Goal: Task Accomplishment & Management: Manage account settings

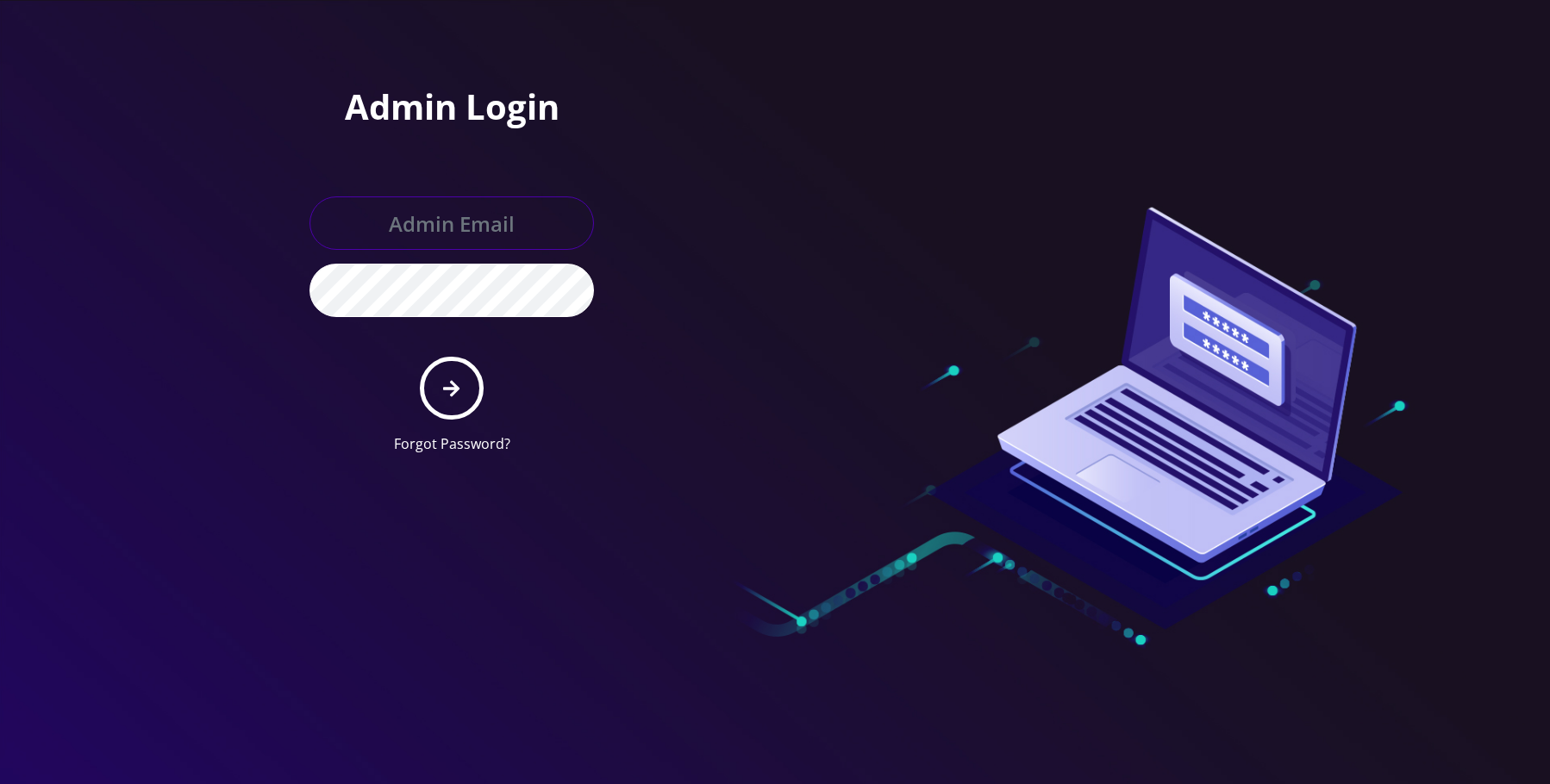
type input "allchoiceconnect@britewireless.com"
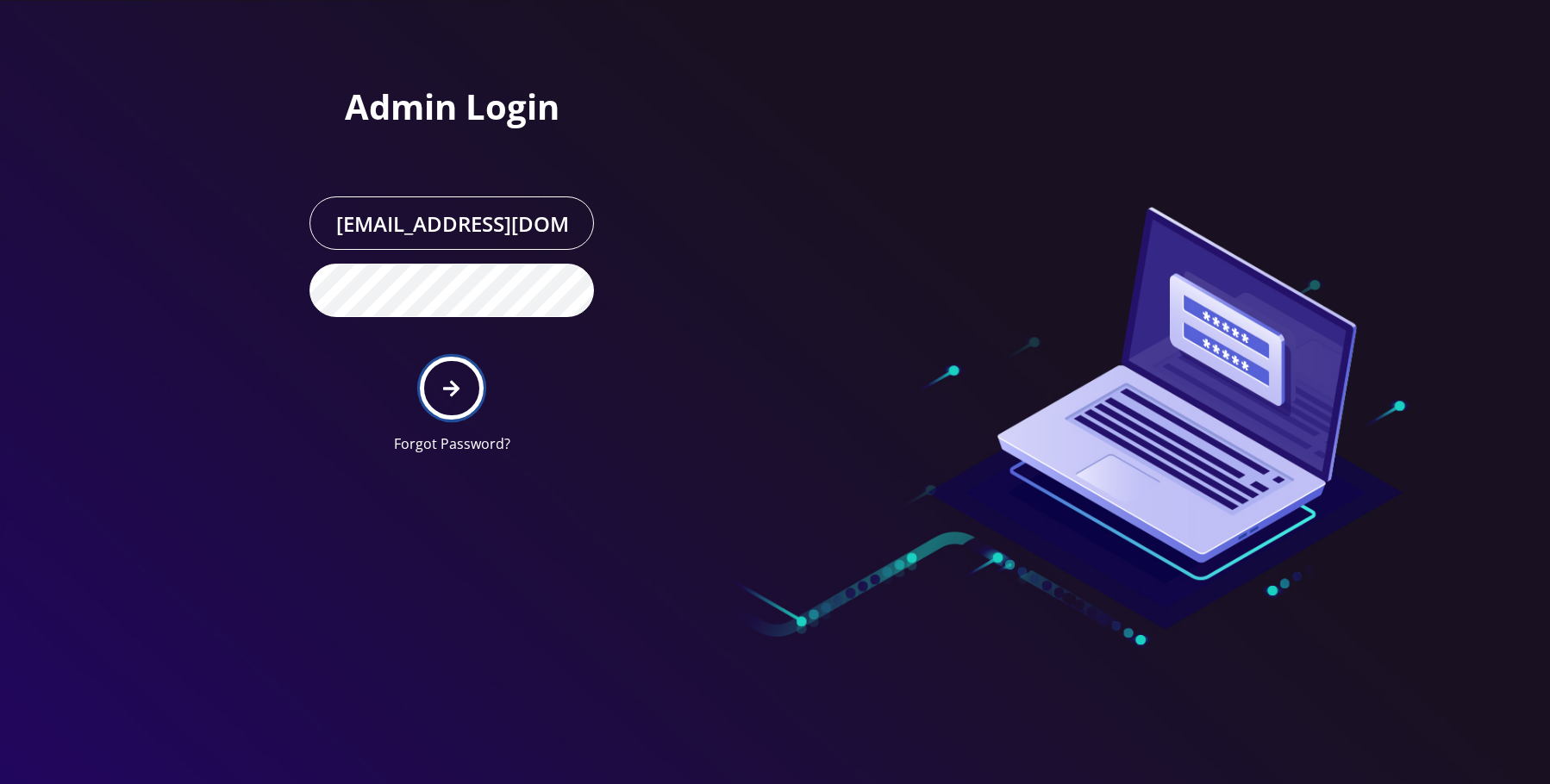
click at [452, 373] on button "submit" at bounding box center [450, 388] width 63 height 63
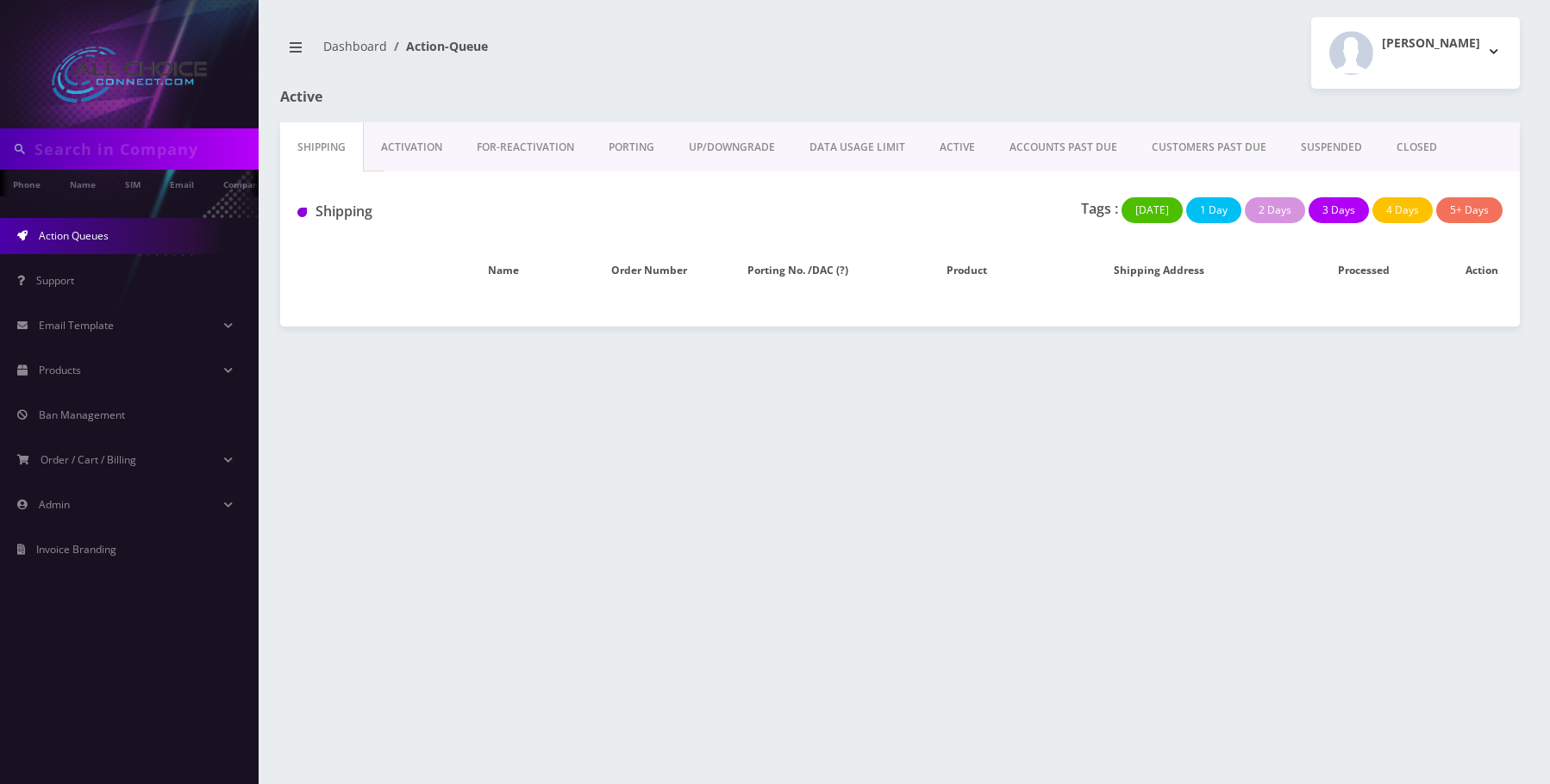
type input "[PERSON_NAME]"
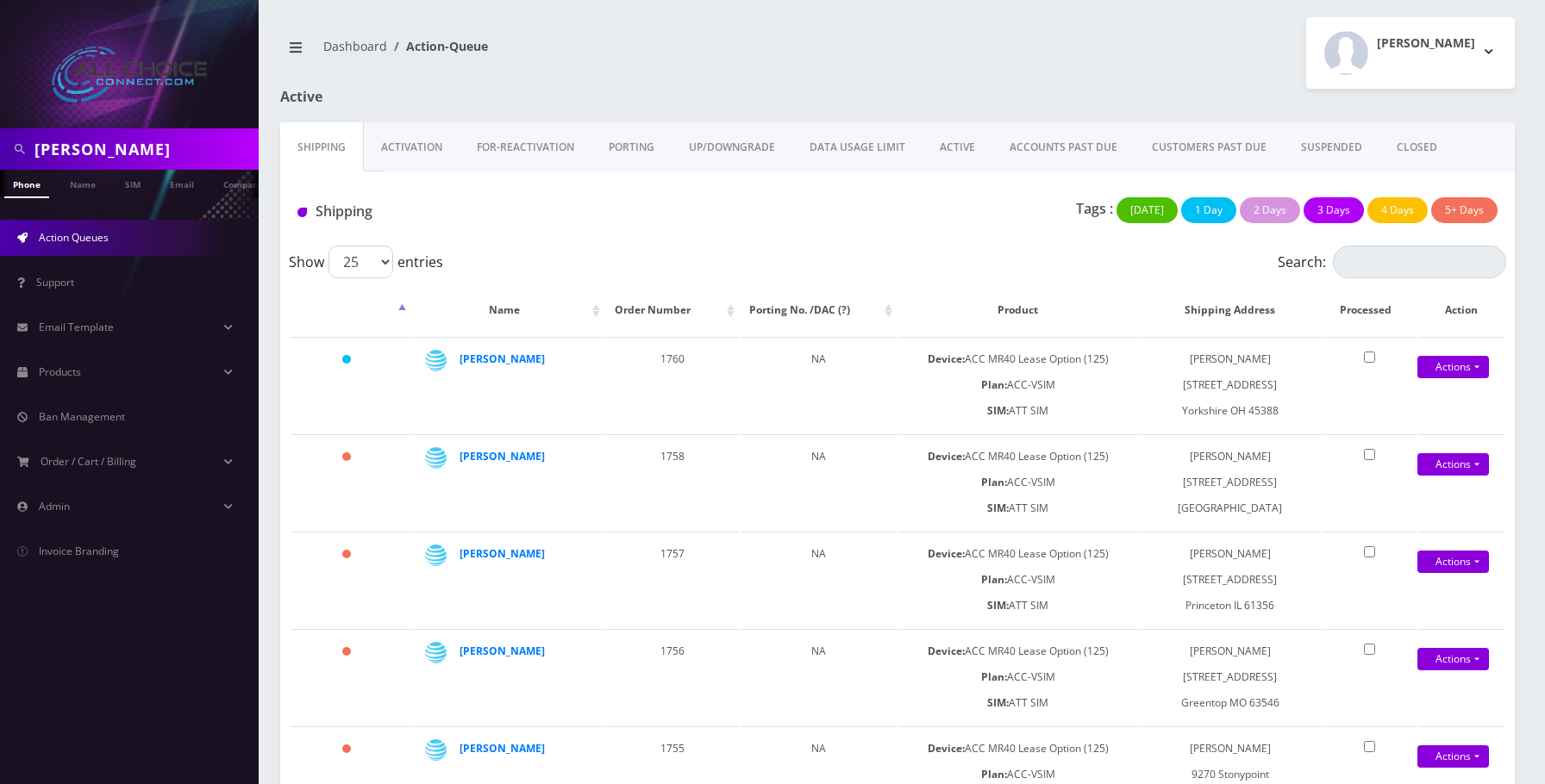
drag, startPoint x: 1307, startPoint y: 152, endPoint x: 1292, endPoint y: 152, distance: 15.0
click at [1307, 152] on link "SUSPENDED" at bounding box center [1331, 147] width 95 height 50
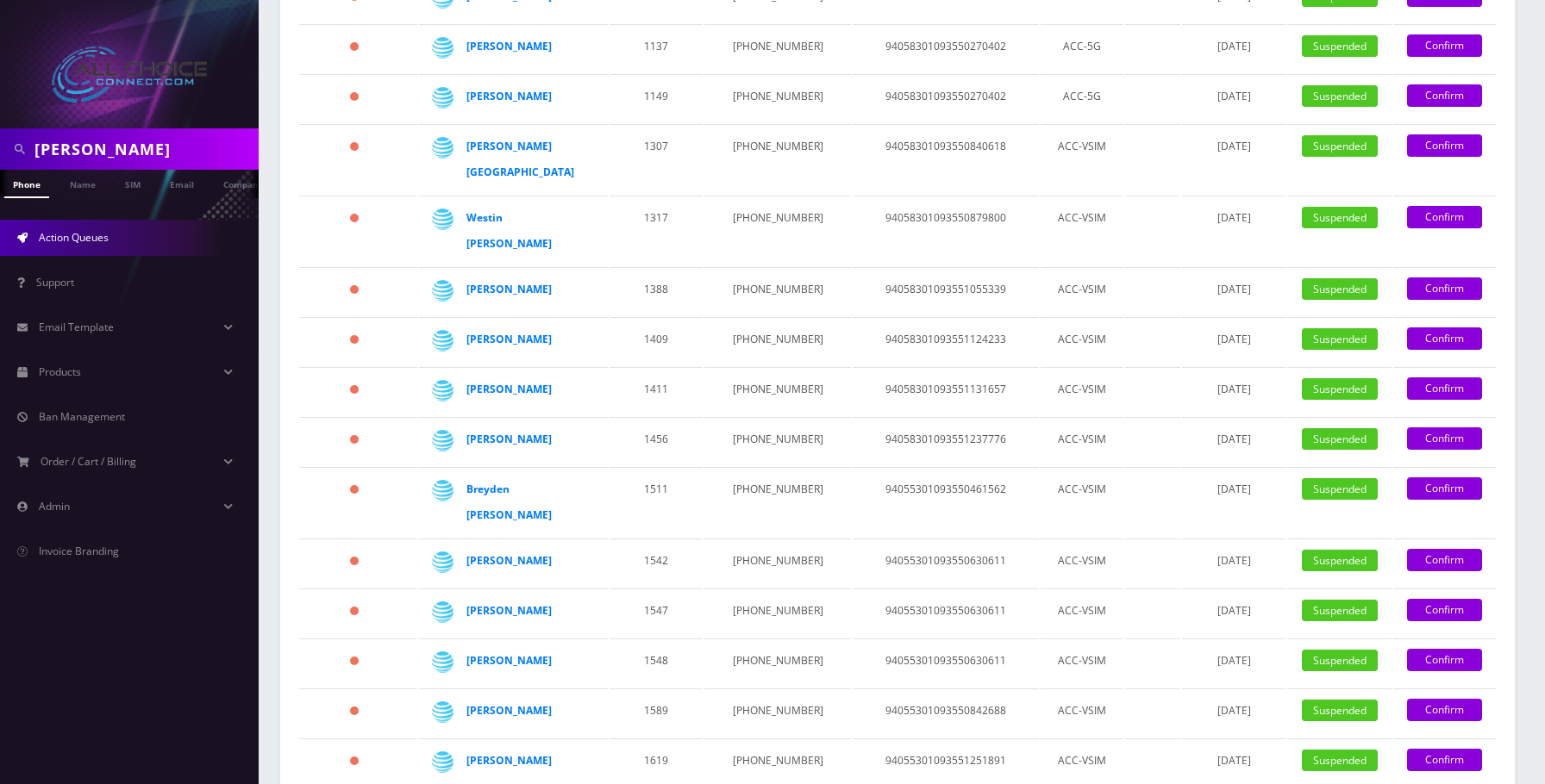
scroll to position [603, 0]
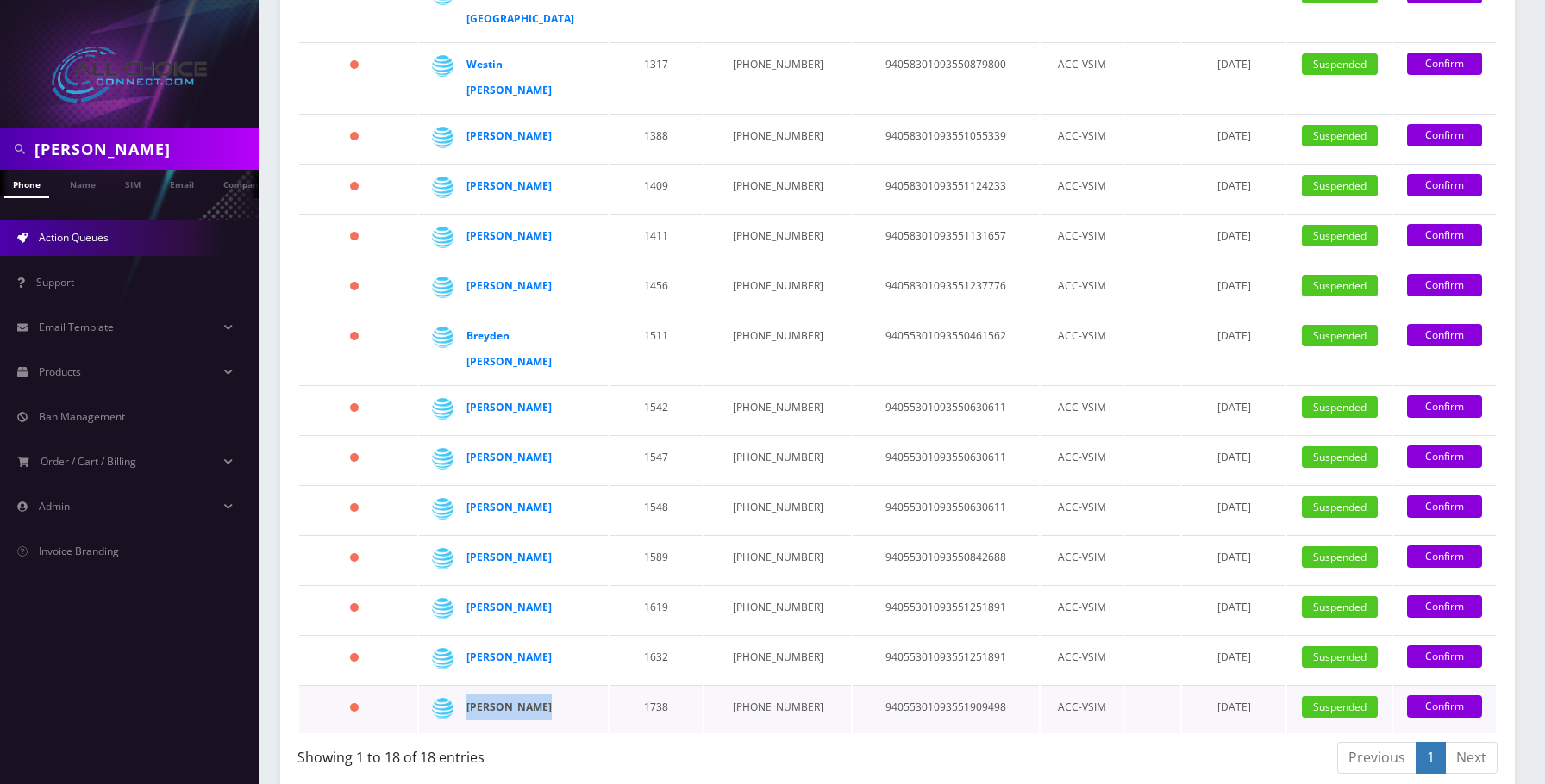
drag, startPoint x: 562, startPoint y: 644, endPoint x: 466, endPoint y: 647, distance: 96.0
click at [466, 695] on div "[PERSON_NAME]" at bounding box center [526, 707] width 120 height 26
copy strong "[PERSON_NAME]"
click at [526, 700] on strong "[PERSON_NAME]" at bounding box center [509, 707] width 86 height 15
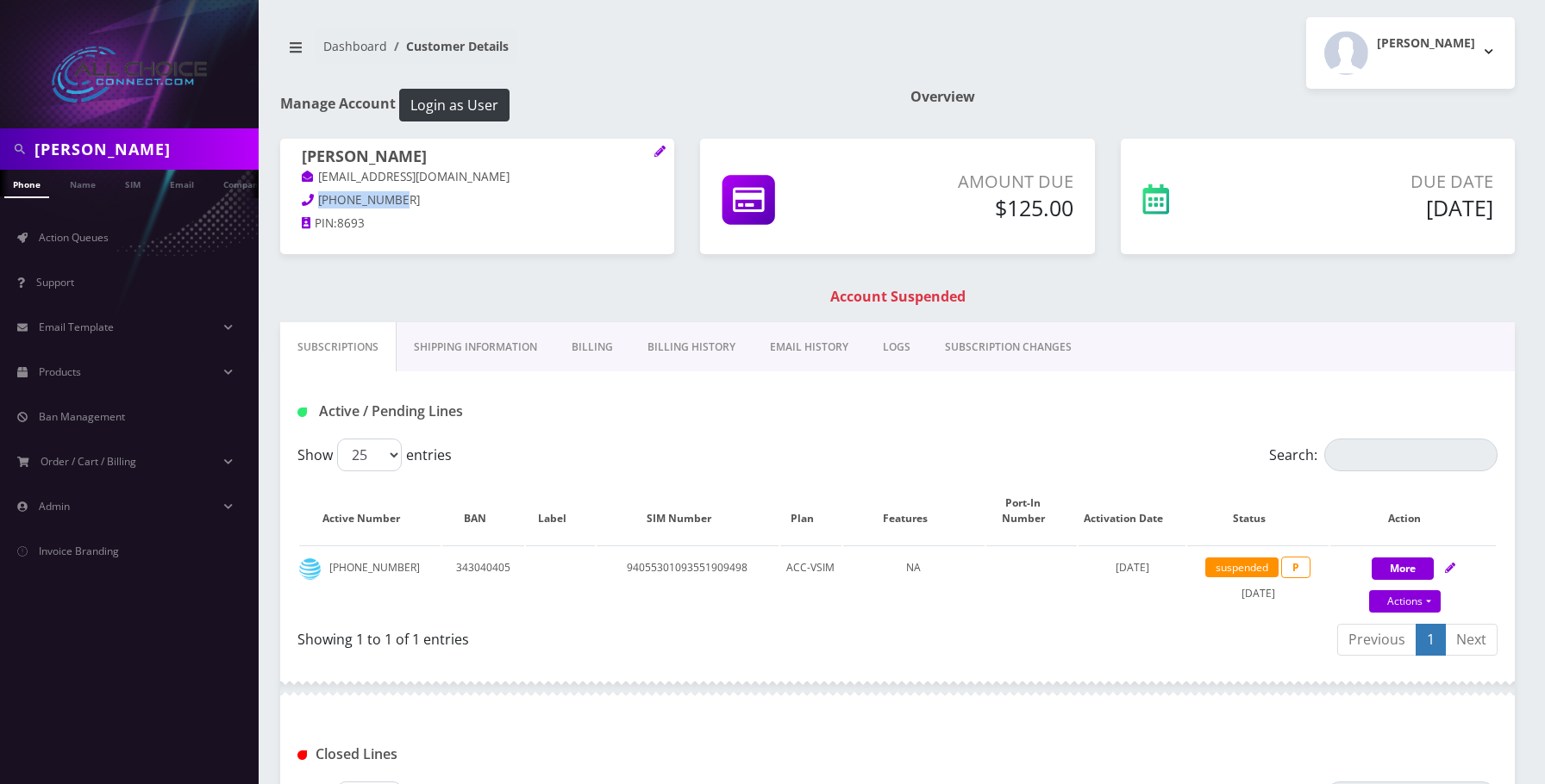
drag, startPoint x: 399, startPoint y: 193, endPoint x: 320, endPoint y: 199, distance: 79.2
click at [320, 199] on p "[PHONE_NUMBER]" at bounding box center [477, 200] width 351 height 19
copy span "[PHONE_NUMBER]"
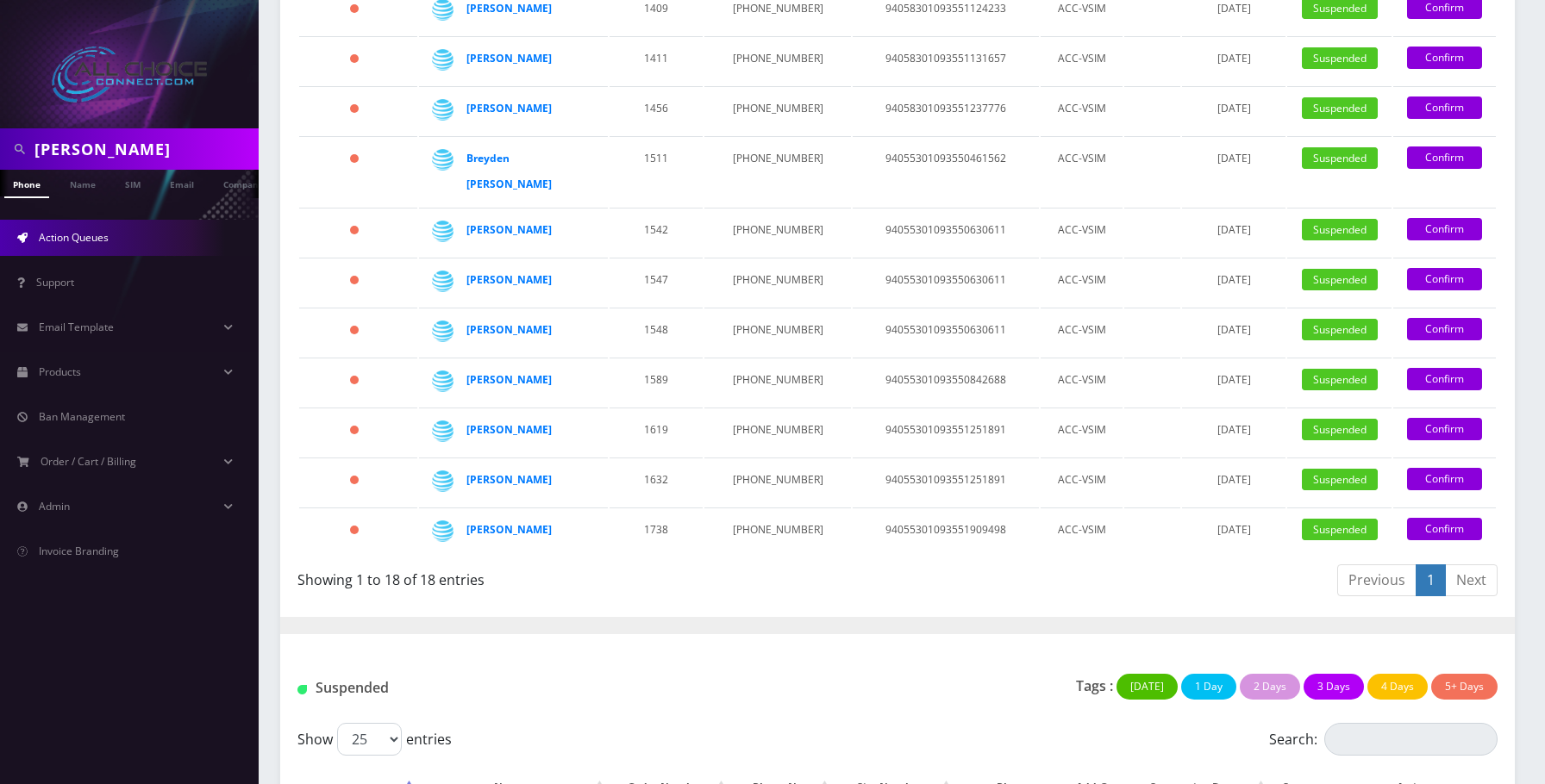
scroll to position [854, 0]
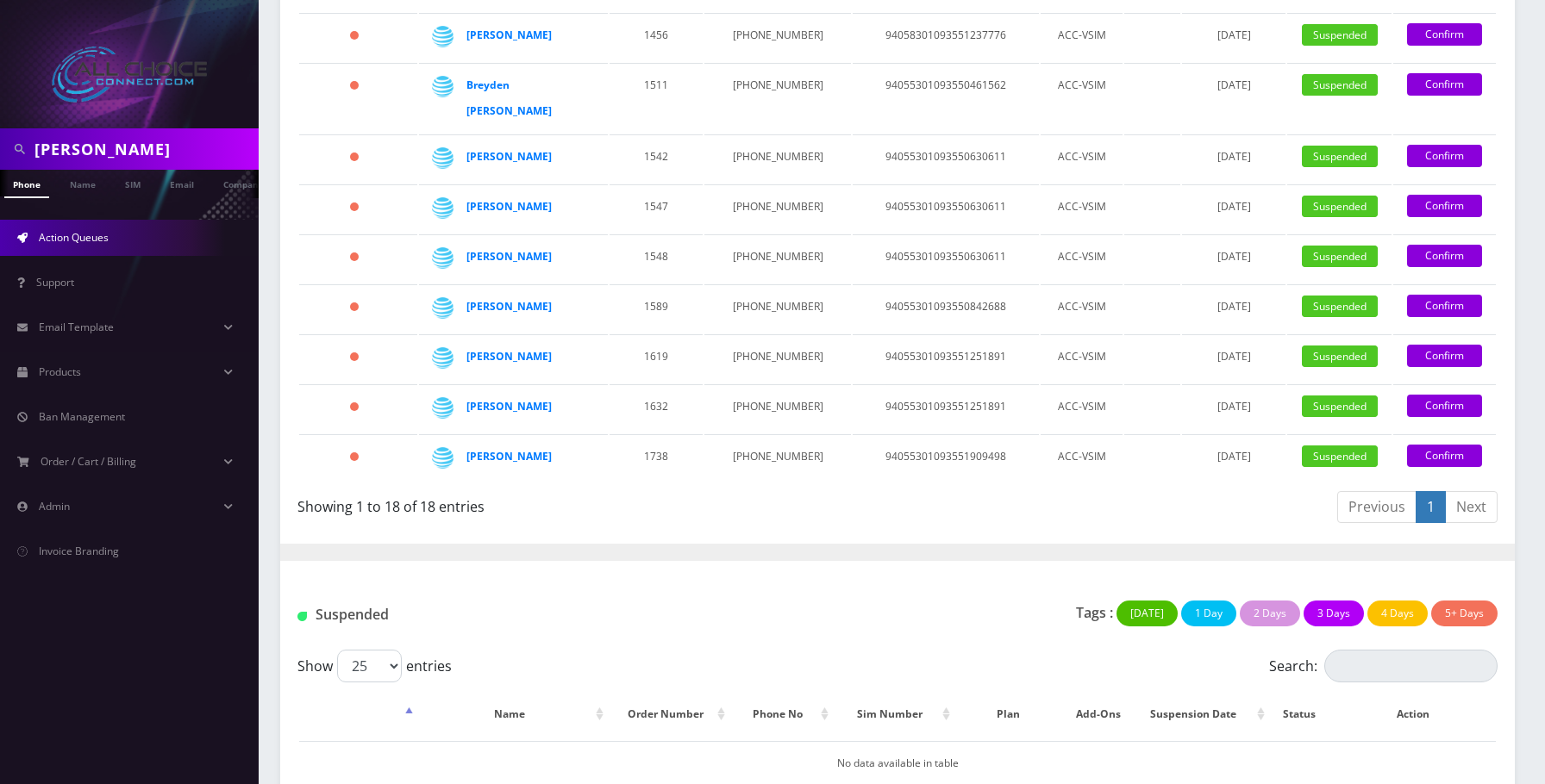
click at [1453, 445] on link "Confirm" at bounding box center [1444, 456] width 75 height 22
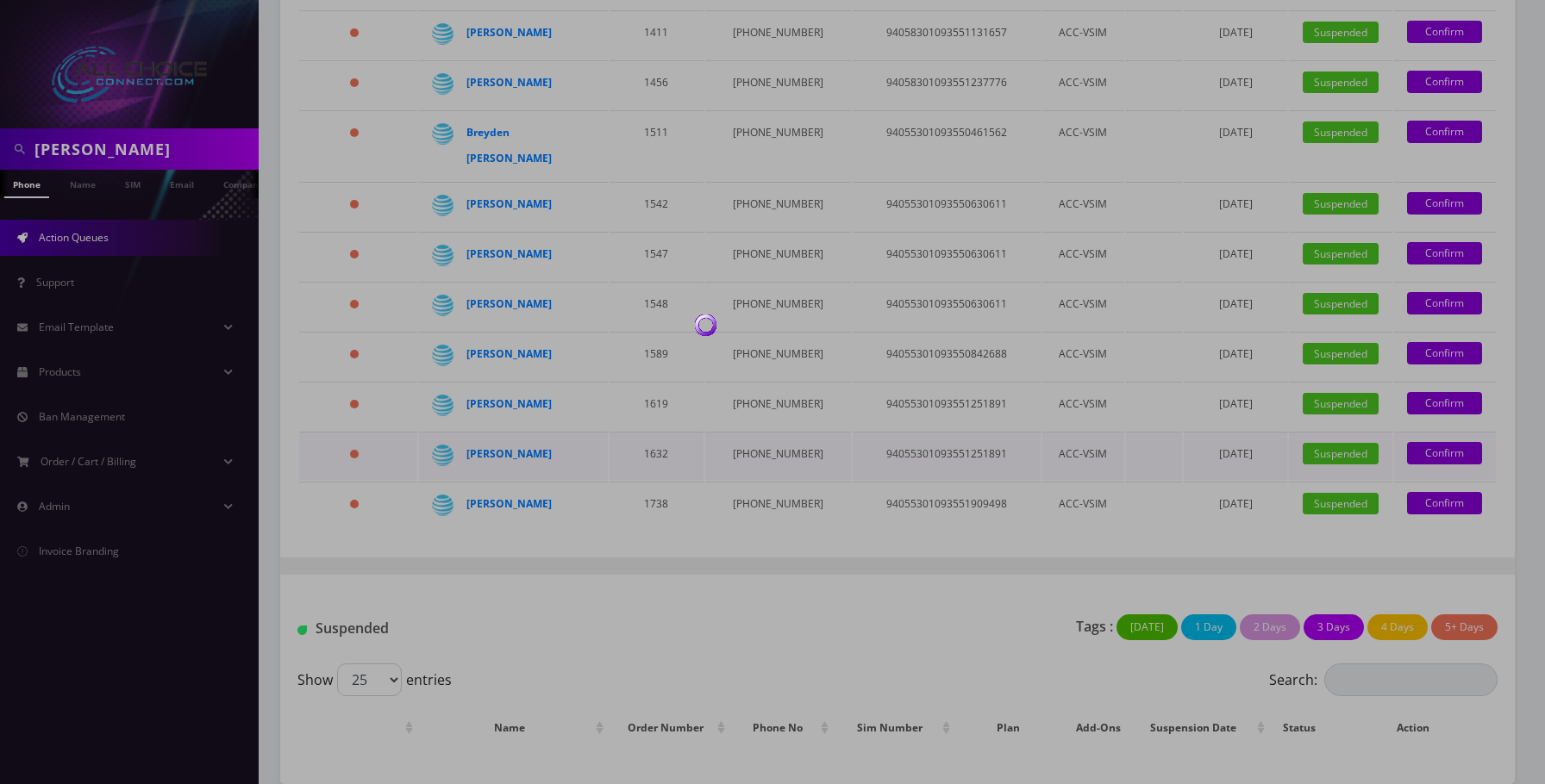
scroll to position [804, 0]
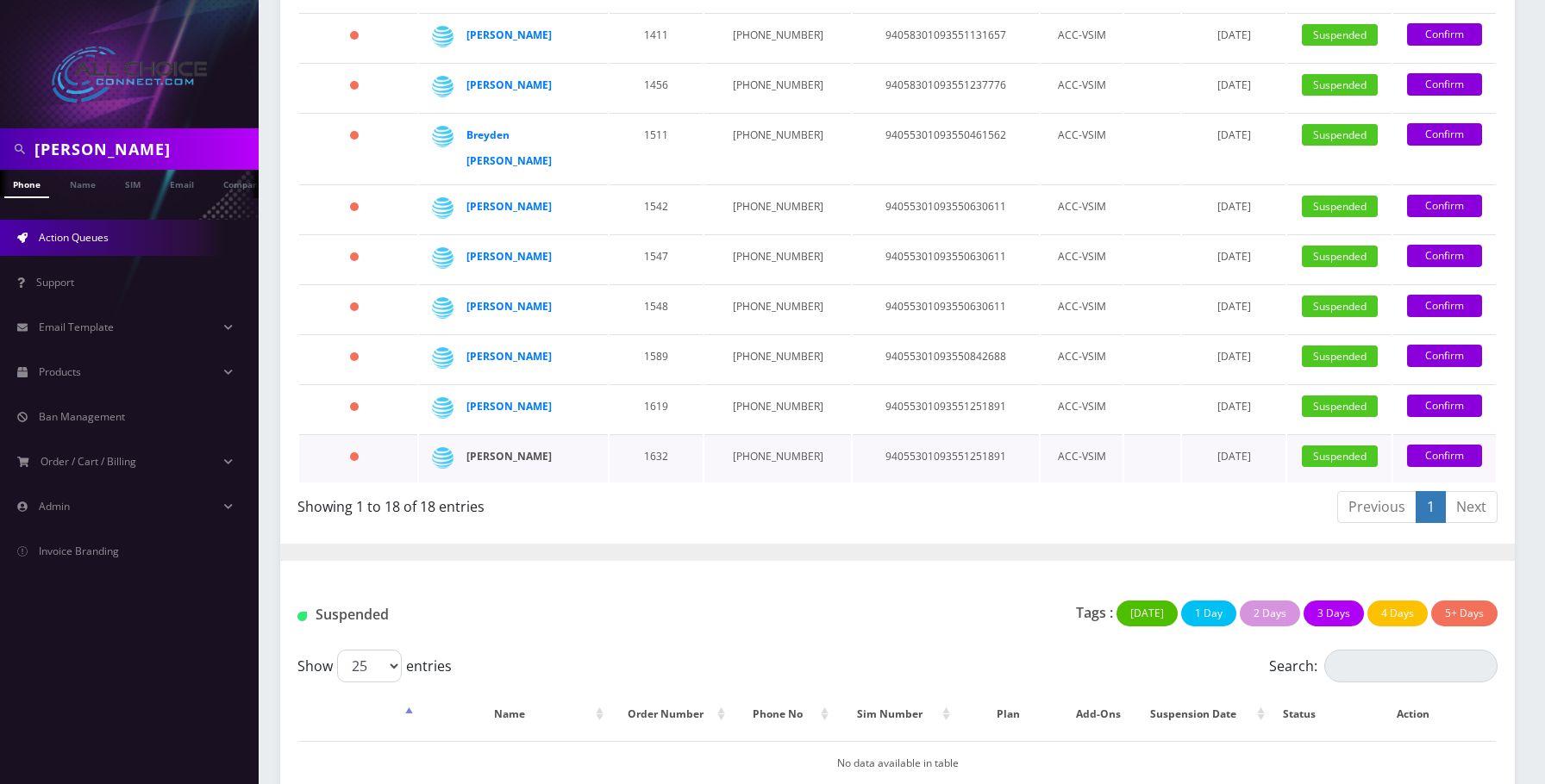
click at [512, 449] on strong "Dylan Konopasek" at bounding box center [509, 456] width 86 height 15
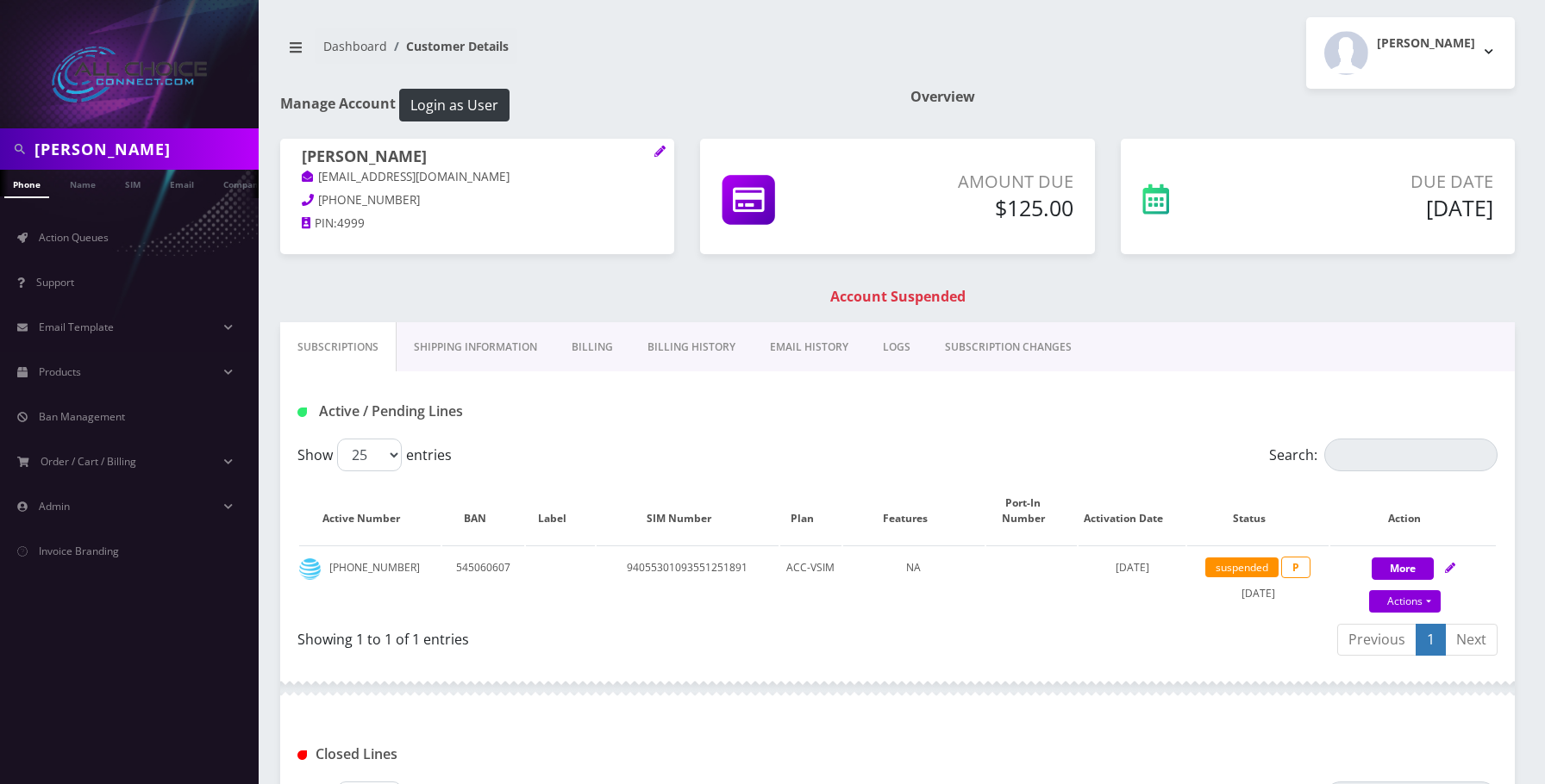
click at [593, 347] on link "Billing" at bounding box center [593, 347] width 76 height 50
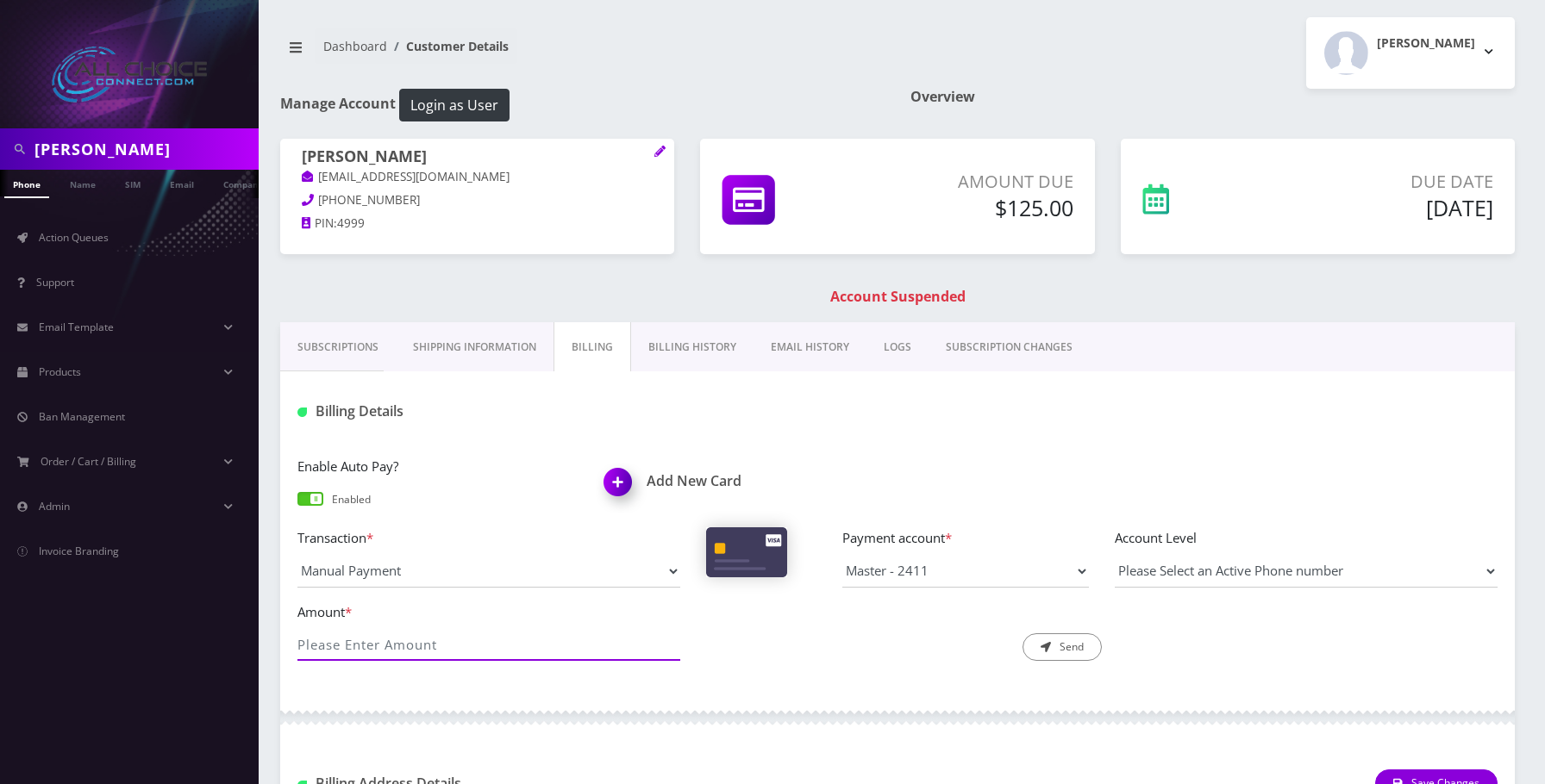
click at [451, 656] on input "Amount *" at bounding box center [488, 645] width 382 height 33
type input "125"
click at [1069, 639] on button "Send" at bounding box center [1063, 646] width 80 height 27
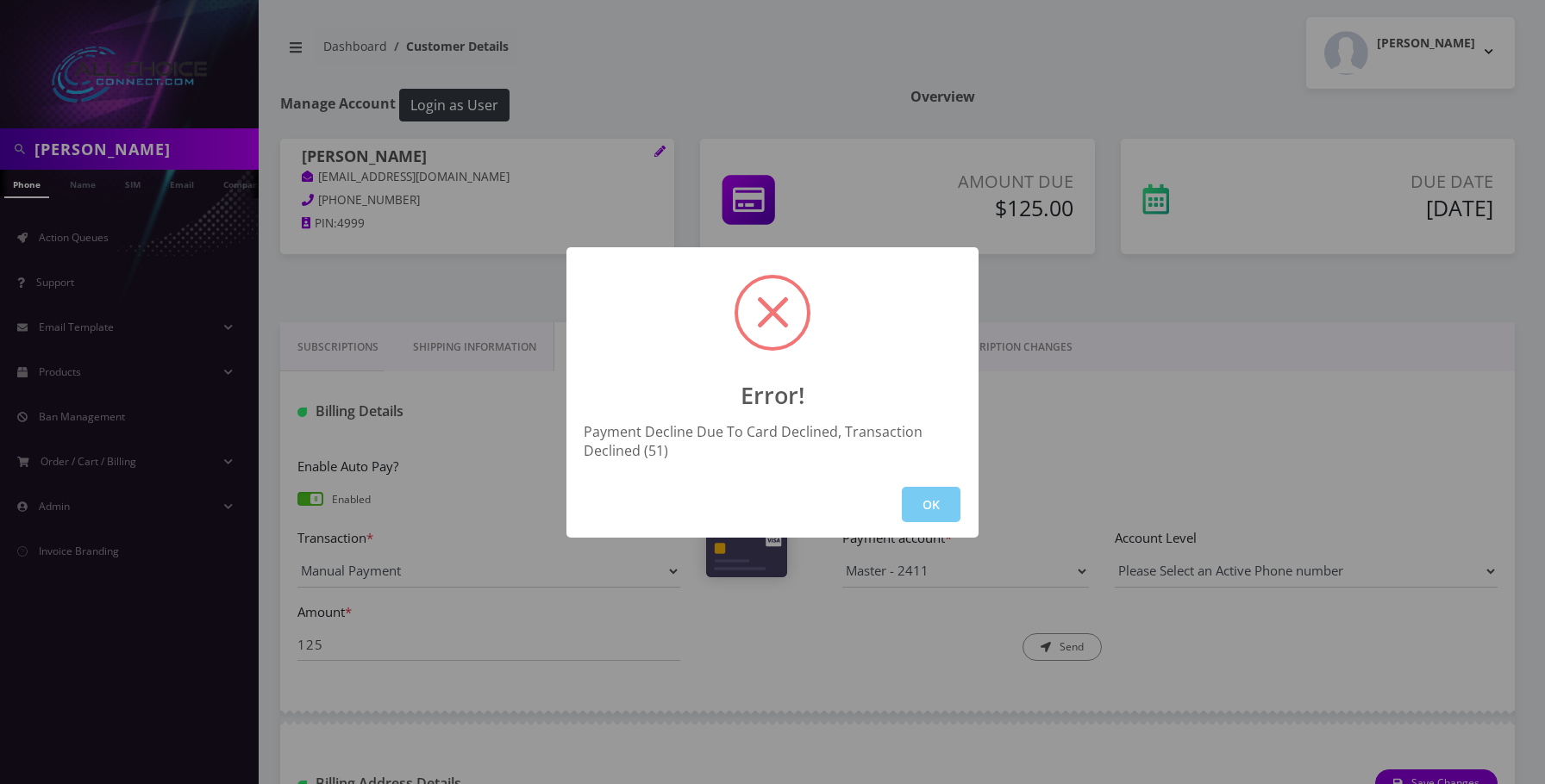
click at [953, 502] on button "OK" at bounding box center [931, 504] width 58 height 35
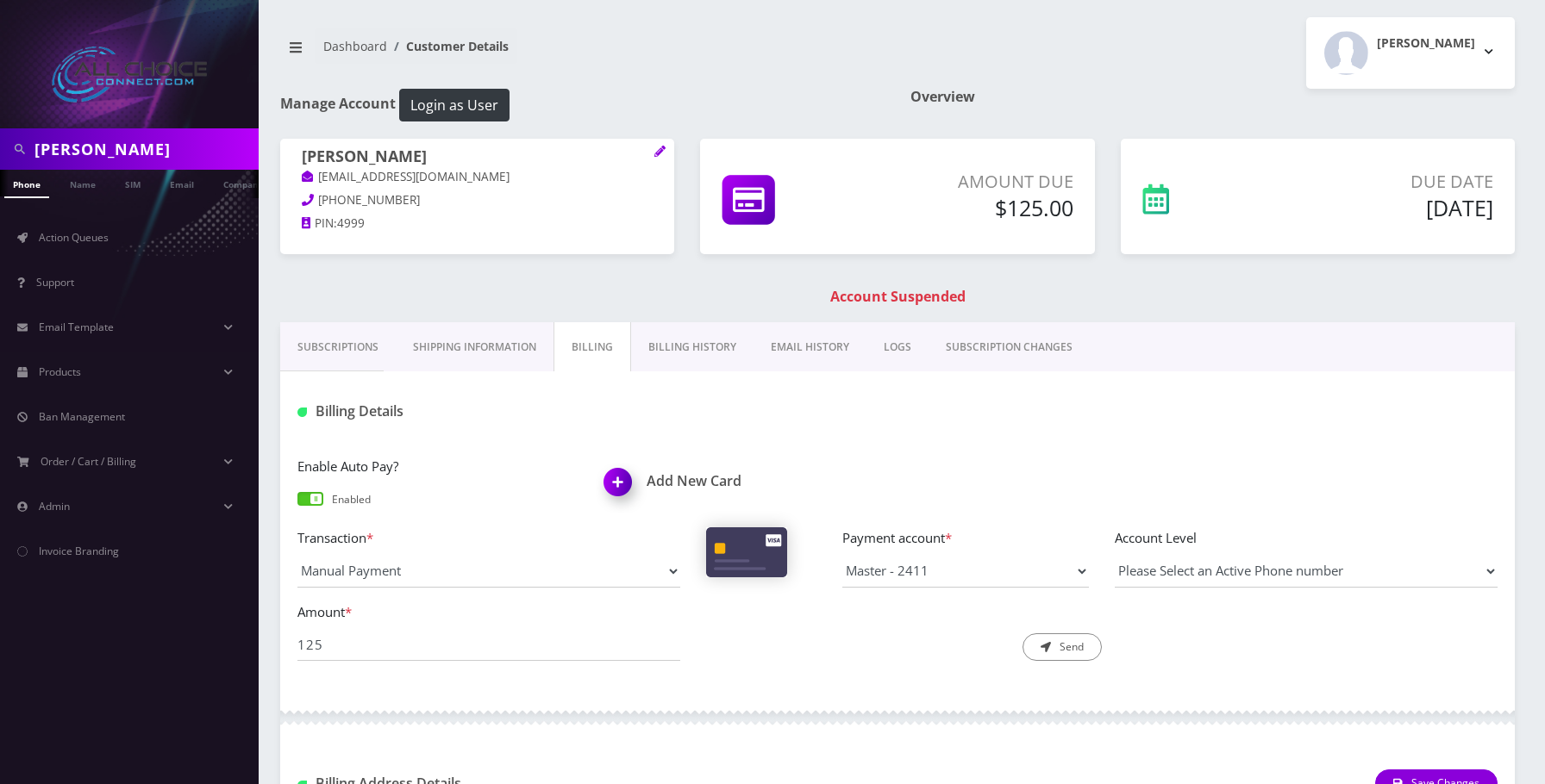
scroll to position [0, 9]
drag, startPoint x: 397, startPoint y: 200, endPoint x: 321, endPoint y: 201, distance: 76.0
click at [321, 201] on p "660-270-4207" at bounding box center [477, 200] width 351 height 19
copy span "660-270-4207"
click at [410, 152] on h1 "[PERSON_NAME]" at bounding box center [477, 157] width 351 height 20
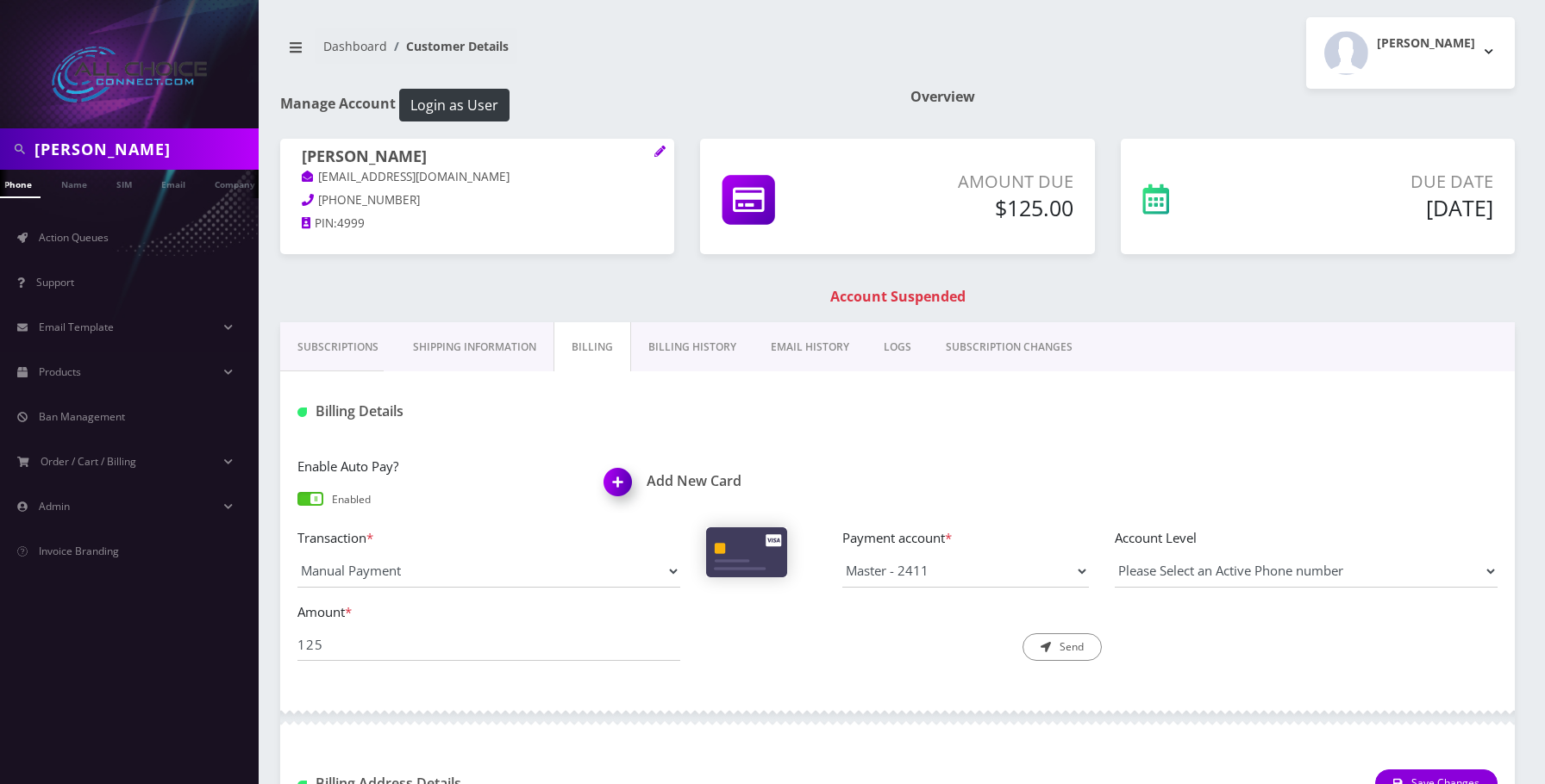
click at [410, 152] on h1 "[PERSON_NAME]" at bounding box center [477, 157] width 351 height 20
copy h1 "Konopasek"
drag, startPoint x: 409, startPoint y: 198, endPoint x: 318, endPoint y: 200, distance: 91.0
click at [318, 200] on p "660-270-4207" at bounding box center [477, 200] width 351 height 19
copy span "660-270-4207"
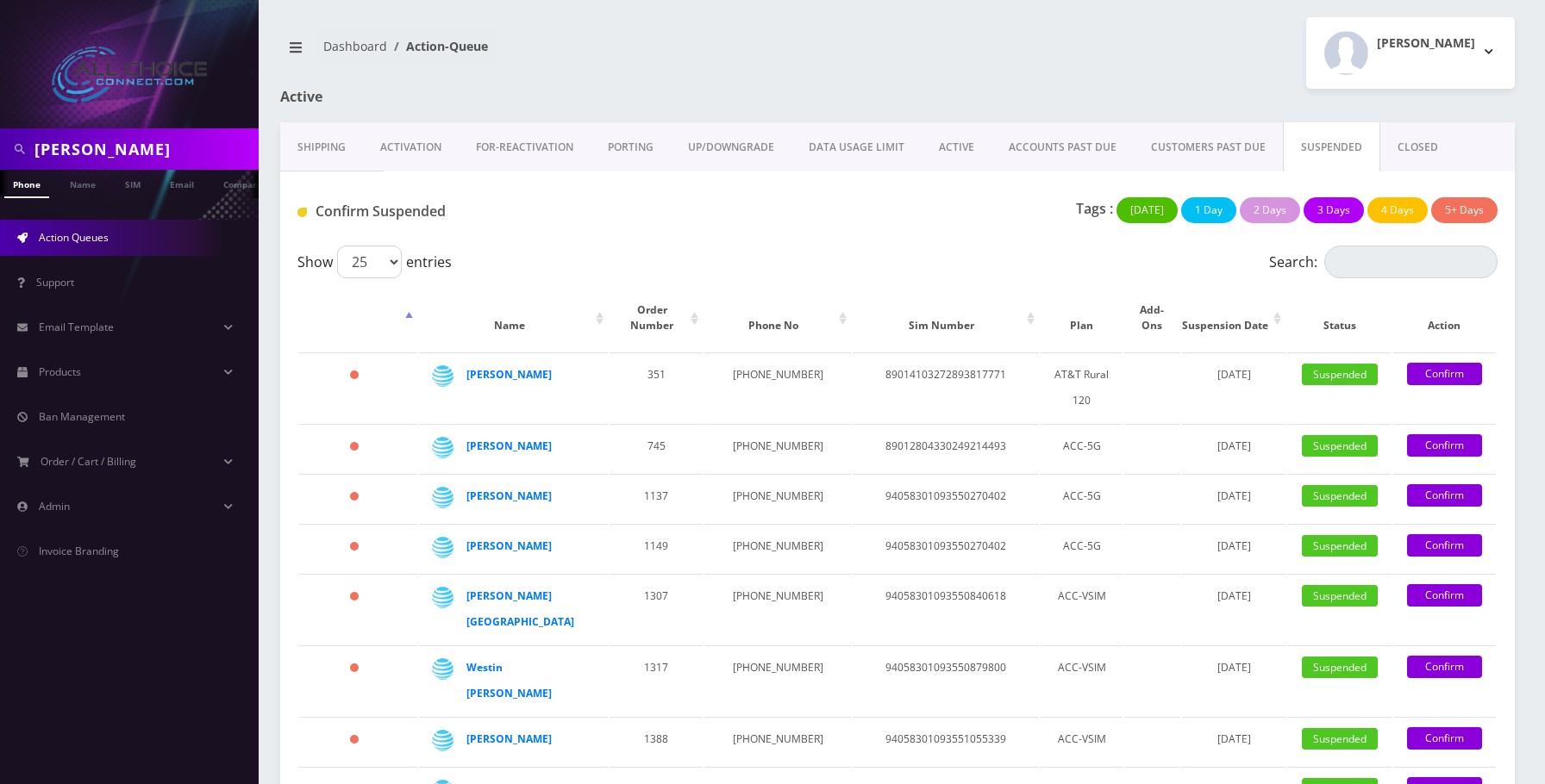
scroll to position [804, 0]
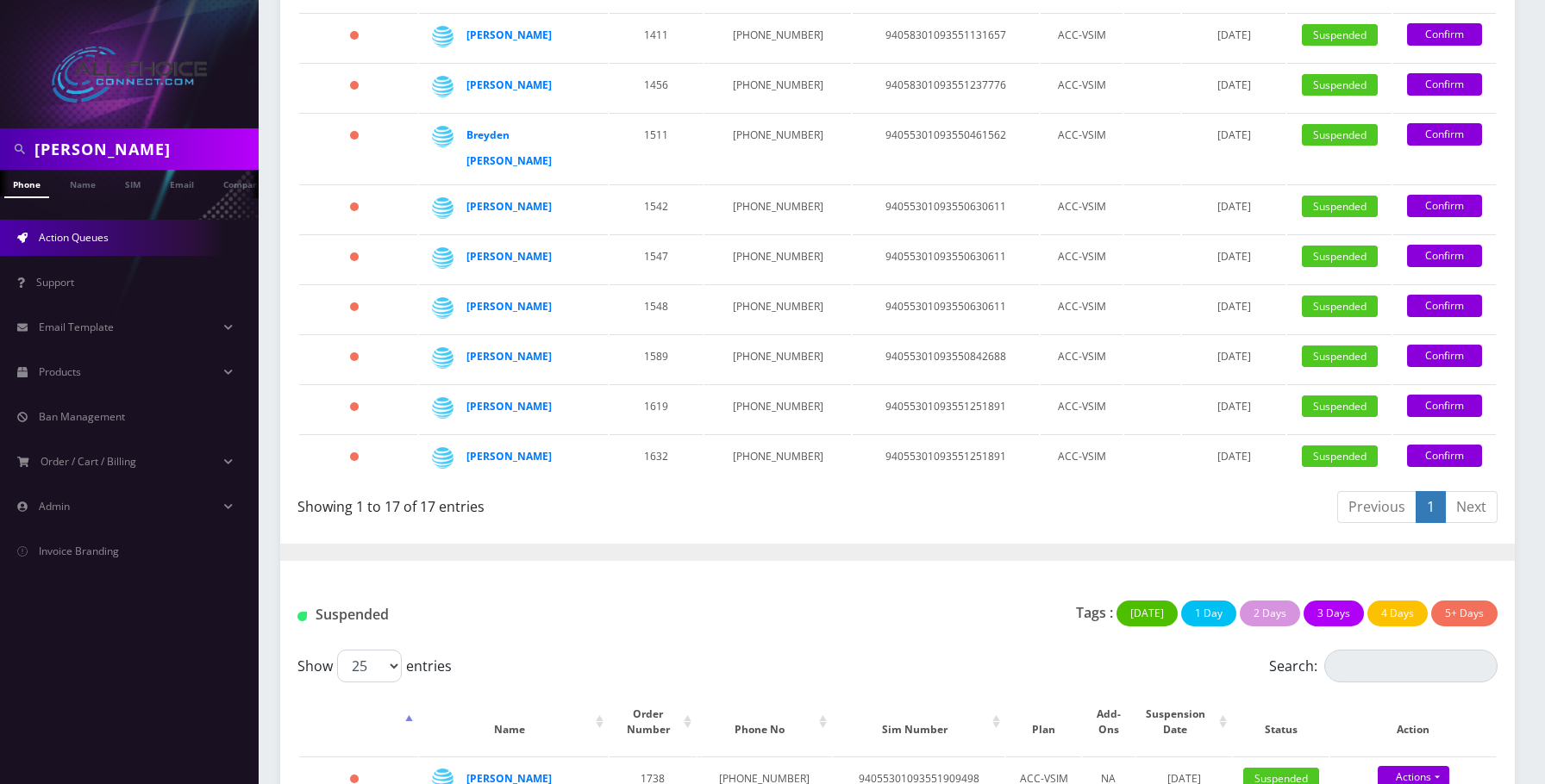
click at [1450, 445] on link "Confirm" at bounding box center [1444, 456] width 75 height 22
click at [1034, 489] on div "Previous 1 Next" at bounding box center [1204, 509] width 587 height 41
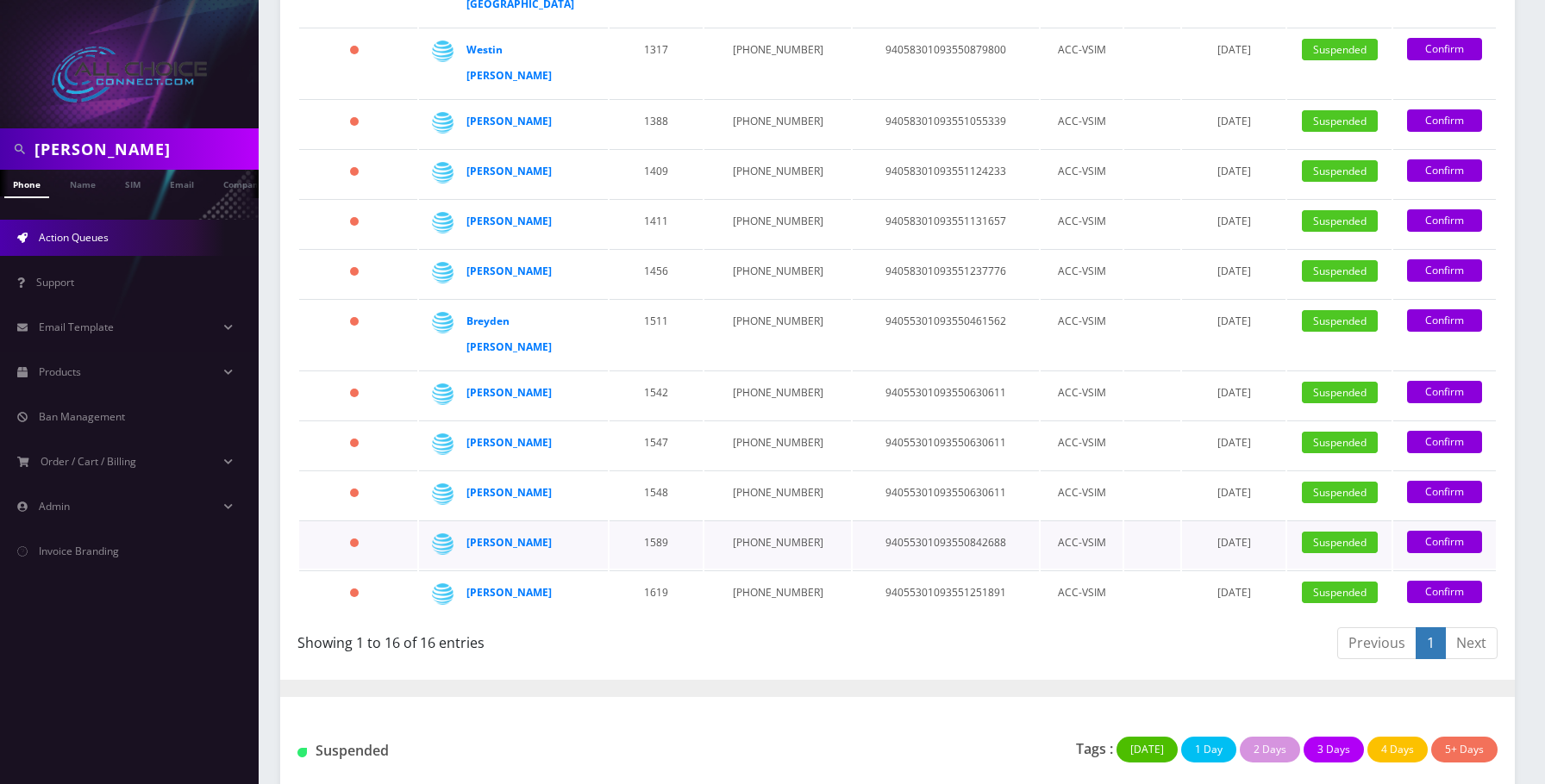
scroll to position [608, 0]
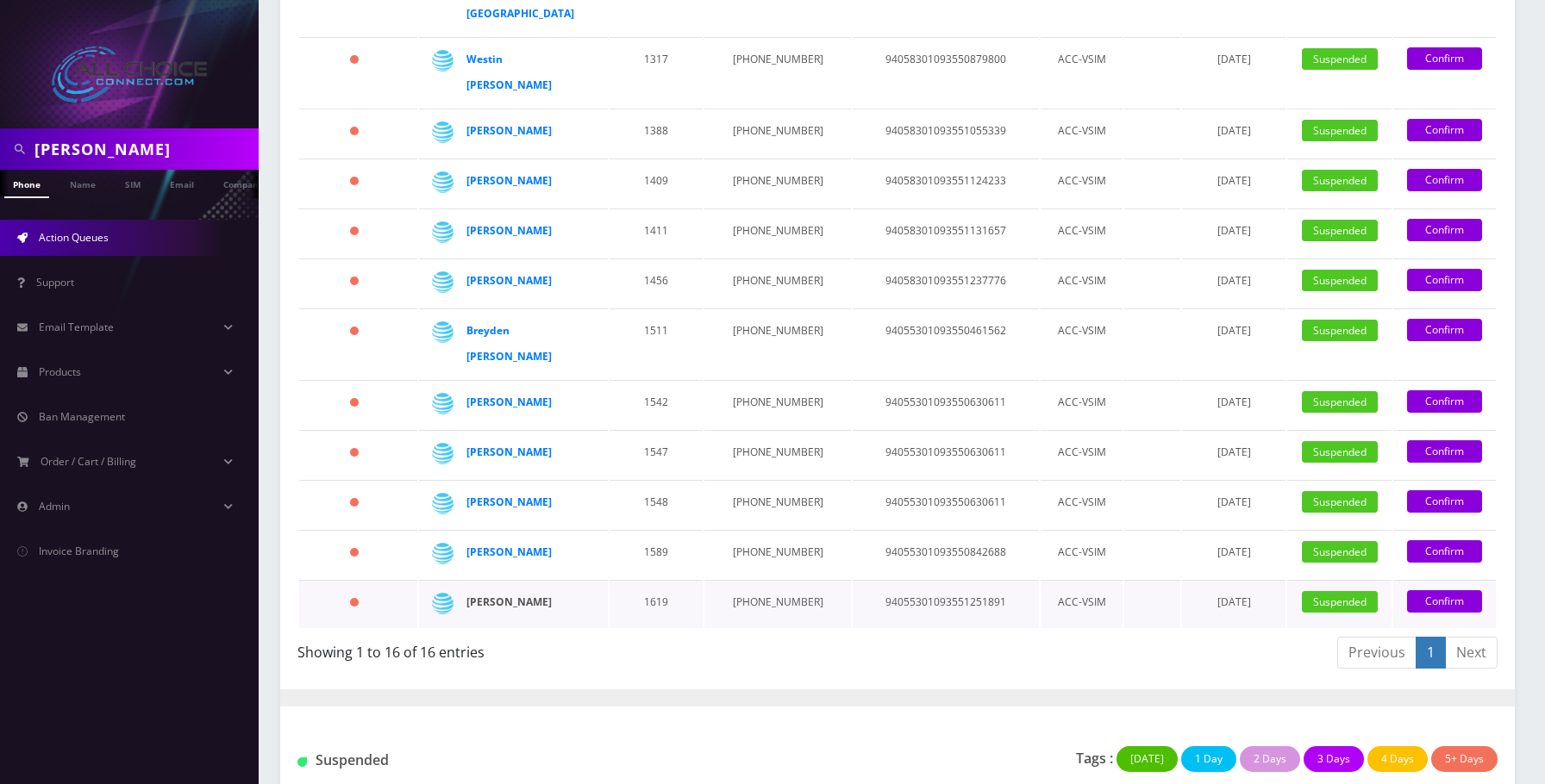
click at [484, 594] on strong "Cori Seth" at bounding box center [509, 601] width 86 height 15
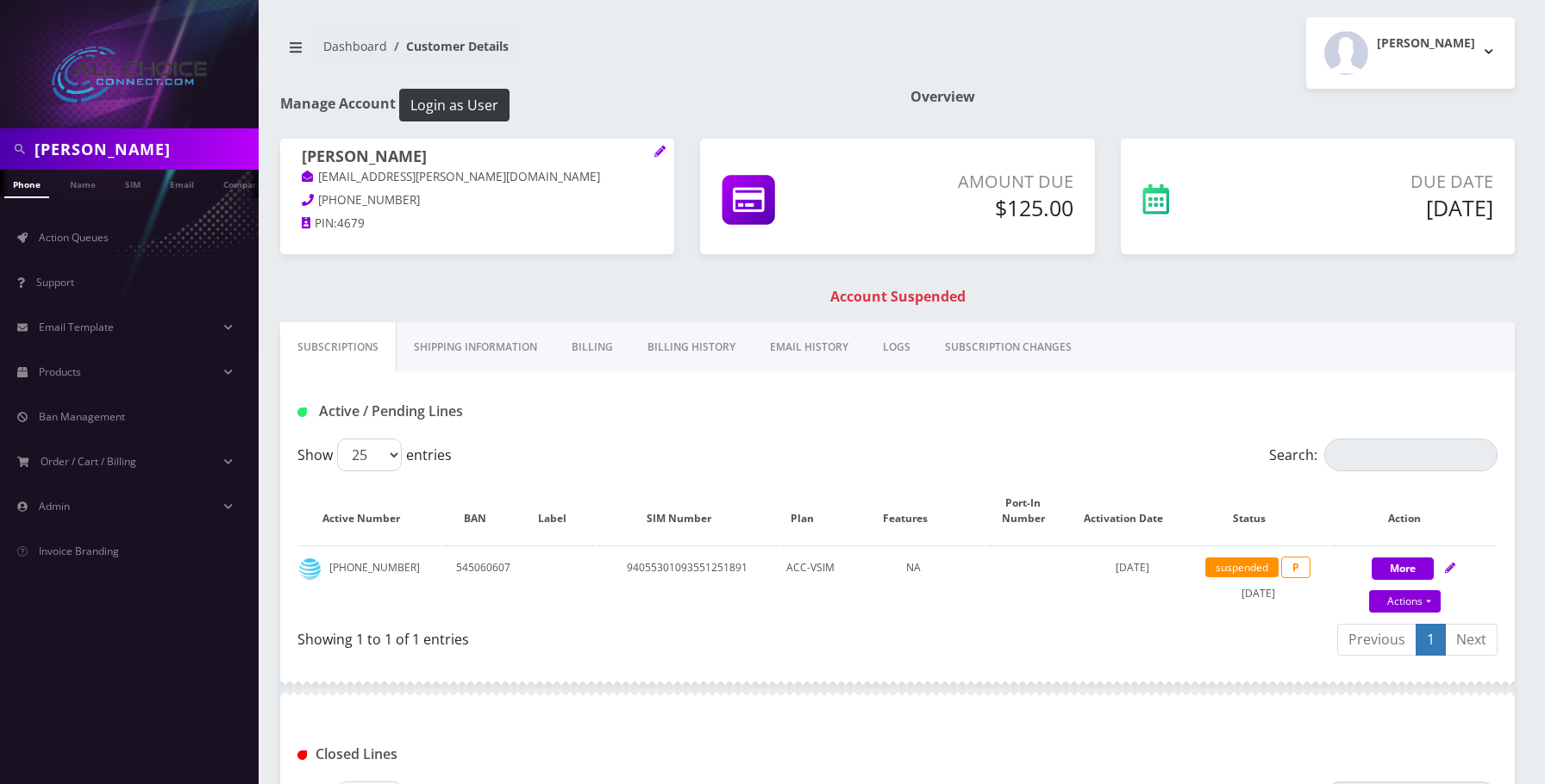
click at [579, 343] on link "Billing" at bounding box center [593, 347] width 76 height 50
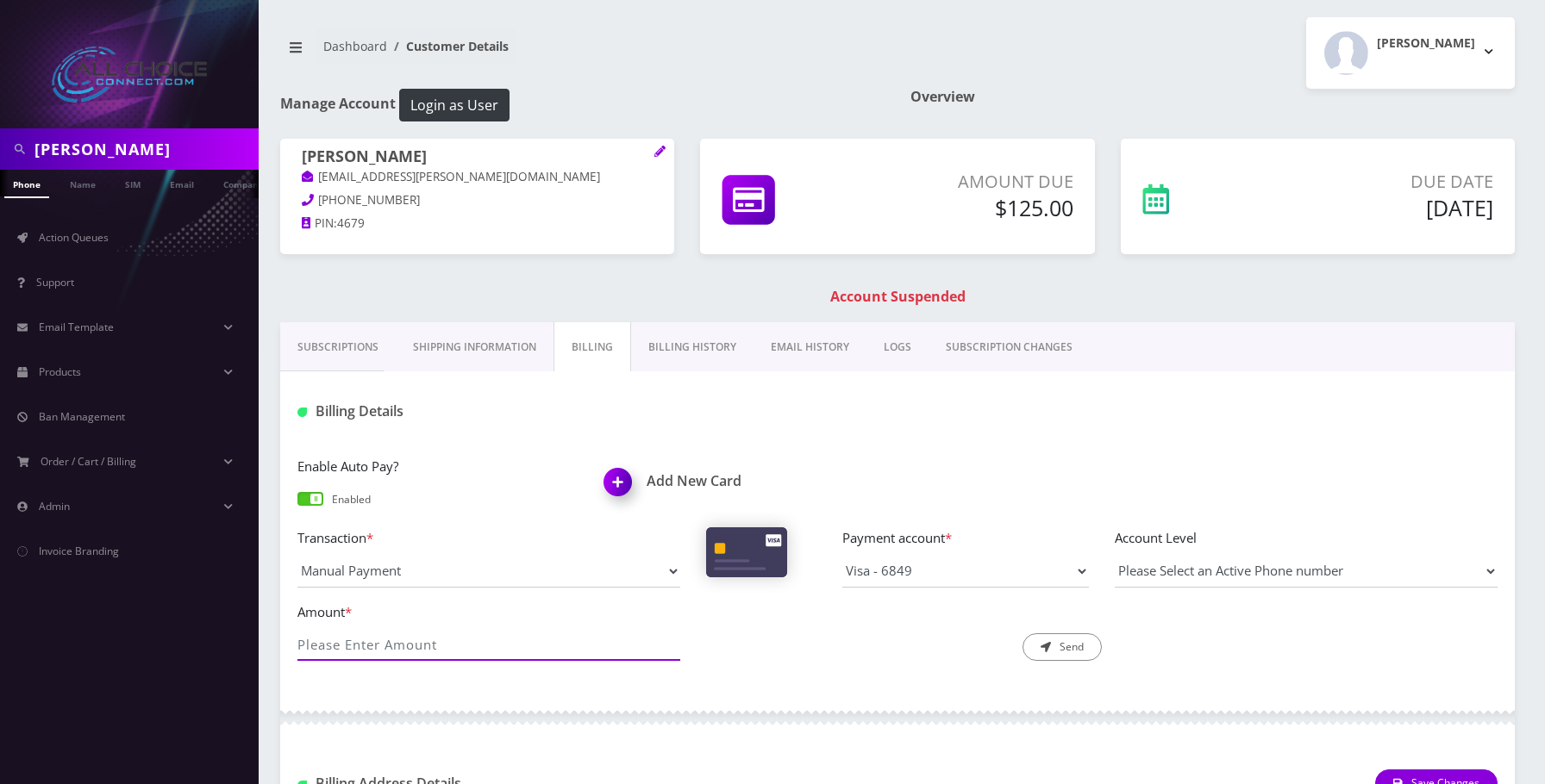
click at [390, 640] on input "Amount *" at bounding box center [488, 645] width 382 height 33
type input "125"
click at [1072, 646] on button "Send" at bounding box center [1063, 646] width 80 height 27
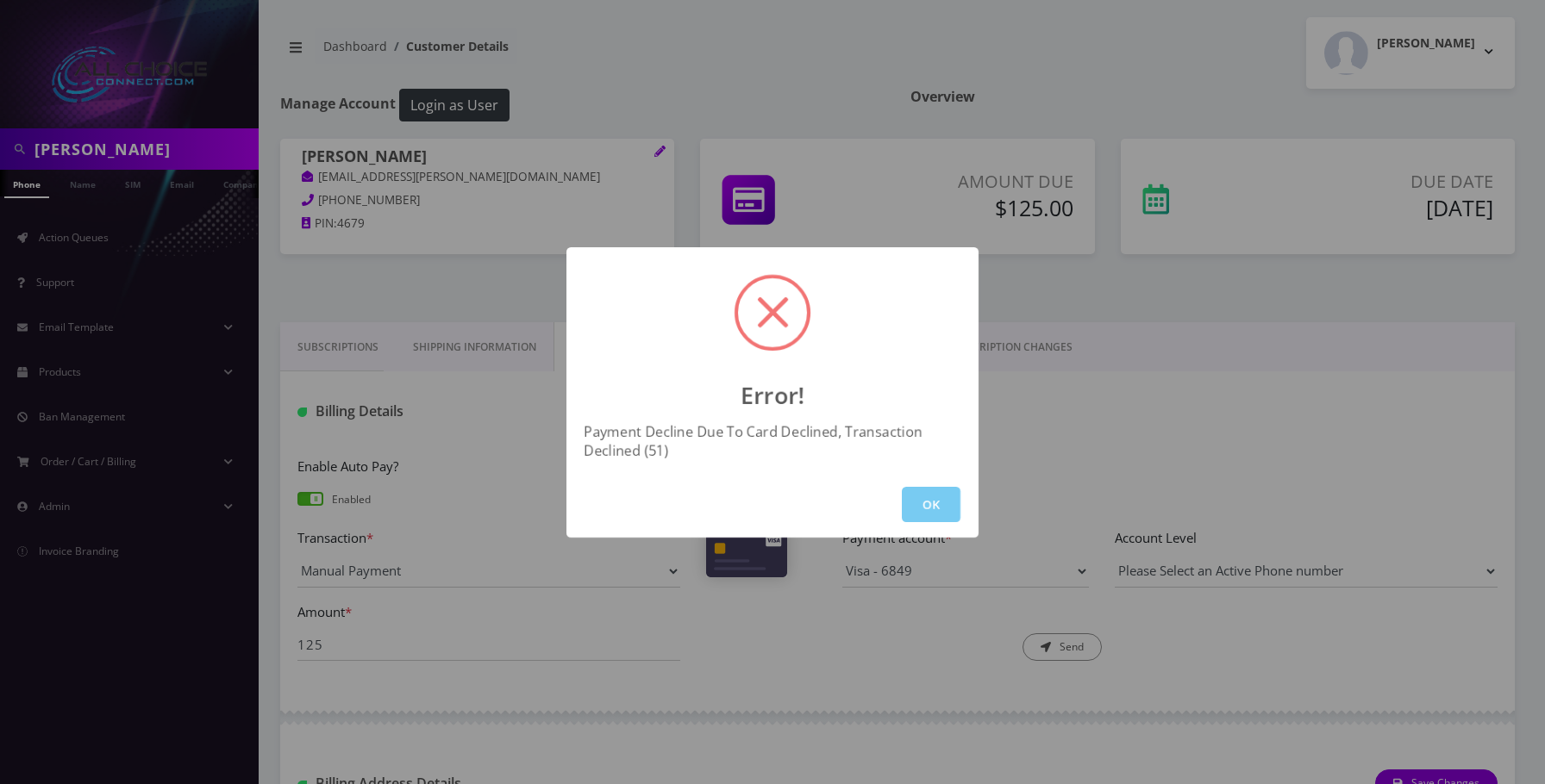
click at [929, 517] on button "OK" at bounding box center [931, 504] width 58 height 35
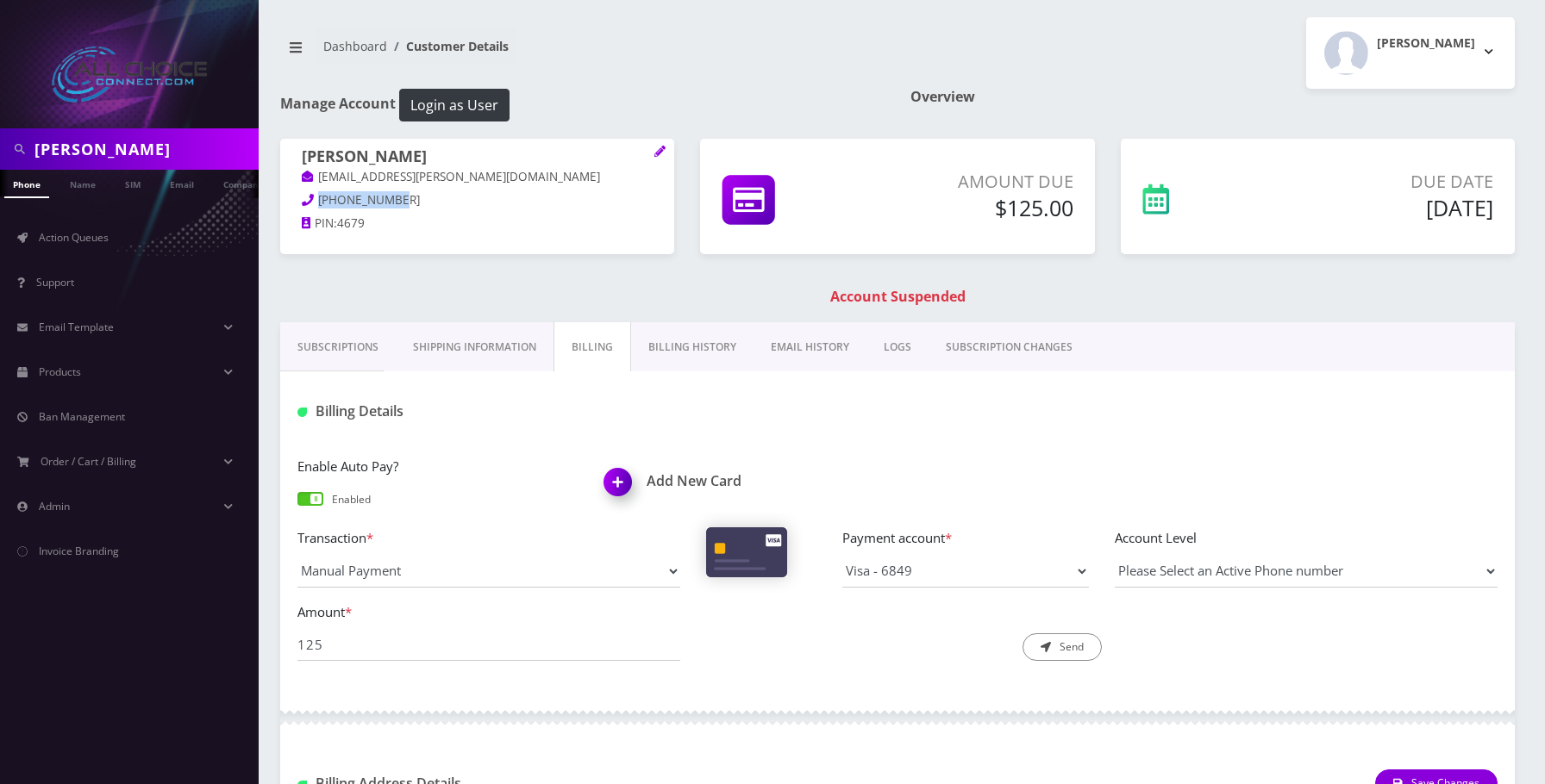
drag, startPoint x: 399, startPoint y: 193, endPoint x: 316, endPoint y: 197, distance: 83.1
click at [316, 197] on p "660-342-4679" at bounding box center [477, 200] width 351 height 19
copy span "660-342-4679"
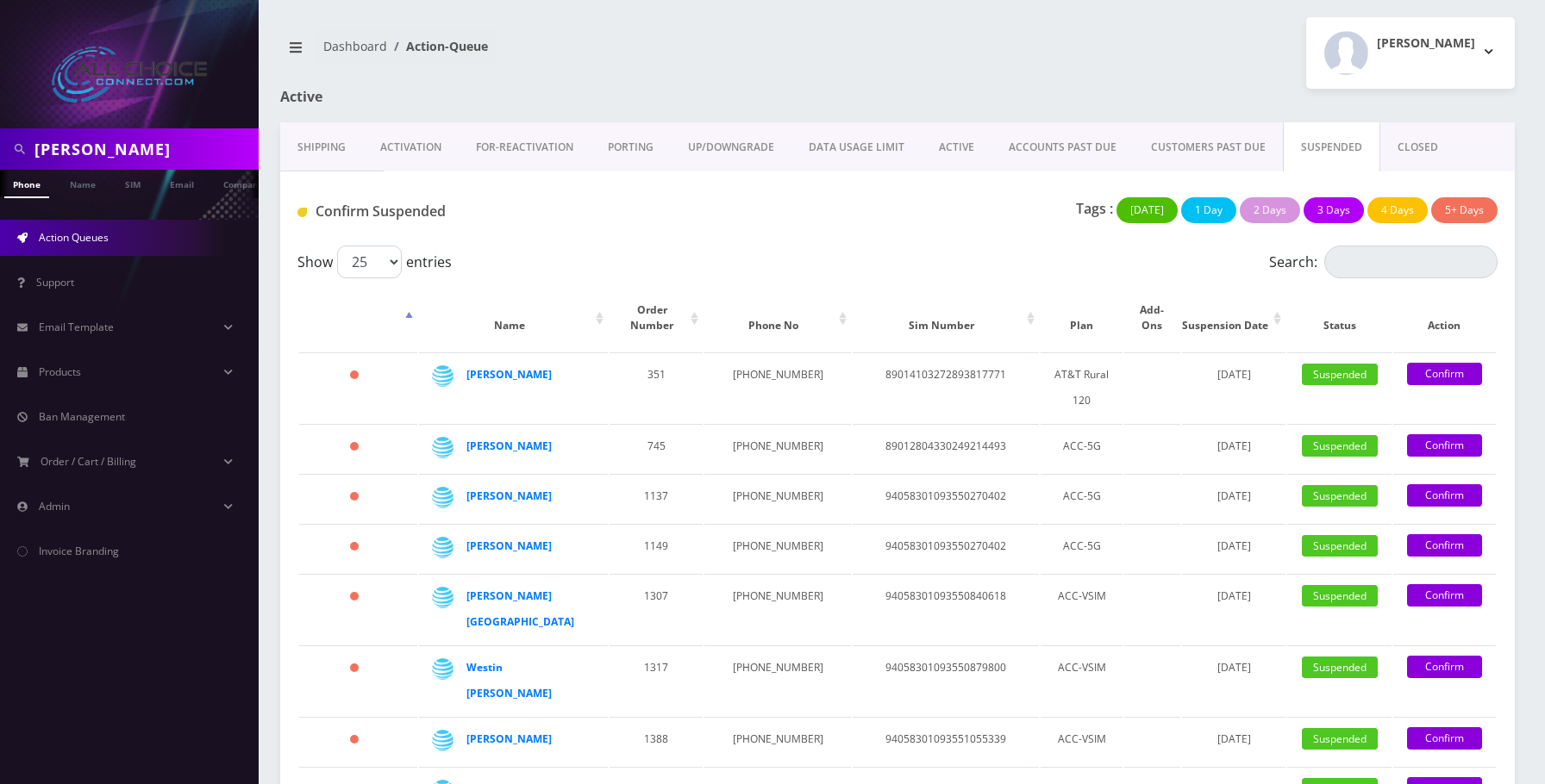
scroll to position [608, 0]
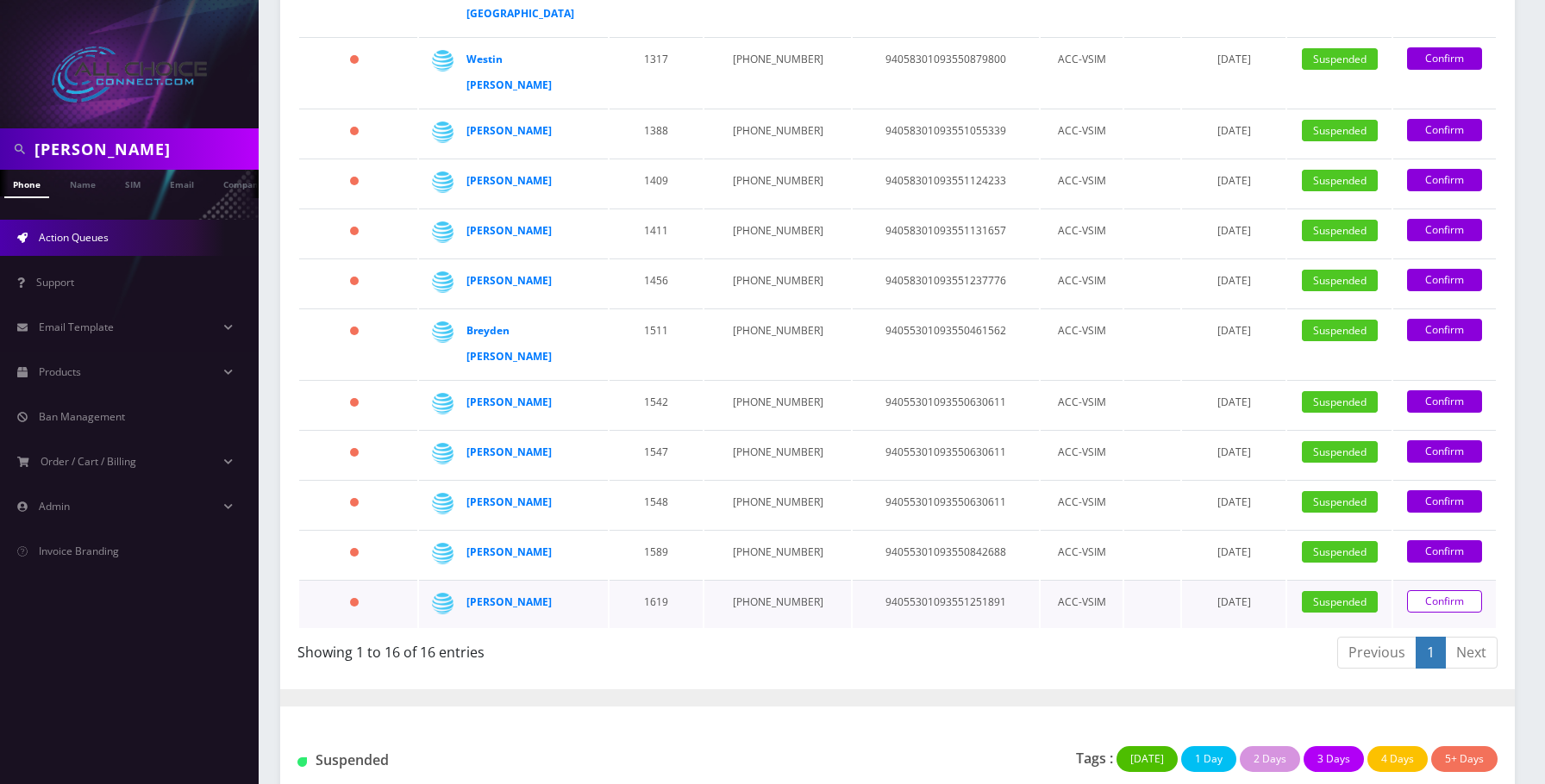
click at [1445, 591] on link "Confirm" at bounding box center [1444, 601] width 75 height 22
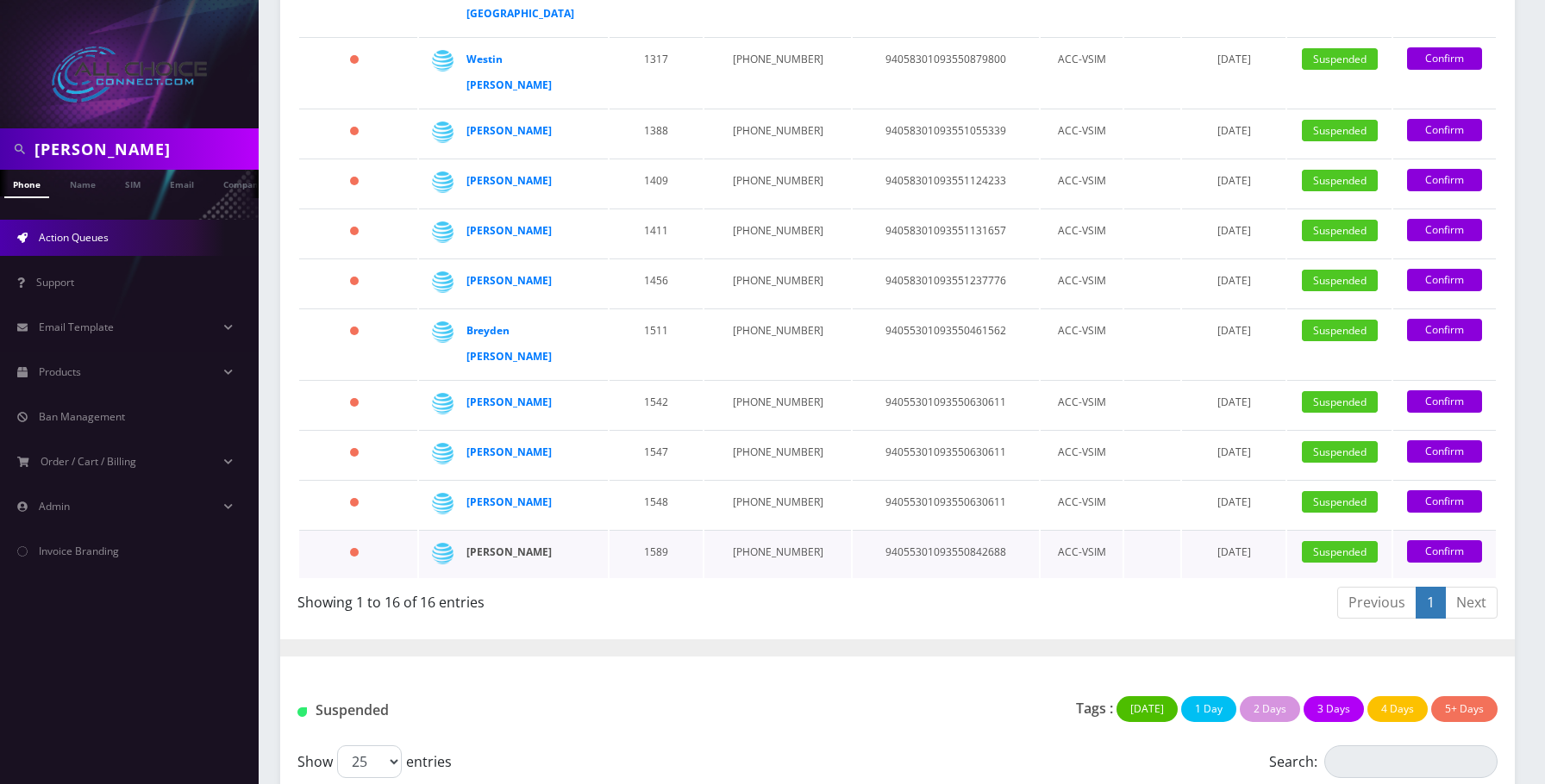
click at [509, 545] on strong "[PERSON_NAME]" at bounding box center [509, 552] width 86 height 15
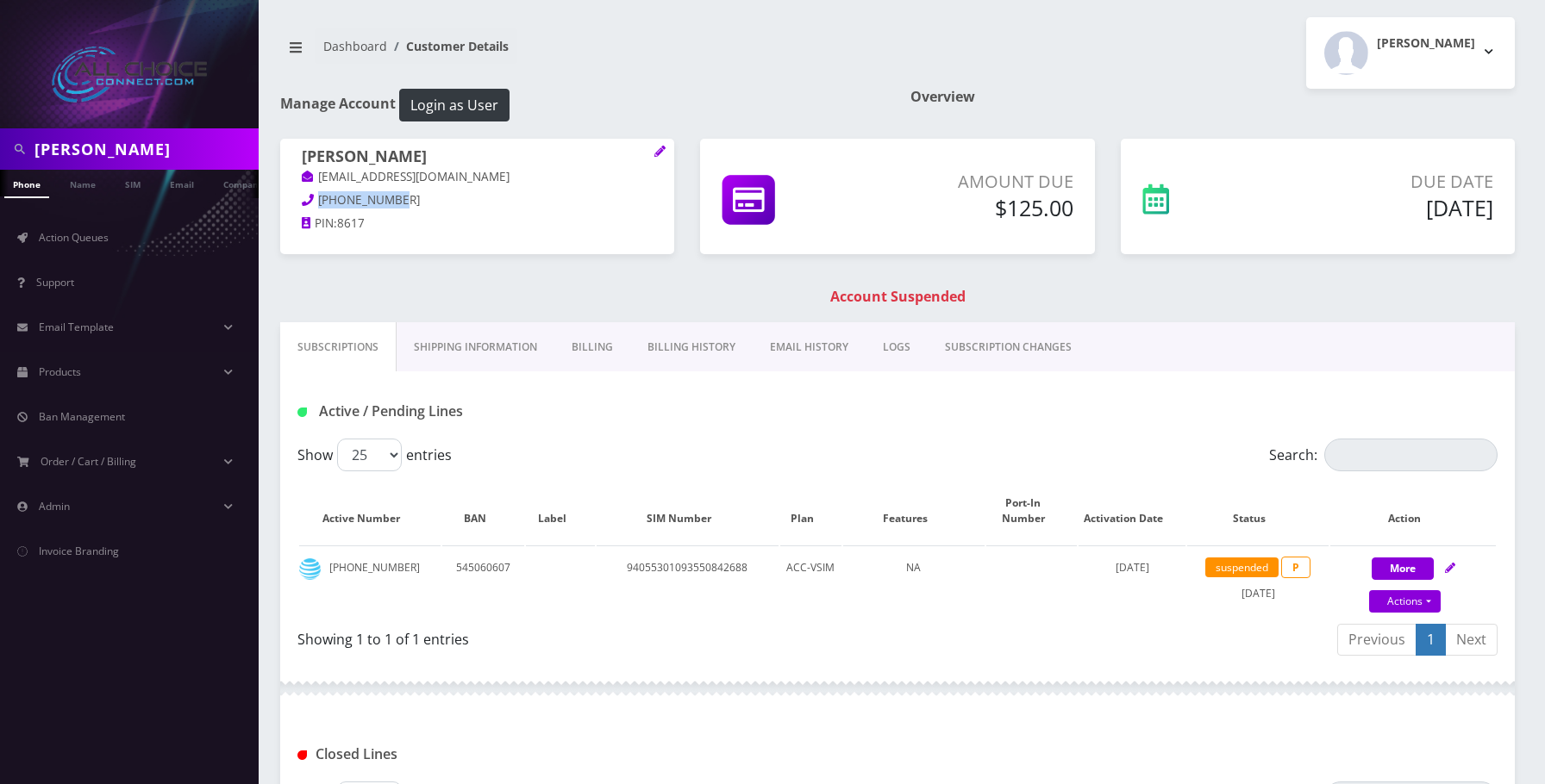
drag, startPoint x: 406, startPoint y: 200, endPoint x: 319, endPoint y: 202, distance: 87.0
click at [319, 202] on p "260-301-8617" at bounding box center [477, 200] width 351 height 19
click at [575, 346] on link "Billing" at bounding box center [593, 347] width 76 height 50
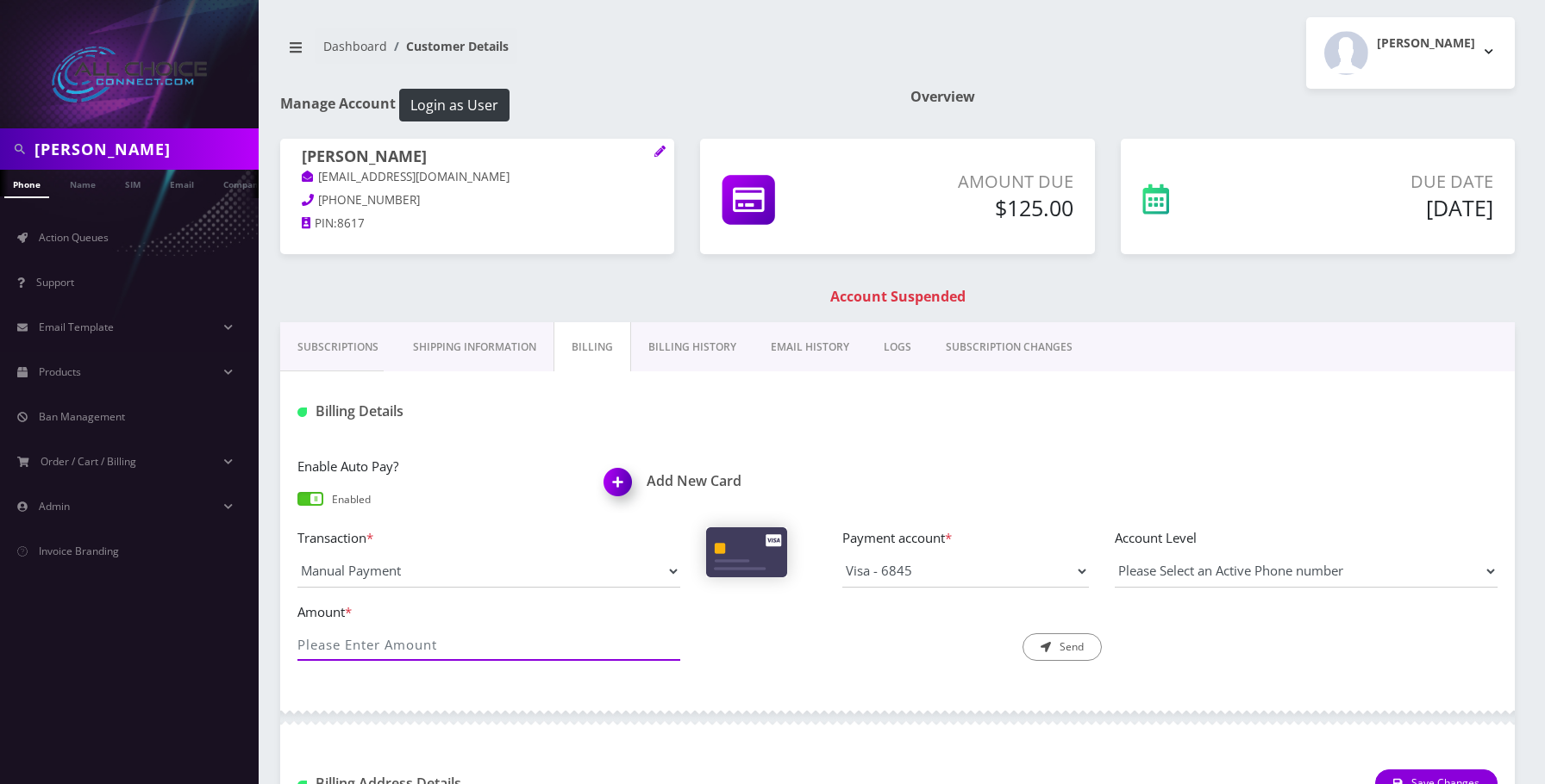
click at [360, 640] on input "Amount *" at bounding box center [488, 645] width 382 height 33
type input "125"
click at [1057, 637] on button "Send" at bounding box center [1063, 646] width 80 height 27
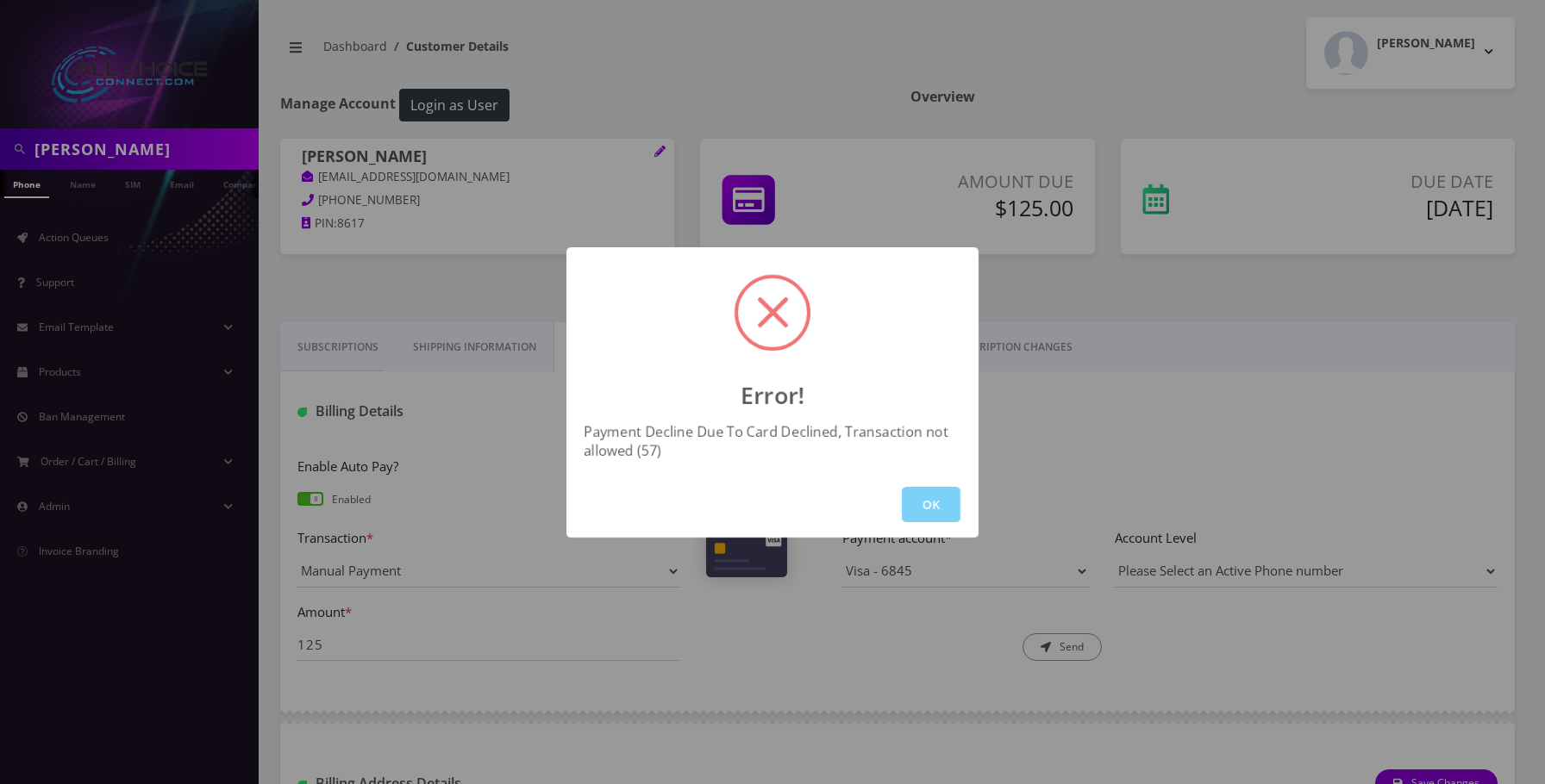
drag, startPoint x: 915, startPoint y: 496, endPoint x: 769, endPoint y: 417, distance: 166.0
click at [913, 494] on button "OK" at bounding box center [931, 504] width 58 height 35
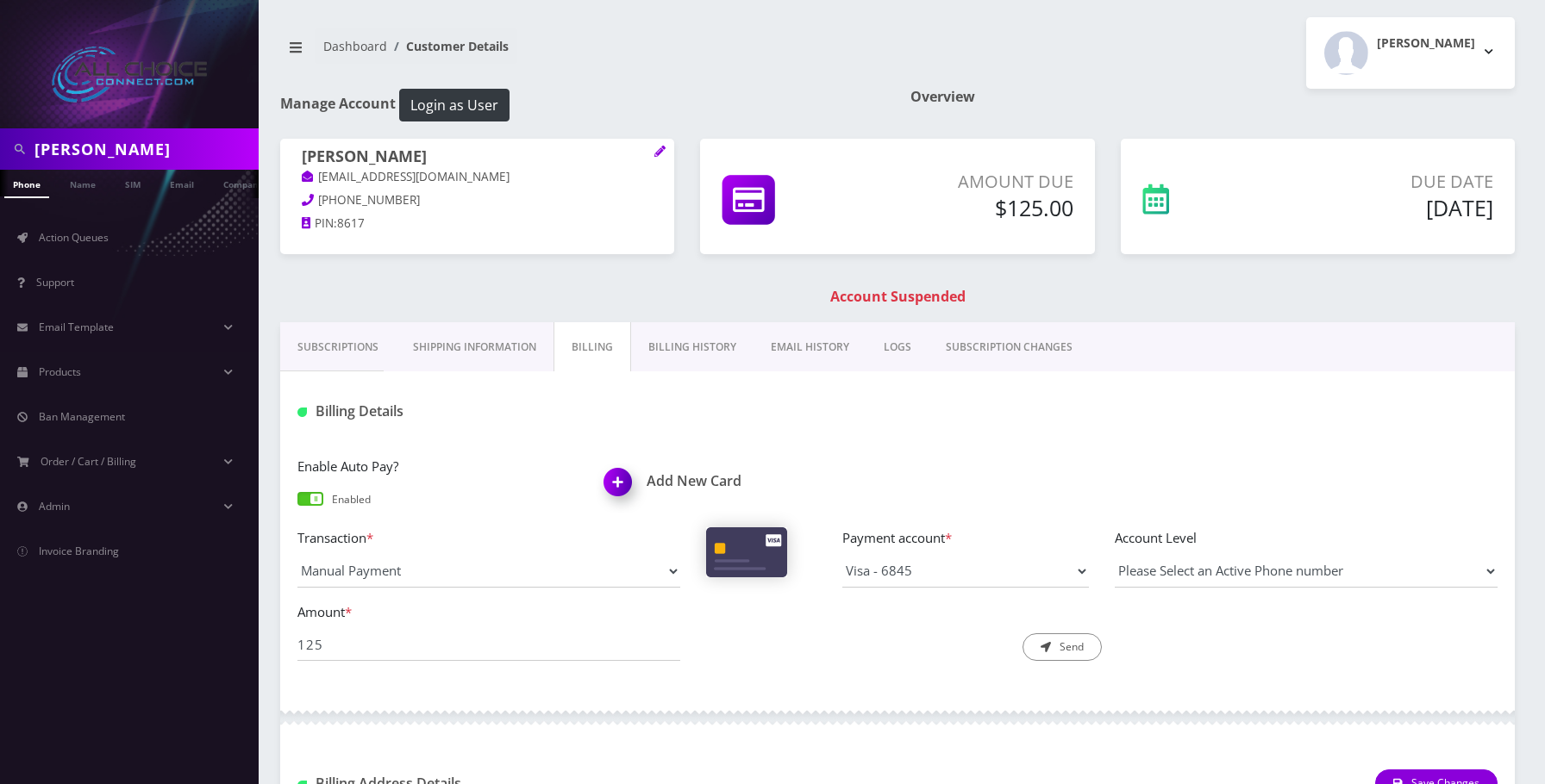
drag, startPoint x: 966, startPoint y: 597, endPoint x: 948, endPoint y: 583, distance: 22.8
click at [955, 591] on div "Transaction * Manual Payment Custom Charge Manual Credit Custom Invoice Payment…" at bounding box center [897, 564] width 1226 height 74
click at [947, 578] on select "Visa - 6845" at bounding box center [966, 571] width 246 height 33
drag, startPoint x: 355, startPoint y: 187, endPoint x: 321, endPoint y: 203, distance: 37.6
click at [321, 203] on p "260-301-8617" at bounding box center [477, 200] width 351 height 19
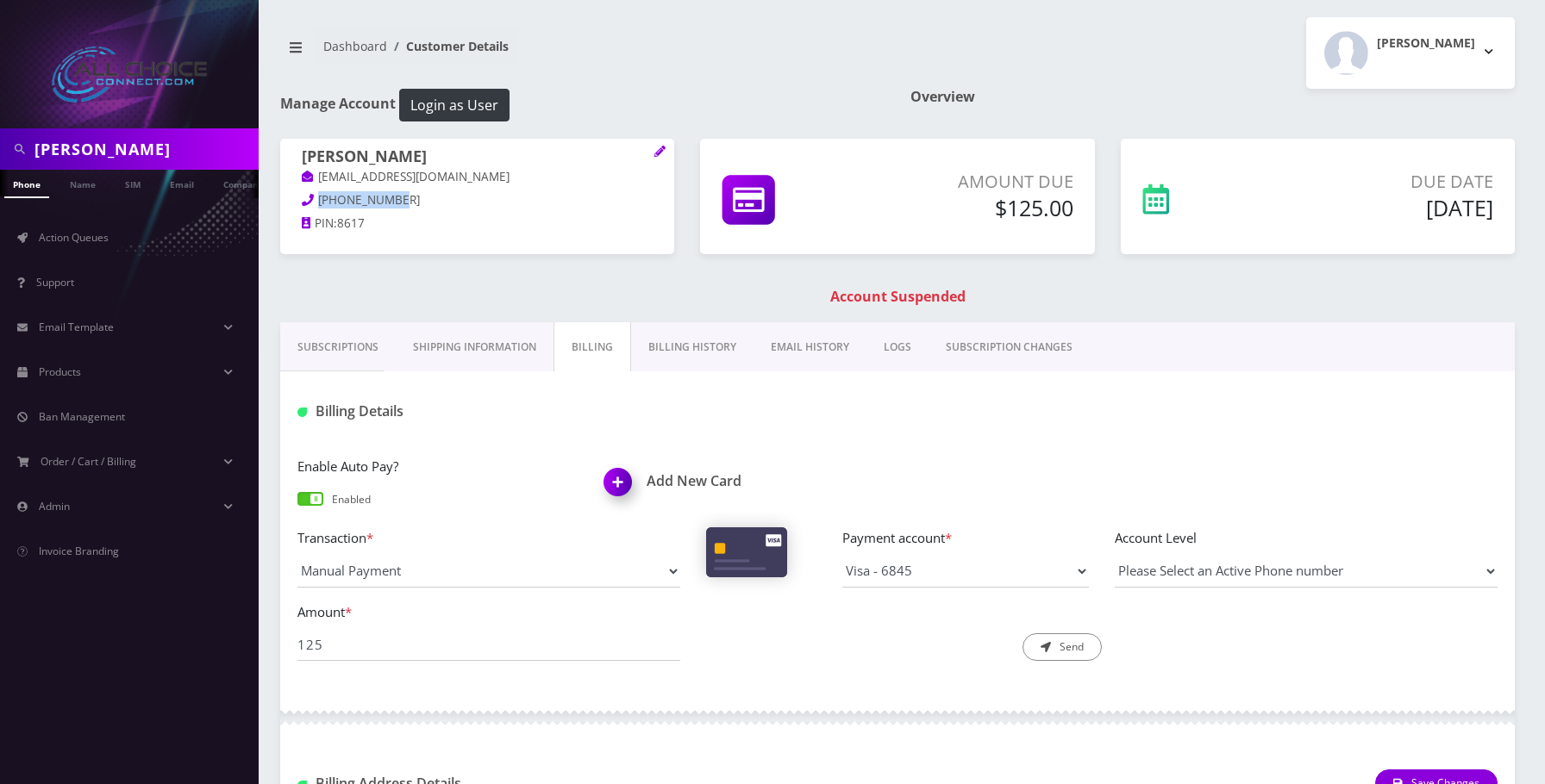
copy span "260-301-8617"
click at [68, 149] on input "brandon" at bounding box center [144, 148] width 220 height 33
paste input "[PERSON_NAME]"
type input "[PERSON_NAME]"
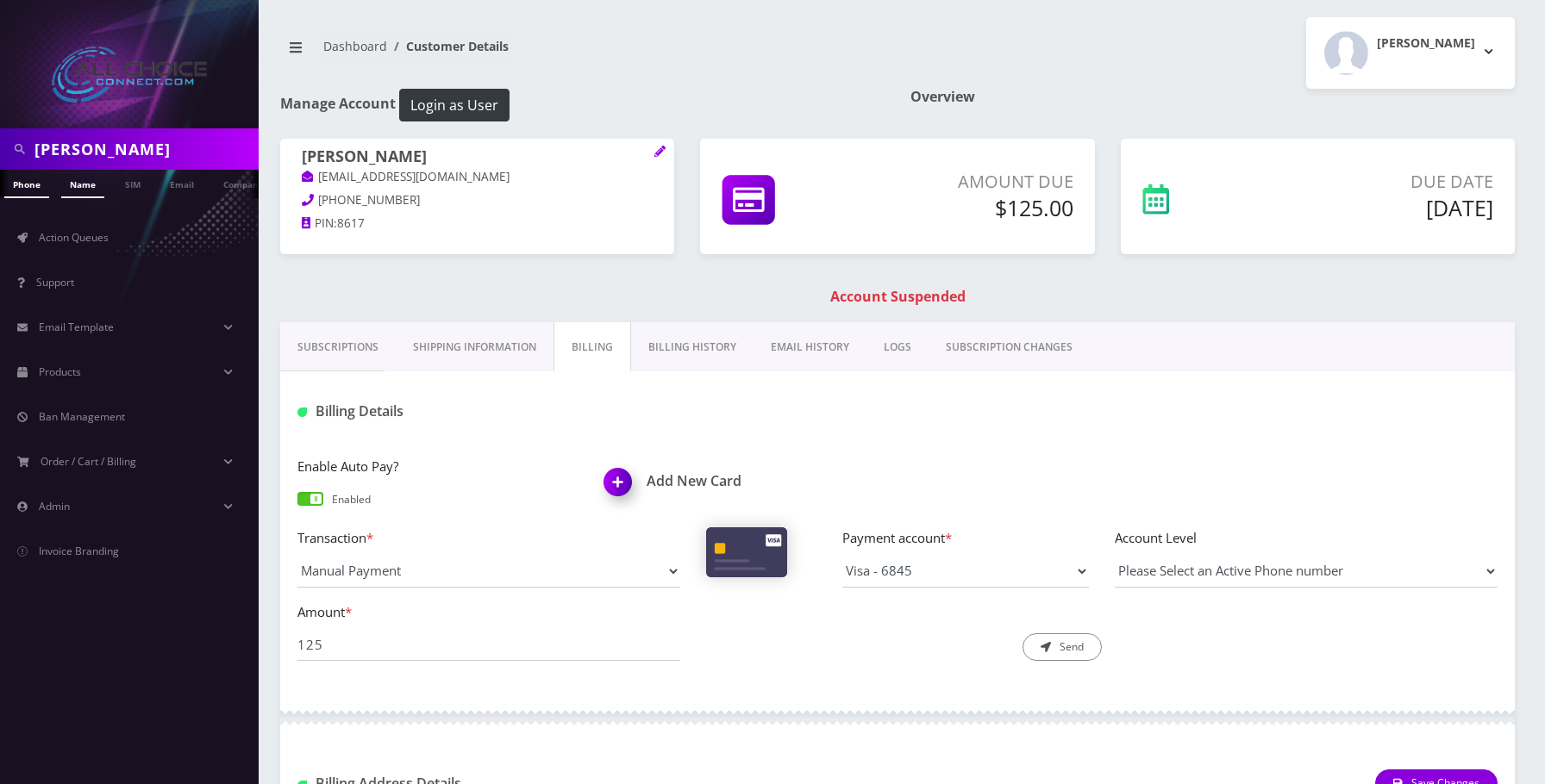
click at [86, 185] on link "Name" at bounding box center [82, 184] width 43 height 28
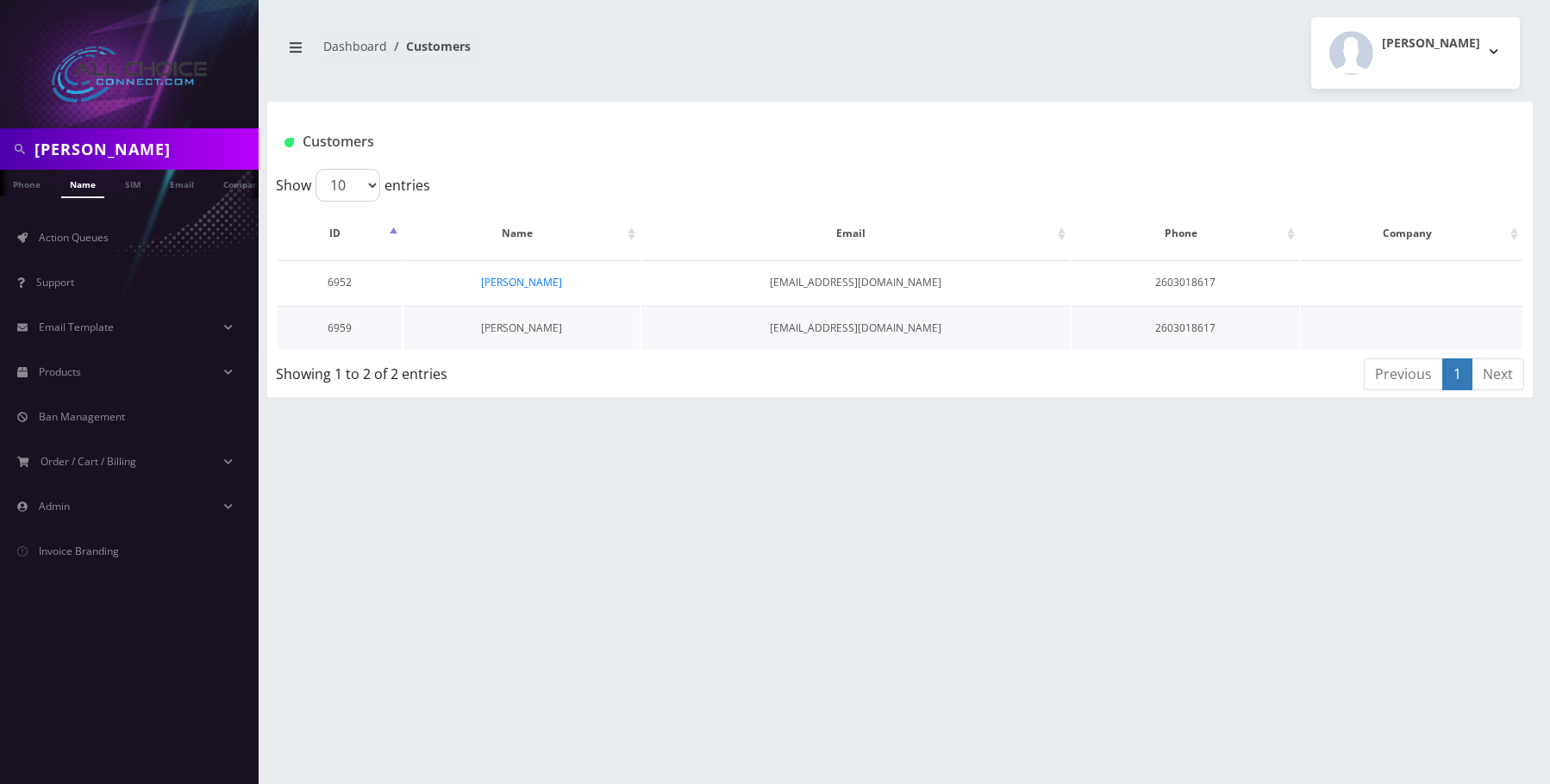
click at [536, 327] on link "Mary Castillo" at bounding box center [522, 328] width 81 height 15
click at [77, 227] on link "Action Queues" at bounding box center [129, 237] width 259 height 36
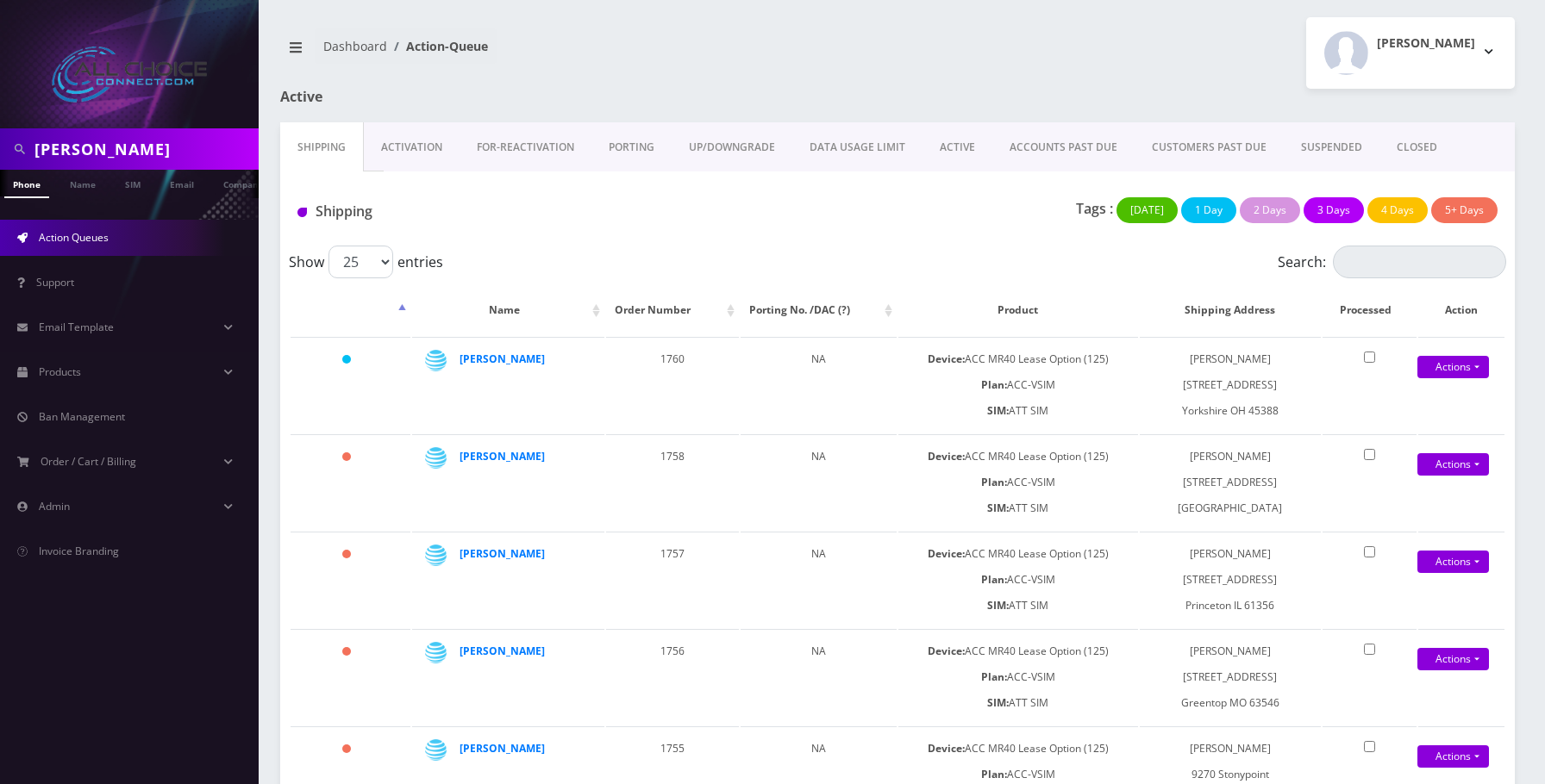
click at [1311, 147] on link "SUSPENDED" at bounding box center [1331, 147] width 95 height 50
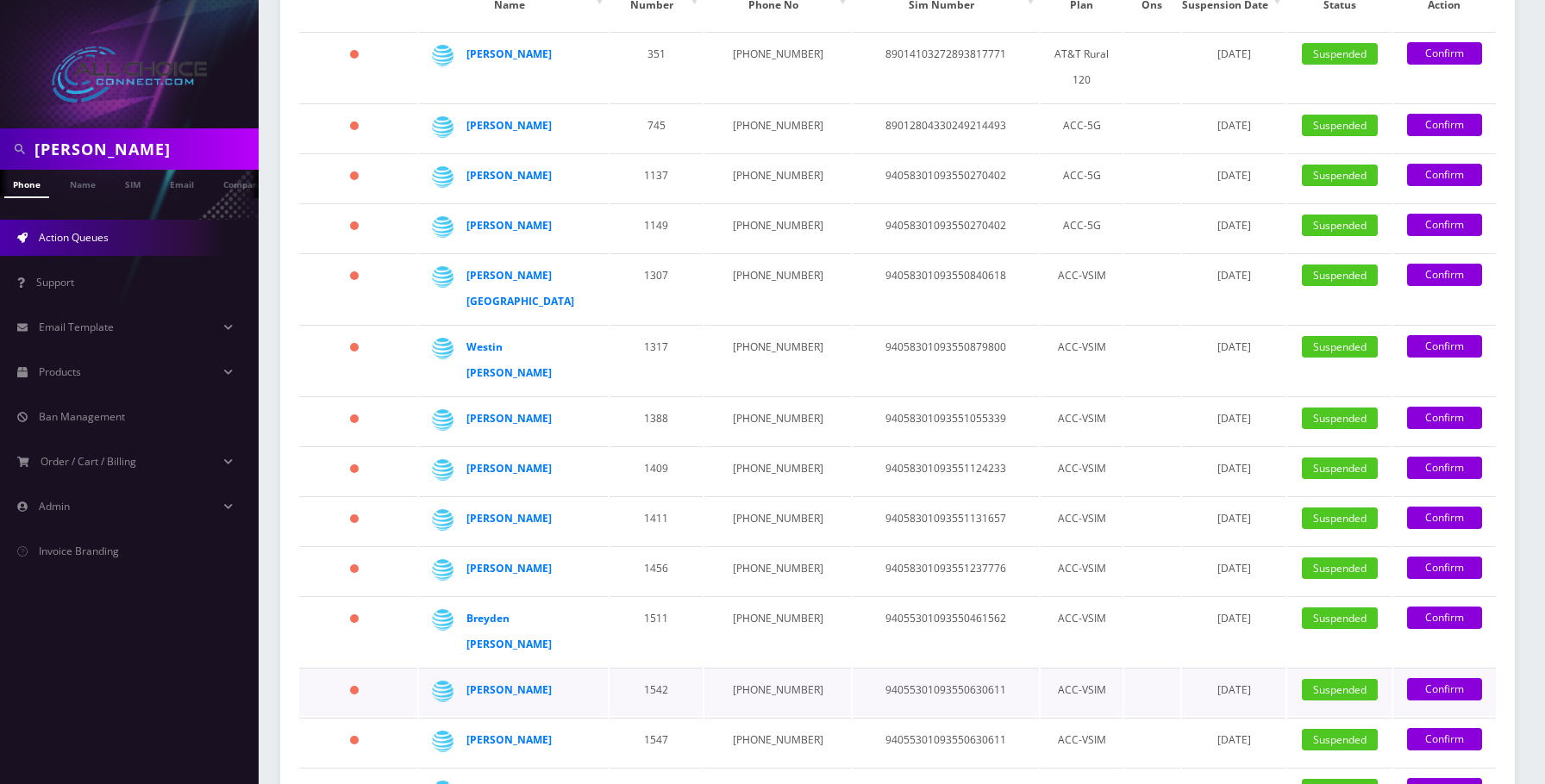
scroll to position [603, 0]
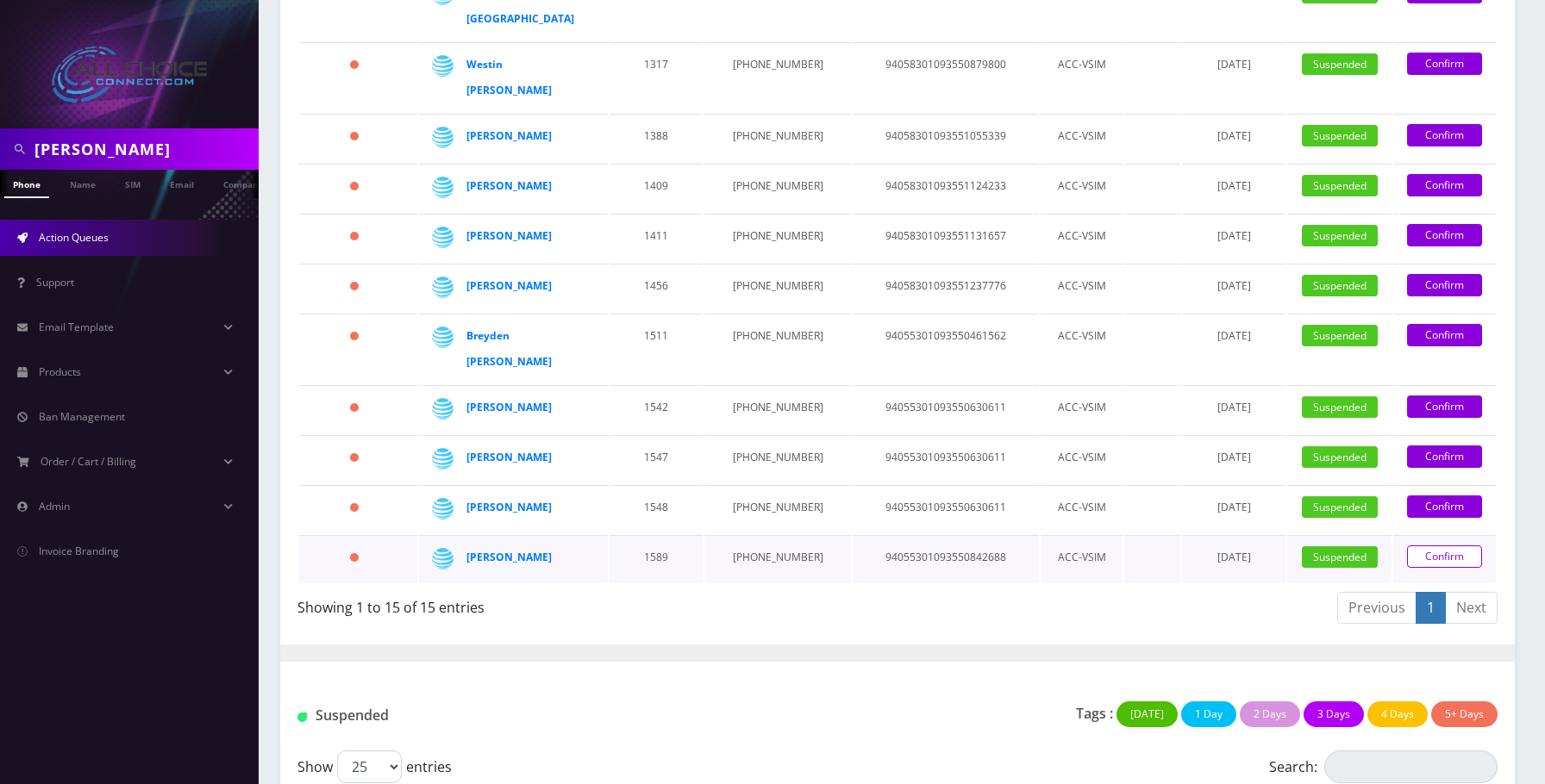
click at [1439, 546] on link "Confirm" at bounding box center [1444, 556] width 75 height 22
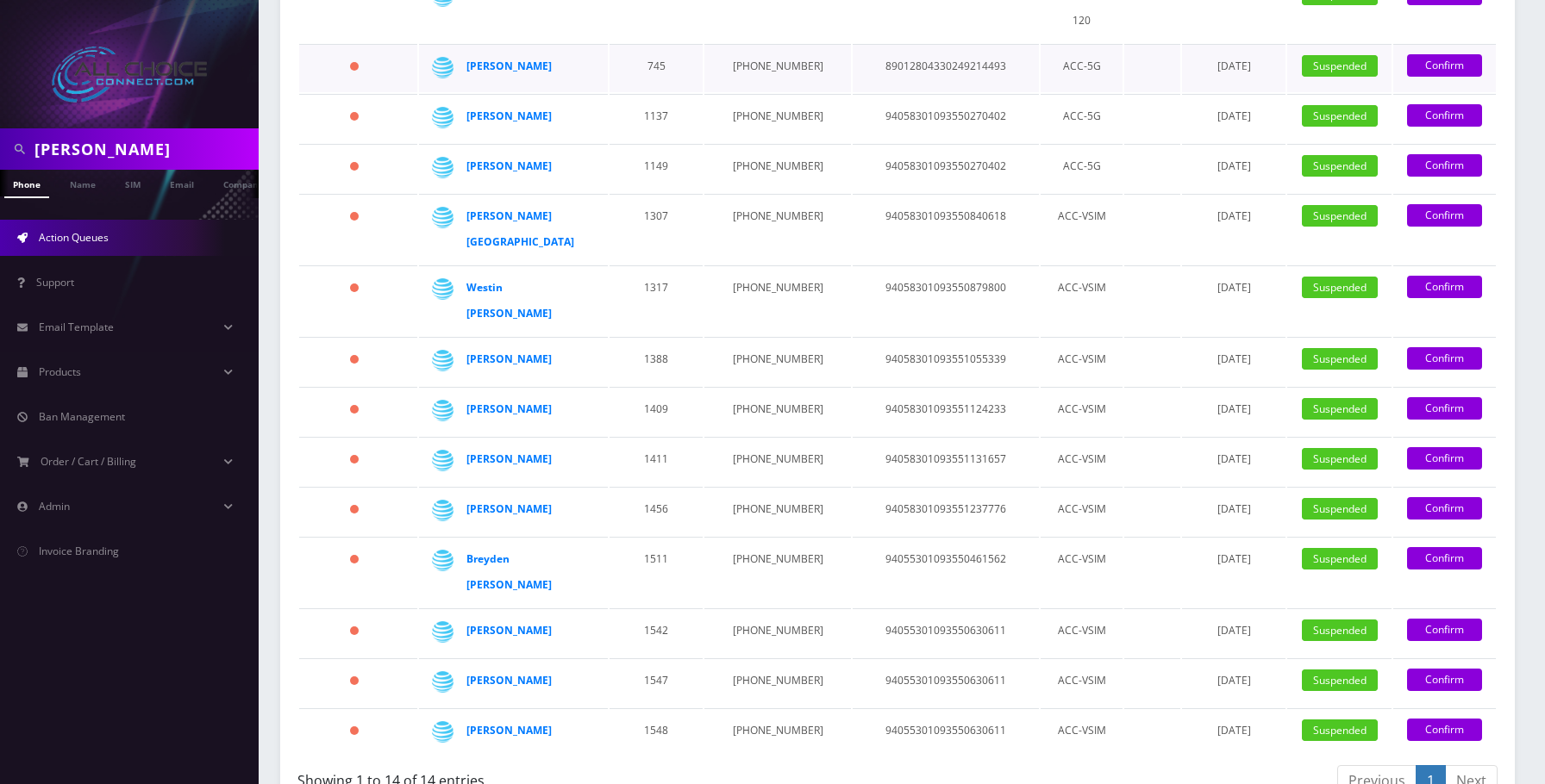
scroll to position [431, 0]
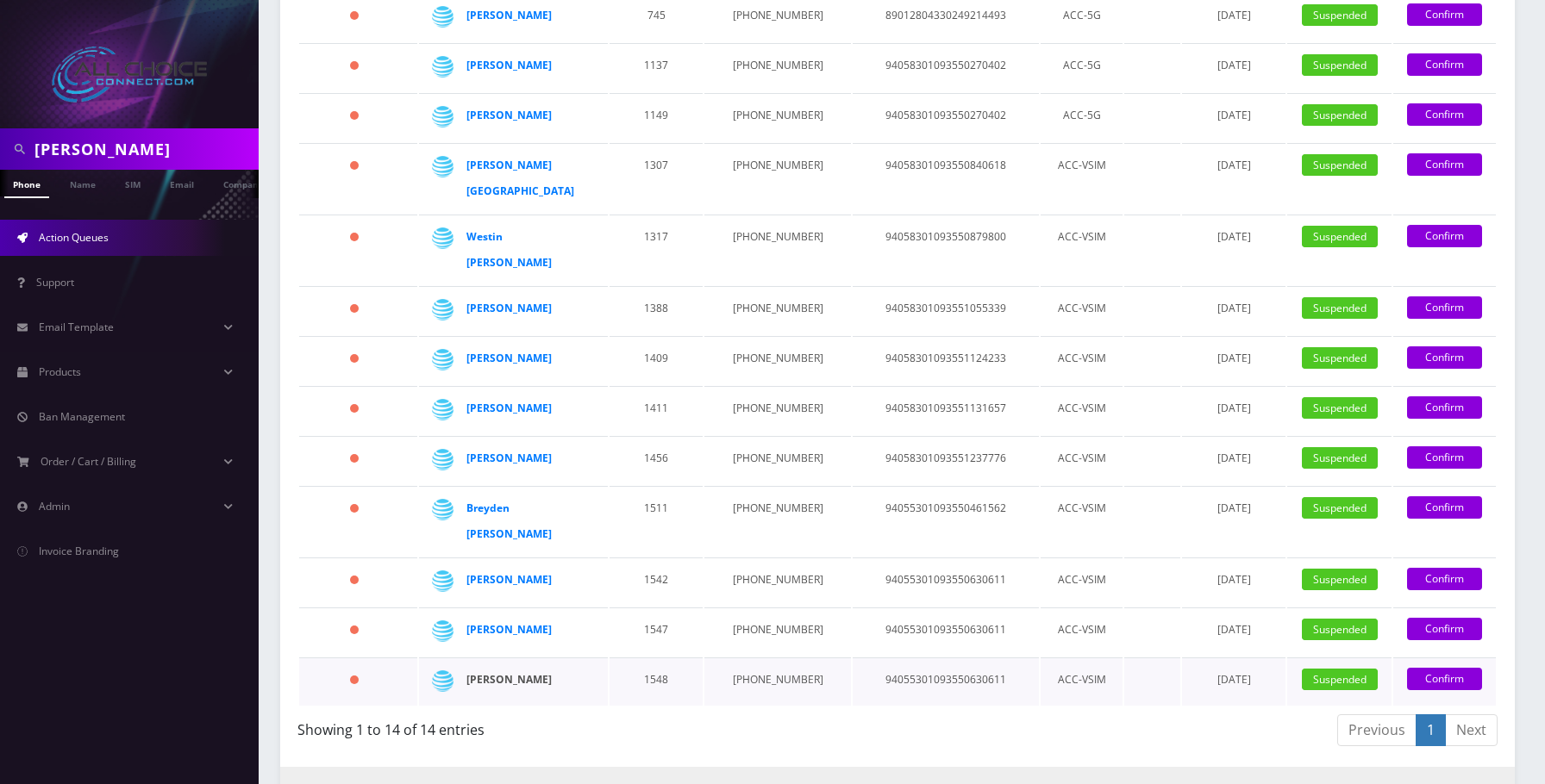
click at [514, 672] on strong "[PERSON_NAME]" at bounding box center [509, 679] width 86 height 15
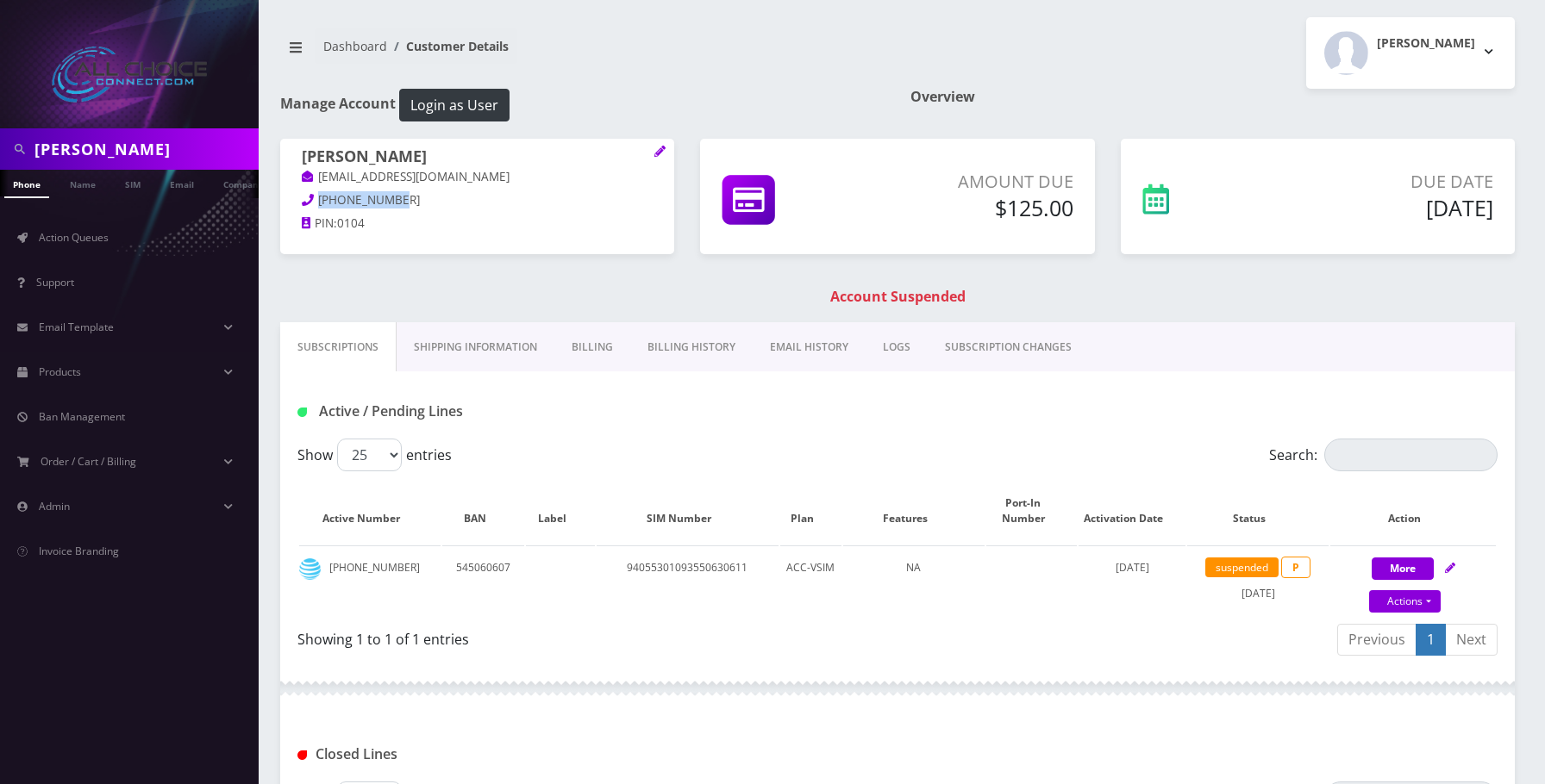
drag, startPoint x: 402, startPoint y: 193, endPoint x: 319, endPoint y: 200, distance: 83.3
click at [319, 200] on p "240-982-0104" at bounding box center [477, 200] width 351 height 19
copy span "240-982-0104"
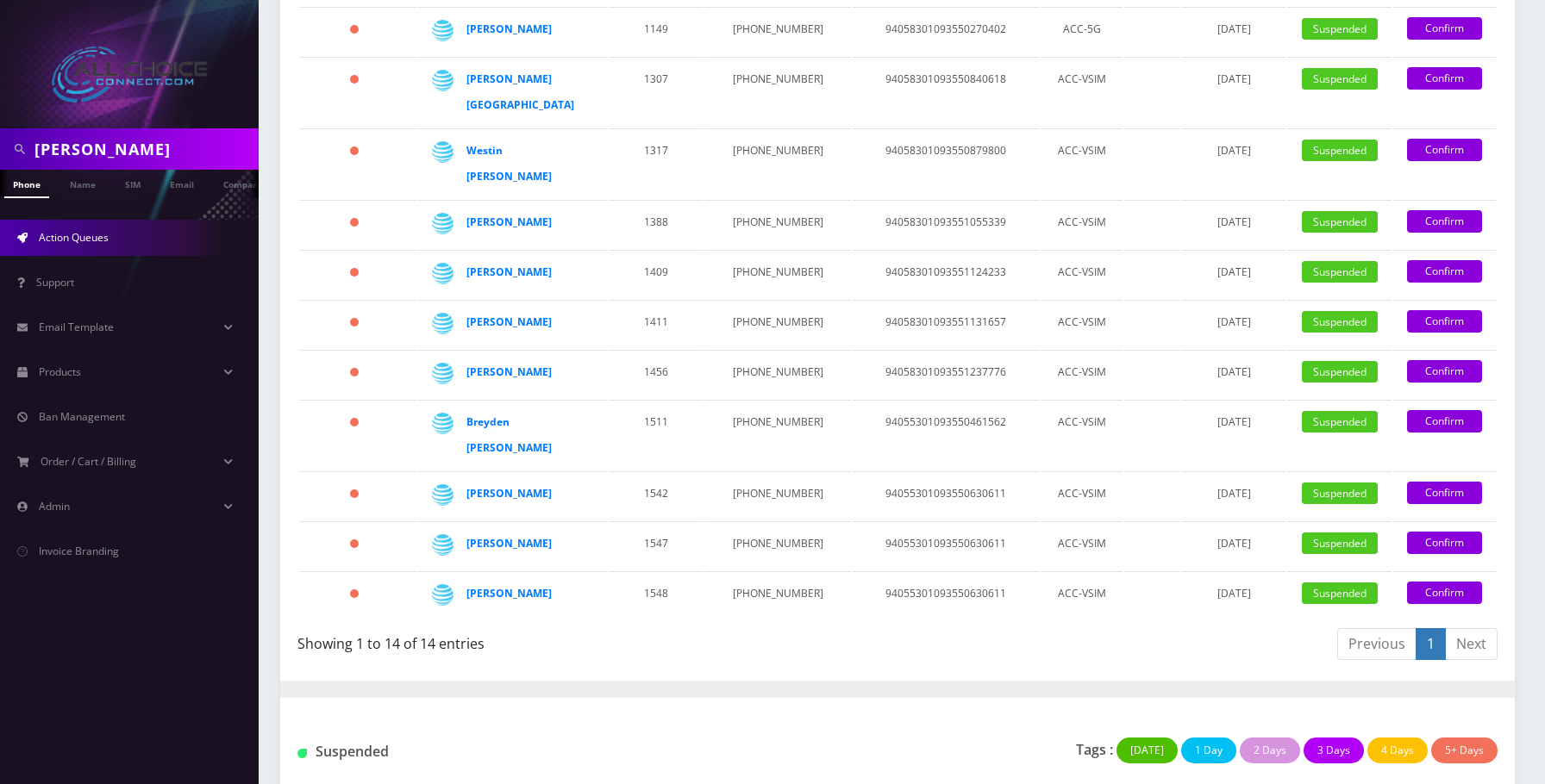
scroll to position [603, 0]
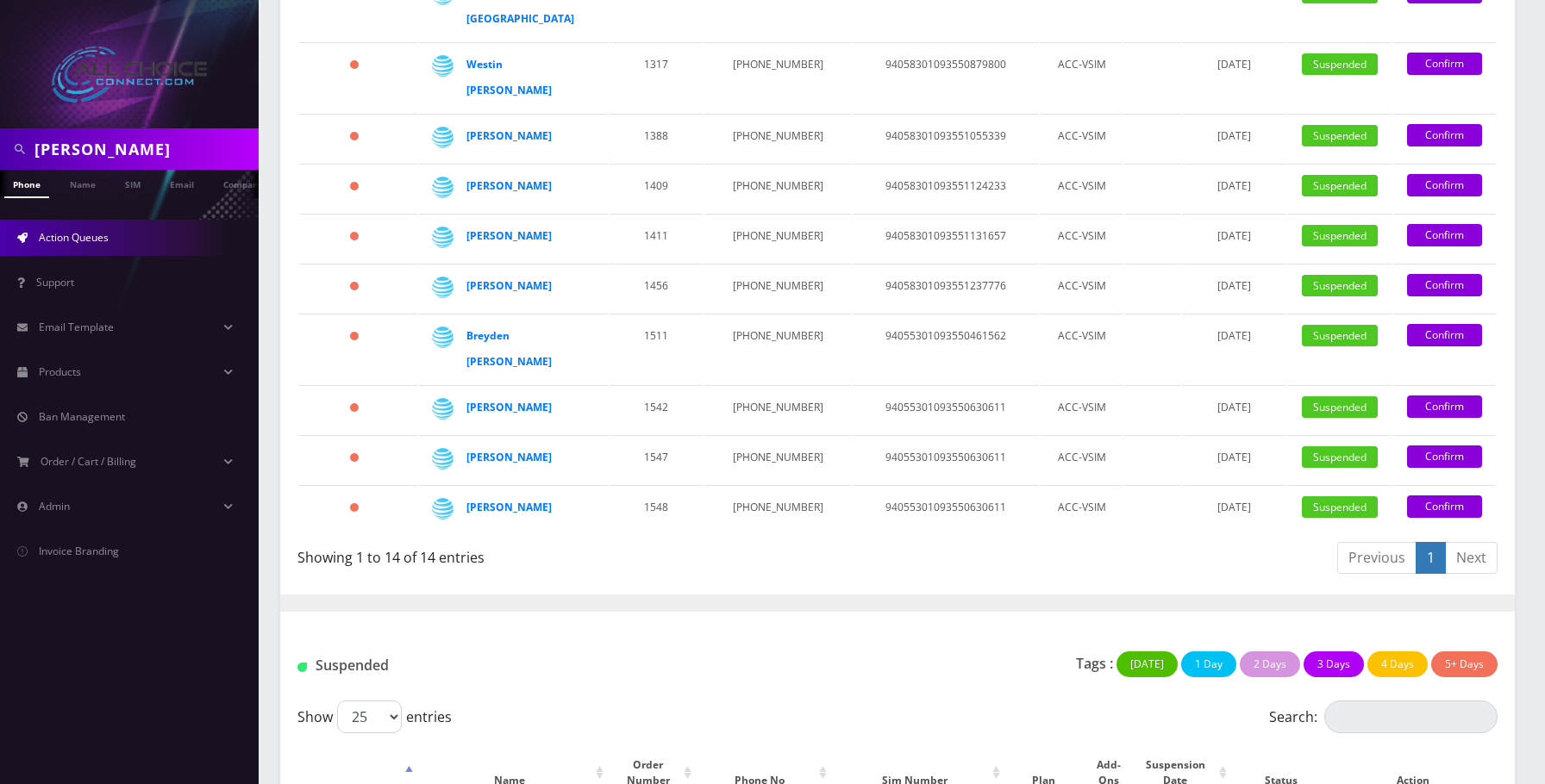
click at [1466, 495] on link "Confirm" at bounding box center [1444, 506] width 75 height 22
click at [502, 449] on strong "[PERSON_NAME]" at bounding box center [509, 456] width 86 height 15
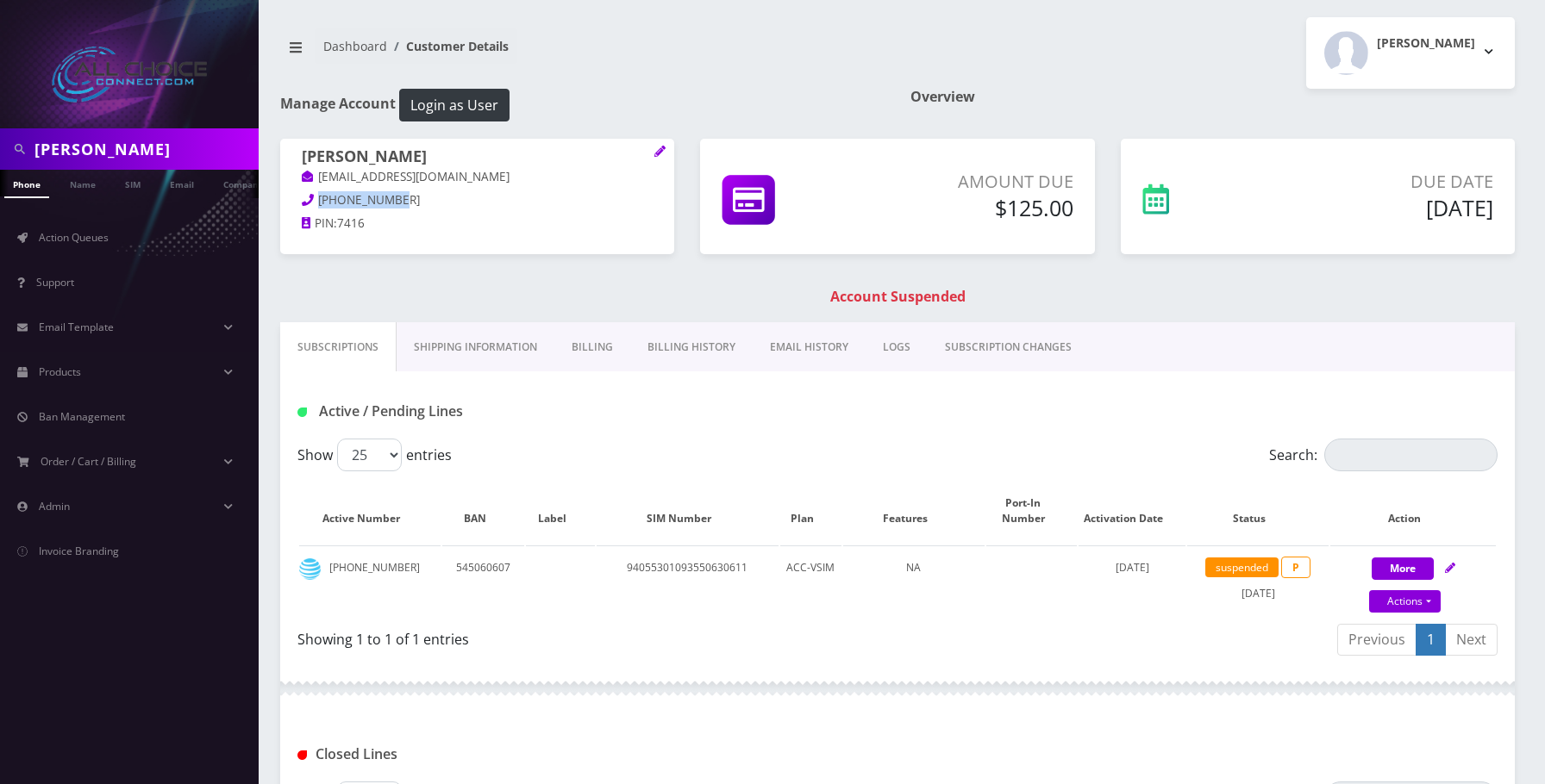
drag, startPoint x: 391, startPoint y: 201, endPoint x: 320, endPoint y: 206, distance: 71.2
click at [320, 206] on p "719-651-7416" at bounding box center [477, 200] width 351 height 19
copy span "719-651-7416"
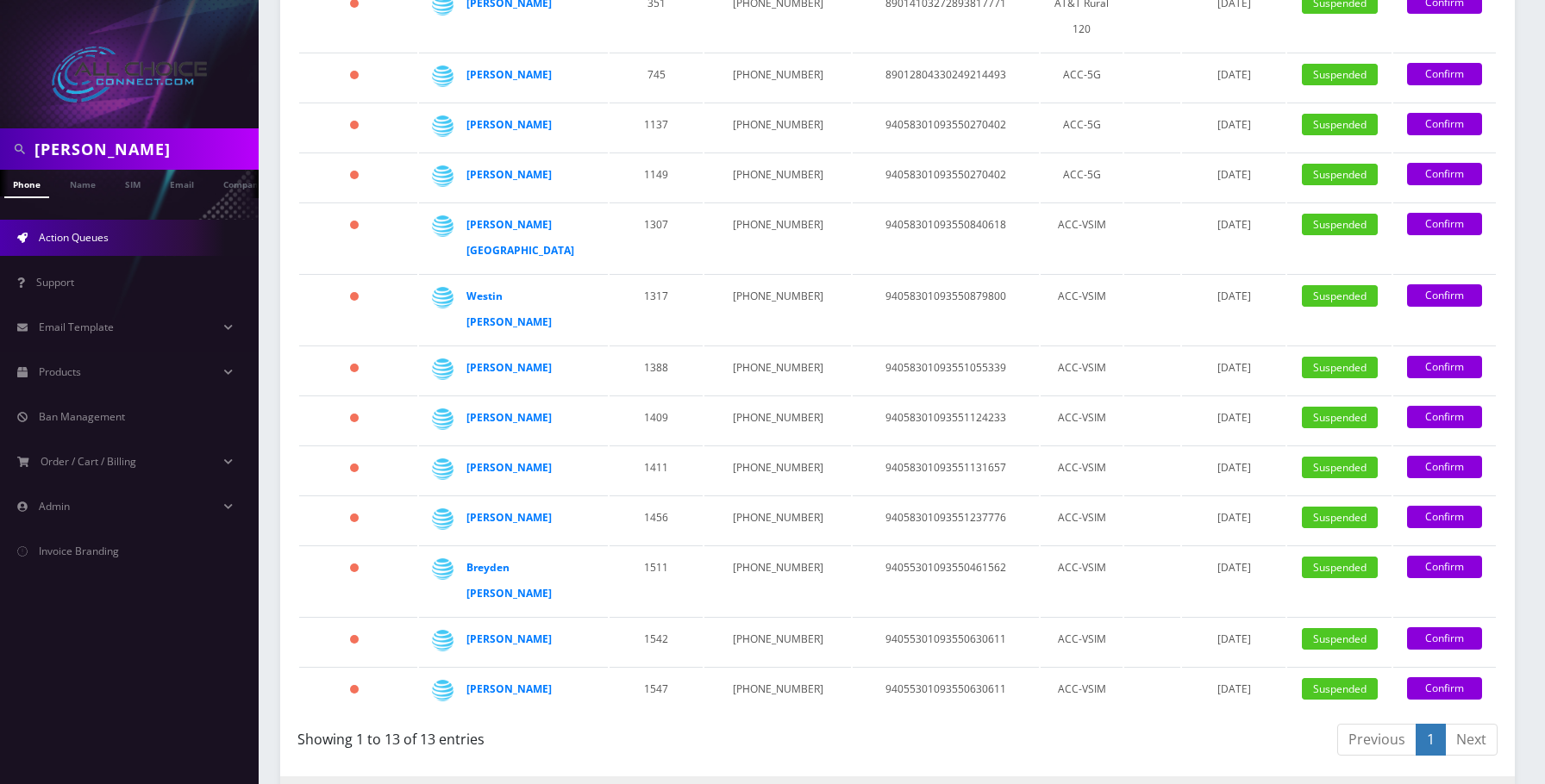
scroll to position [690, 0]
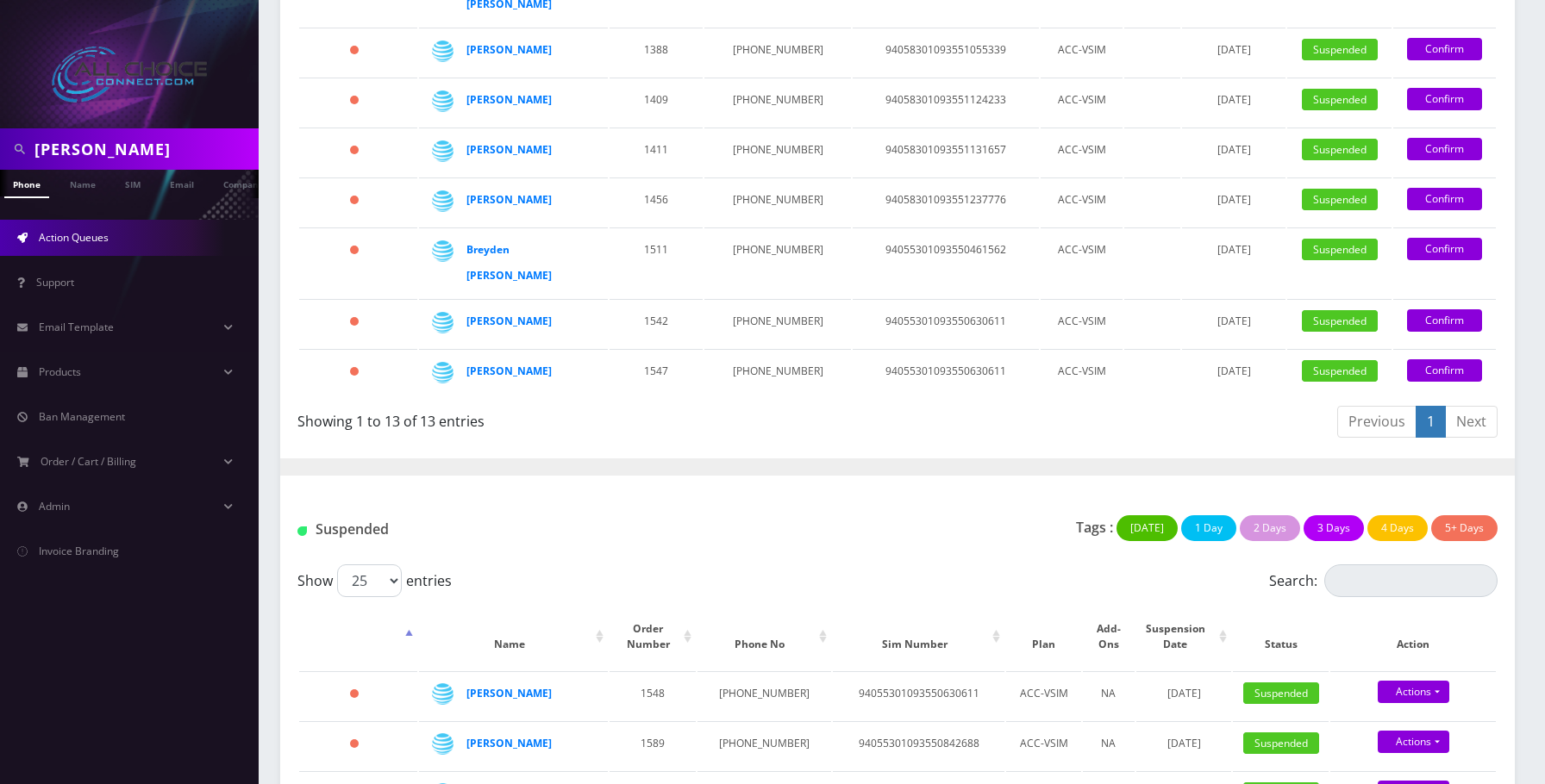
drag, startPoint x: 1471, startPoint y: 305, endPoint x: 1459, endPoint y: 310, distance: 13.0
click at [1471, 359] on link "Confirm" at bounding box center [1444, 370] width 75 height 22
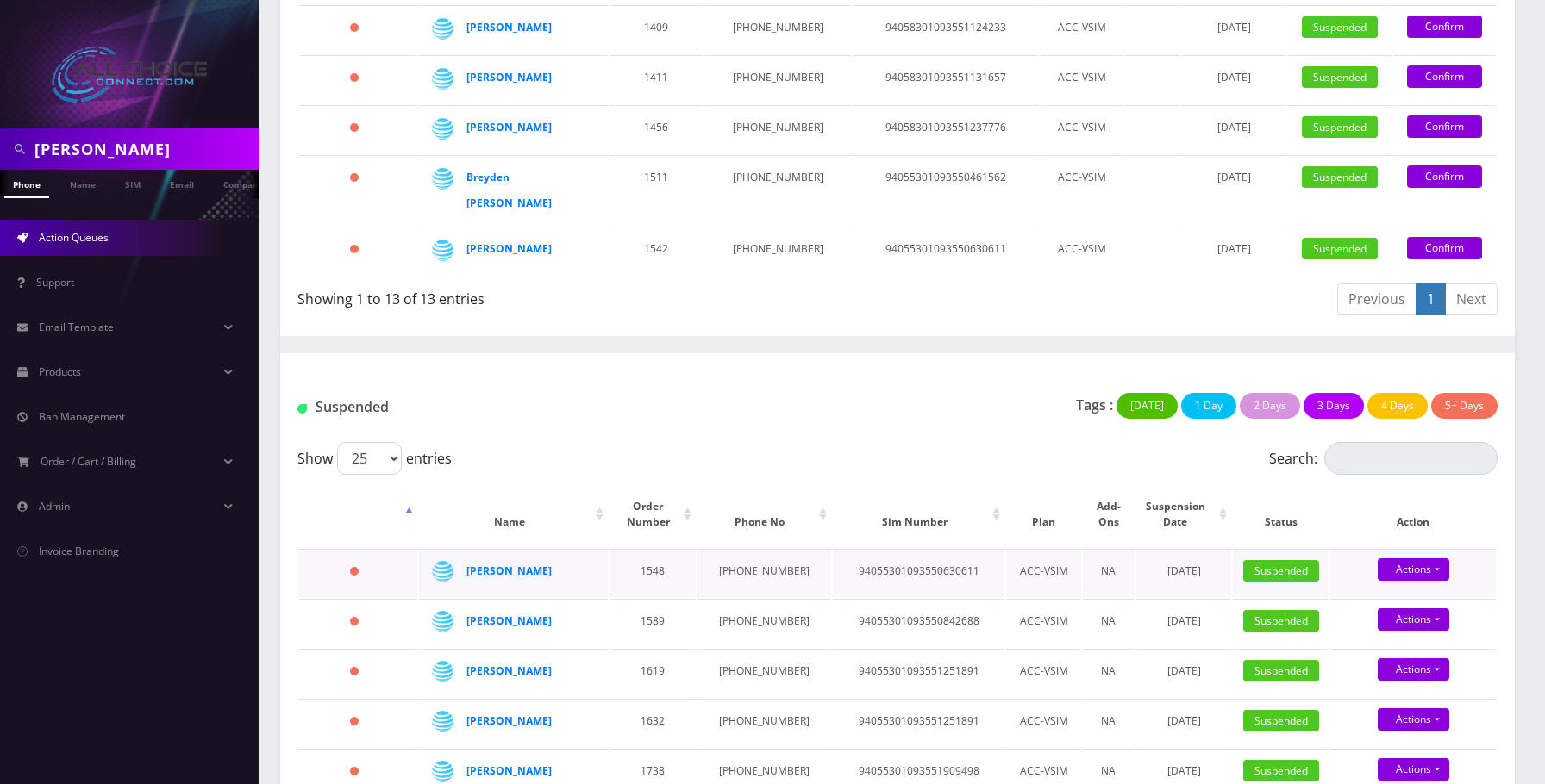
scroll to position [881, 0]
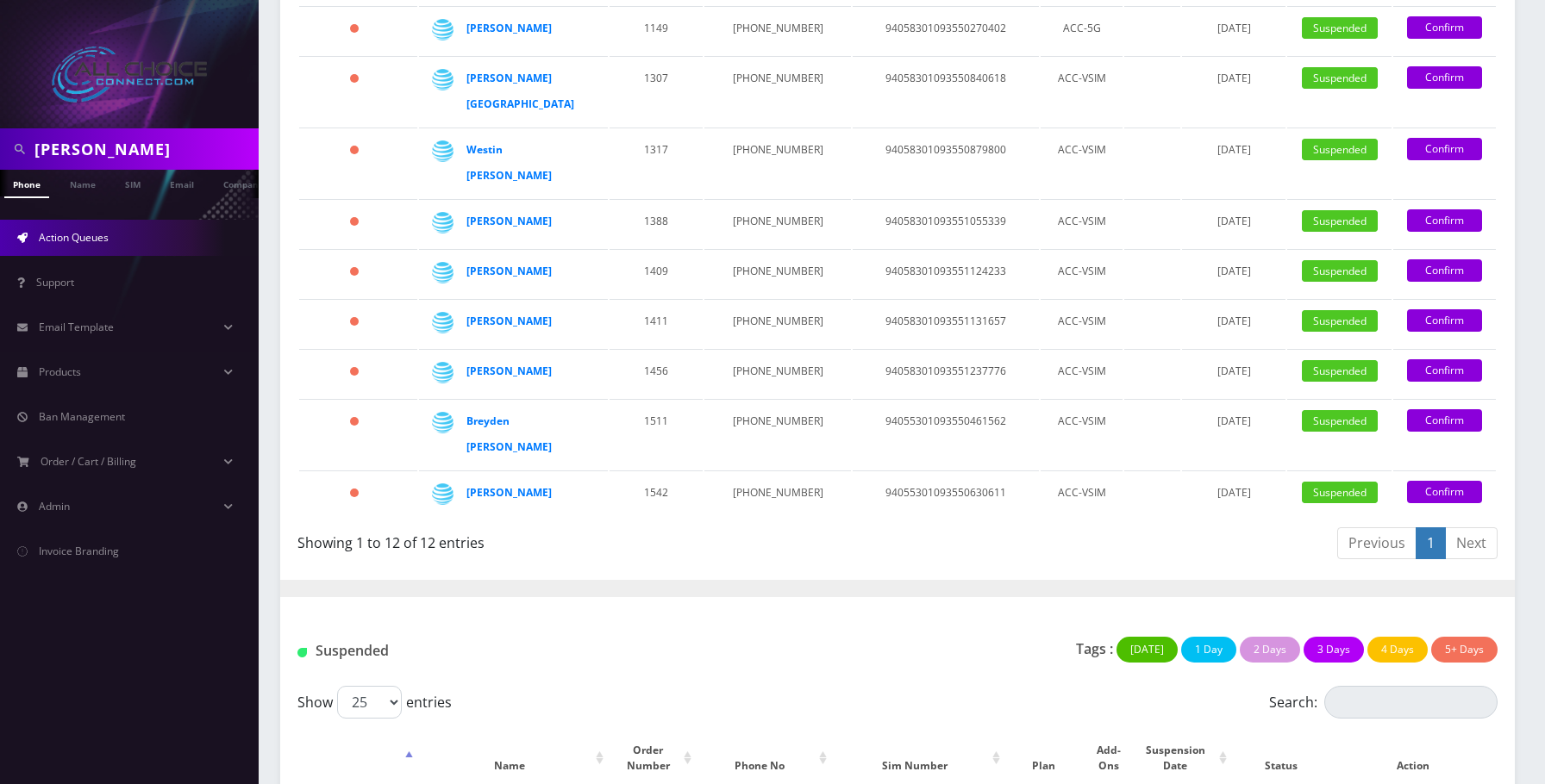
scroll to position [517, 0]
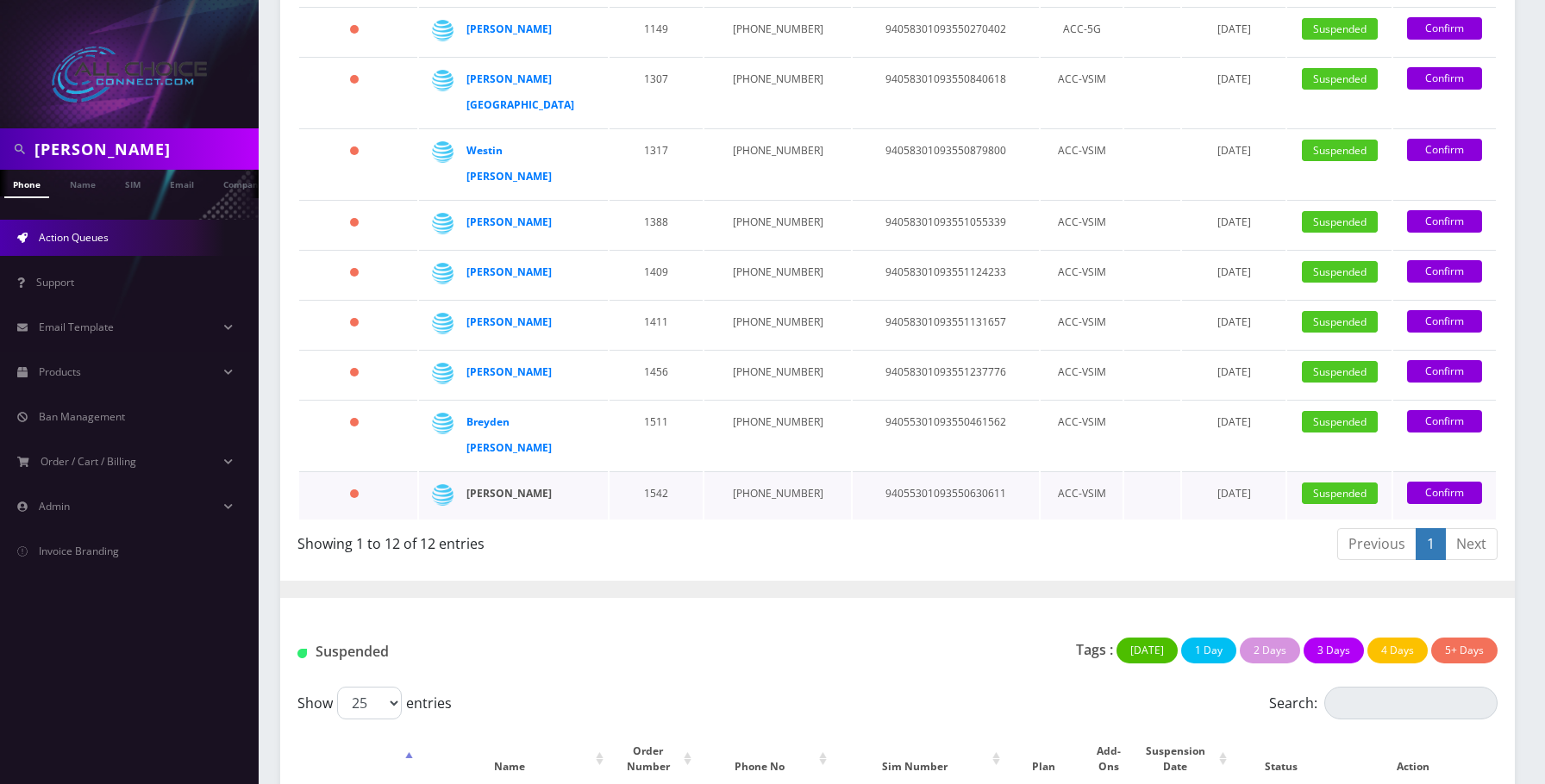
click at [504, 486] on strong "[PERSON_NAME]" at bounding box center [509, 493] width 86 height 15
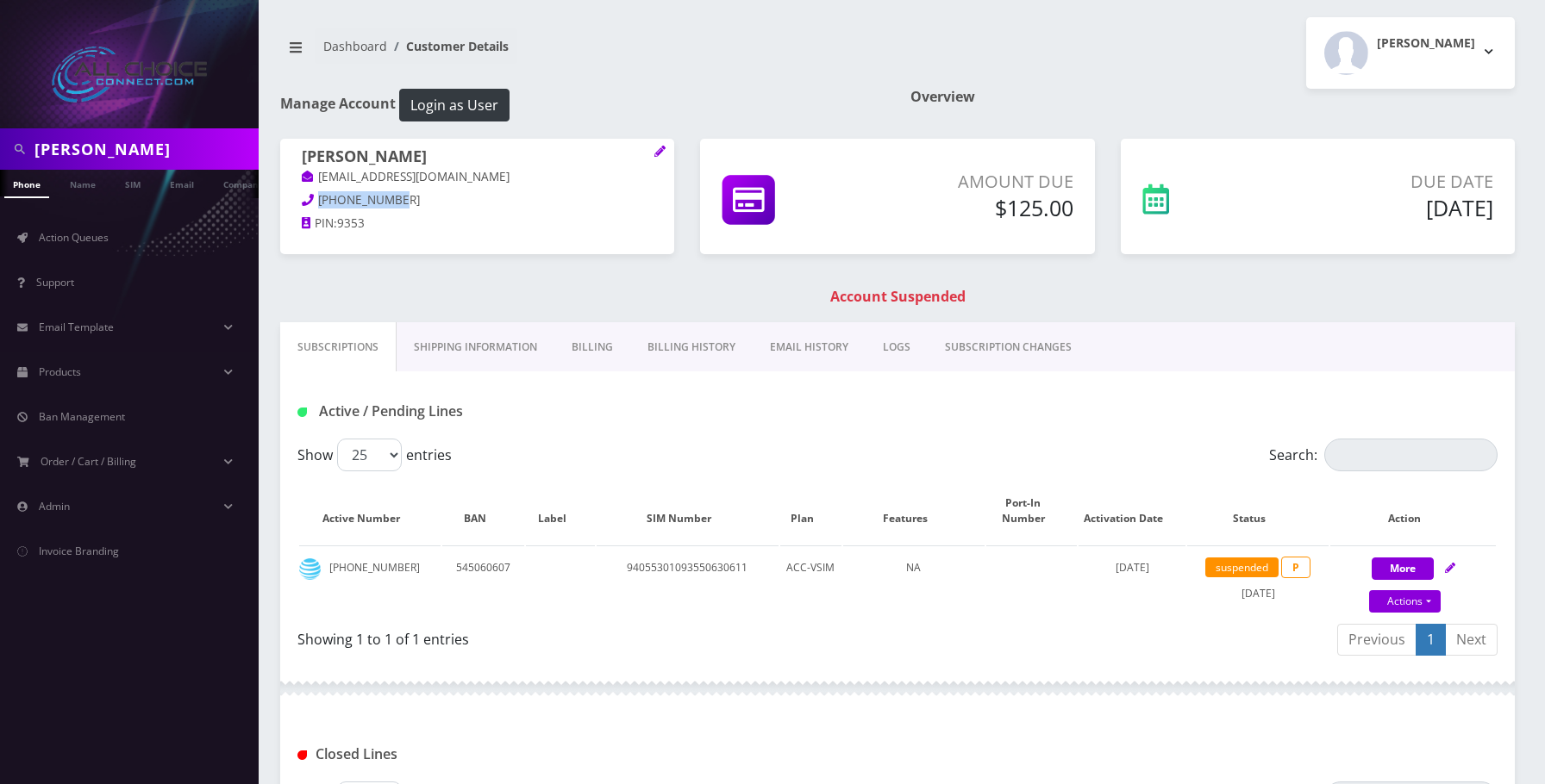
drag, startPoint x: 404, startPoint y: 202, endPoint x: 312, endPoint y: 196, distance: 92.2
click at [312, 196] on p "949-490-9353" at bounding box center [477, 200] width 351 height 19
copy span "949-490-9353"
click at [587, 346] on link "Billing" at bounding box center [593, 347] width 76 height 50
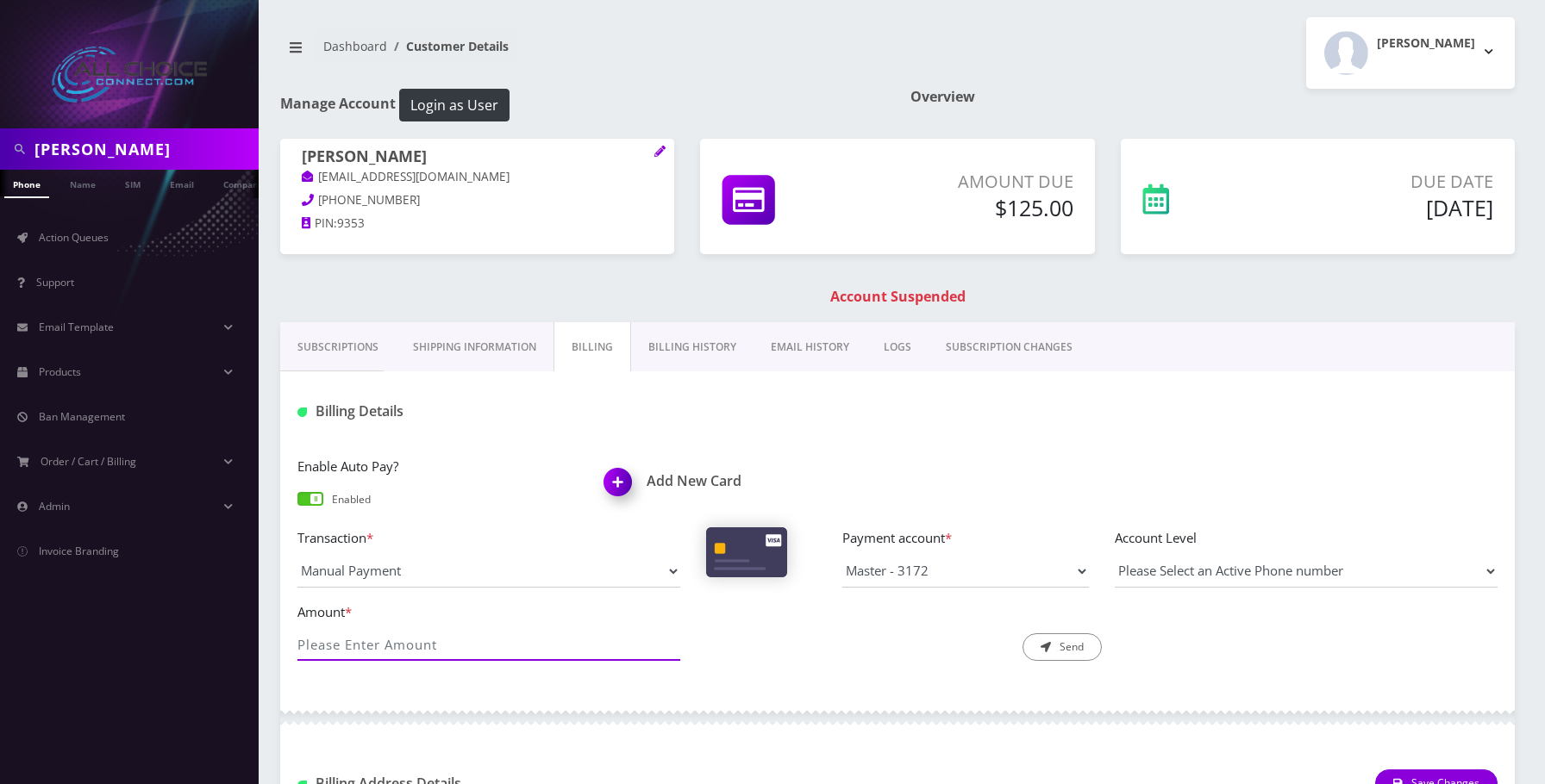
click at [398, 640] on input "Amount *" at bounding box center [488, 645] width 382 height 33
type input "125"
click at [1064, 639] on button "Send" at bounding box center [1063, 646] width 80 height 27
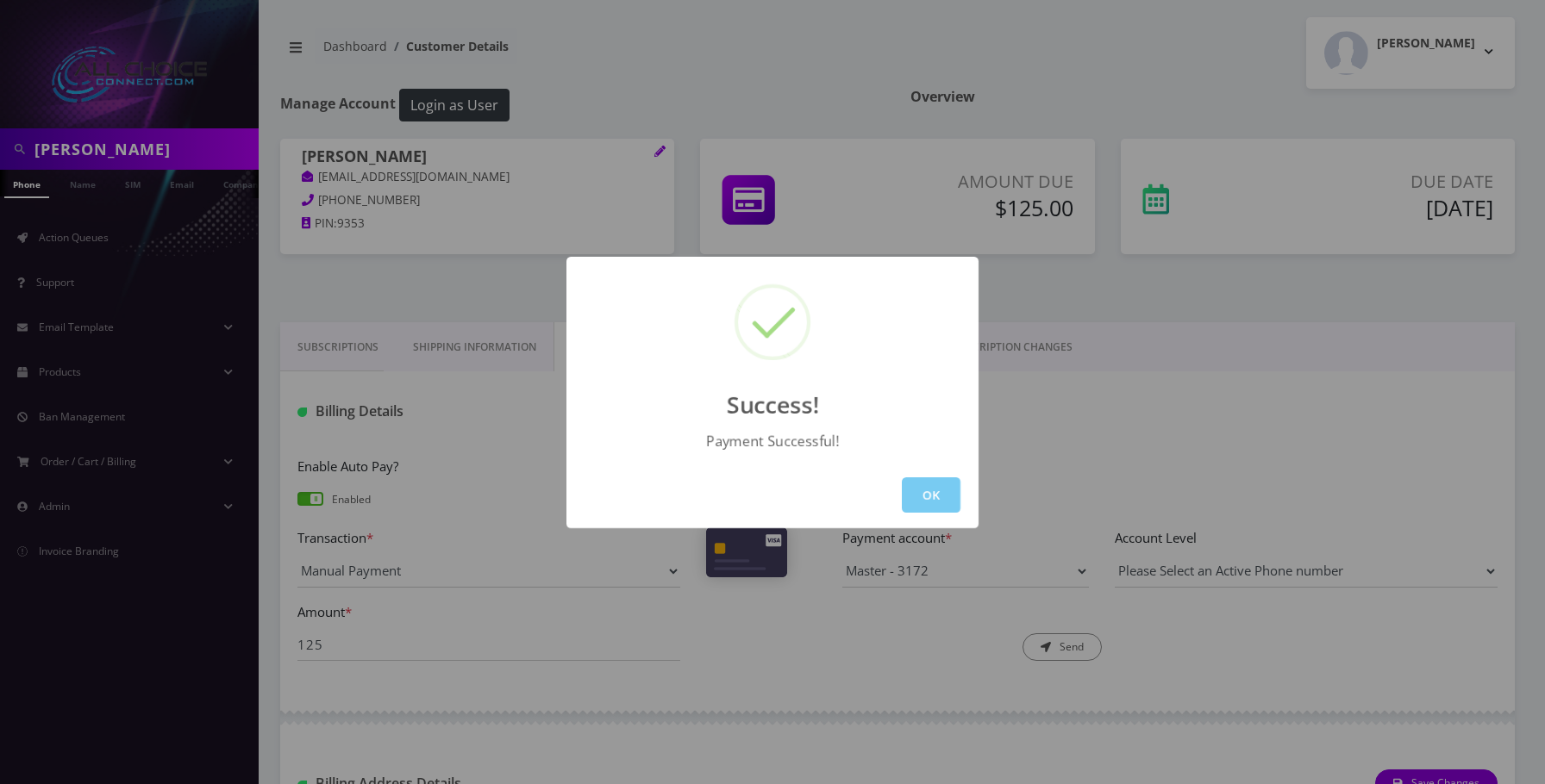
click at [921, 478] on button "OK" at bounding box center [931, 495] width 58 height 35
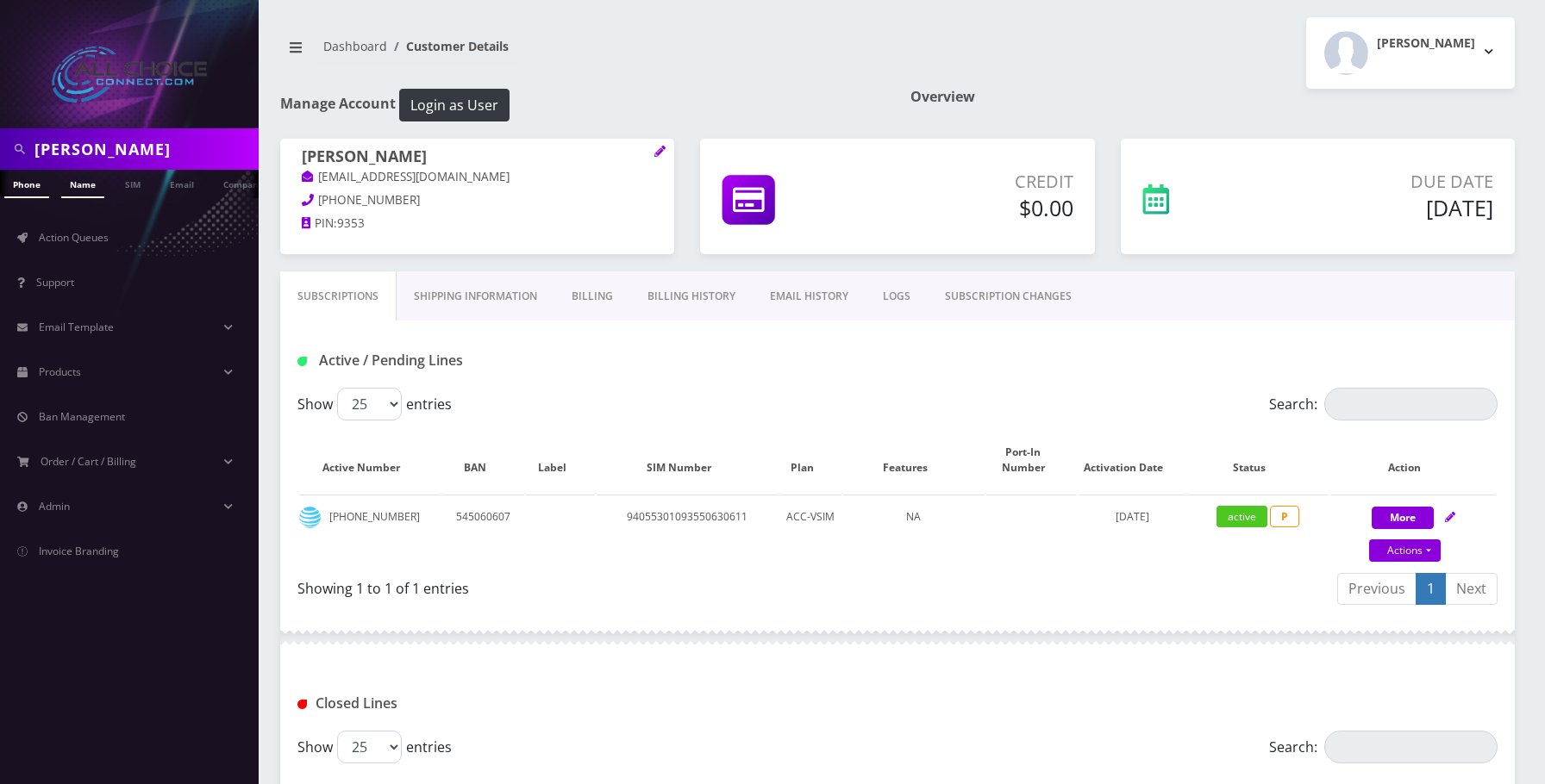
click at [90, 188] on link "Name" at bounding box center [82, 184] width 43 height 28
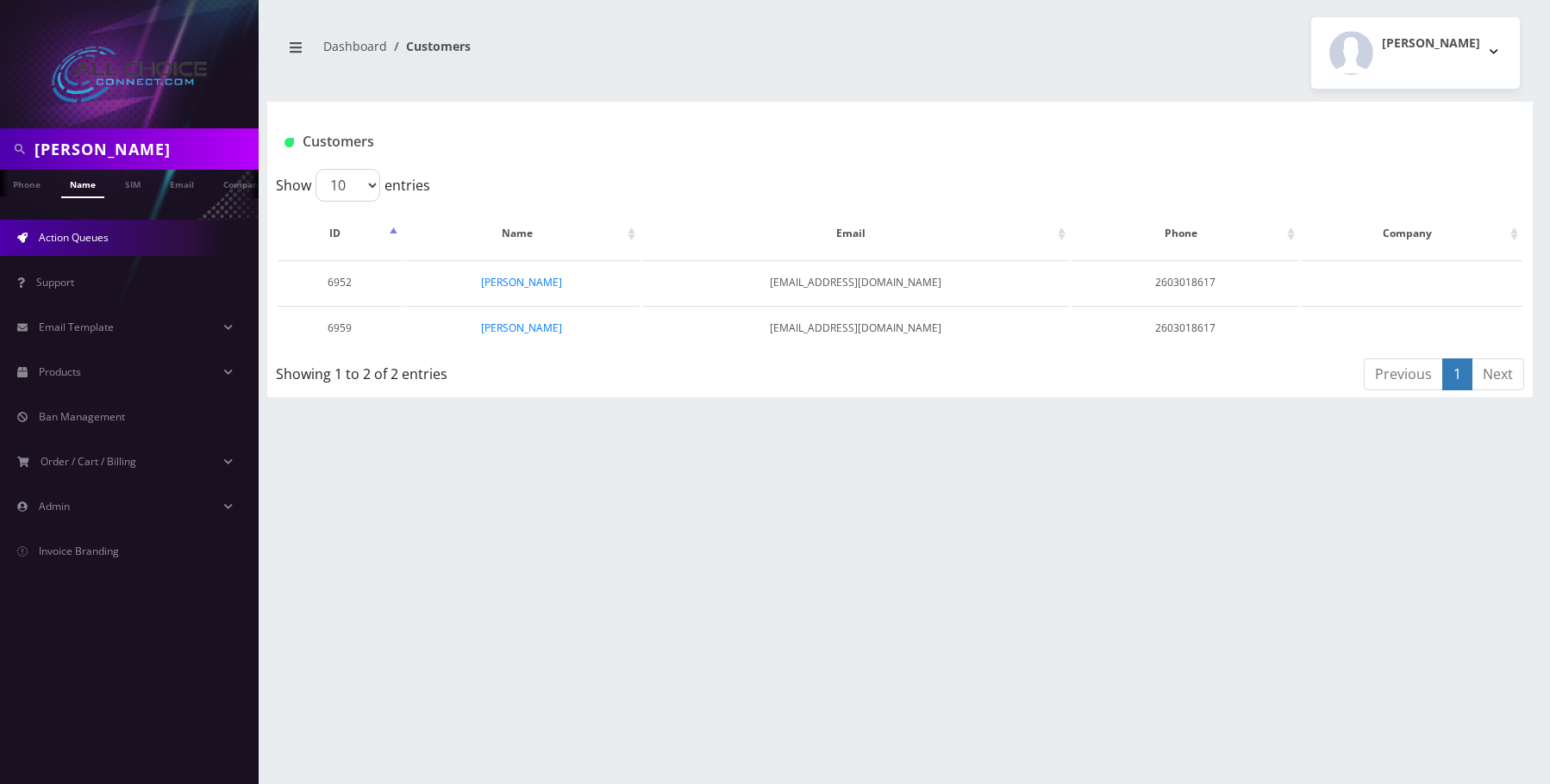
click at [74, 238] on span "Action Queues" at bounding box center [73, 237] width 70 height 15
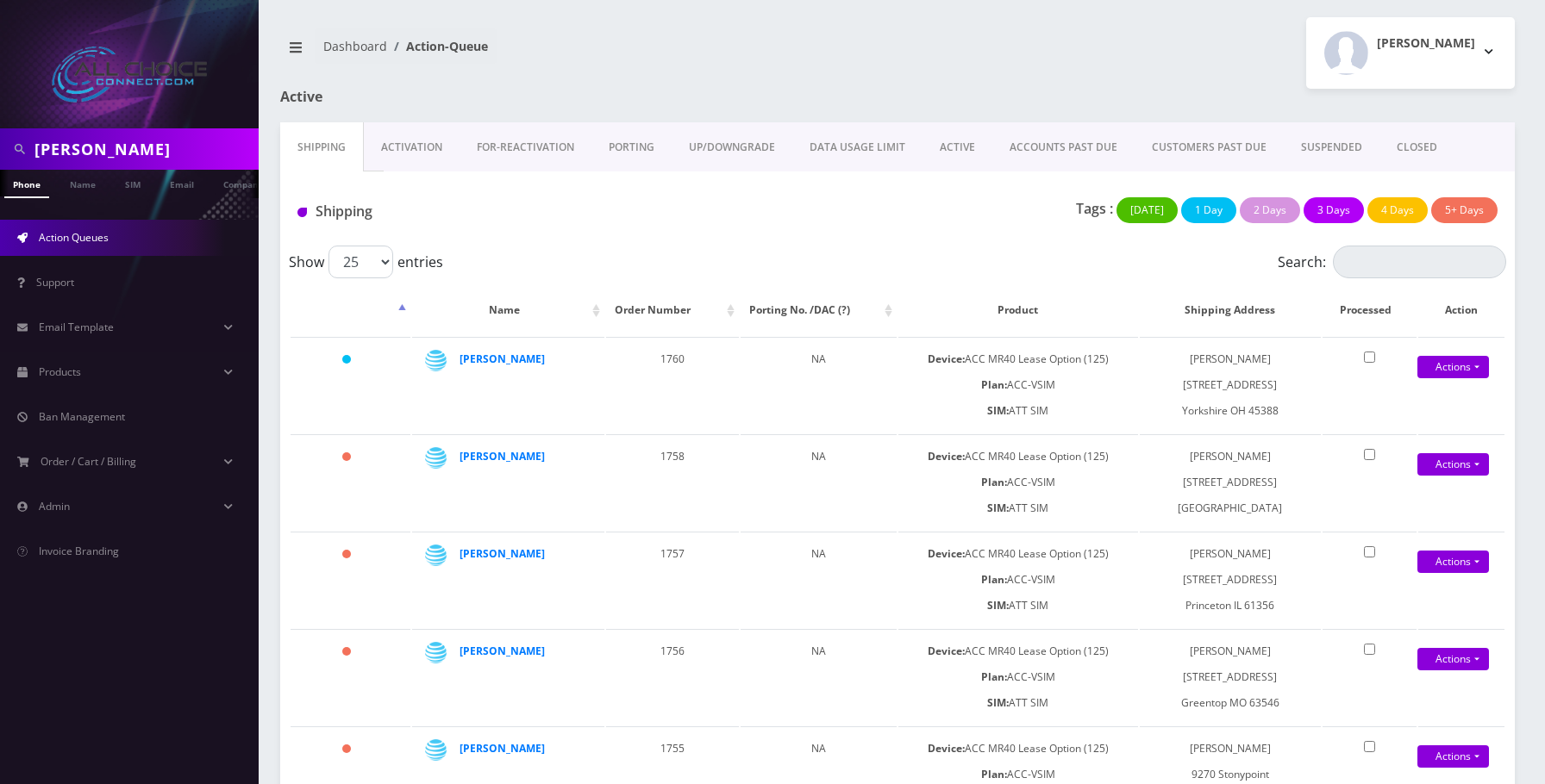
click at [1323, 137] on link "SUSPENDED" at bounding box center [1331, 147] width 95 height 50
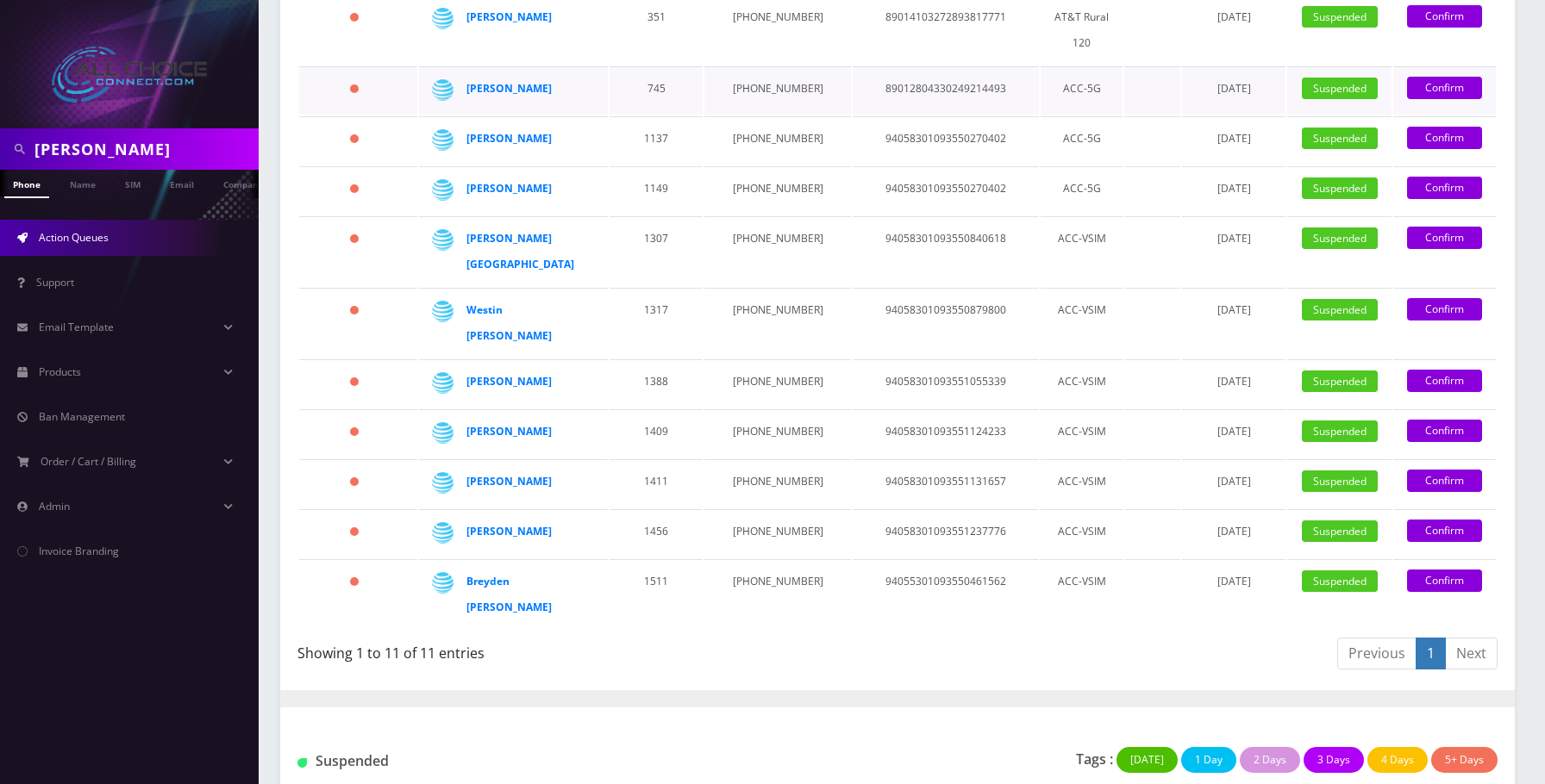
scroll to position [603, 0]
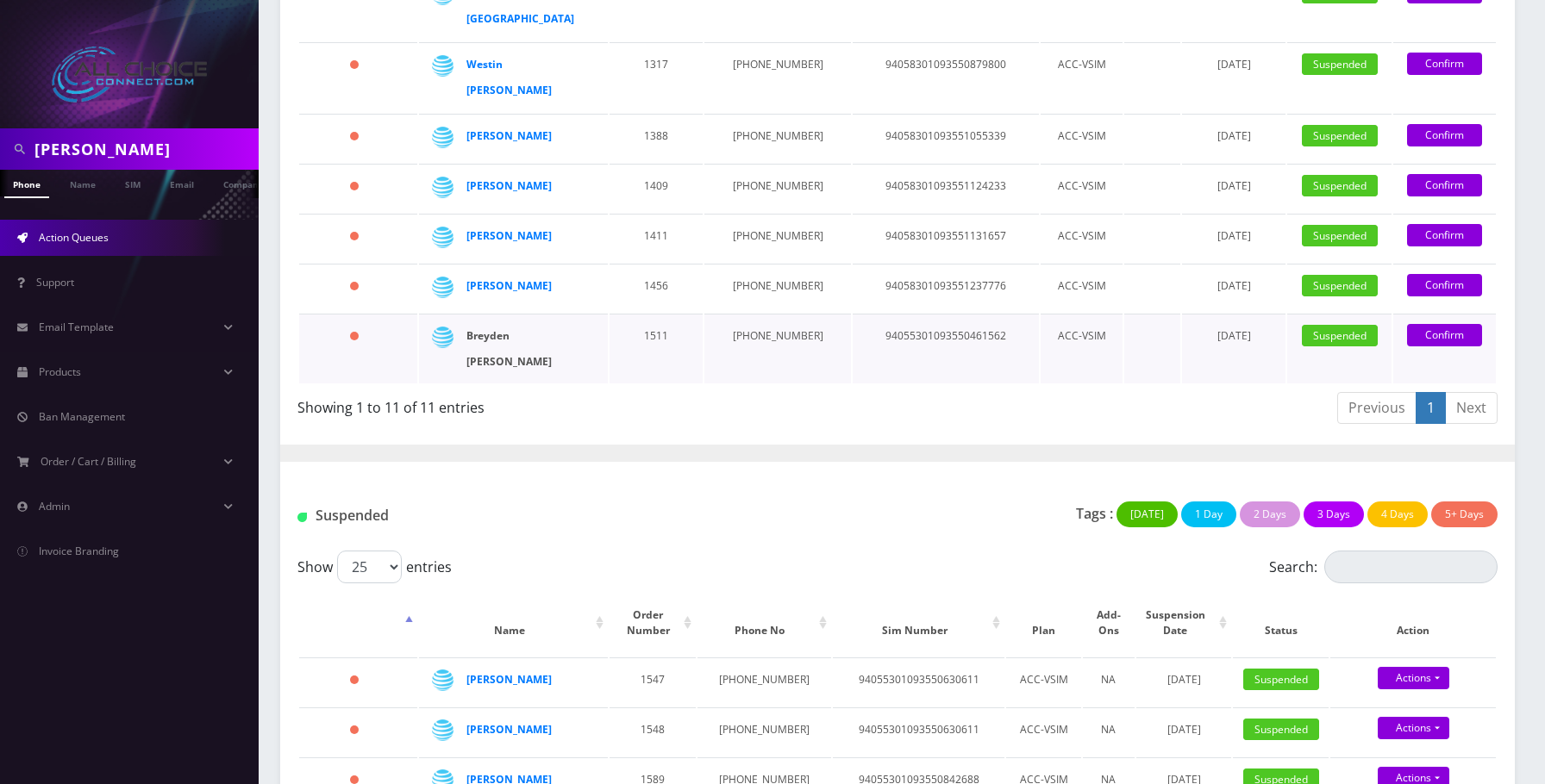
click at [504, 328] on strong "Breyden [PERSON_NAME]" at bounding box center [509, 349] width 86 height 41
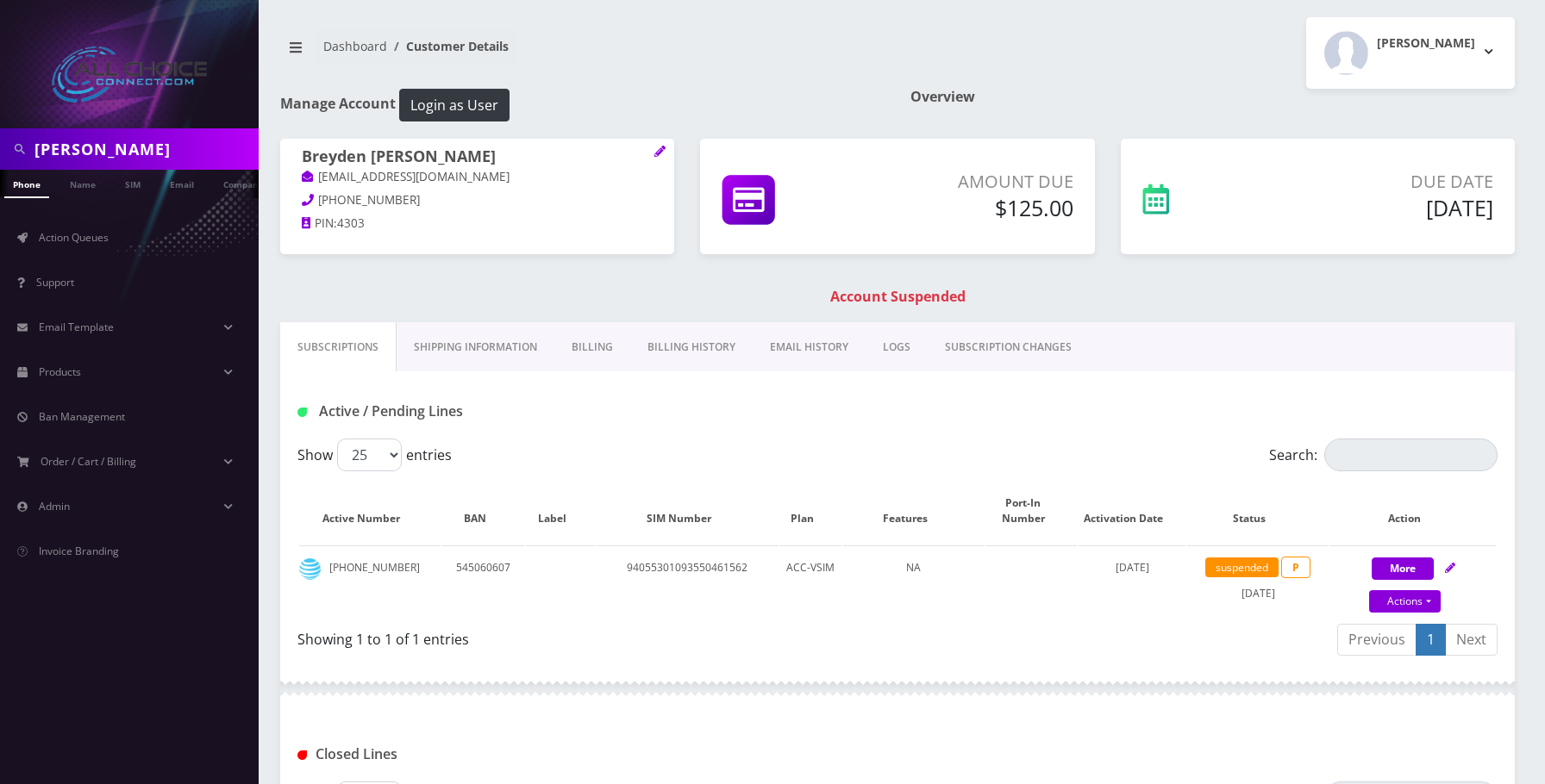
click at [606, 337] on link "Billing" at bounding box center [593, 347] width 76 height 50
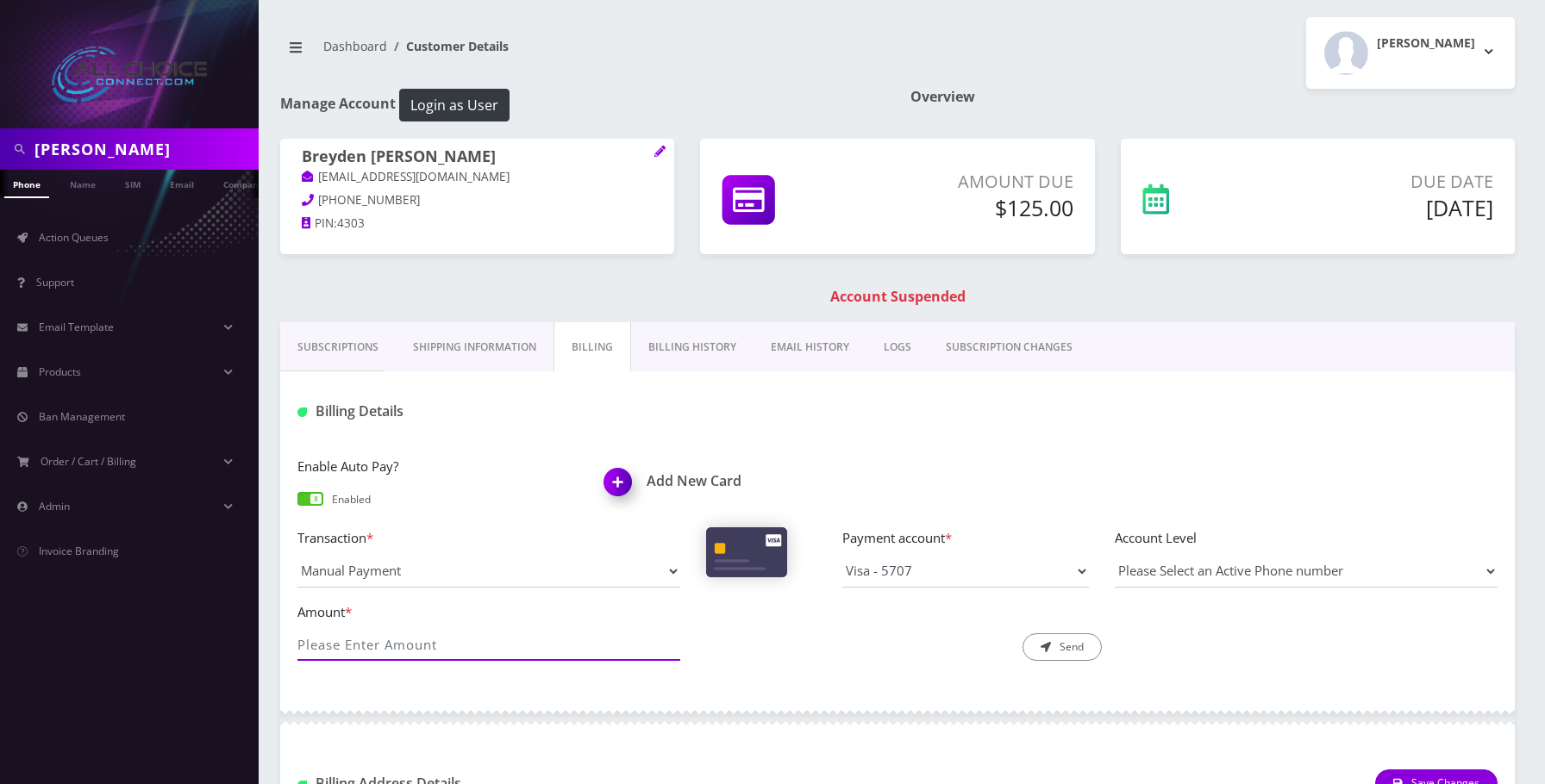
click at [413, 648] on input "Amount *" at bounding box center [488, 645] width 382 height 33
type input "125"
click at [1064, 658] on button "Send" at bounding box center [1063, 646] width 80 height 27
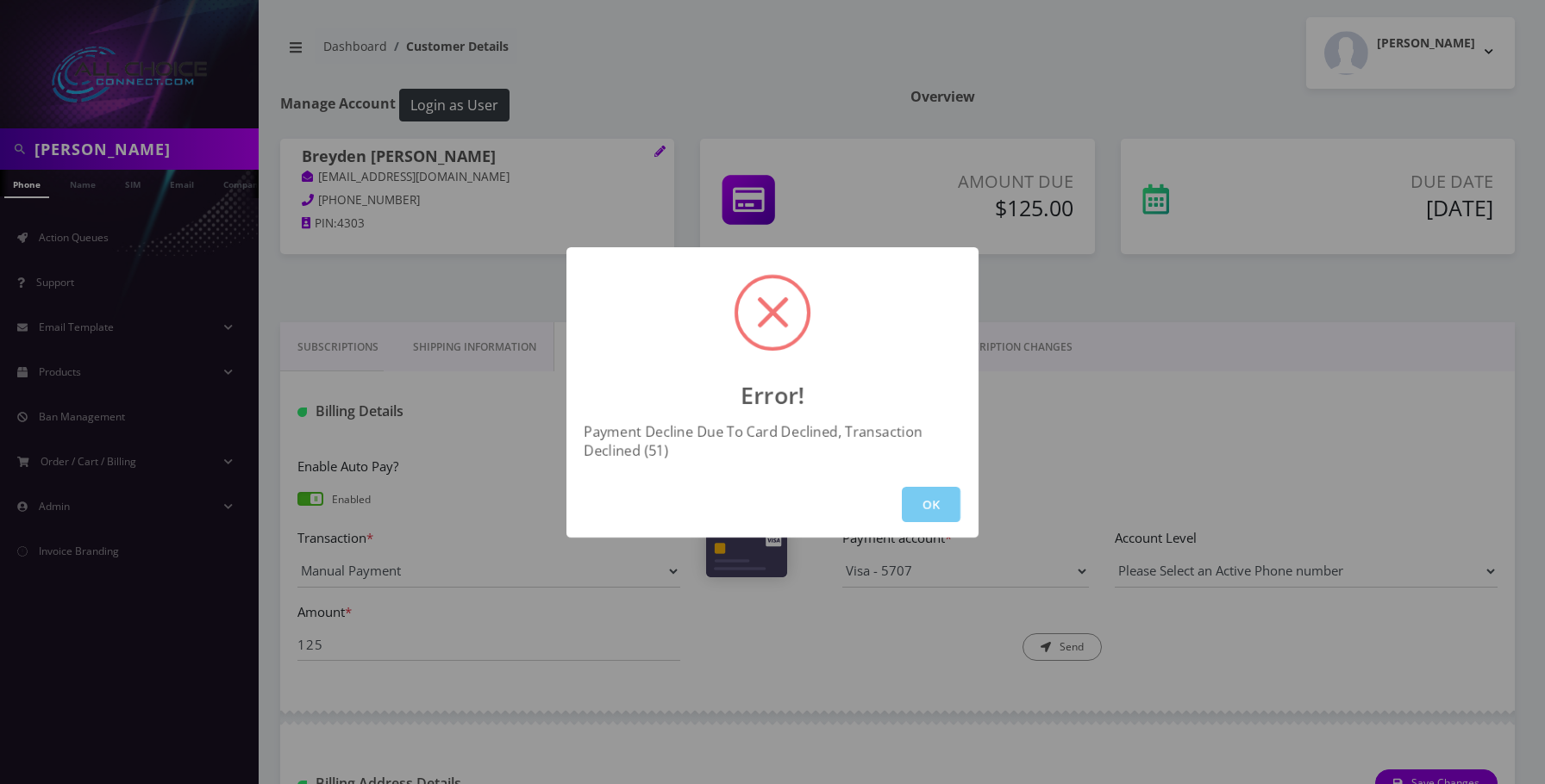
click at [920, 489] on button "OK" at bounding box center [931, 504] width 58 height 35
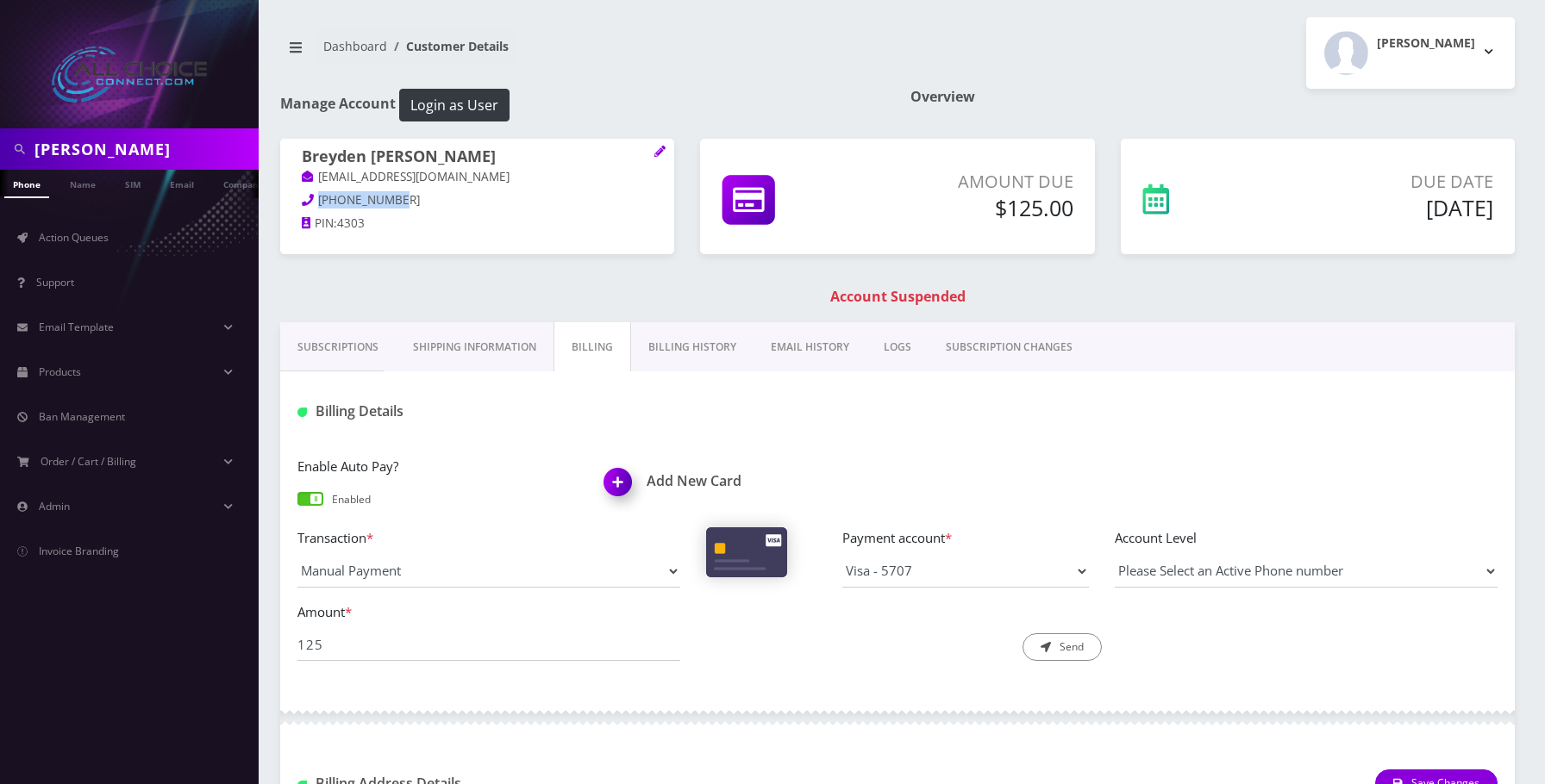
drag, startPoint x: 395, startPoint y: 198, endPoint x: 319, endPoint y: 200, distance: 76.0
click at [319, 200] on p "785-517-4303" at bounding box center [477, 200] width 351 height 19
copy span "785-517-4303"
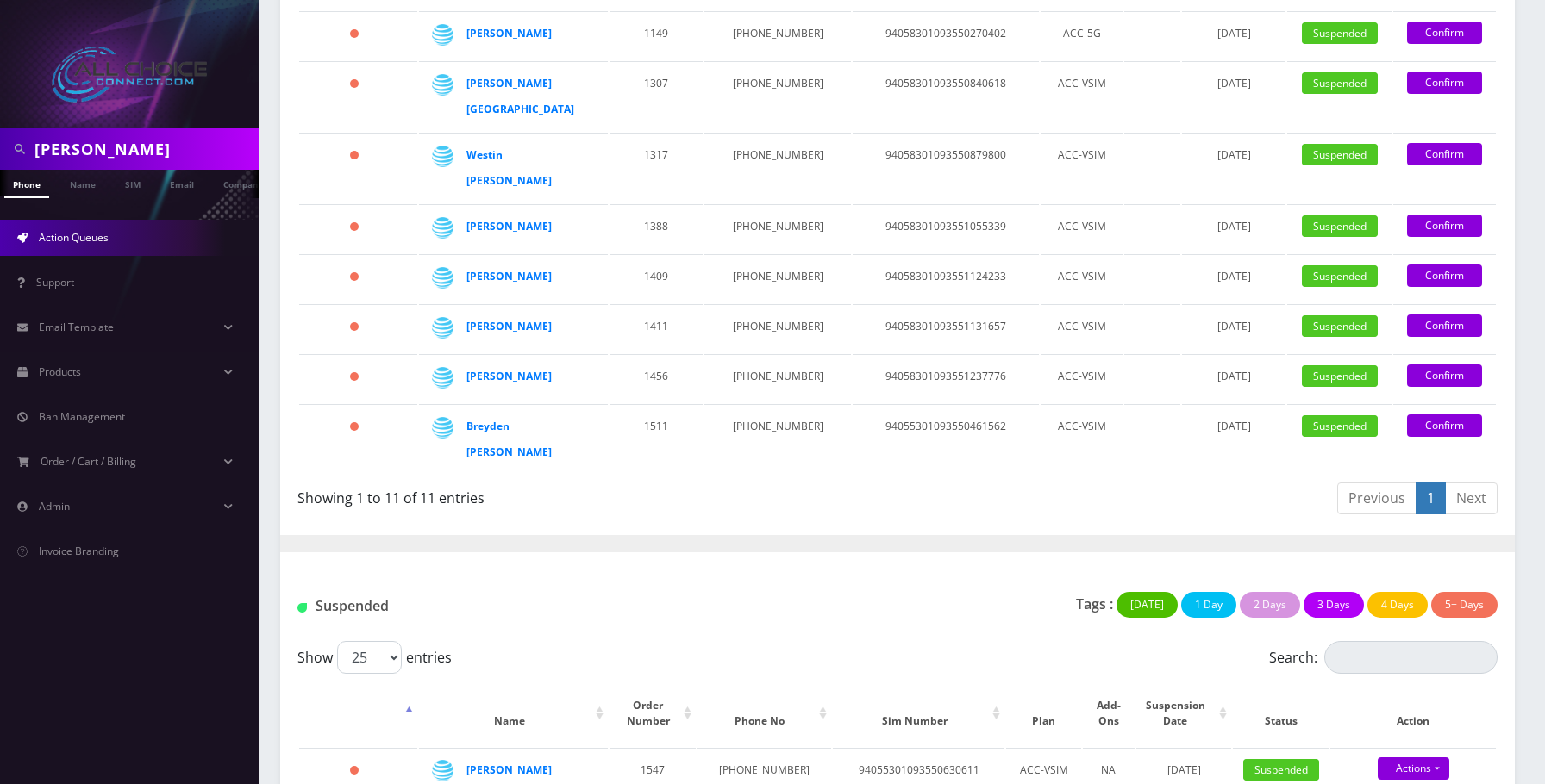
scroll to position [603, 0]
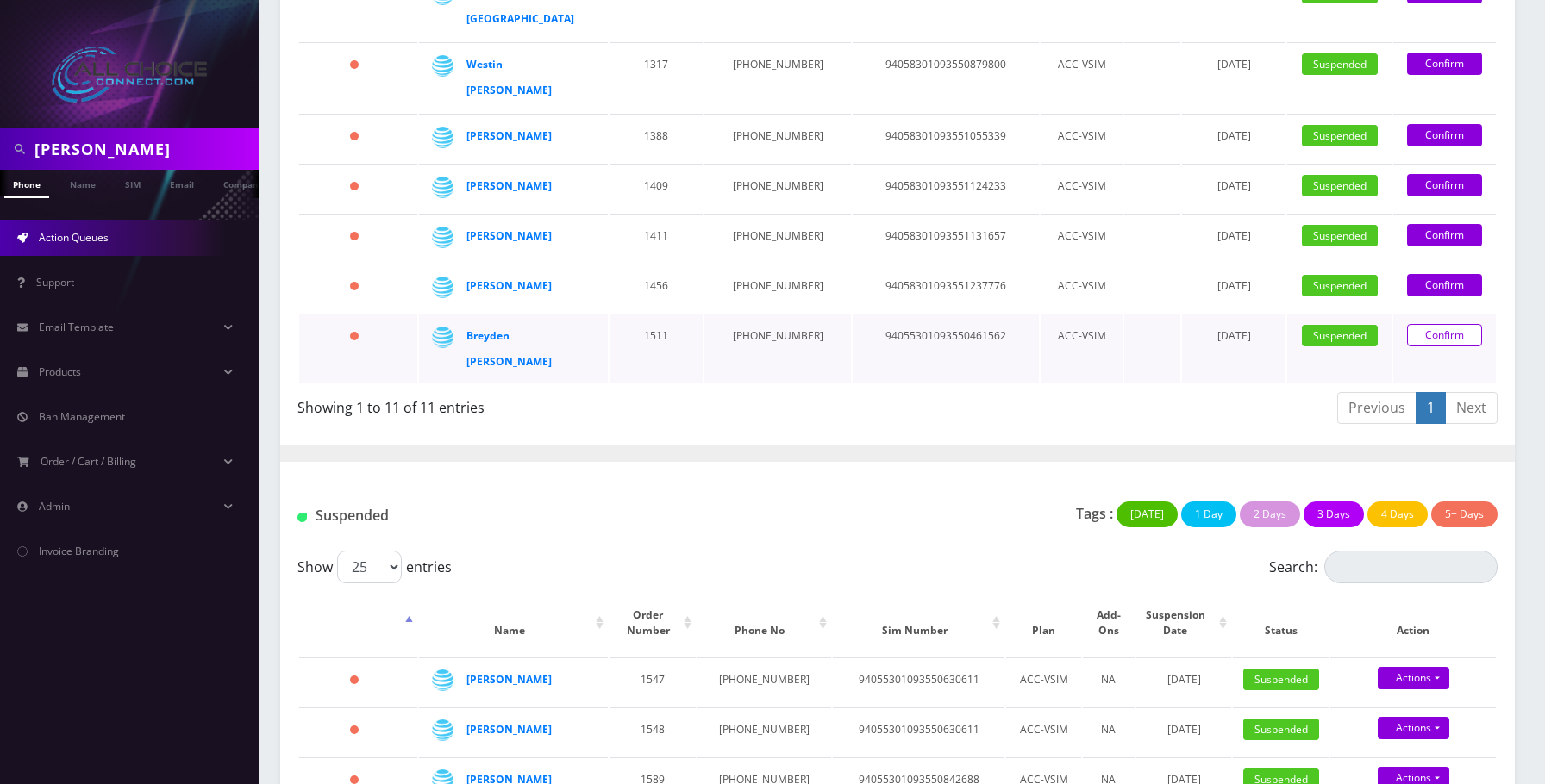
click at [1441, 324] on link "Confirm" at bounding box center [1444, 335] width 75 height 22
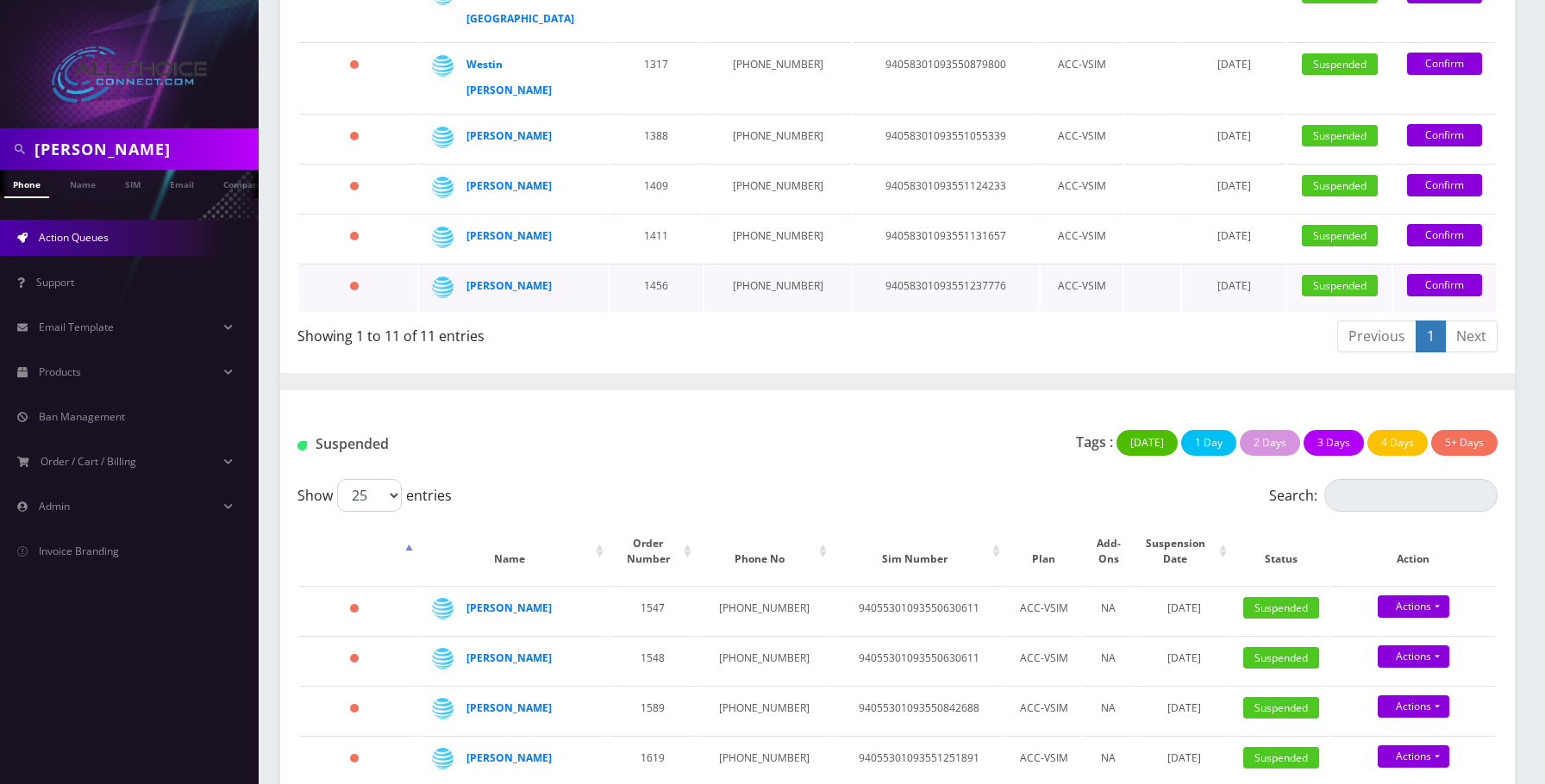
click at [508, 273] on div "[PERSON_NAME]" at bounding box center [526, 285] width 120 height 26
click at [510, 278] on strong "[PERSON_NAME]" at bounding box center [509, 285] width 86 height 15
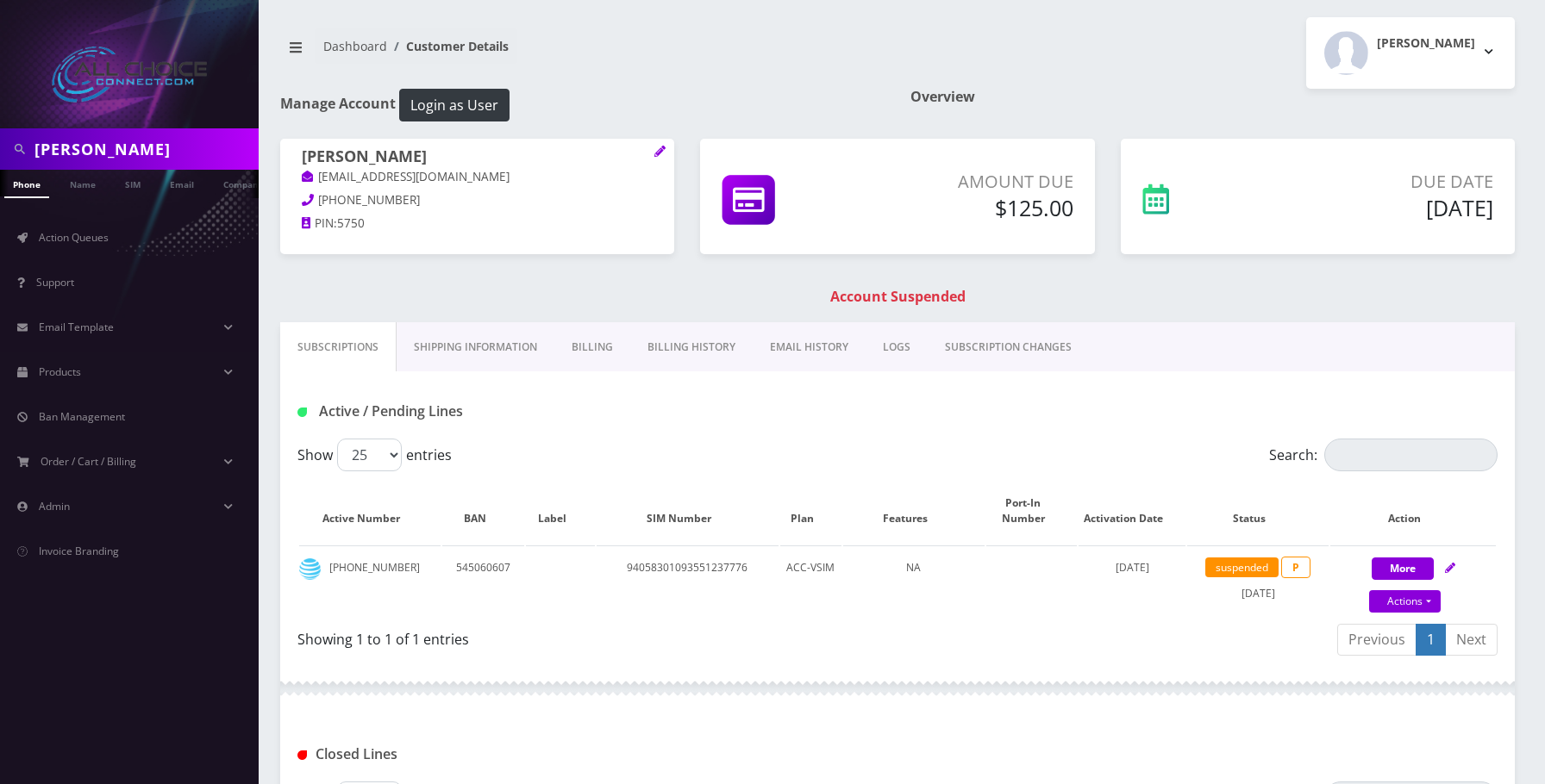
click at [606, 343] on link "Billing" at bounding box center [593, 347] width 76 height 50
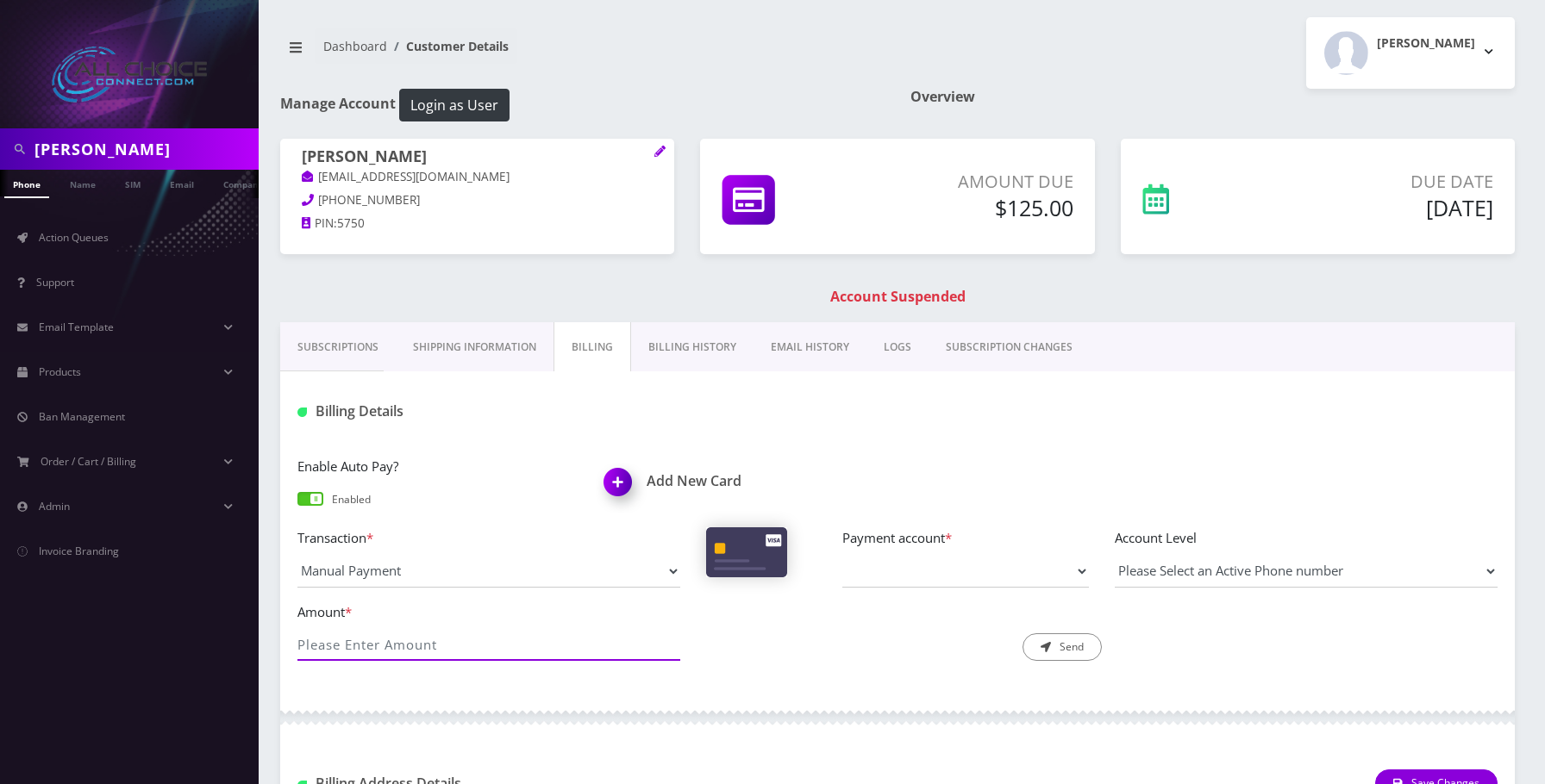
click at [378, 633] on input "Amount *" at bounding box center [488, 645] width 382 height 33
type input "125"
drag, startPoint x: 398, startPoint y: 195, endPoint x: 319, endPoint y: 194, distance: 79.0
click at [319, 194] on p "[PHONE_NUMBER]" at bounding box center [477, 200] width 351 height 19
copy span "[PHONE_NUMBER]"
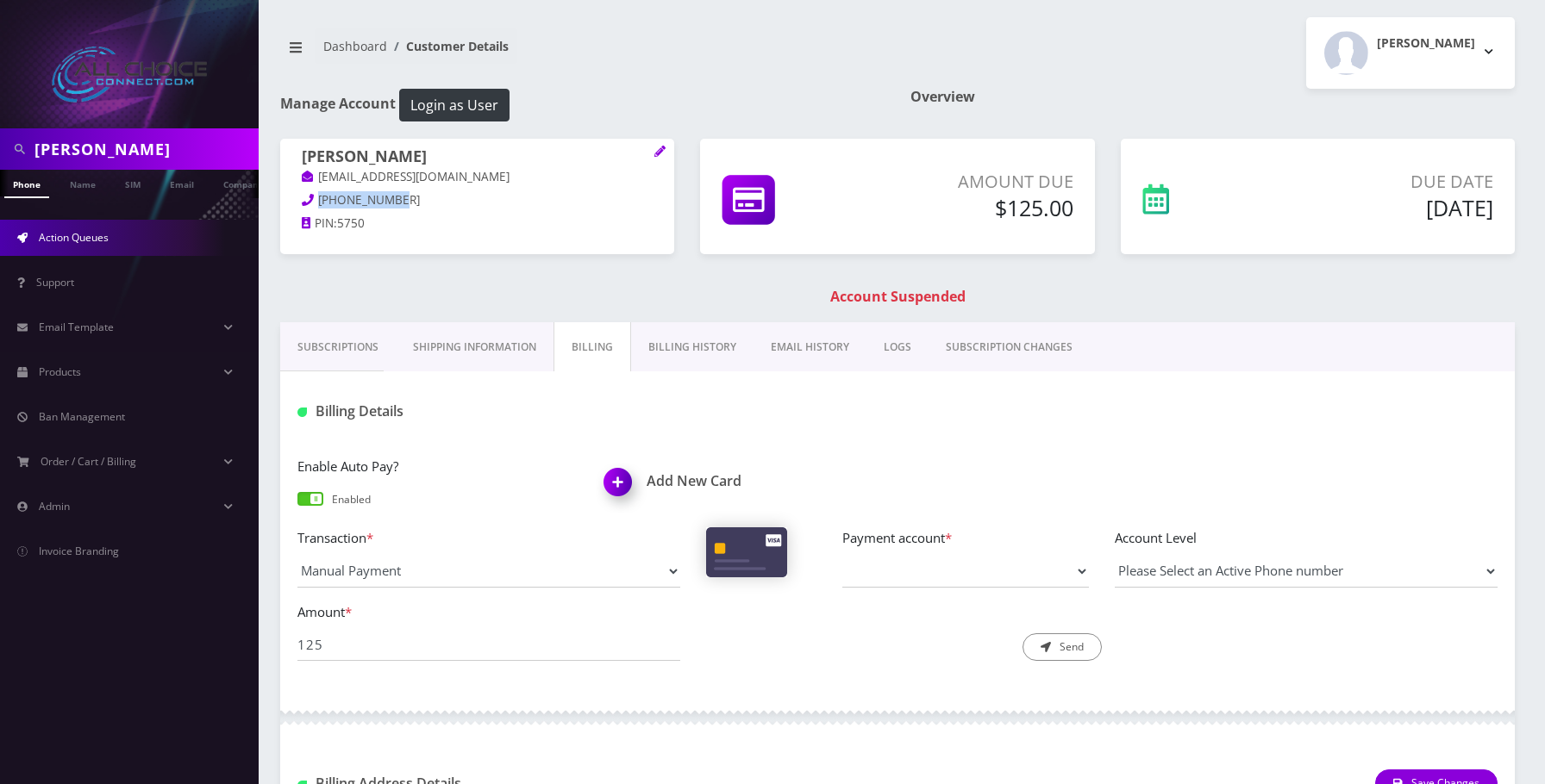
click at [70, 222] on link "Action Queues" at bounding box center [129, 237] width 259 height 36
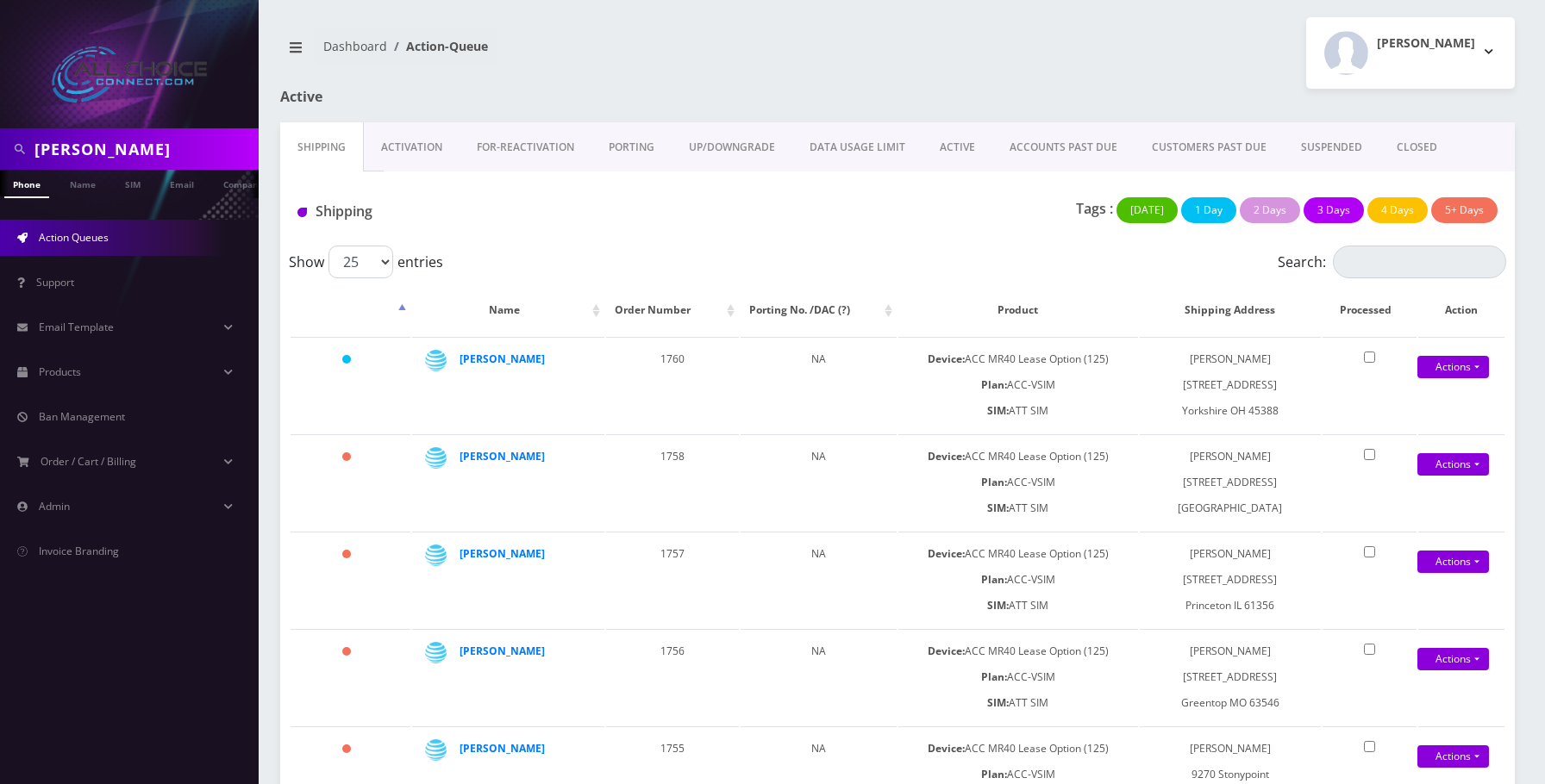
click at [1346, 148] on link "SUSPENDED" at bounding box center [1331, 147] width 95 height 50
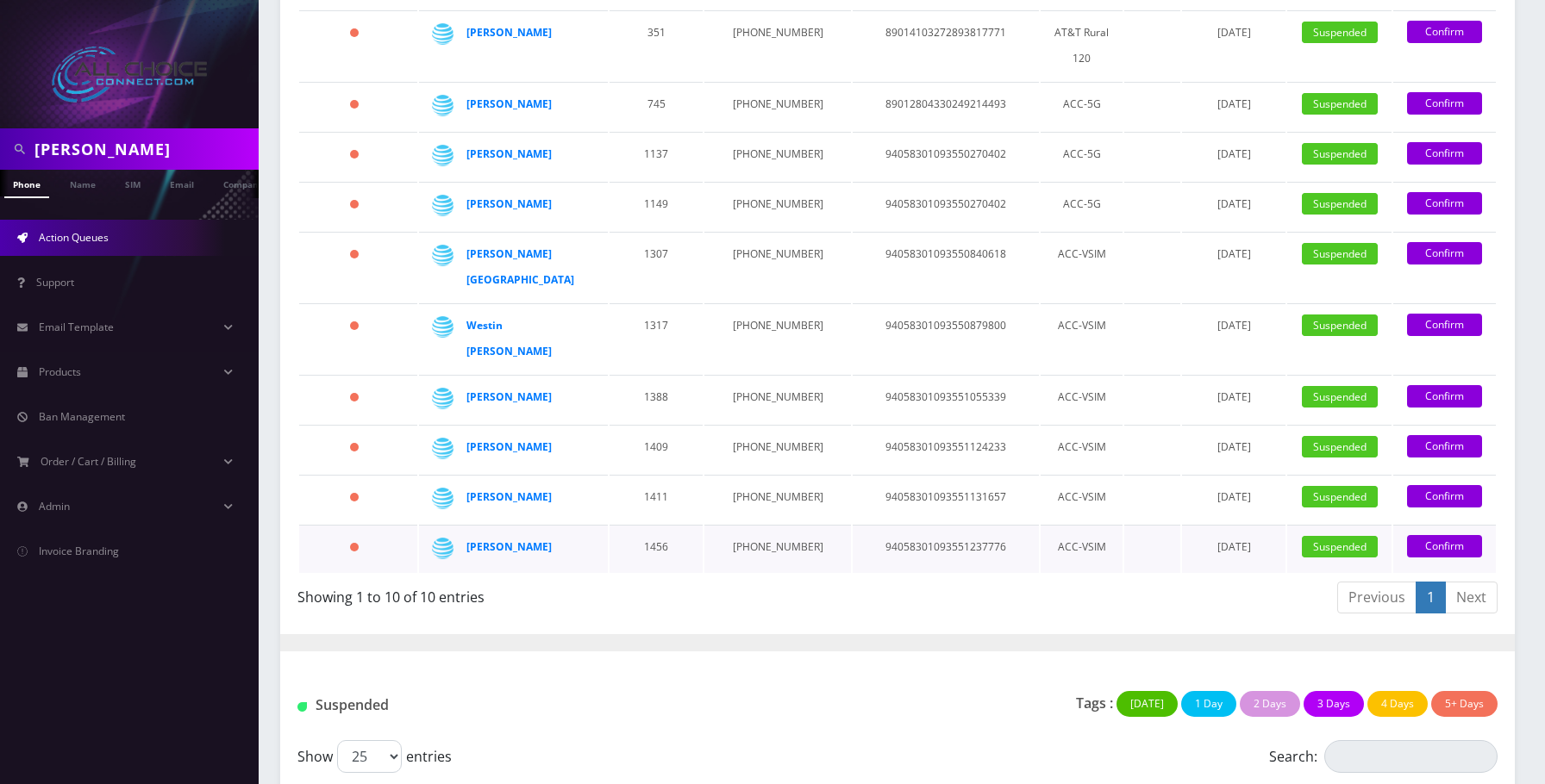
scroll to position [344, 0]
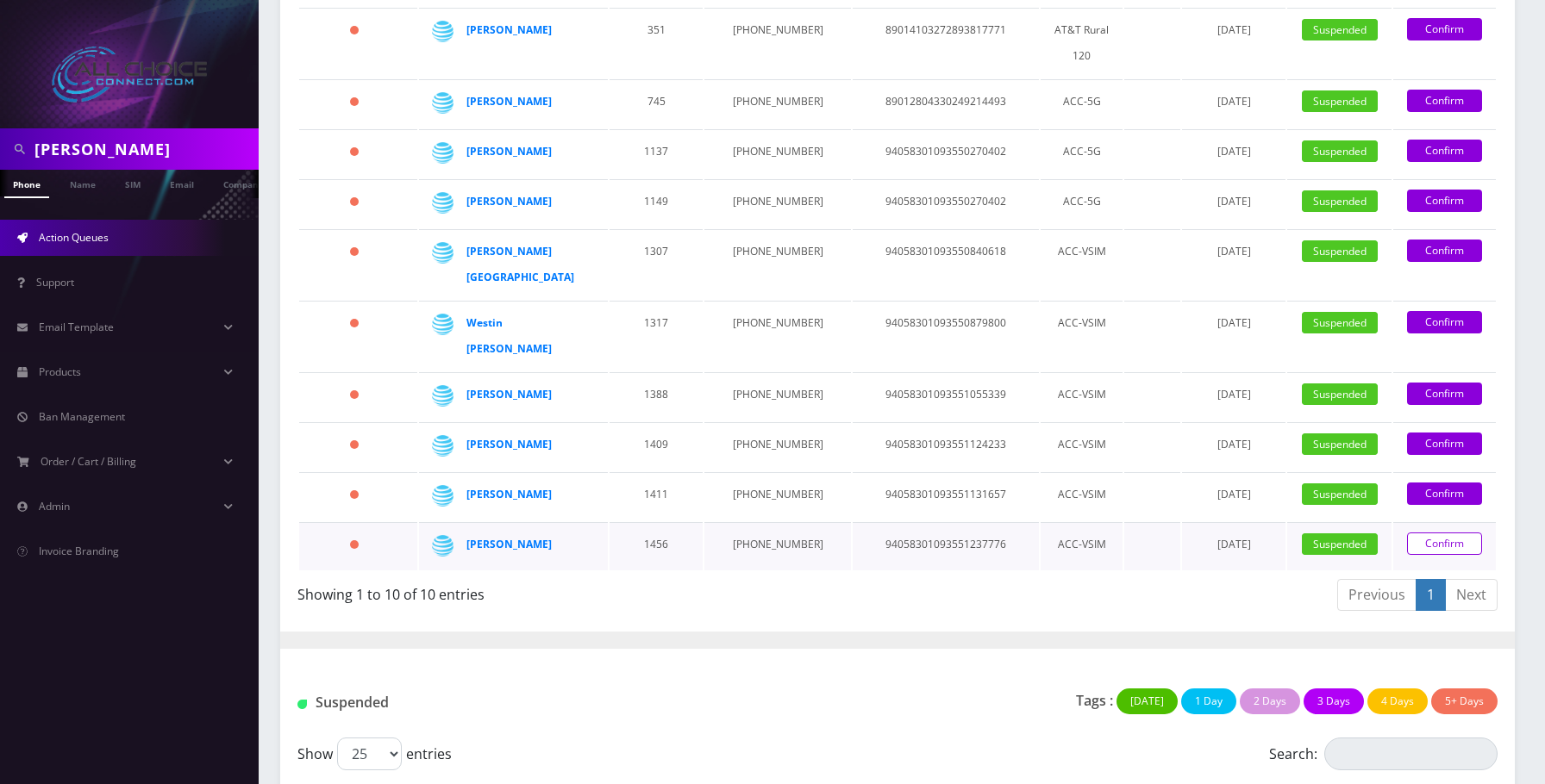
click at [1436, 532] on link "Confirm" at bounding box center [1444, 543] width 75 height 22
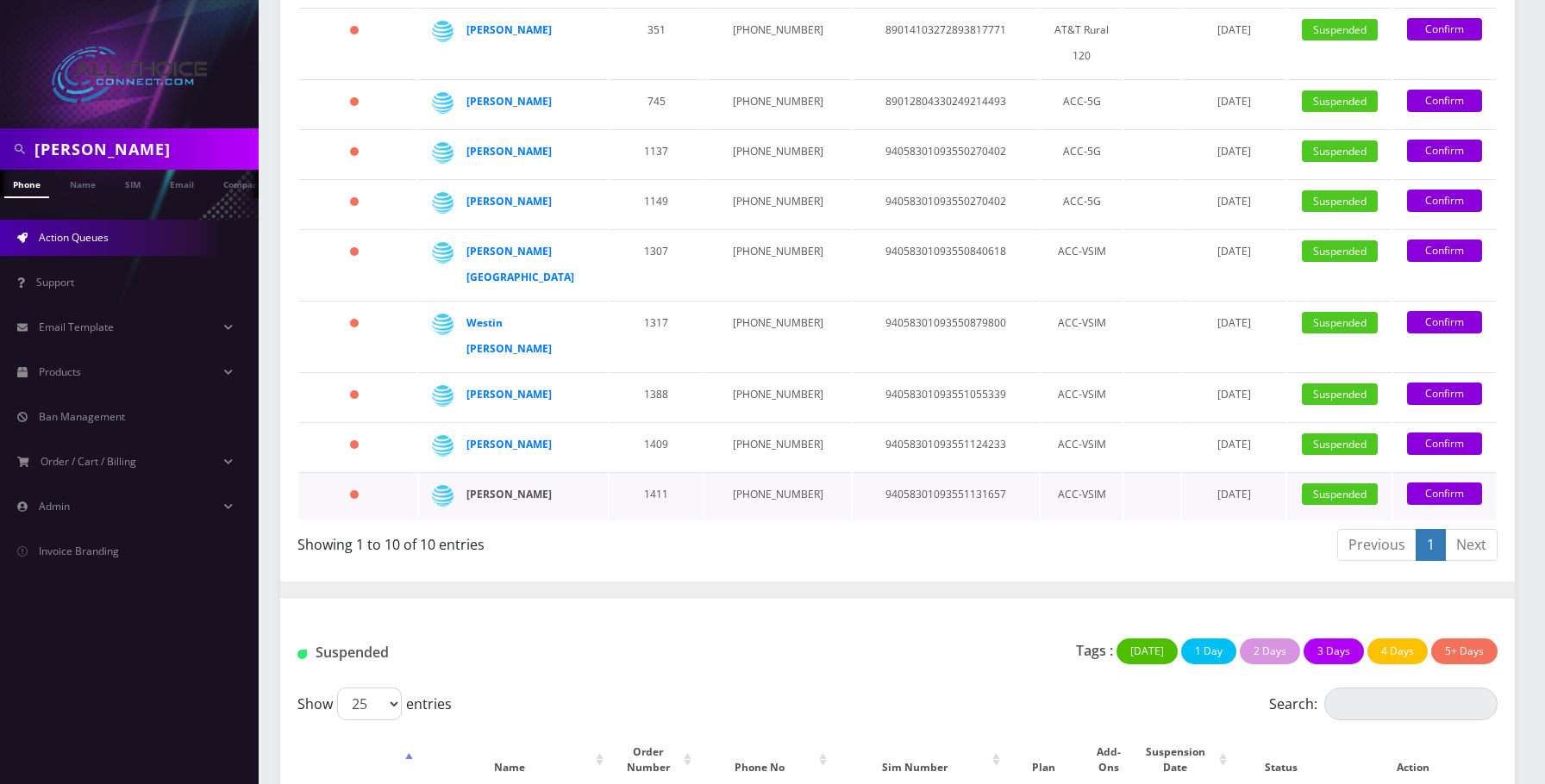
click at [511, 486] on strong "[PERSON_NAME]" at bounding box center [509, 494] width 86 height 15
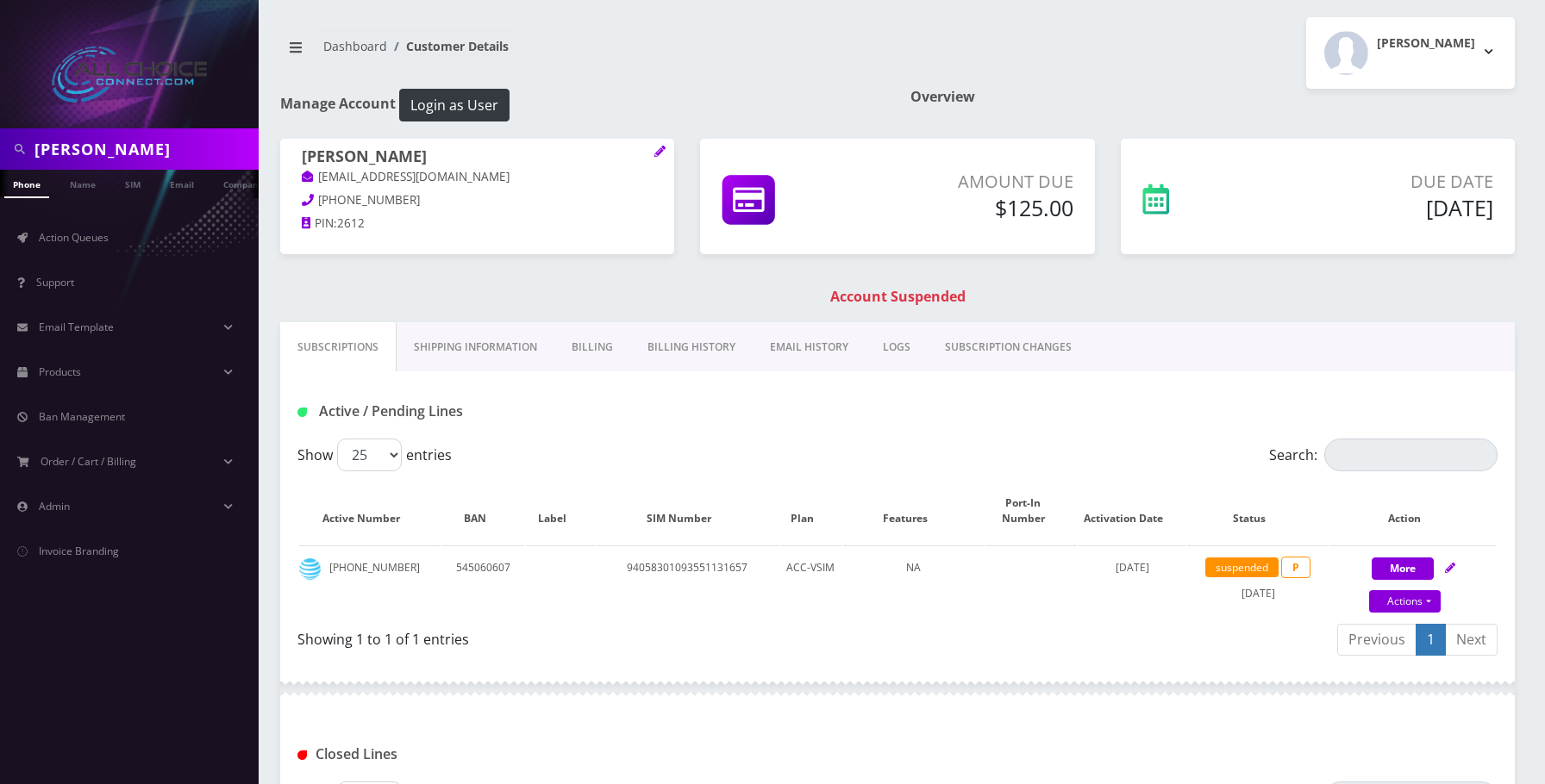
click at [595, 342] on link "Billing" at bounding box center [593, 347] width 76 height 50
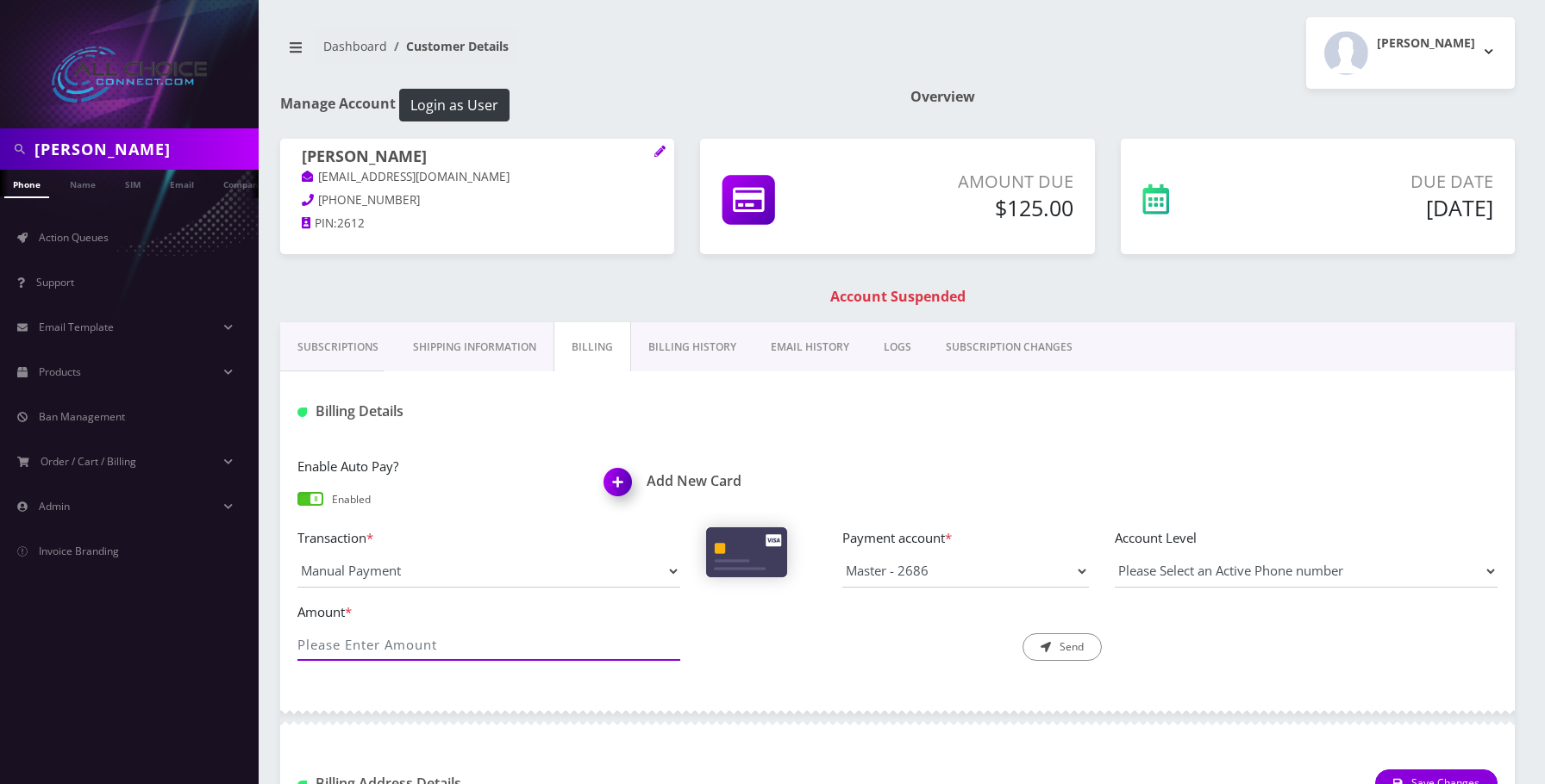
click at [450, 640] on input "Amount *" at bounding box center [488, 645] width 382 height 33
type input "125"
click at [1079, 639] on button "Send" at bounding box center [1063, 646] width 80 height 27
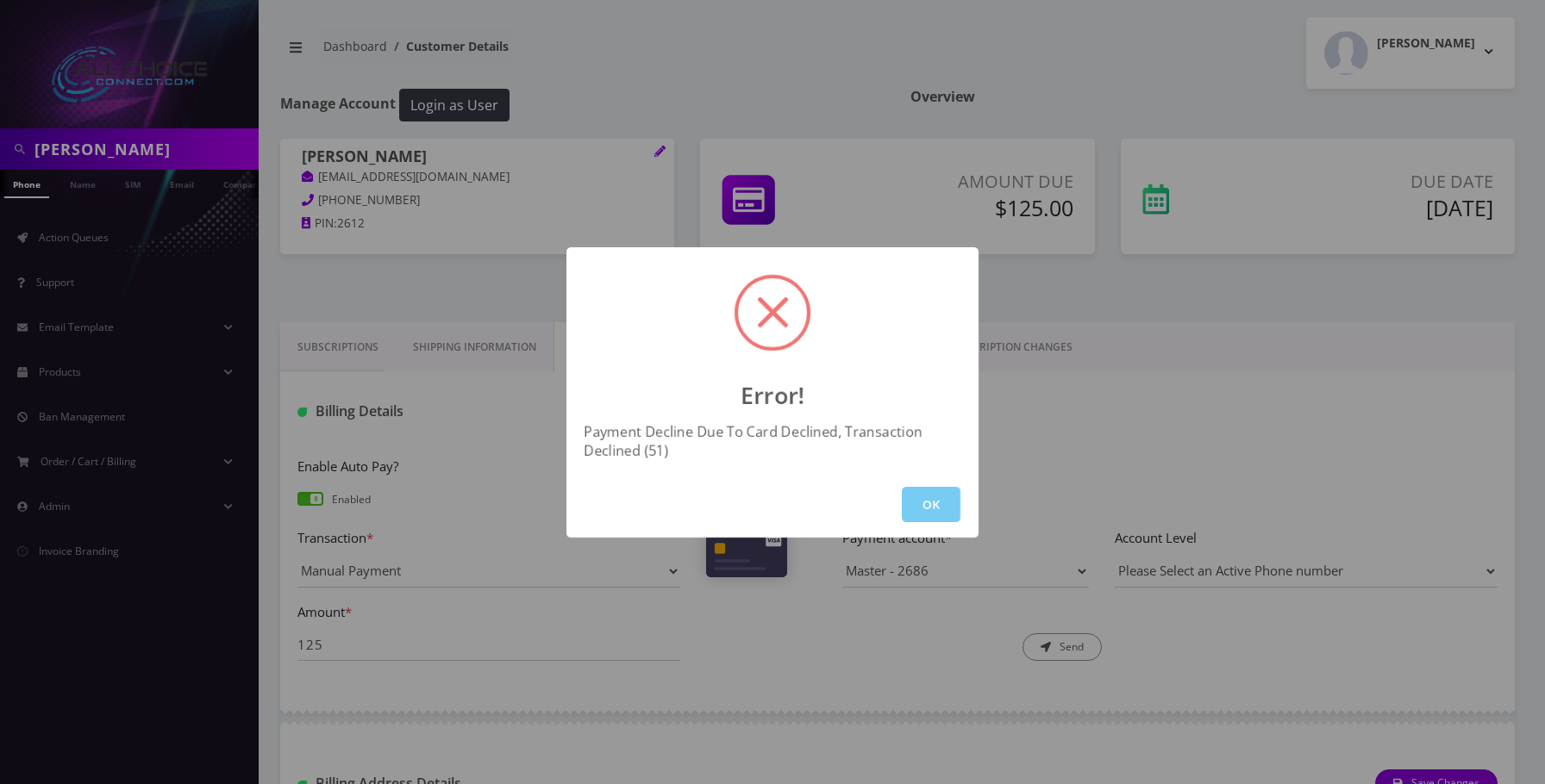
click at [952, 502] on button "OK" at bounding box center [931, 504] width 58 height 35
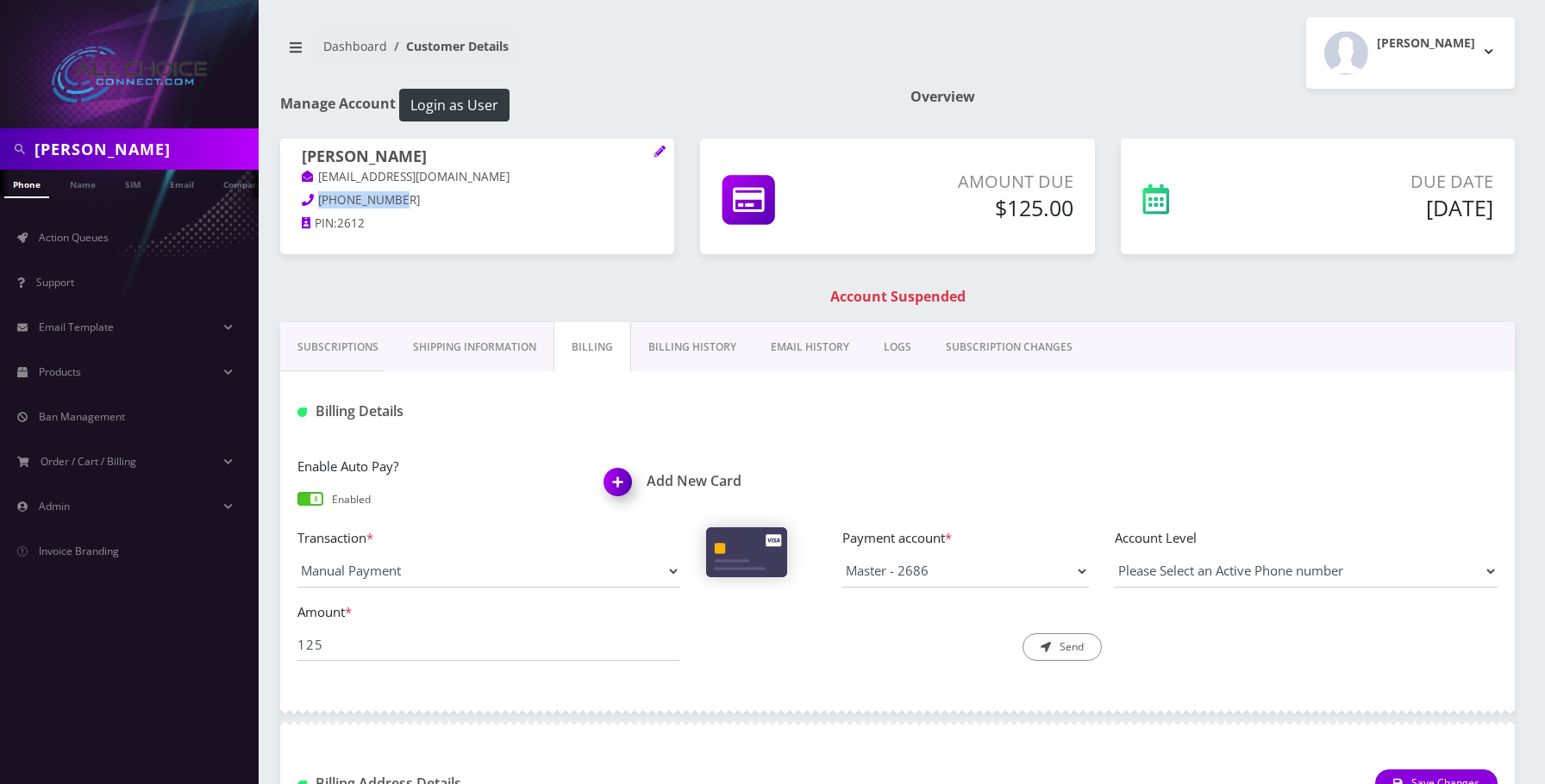
drag, startPoint x: 395, startPoint y: 196, endPoint x: 320, endPoint y: 196, distance: 75.0
click at [320, 196] on p "708-882-2612" at bounding box center [477, 200] width 351 height 19
copy span "708-882-2612"
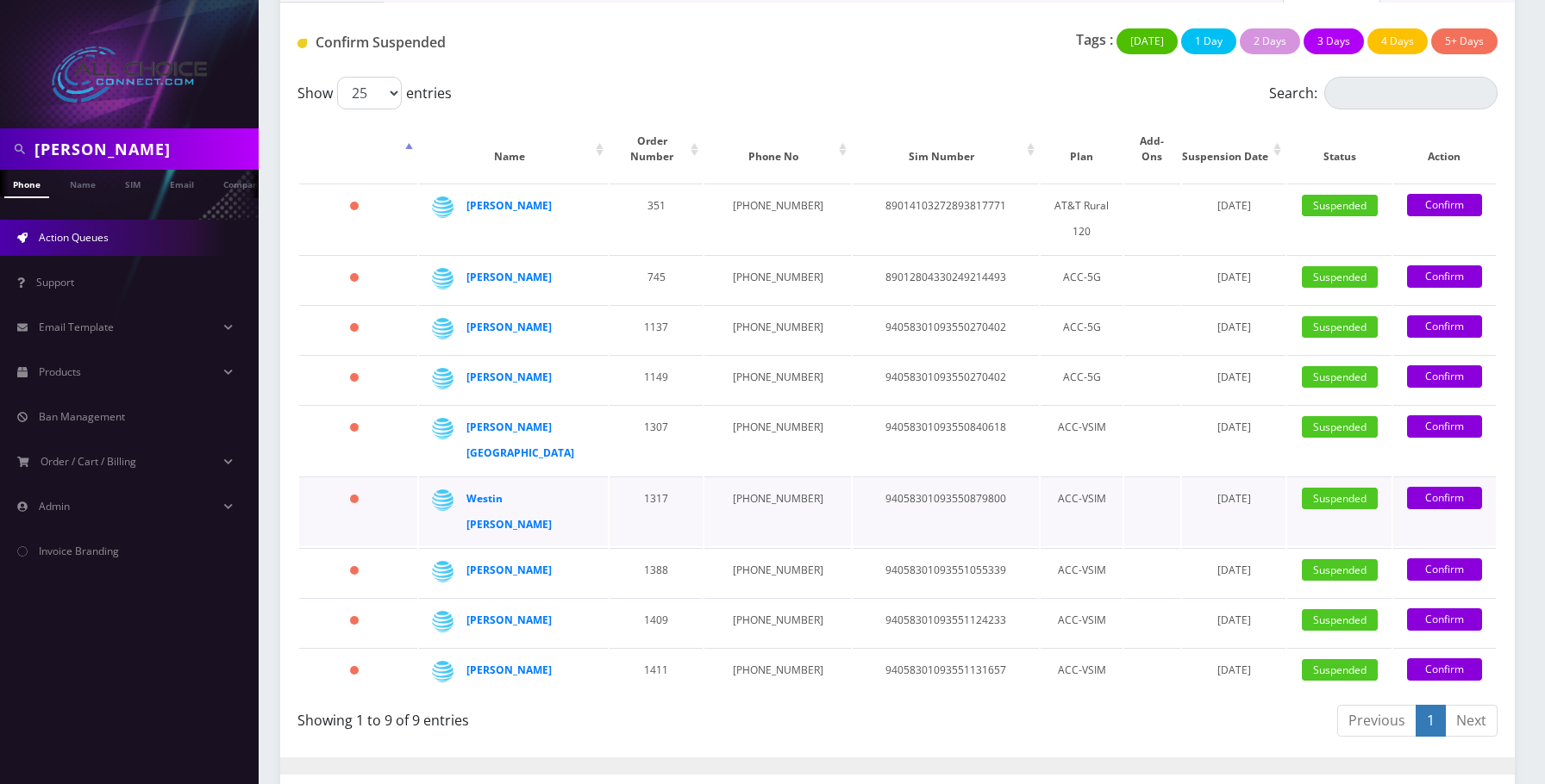
scroll to position [172, 0]
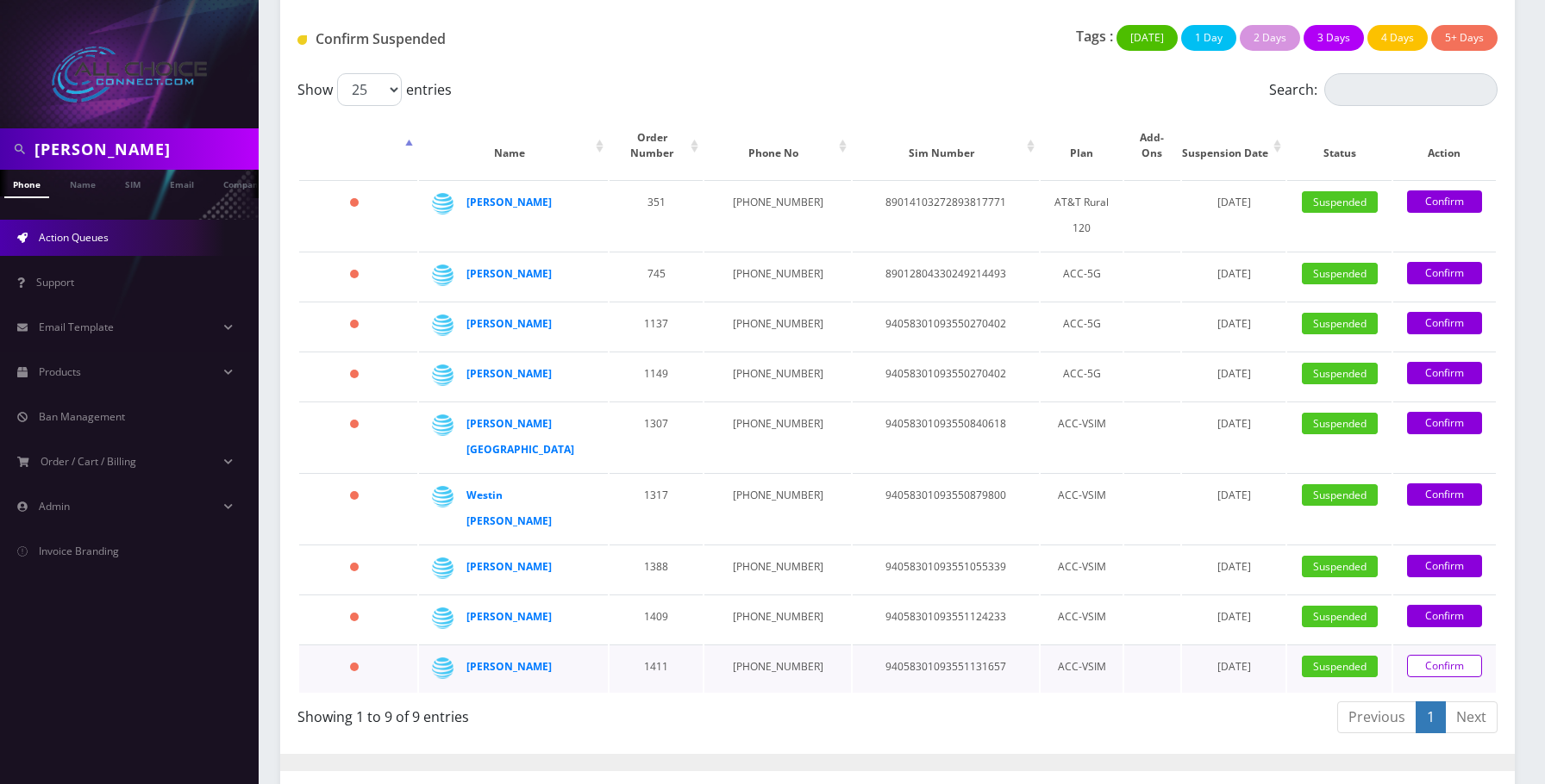
click at [1458, 655] on link "Confirm" at bounding box center [1444, 666] width 75 height 22
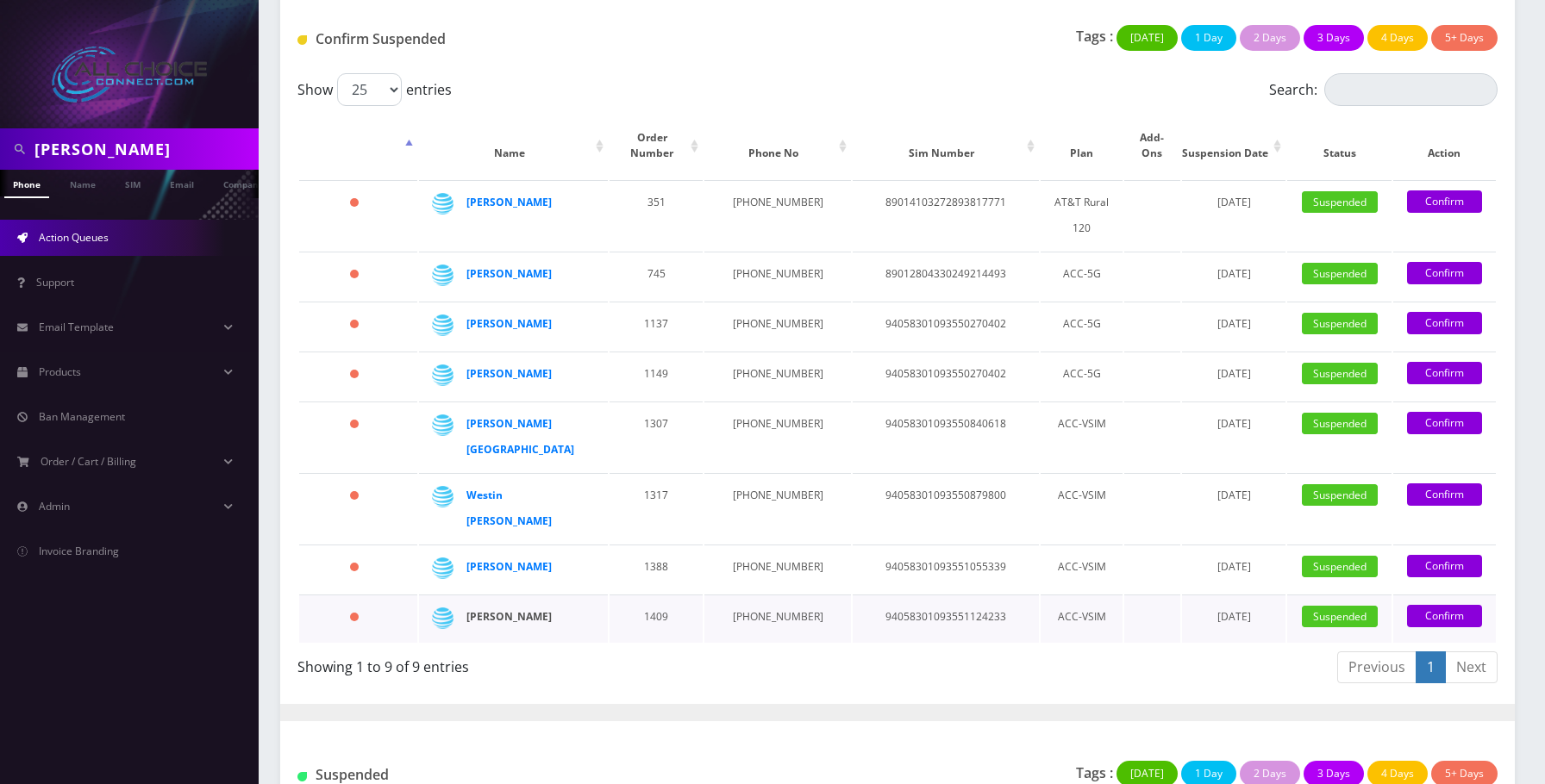
click at [518, 609] on strong "Mel Newlin" at bounding box center [509, 616] width 86 height 15
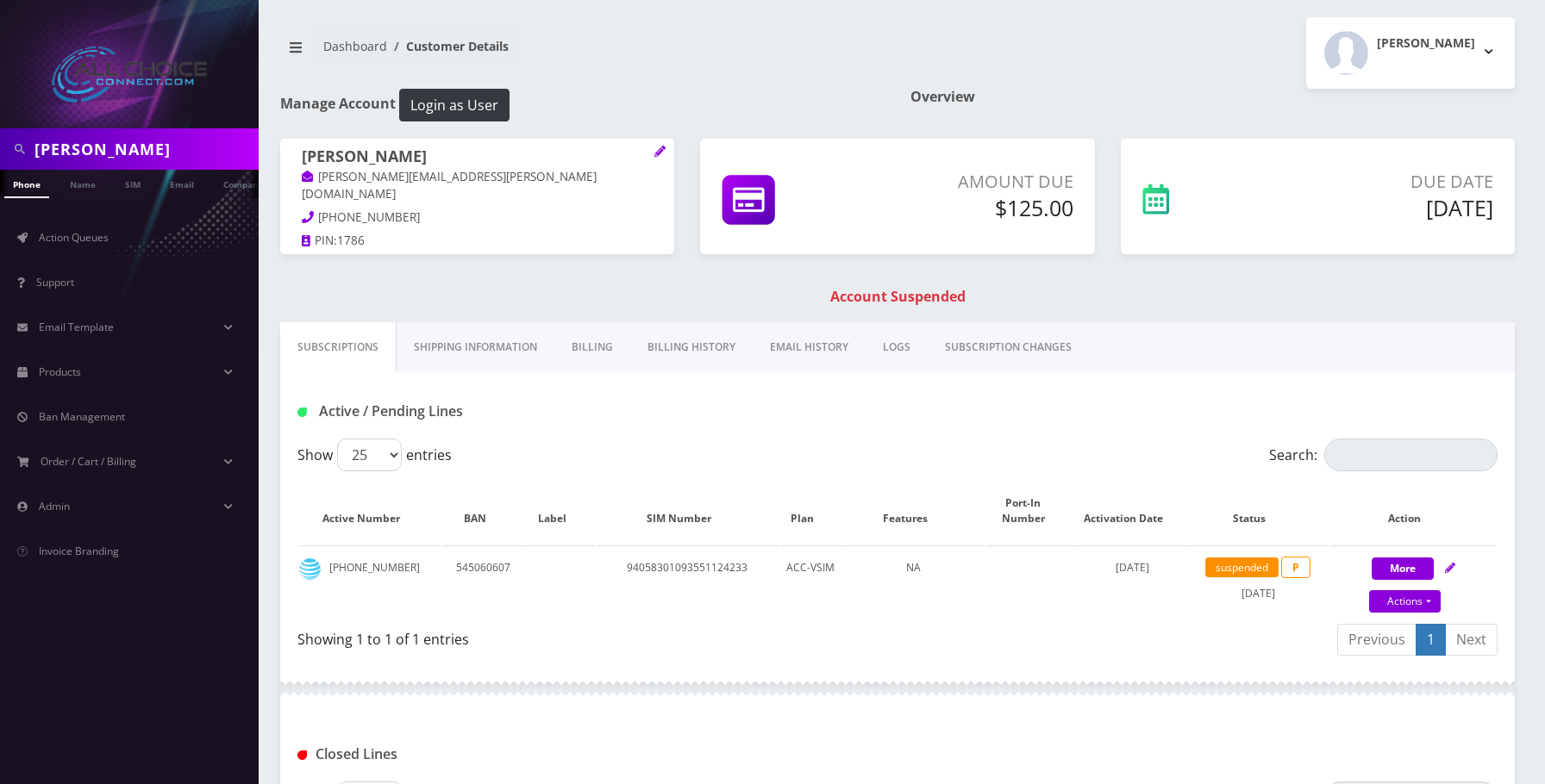
click at [589, 342] on link "Billing" at bounding box center [593, 347] width 76 height 50
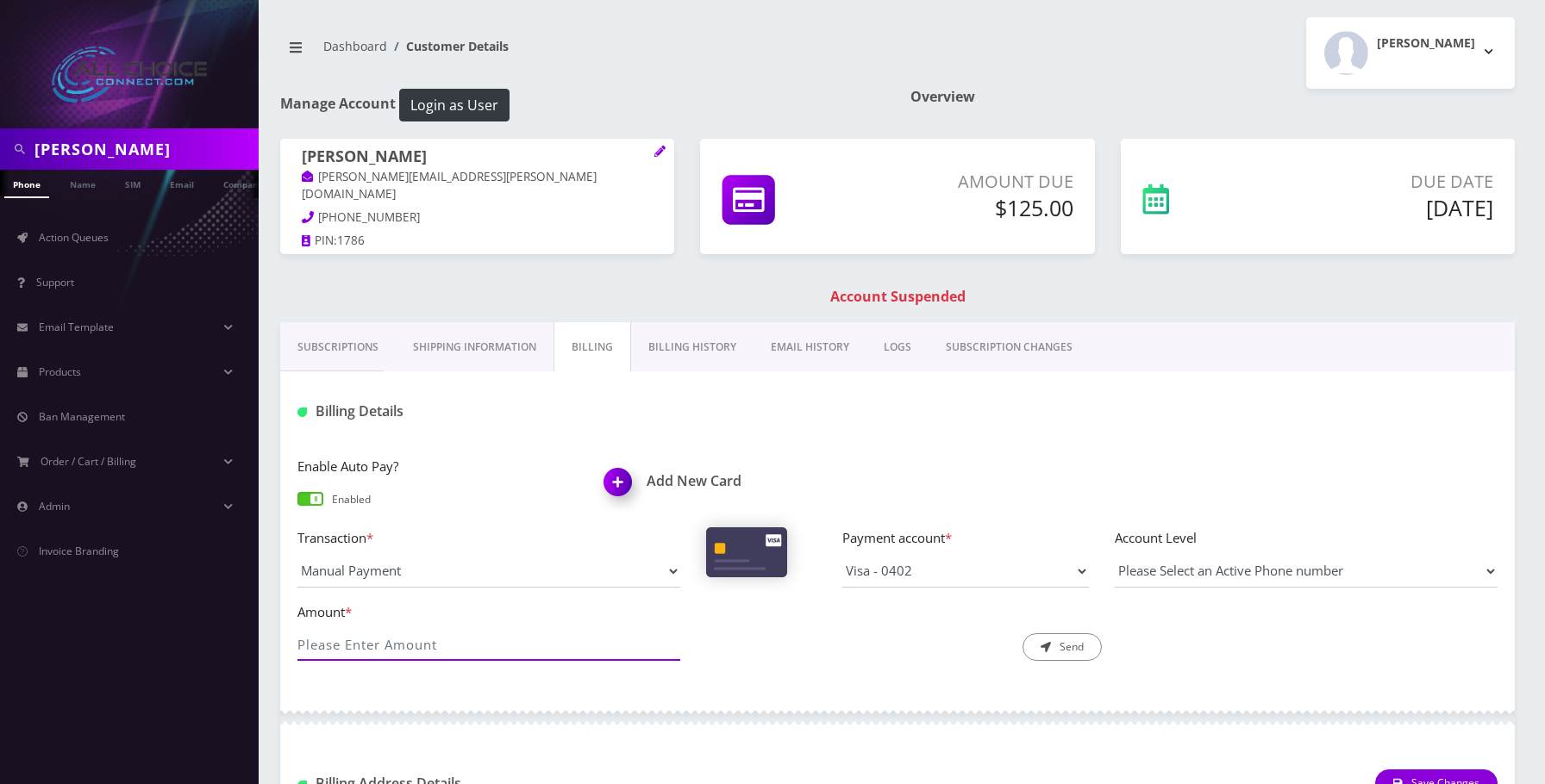
click at [394, 645] on input "Amount *" at bounding box center [488, 645] width 382 height 33
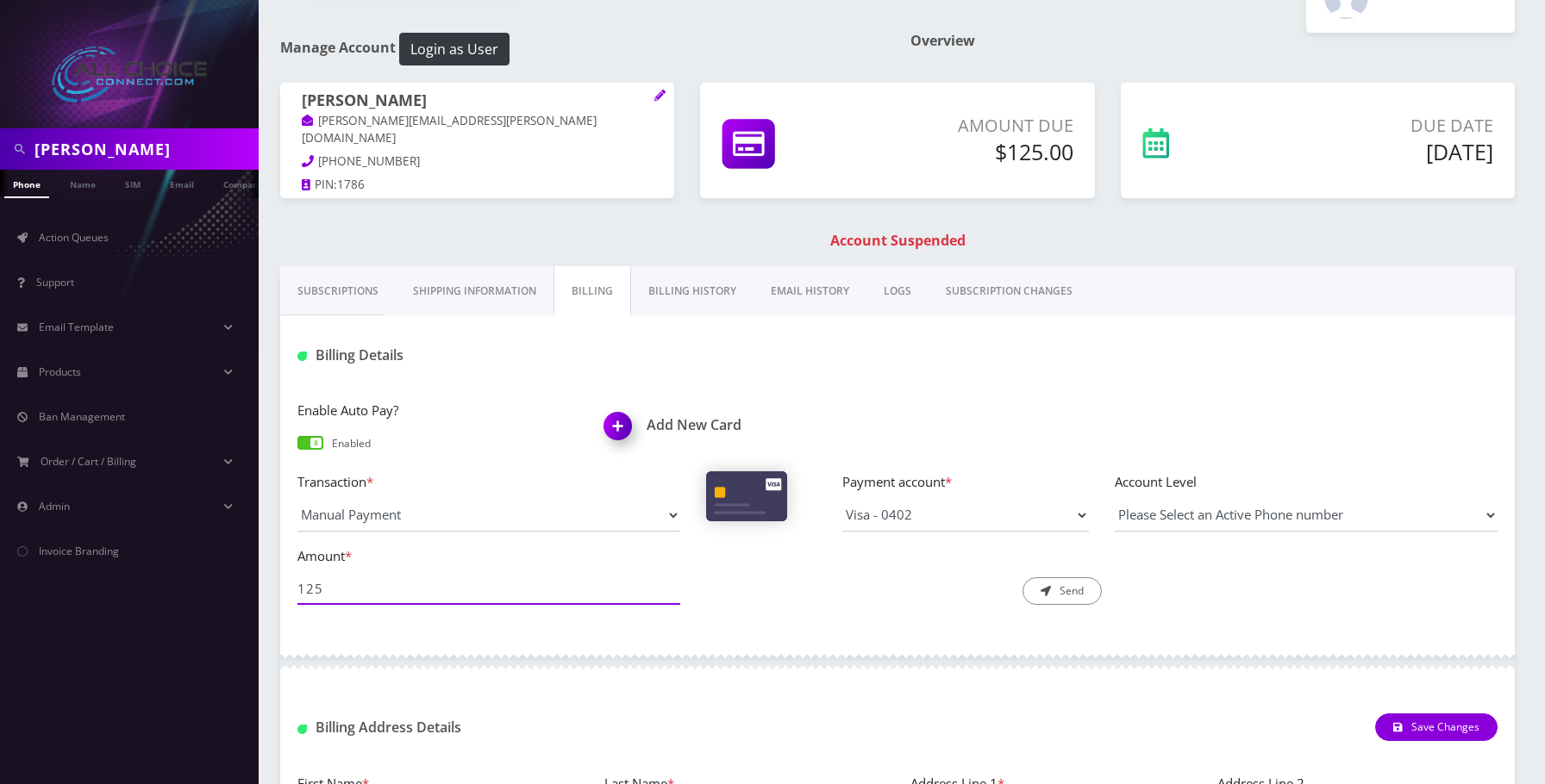
scroll to position [87, 0]
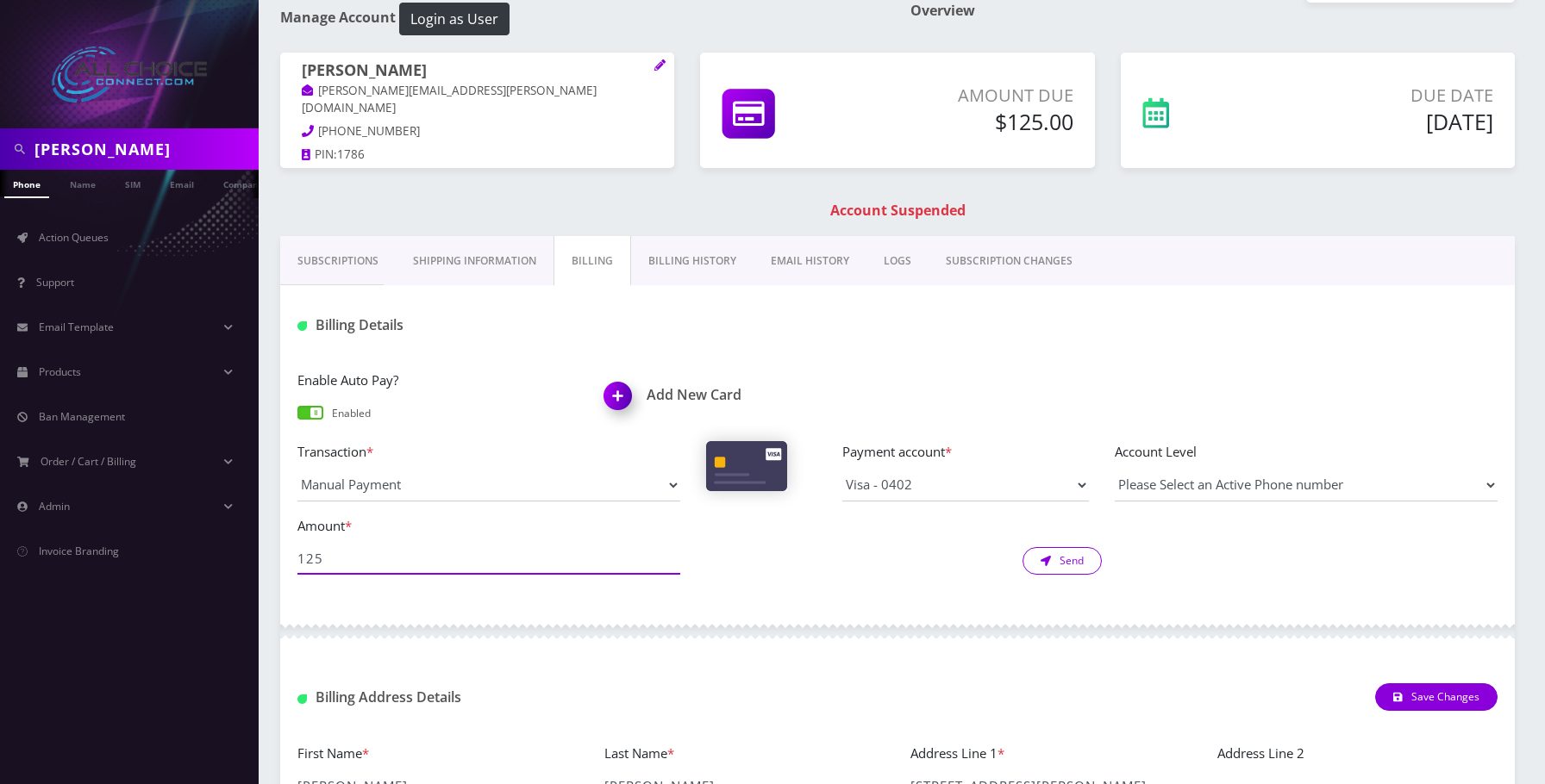
type input "125"
click at [1041, 563] on icon "submit" at bounding box center [1046, 562] width 11 height 11
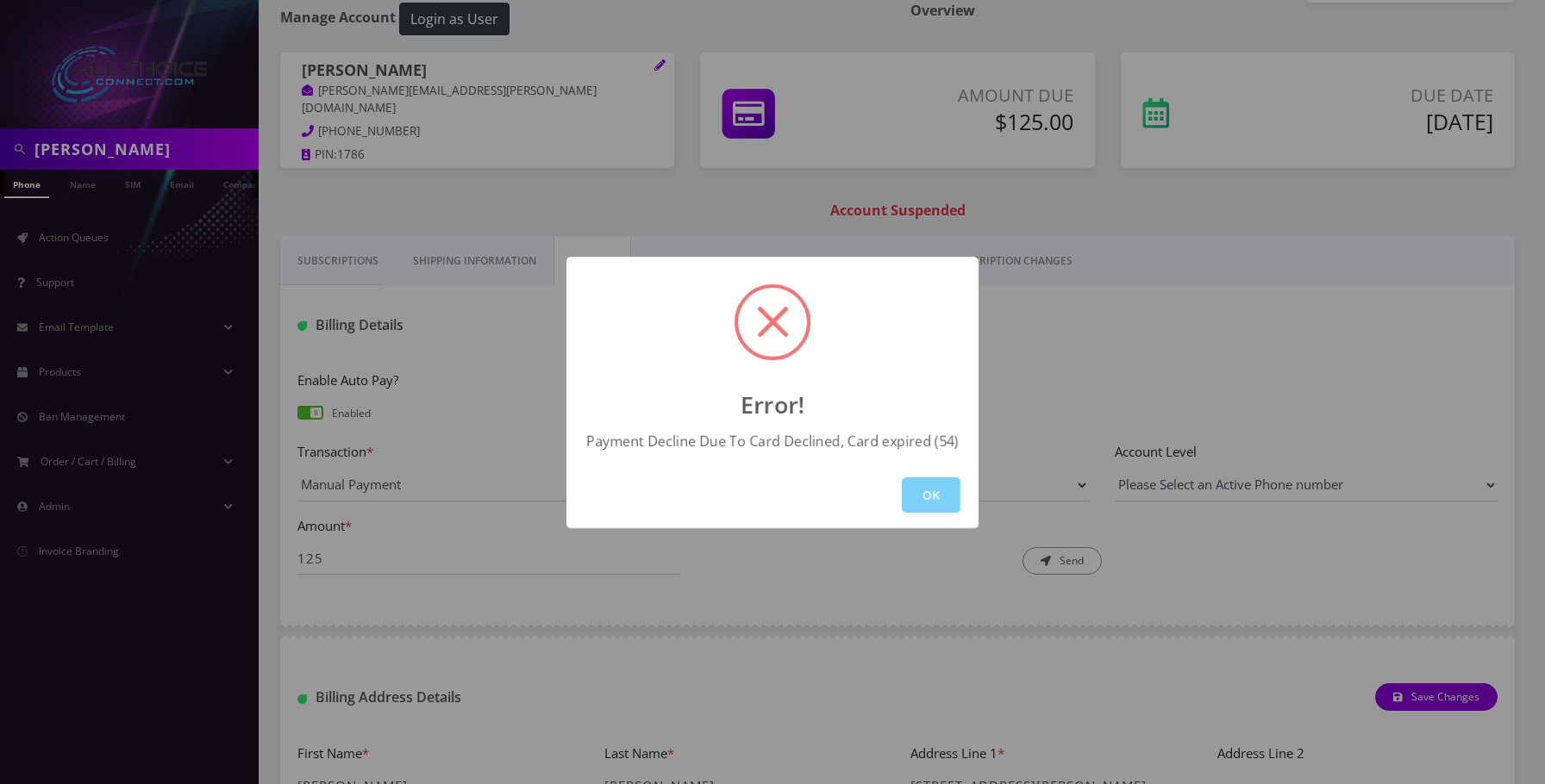
click at [932, 472] on div "OK" at bounding box center [772, 494] width 413 height 66
drag, startPoint x: 923, startPoint y: 490, endPoint x: 469, endPoint y: 171, distance: 554.9
click at [923, 489] on button "OK" at bounding box center [931, 495] width 58 height 35
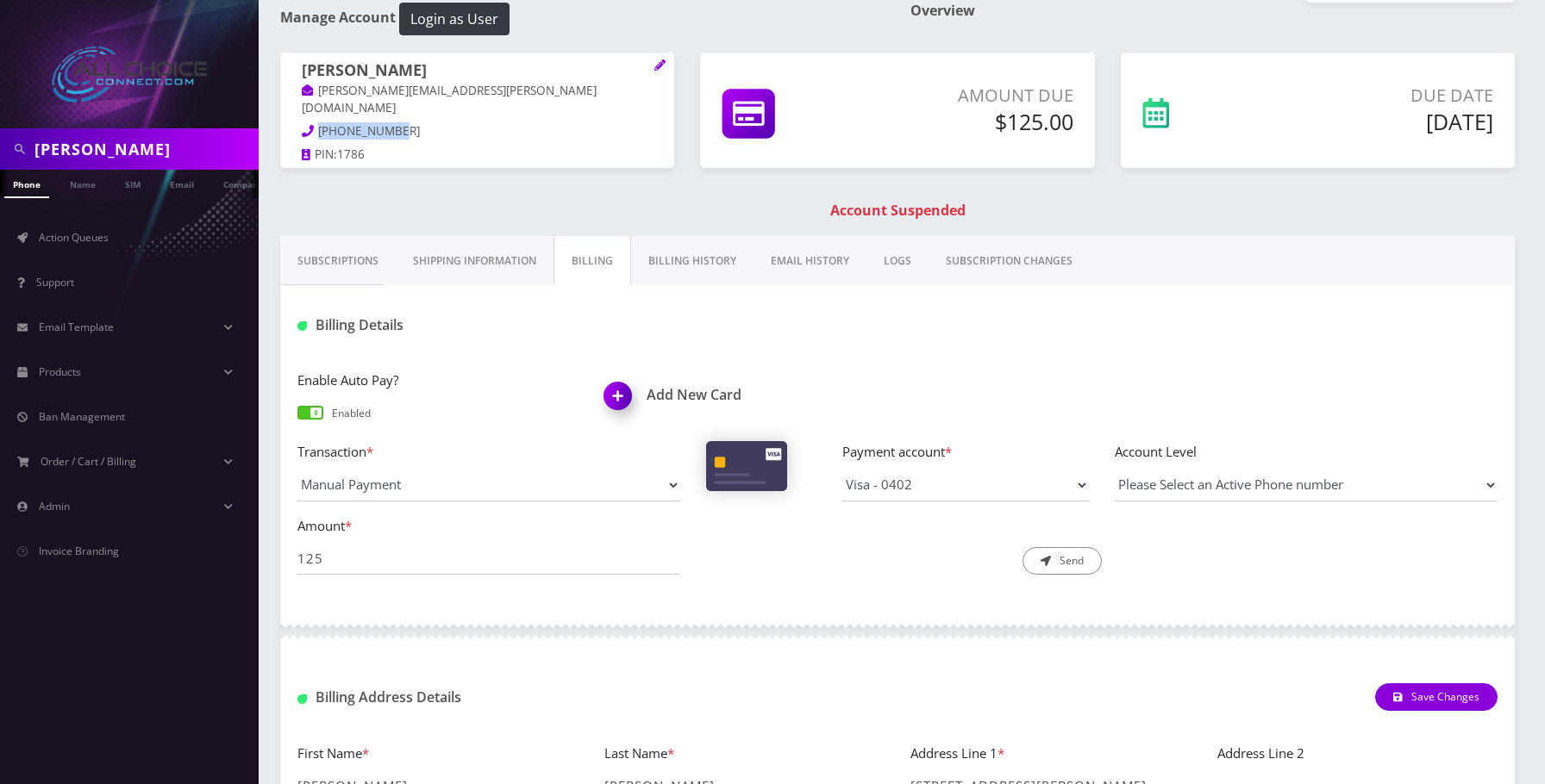
drag, startPoint x: 394, startPoint y: 112, endPoint x: 318, endPoint y: 111, distance: 76.0
click at [318, 123] on p "[PHONE_NUMBER]" at bounding box center [477, 132] width 351 height 19
copy span "[PHONE_NUMBER]"
click at [375, 124] on span "[PHONE_NUMBER]" at bounding box center [368, 132] width 102 height 16
drag, startPoint x: 405, startPoint y: 115, endPoint x: 312, endPoint y: 118, distance: 93.0
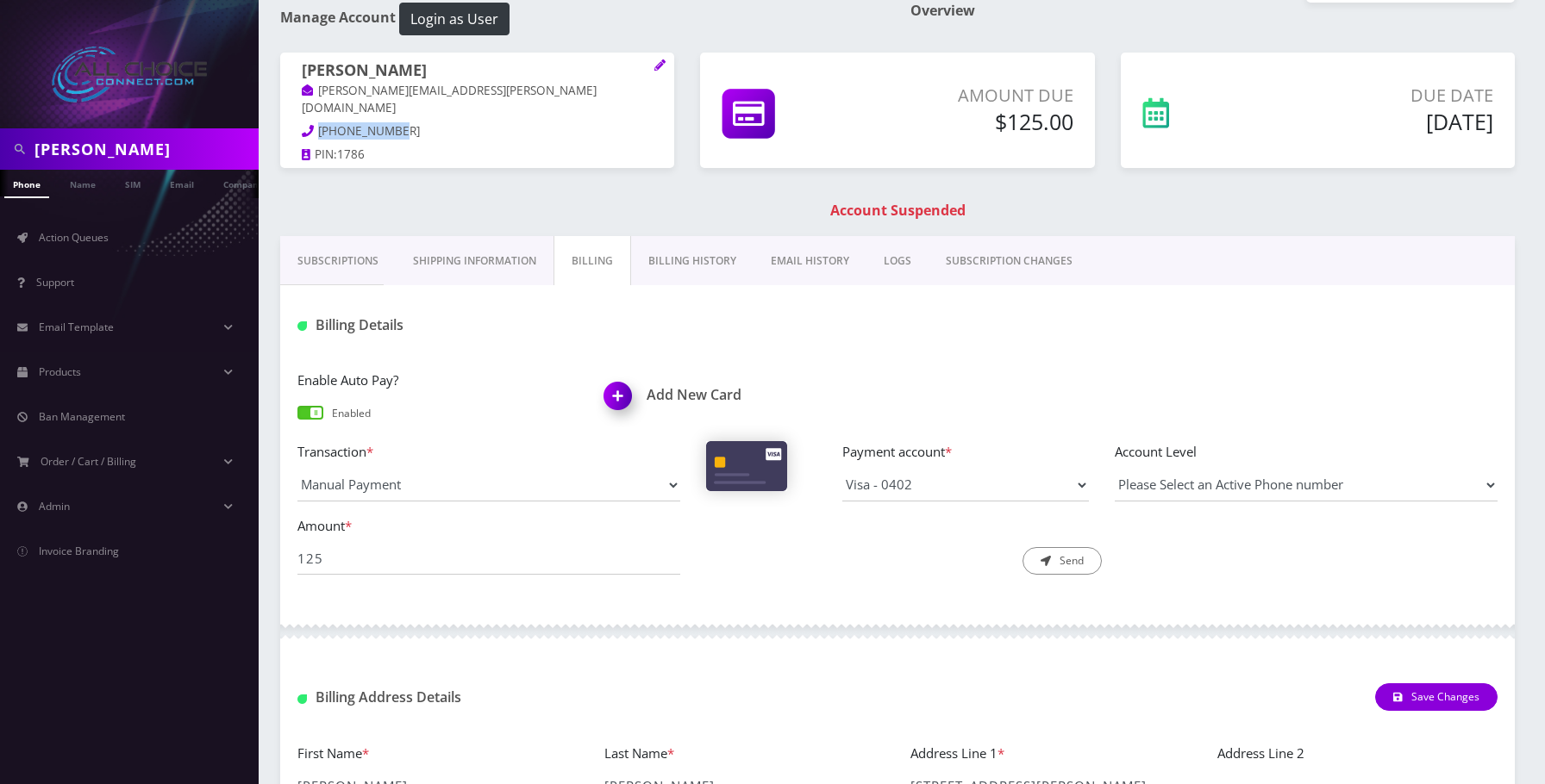
click at [311, 123] on p "[PHONE_NUMBER]" at bounding box center [477, 132] width 351 height 19
copy span "[PHONE_NUMBER]"
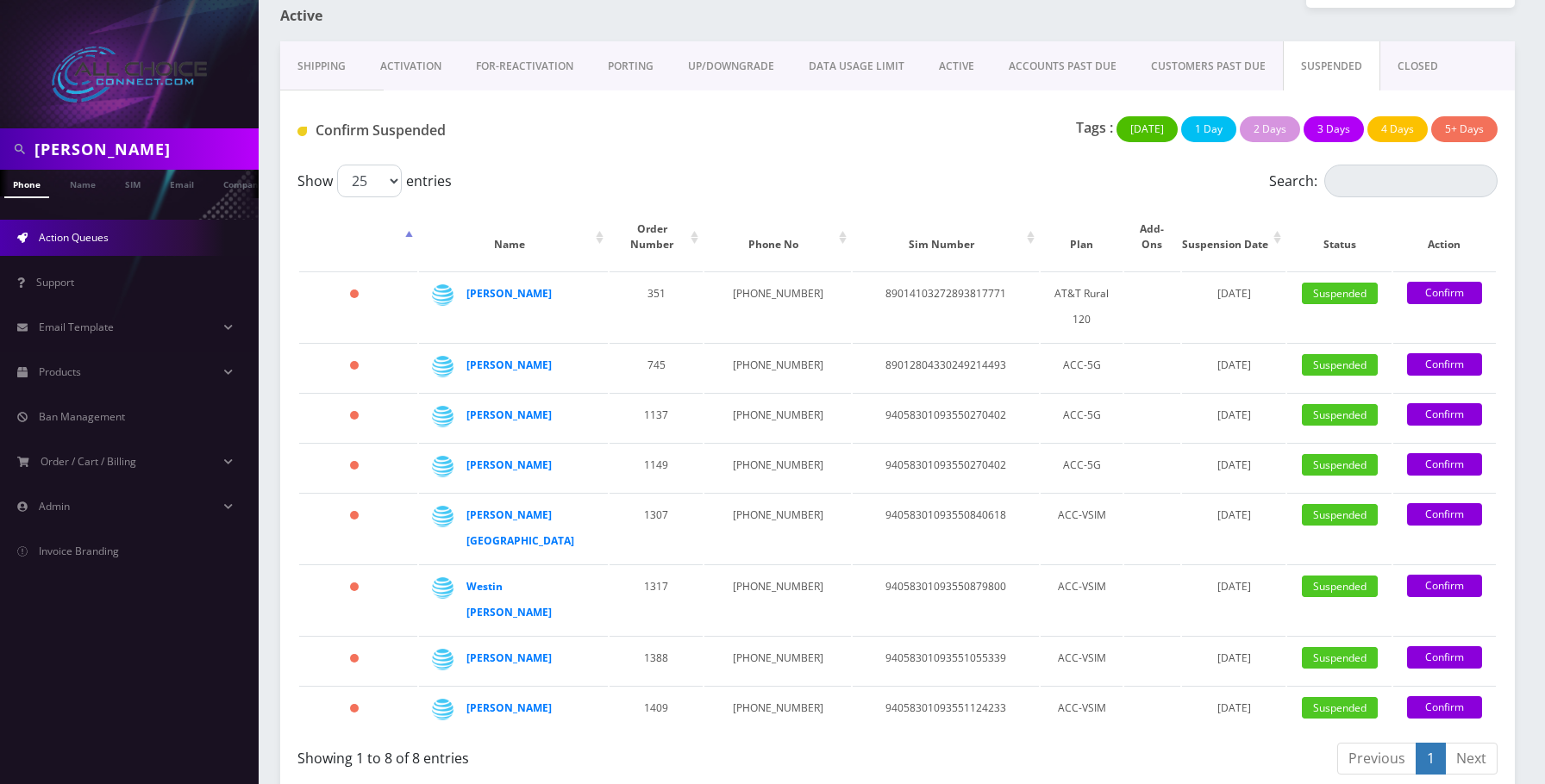
scroll to position [344, 0]
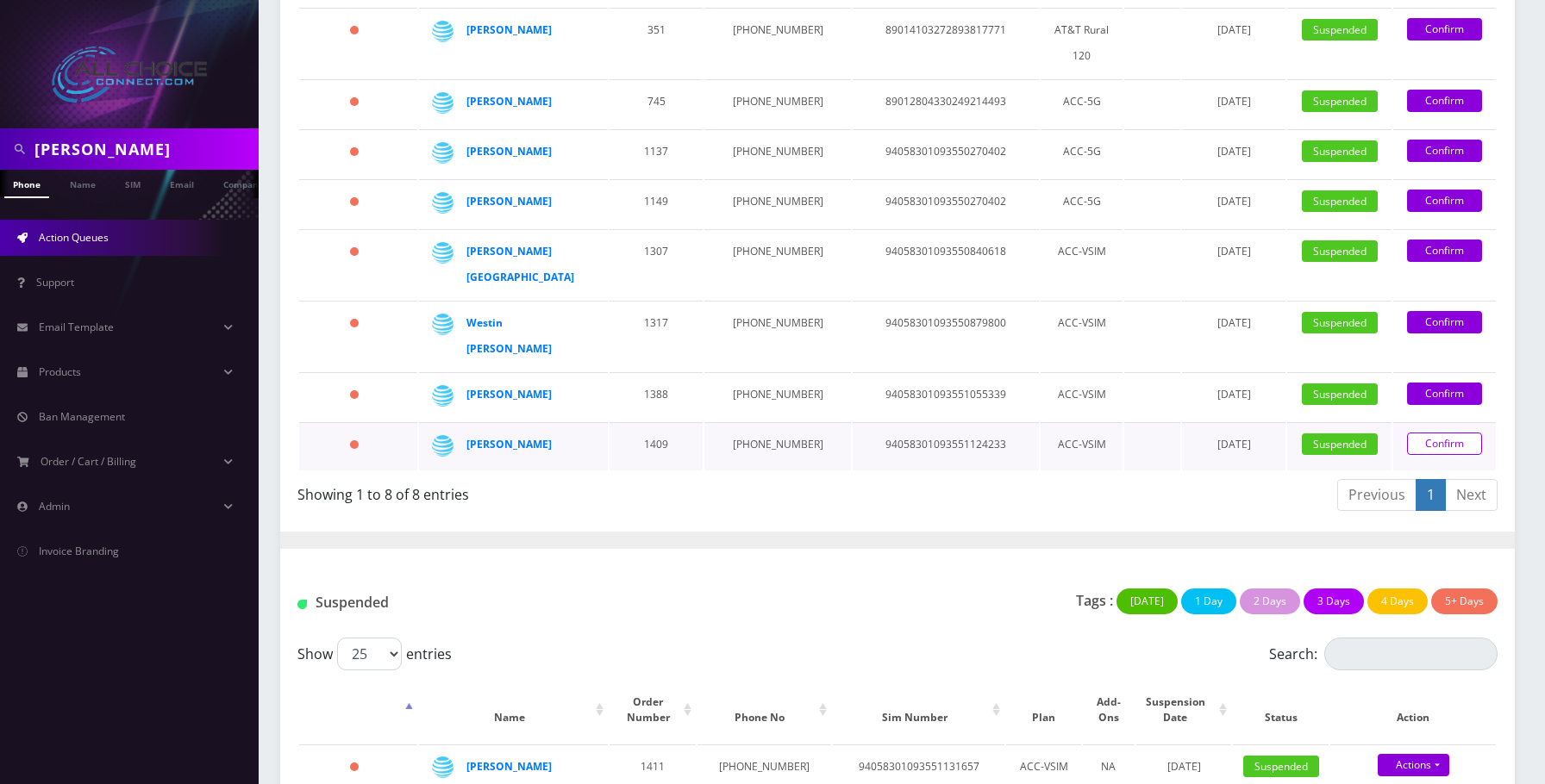
click at [1439, 433] on link "Confirm" at bounding box center [1444, 443] width 75 height 22
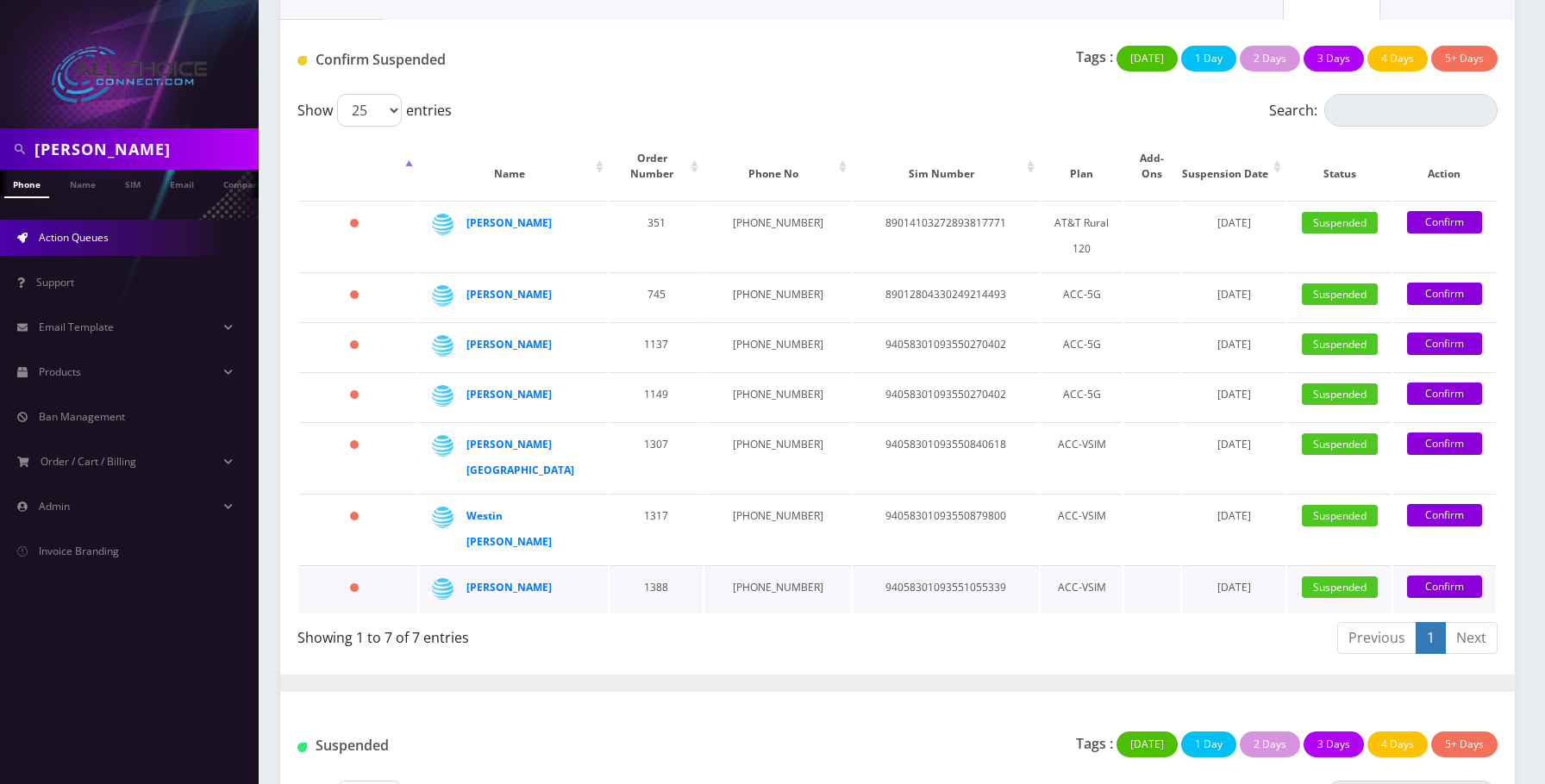
scroll to position [172, 0]
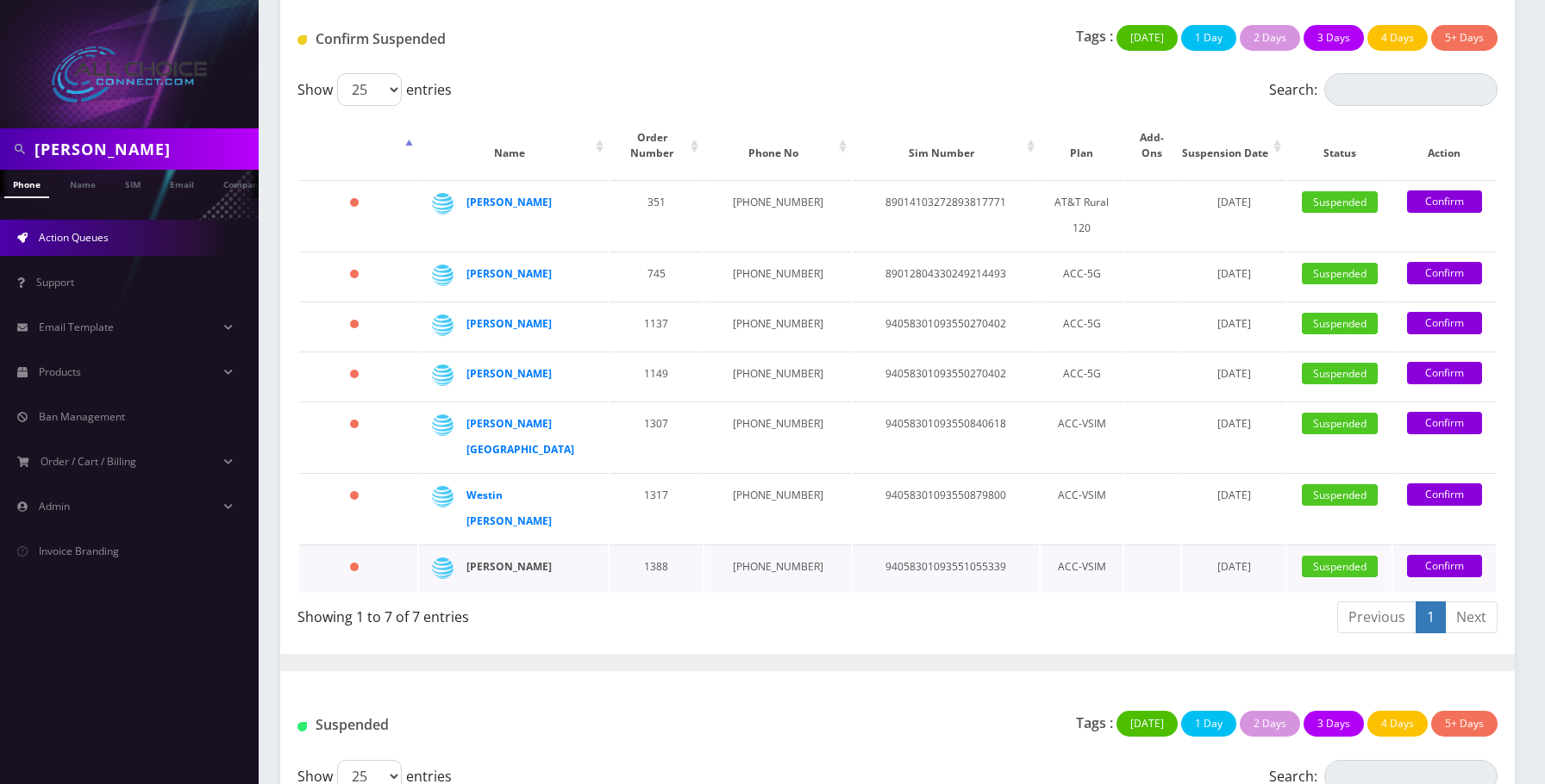
click at [534, 559] on strong "[PERSON_NAME]" at bounding box center [509, 566] width 86 height 15
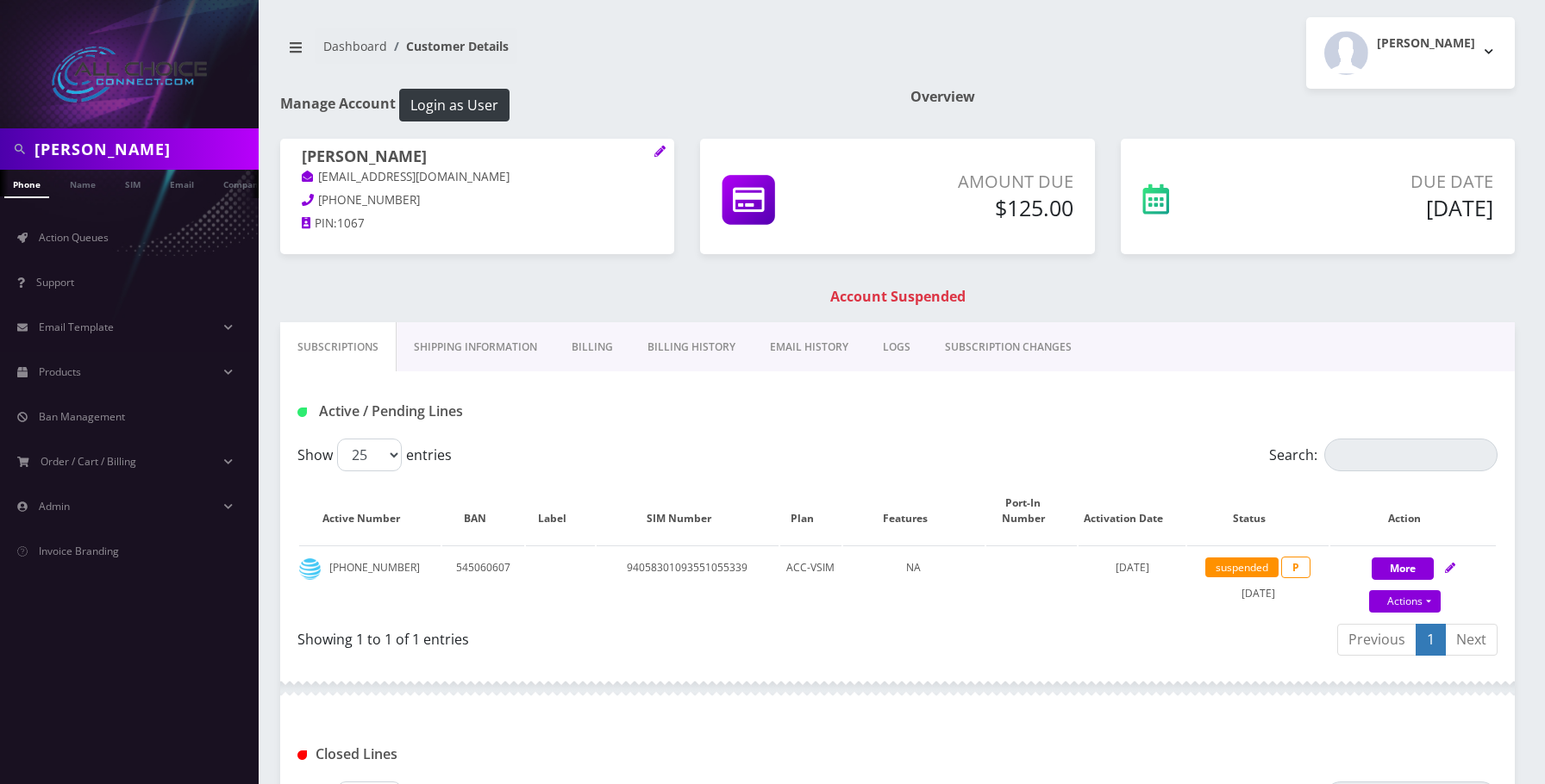
click at [583, 353] on link "Billing" at bounding box center [593, 347] width 76 height 50
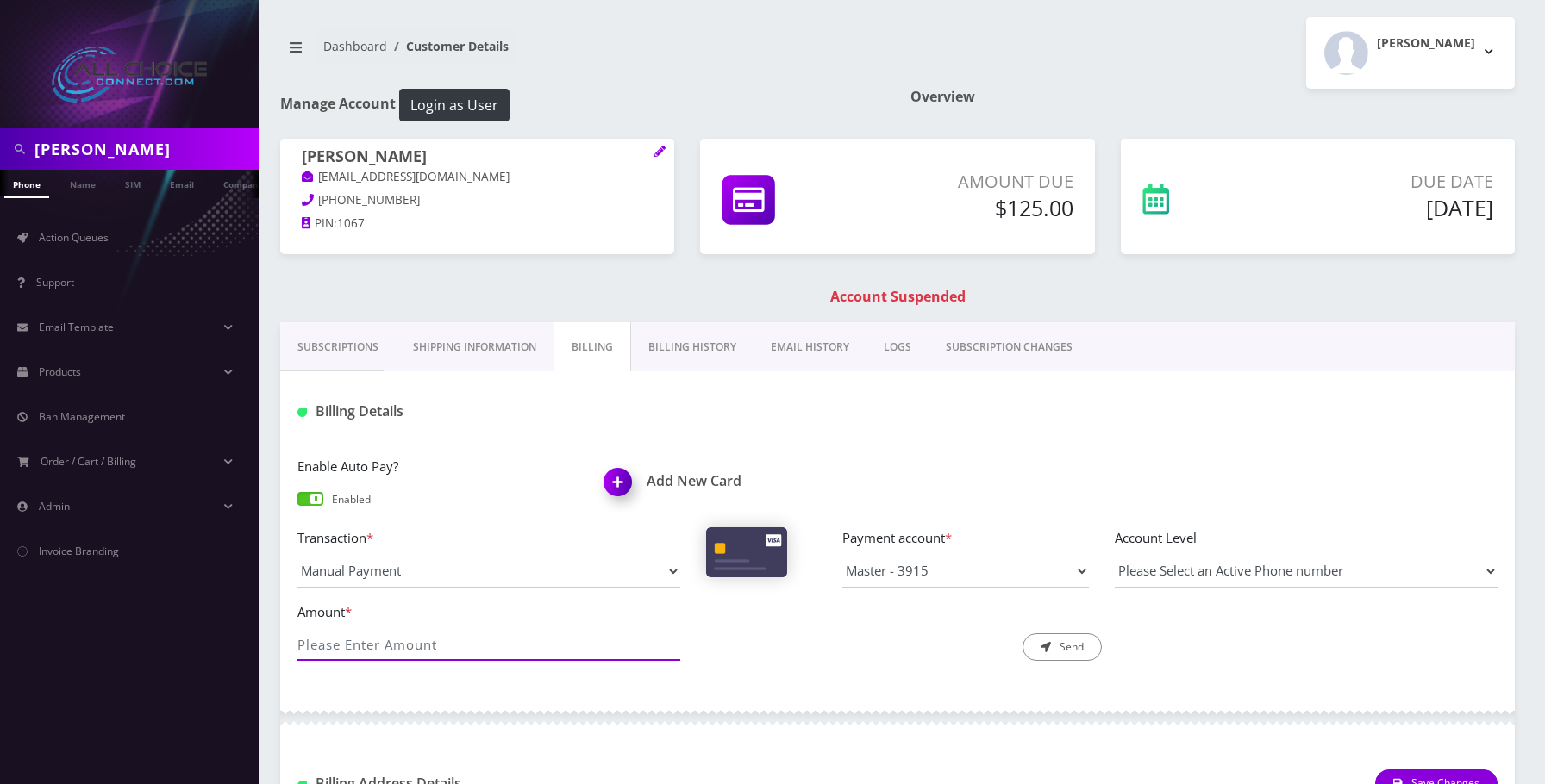
drag, startPoint x: 367, startPoint y: 641, endPoint x: 377, endPoint y: 633, distance: 12.8
click at [367, 641] on input "Amount *" at bounding box center [488, 645] width 382 height 33
type input "125"
click at [1059, 643] on button "Send" at bounding box center [1063, 646] width 80 height 27
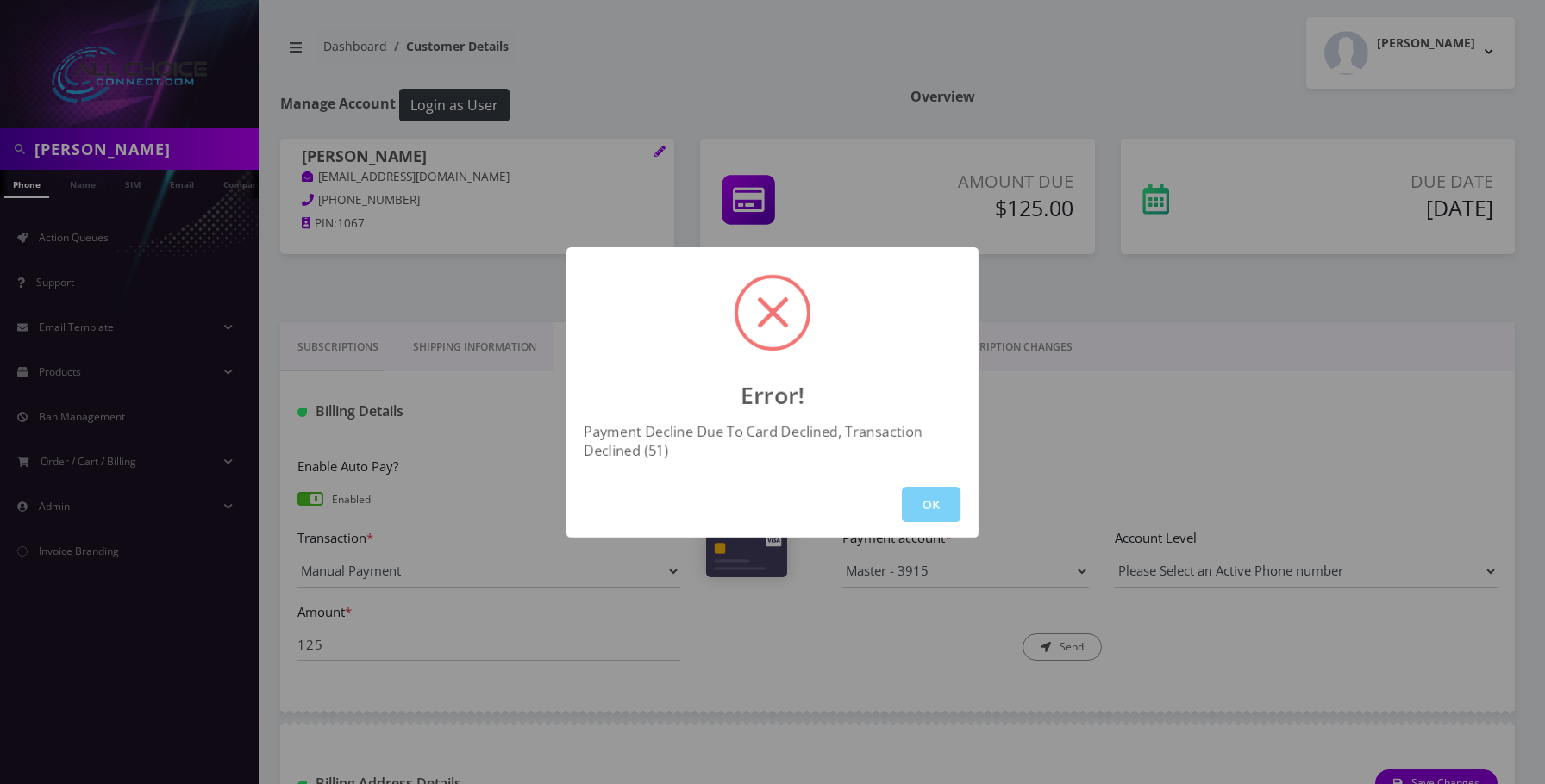
click at [925, 509] on button "OK" at bounding box center [931, 504] width 58 height 35
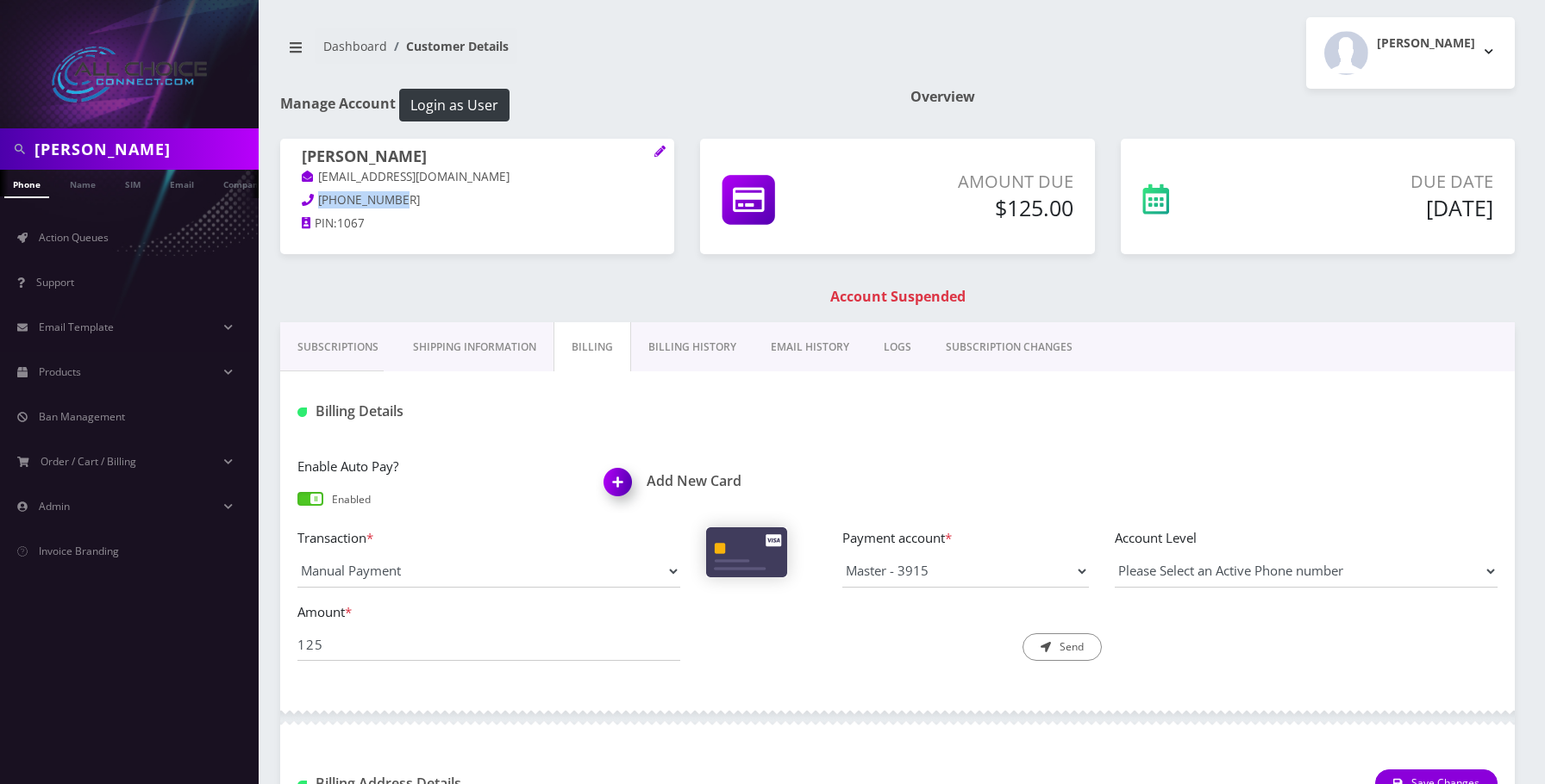
drag, startPoint x: 410, startPoint y: 201, endPoint x: 320, endPoint y: 196, distance: 90.1
click at [320, 196] on p "417-294-1067" at bounding box center [477, 200] width 351 height 19
copy span "417-294-1067"
click at [59, 139] on input "Castillo" at bounding box center [144, 148] width 220 height 33
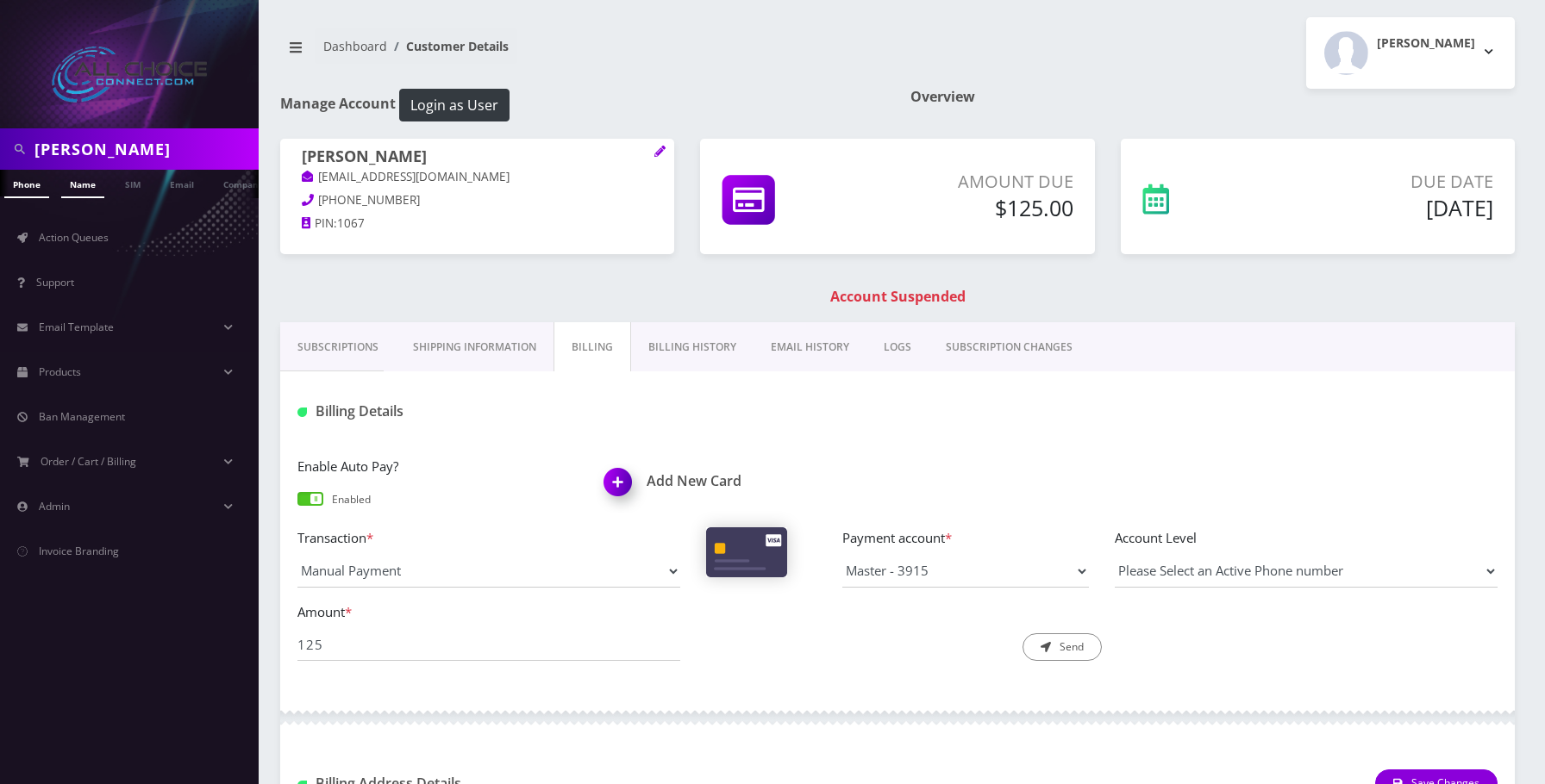
paste input "lvin"
type input "[PERSON_NAME]"
click at [70, 185] on link "Name" at bounding box center [82, 184] width 43 height 28
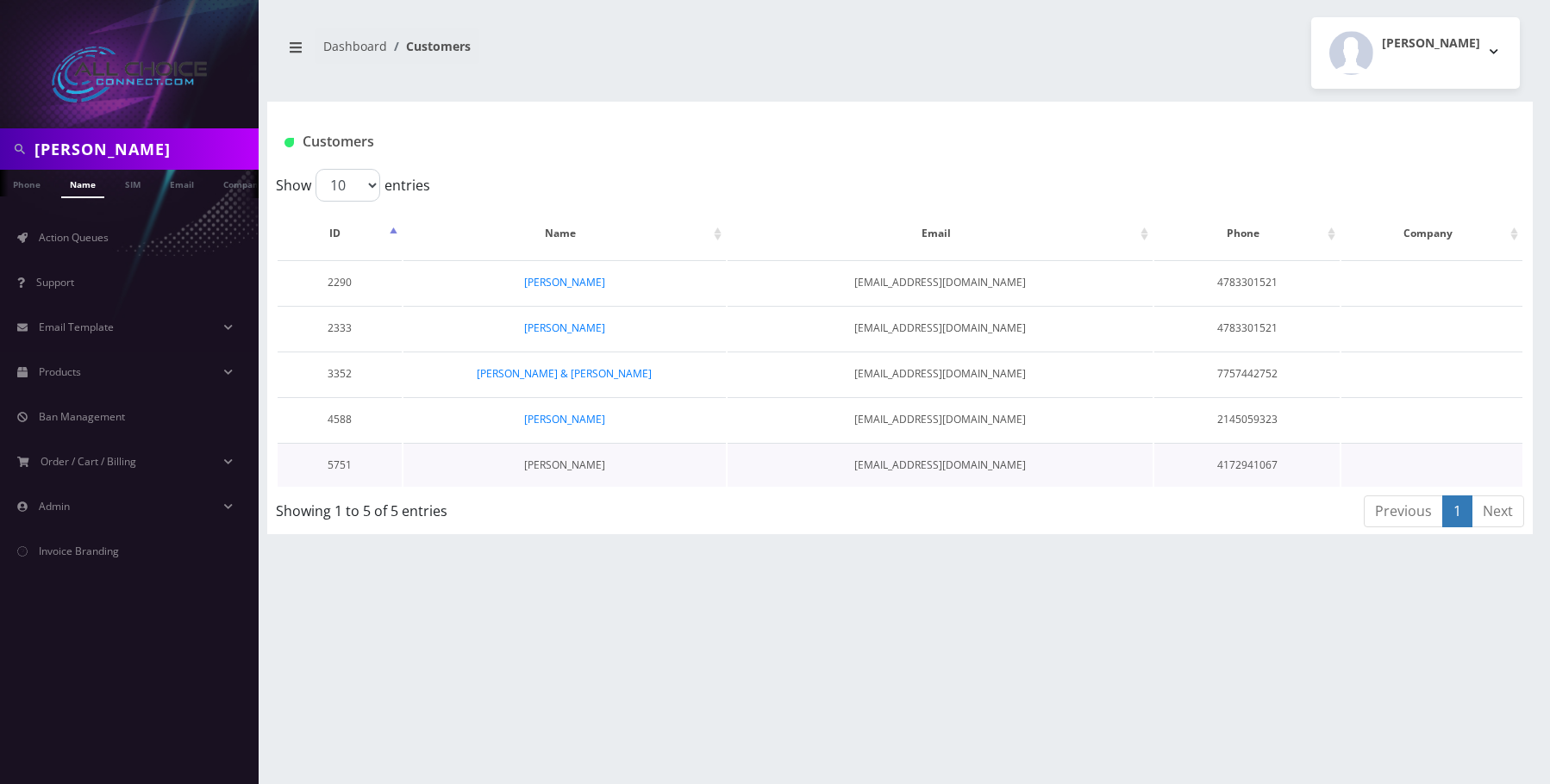
click at [551, 469] on link "[PERSON_NAME]" at bounding box center [564, 464] width 81 height 15
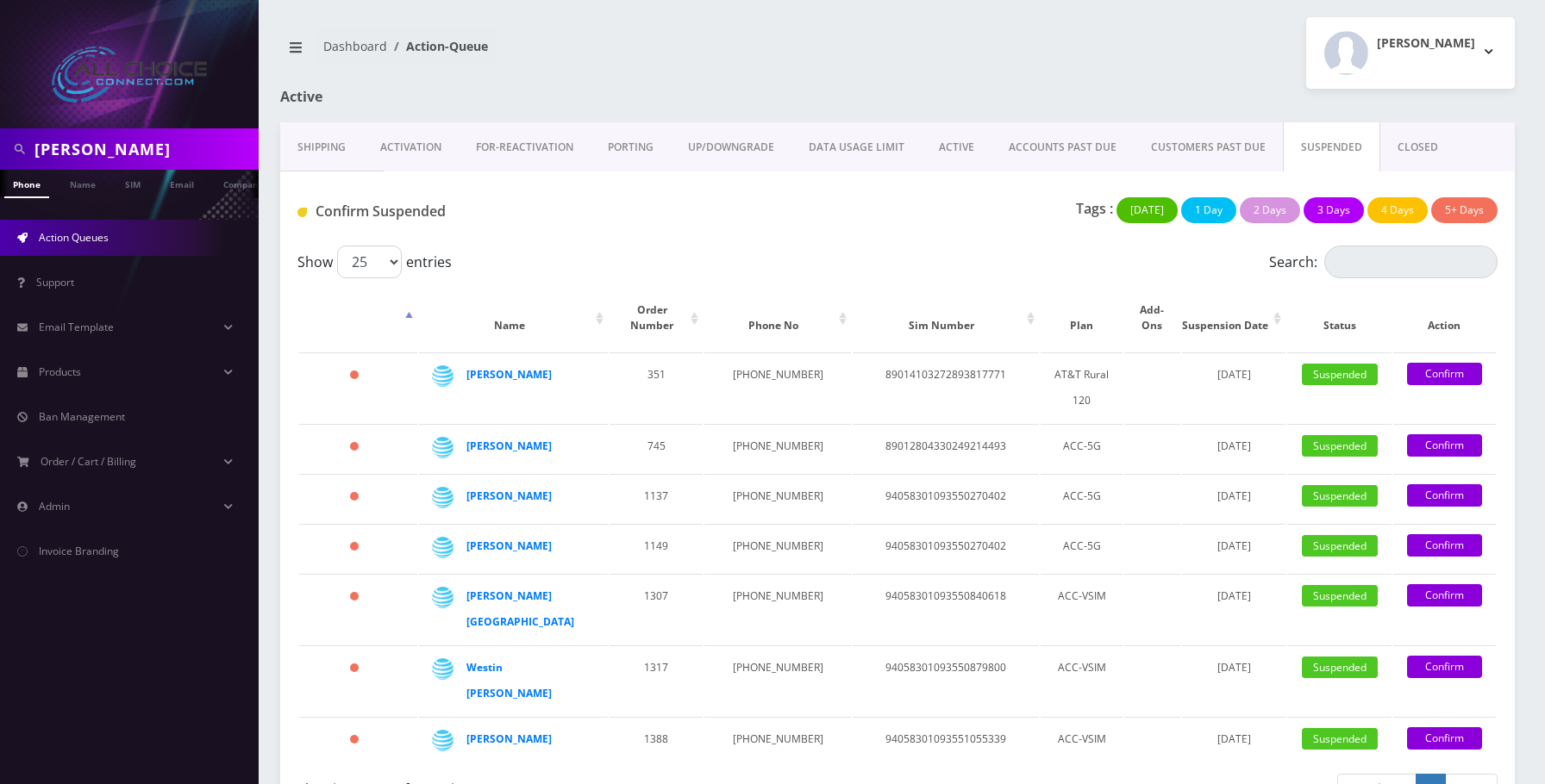
click at [1448, 727] on link "Confirm" at bounding box center [1444, 738] width 75 height 22
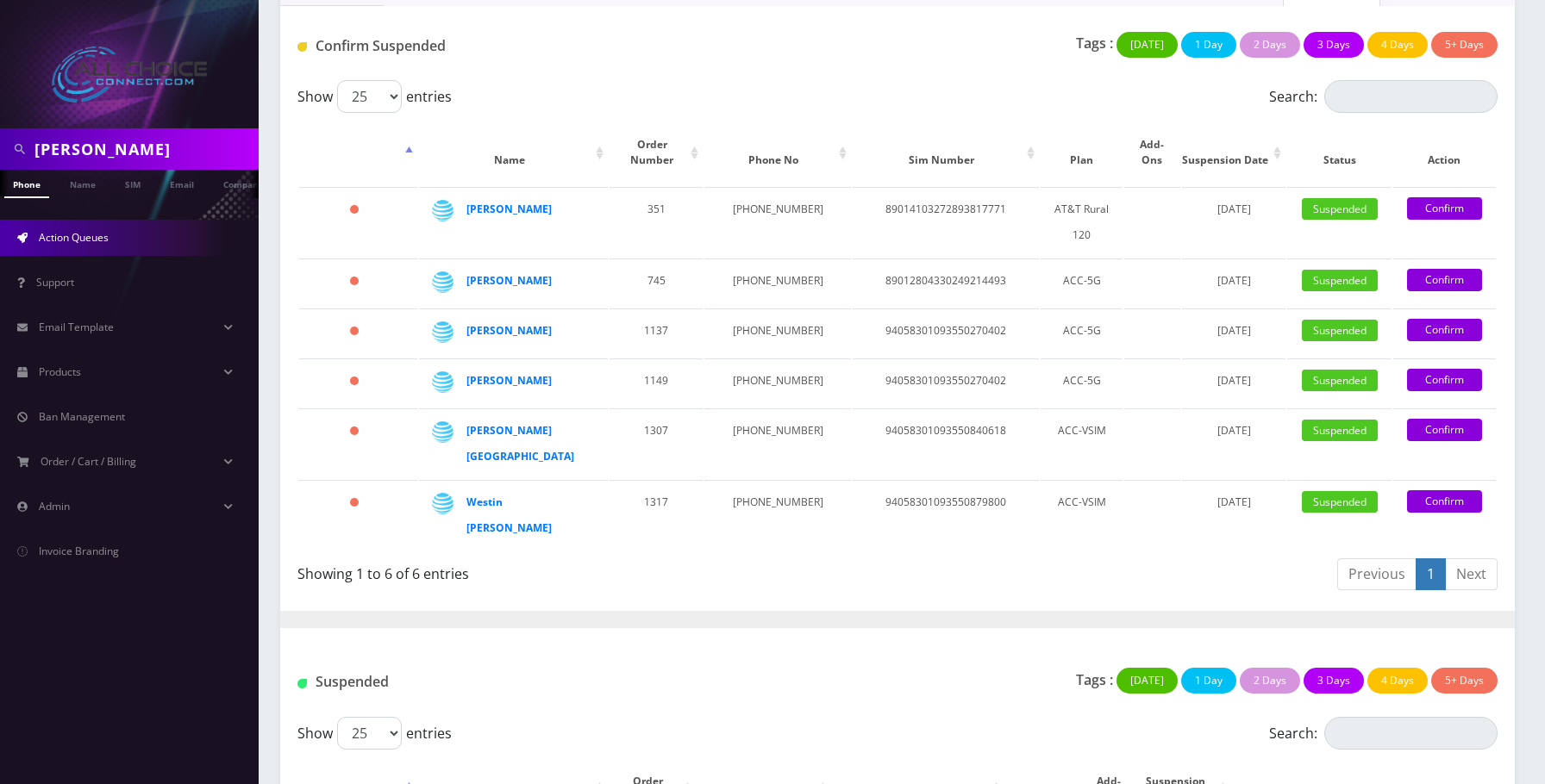
scroll to position [172, 0]
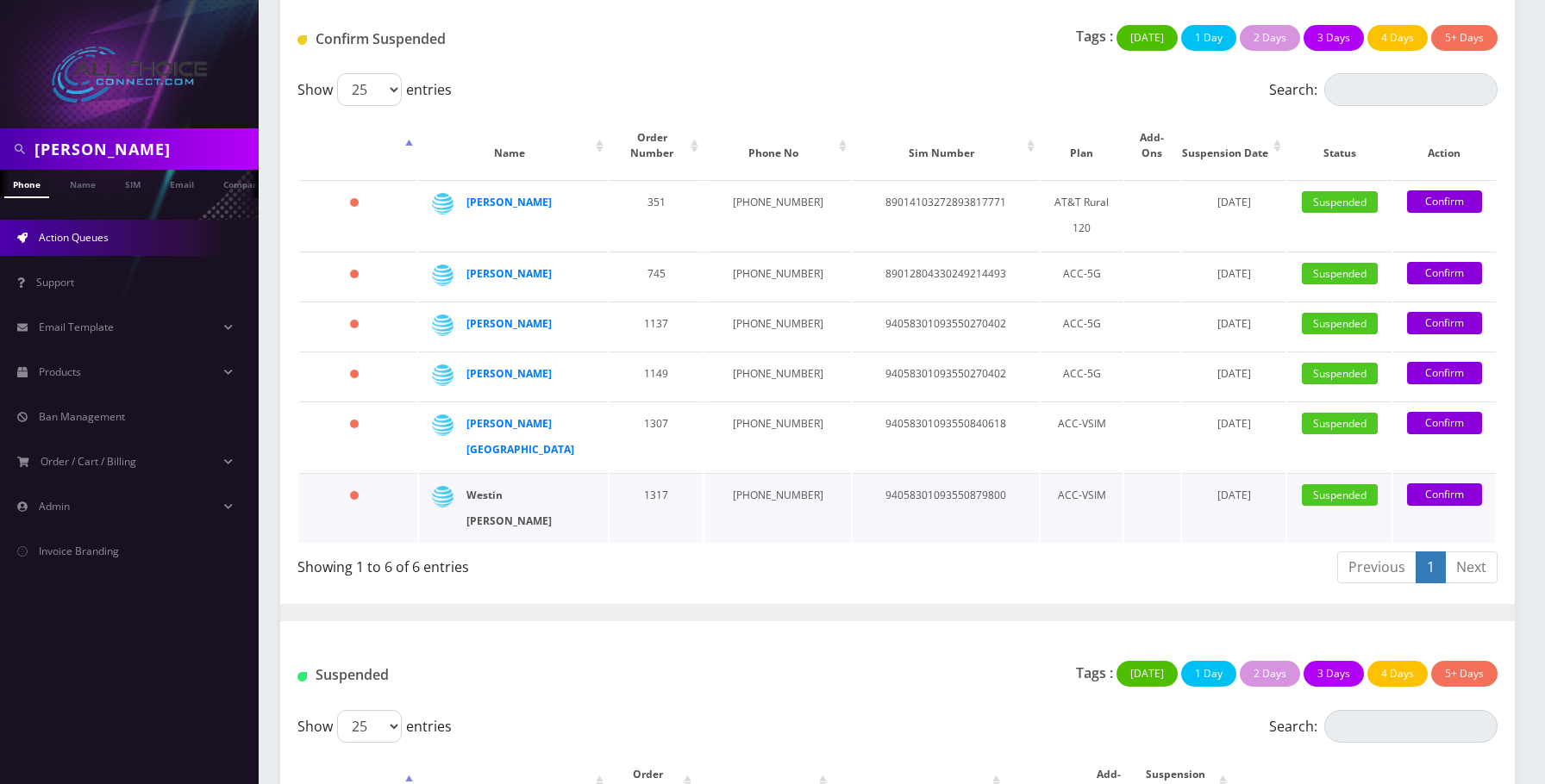
click at [484, 487] on strong "Westin [PERSON_NAME]" at bounding box center [509, 508] width 86 height 41
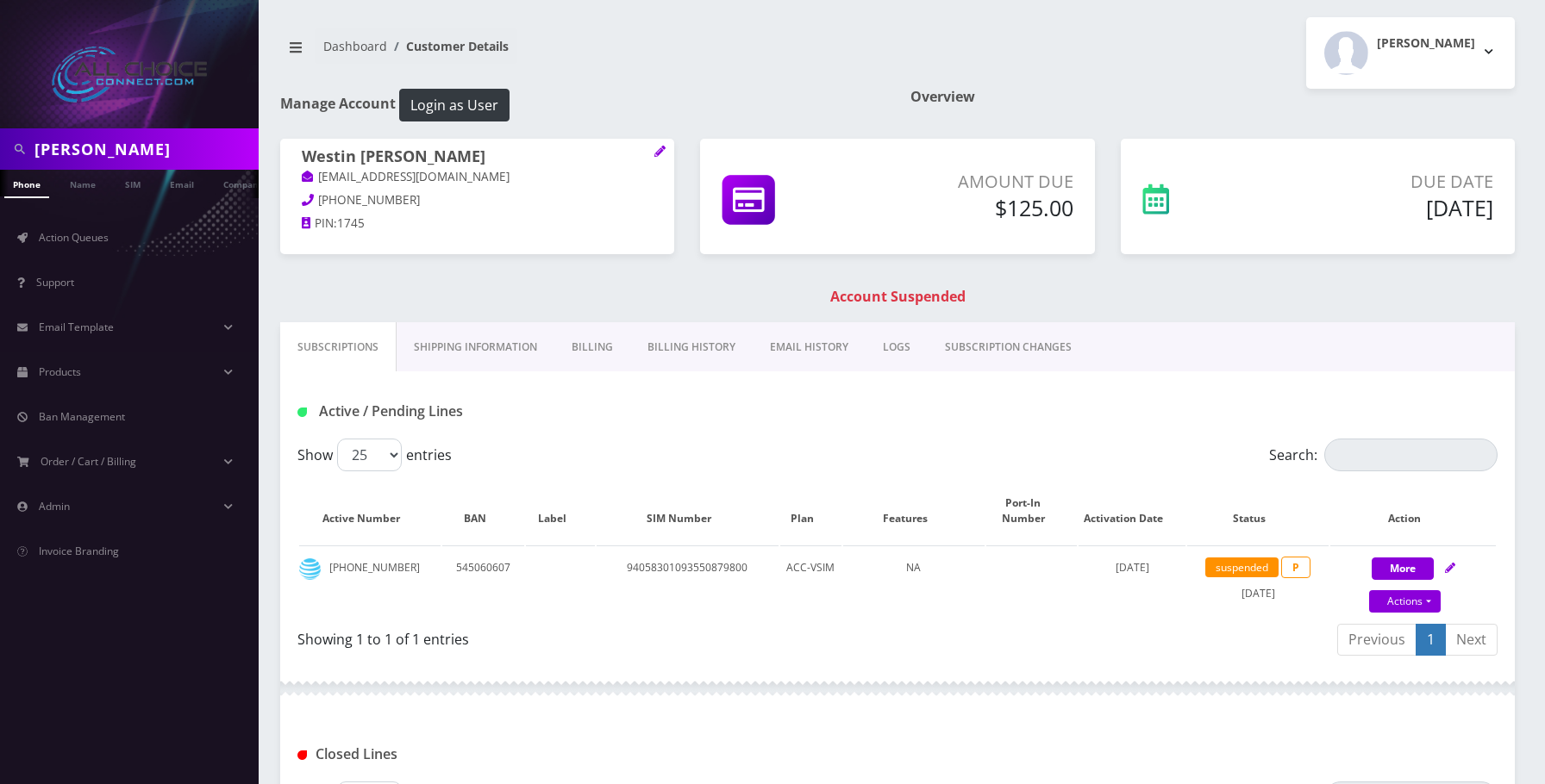
click at [597, 340] on link "Billing" at bounding box center [593, 347] width 76 height 50
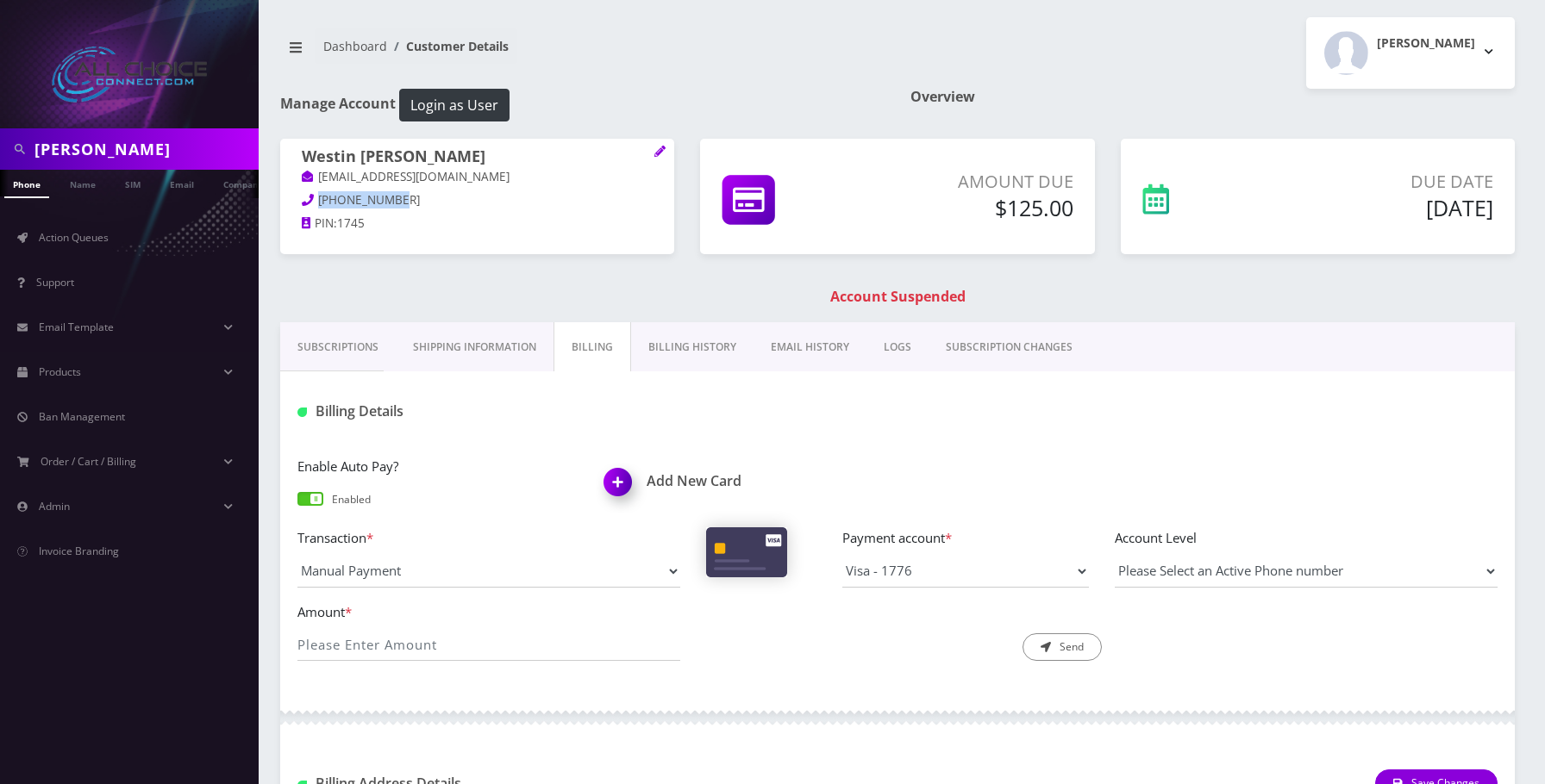
drag, startPoint x: 412, startPoint y: 205, endPoint x: 319, endPoint y: 198, distance: 93.3
click at [319, 198] on p "217-494-1745" at bounding box center [477, 200] width 351 height 19
copy span "217-494-1745"
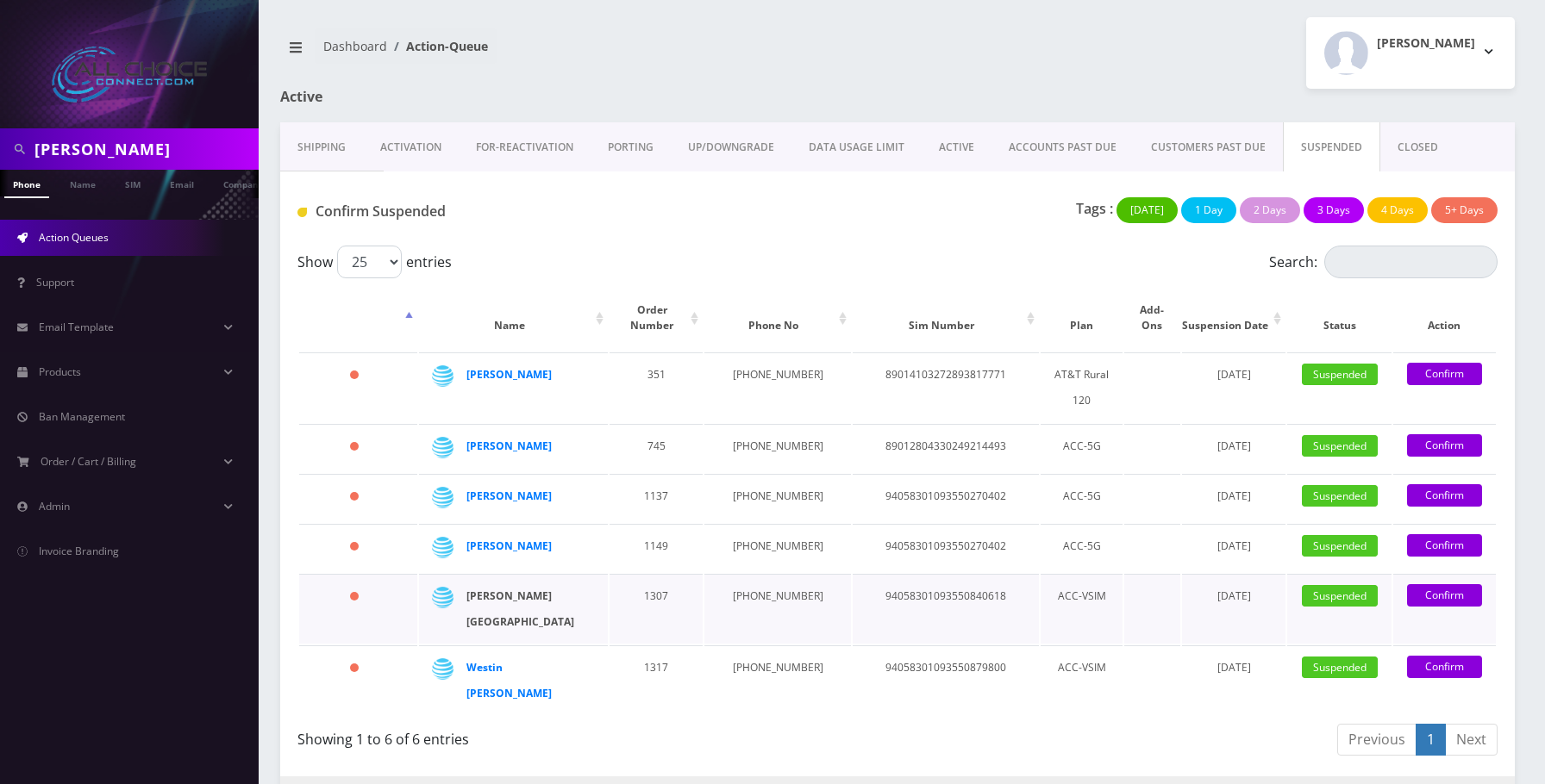
click at [536, 600] on div "Damion Paris" at bounding box center [526, 609] width 120 height 52
click strong "Damion Paris"
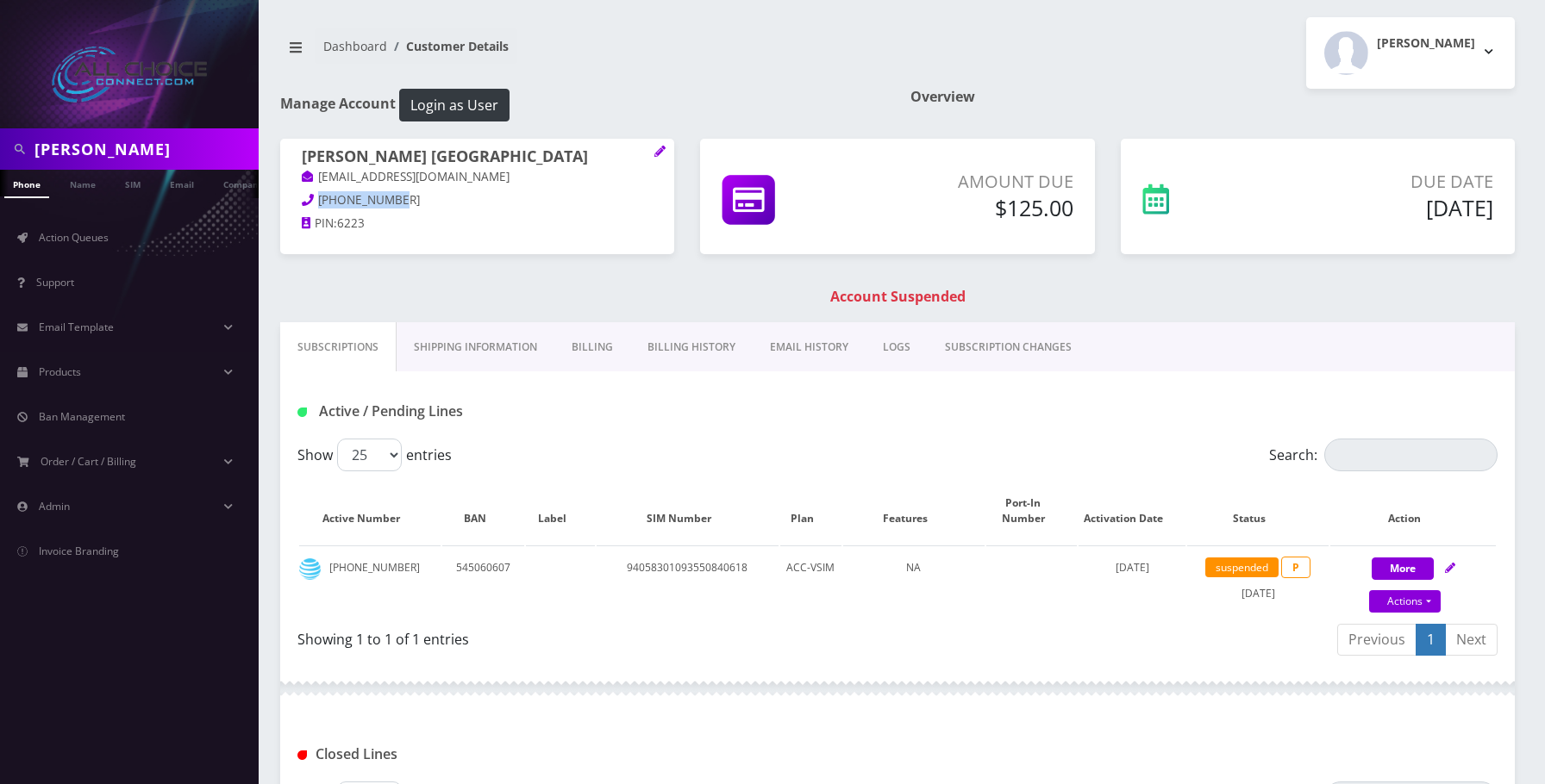
drag, startPoint x: 398, startPoint y: 202, endPoint x: 316, endPoint y: 201, distance: 82.0
click at [316, 201] on p "[PHONE_NUMBER]" at bounding box center [477, 200] width 351 height 19
copy span "[PHONE_NUMBER]"
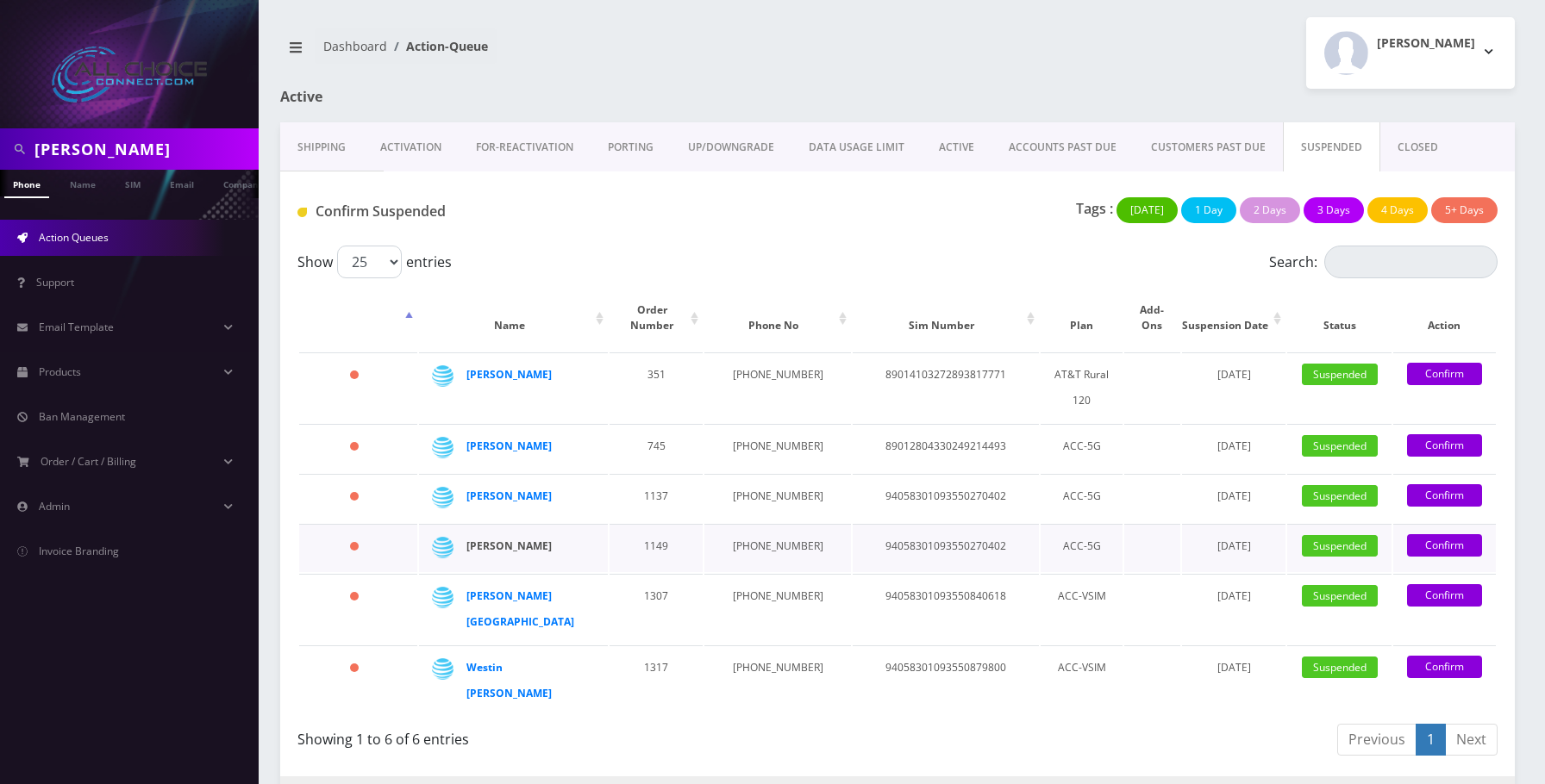
click at [532, 548] on strong "[PERSON_NAME]" at bounding box center [509, 546] width 86 height 15
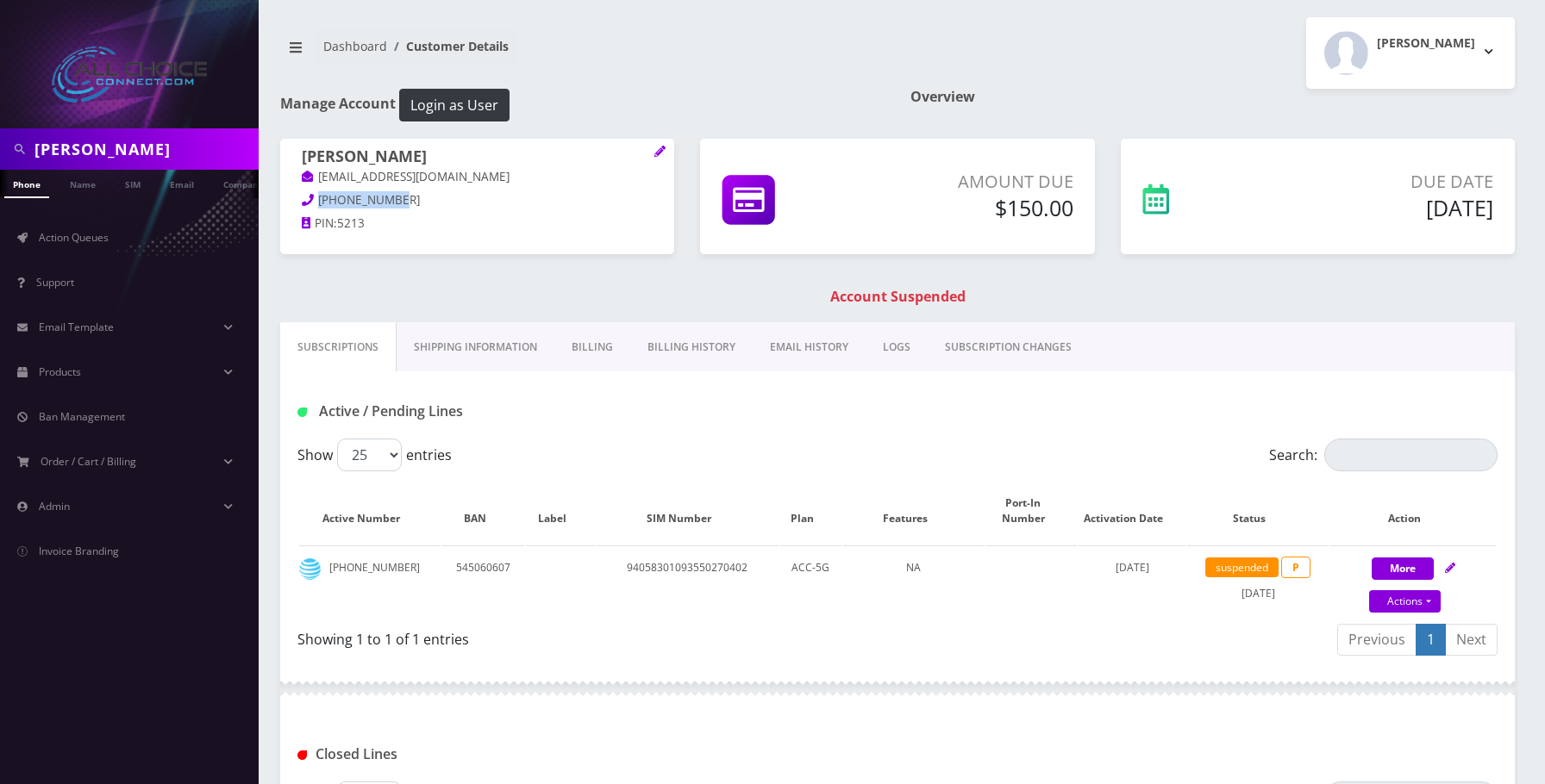
drag, startPoint x: 402, startPoint y: 196, endPoint x: 318, endPoint y: 199, distance: 84.1
click at [318, 199] on p "740-262-5213" at bounding box center [477, 200] width 351 height 19
copy span "740-262-5213"
click at [598, 347] on link "Billing" at bounding box center [593, 347] width 76 height 50
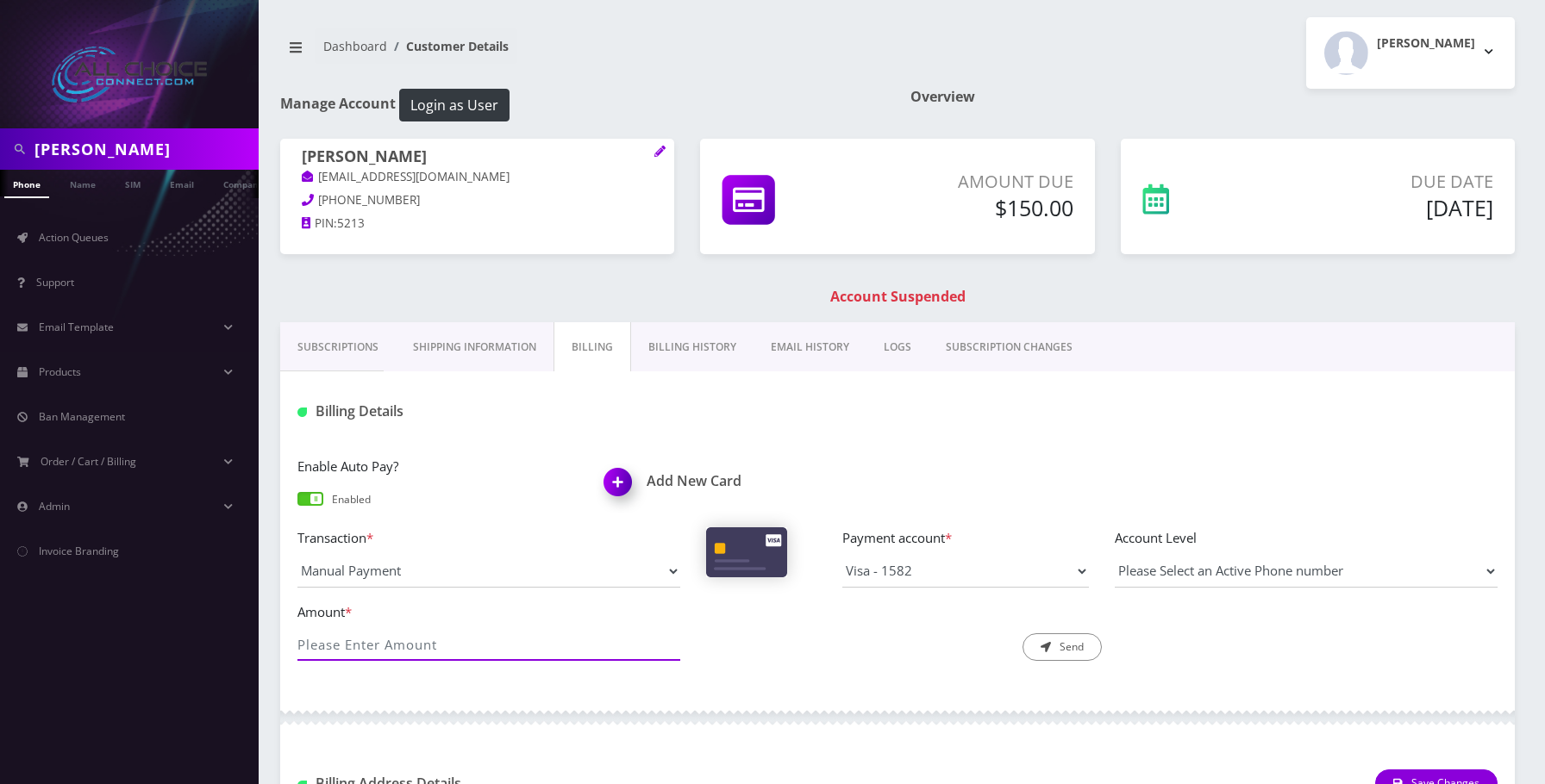
click at [412, 646] on input "Amount *" at bounding box center [488, 645] width 382 height 33
type input "125"
click at [1060, 636] on button "Send" at bounding box center [1063, 646] width 80 height 27
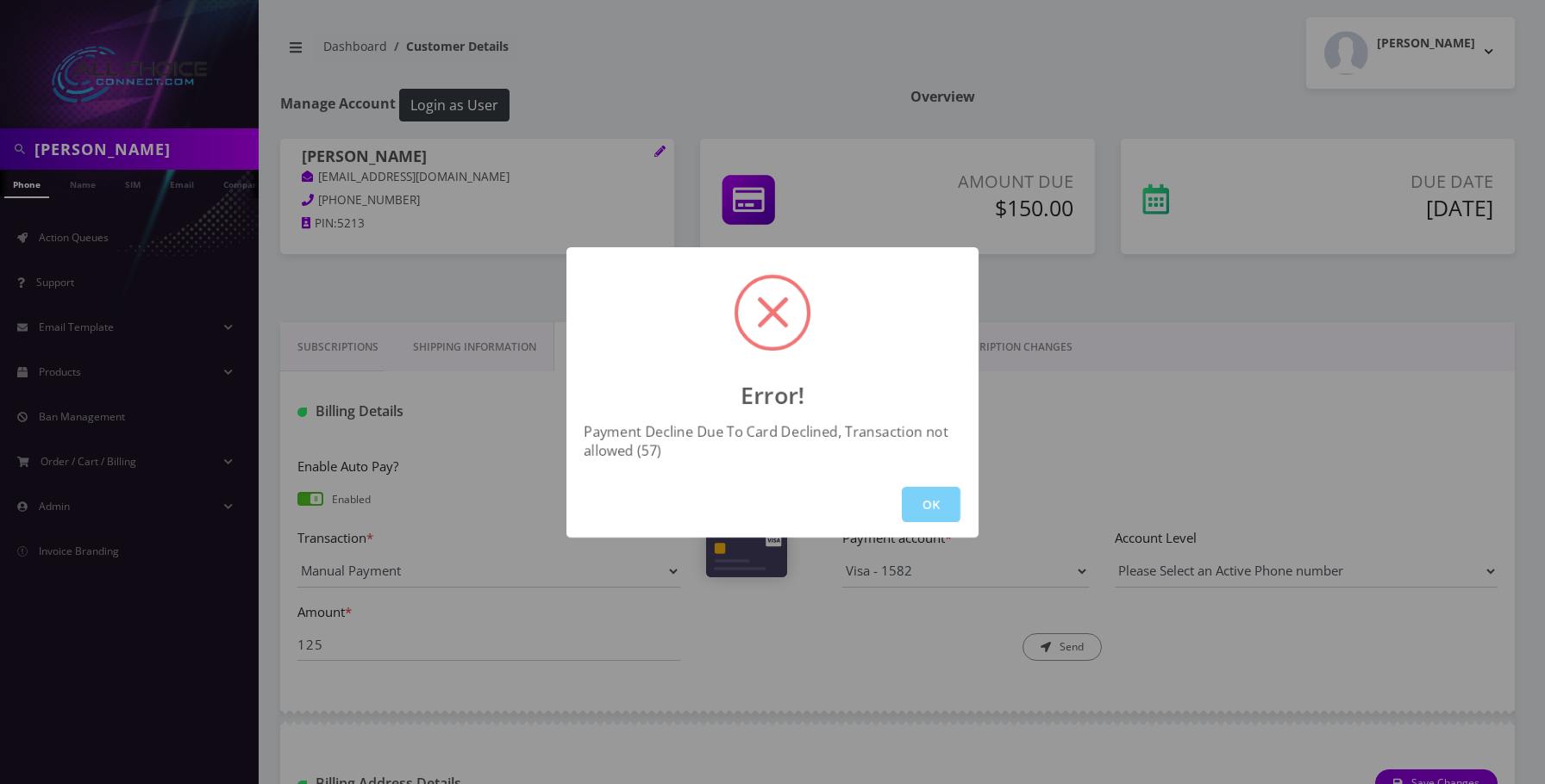
click at [925, 460] on div "Error! Payment Decline Due To Card Declined, Transaction not allowed (57) OK" at bounding box center [772, 392] width 413 height 290
click at [932, 495] on button "OK" at bounding box center [931, 504] width 58 height 35
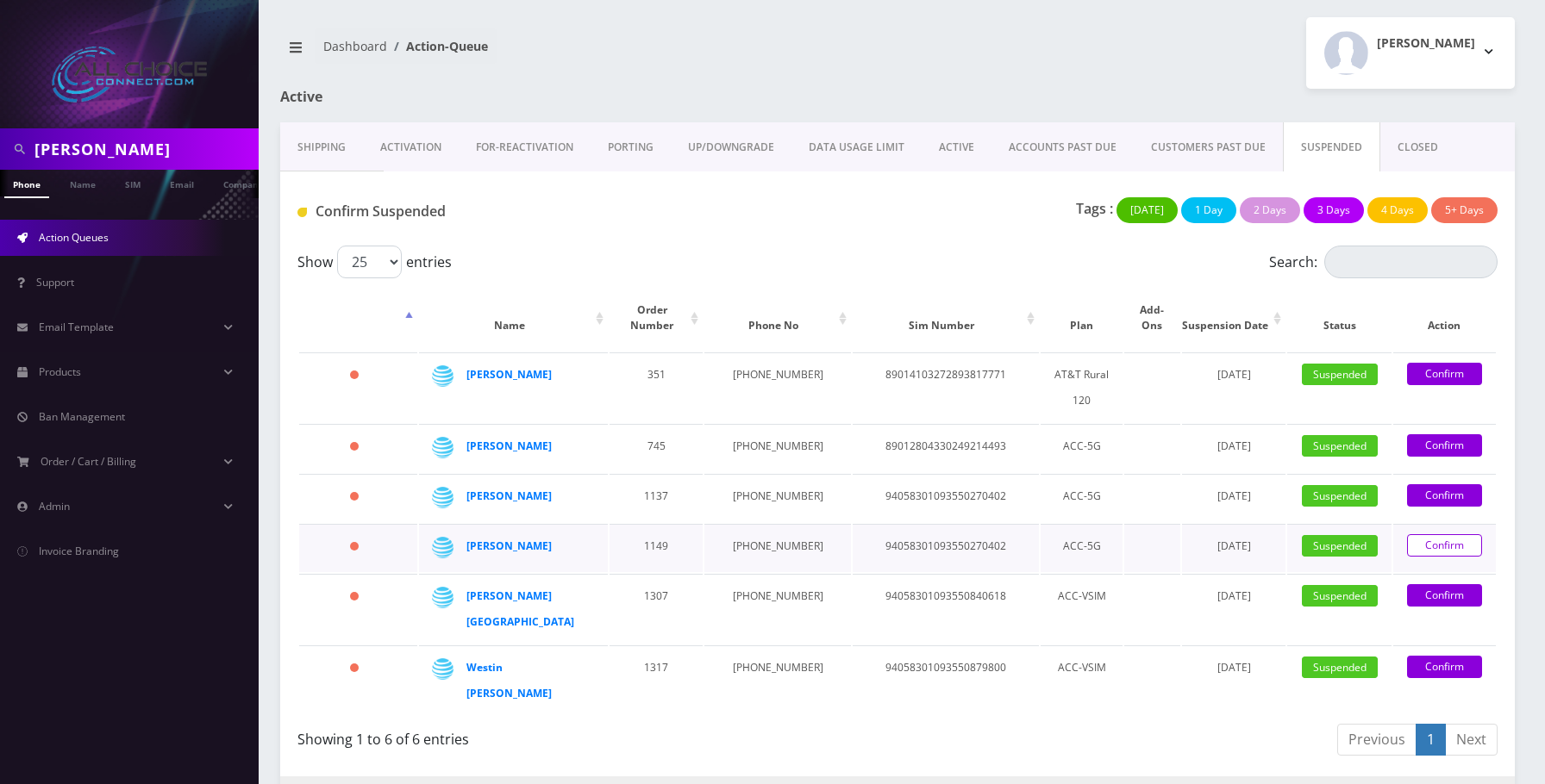
click at [1421, 539] on link "Confirm" at bounding box center [1444, 545] width 75 height 22
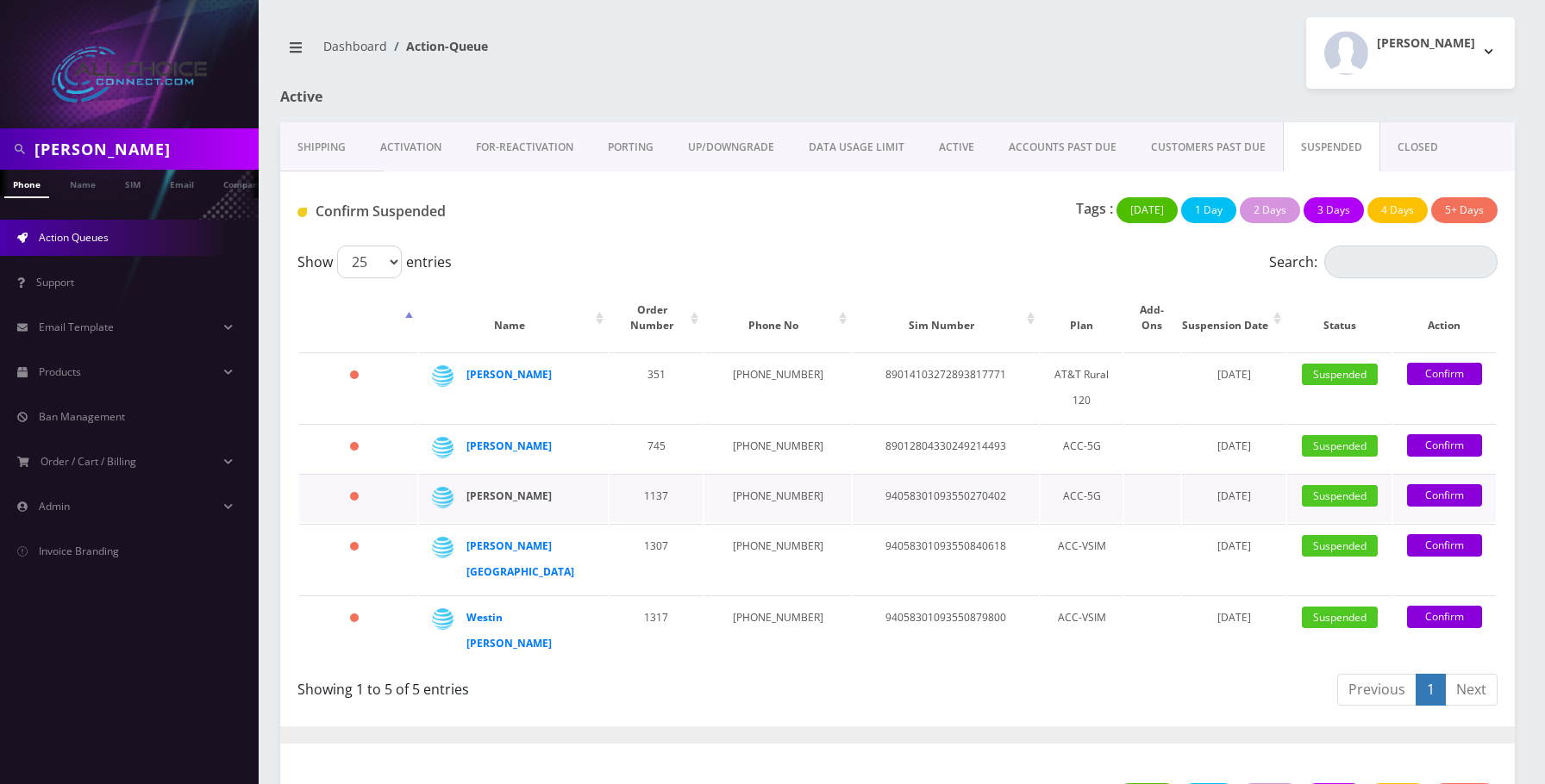
click at [522, 497] on strong "[PERSON_NAME]" at bounding box center [509, 495] width 86 height 15
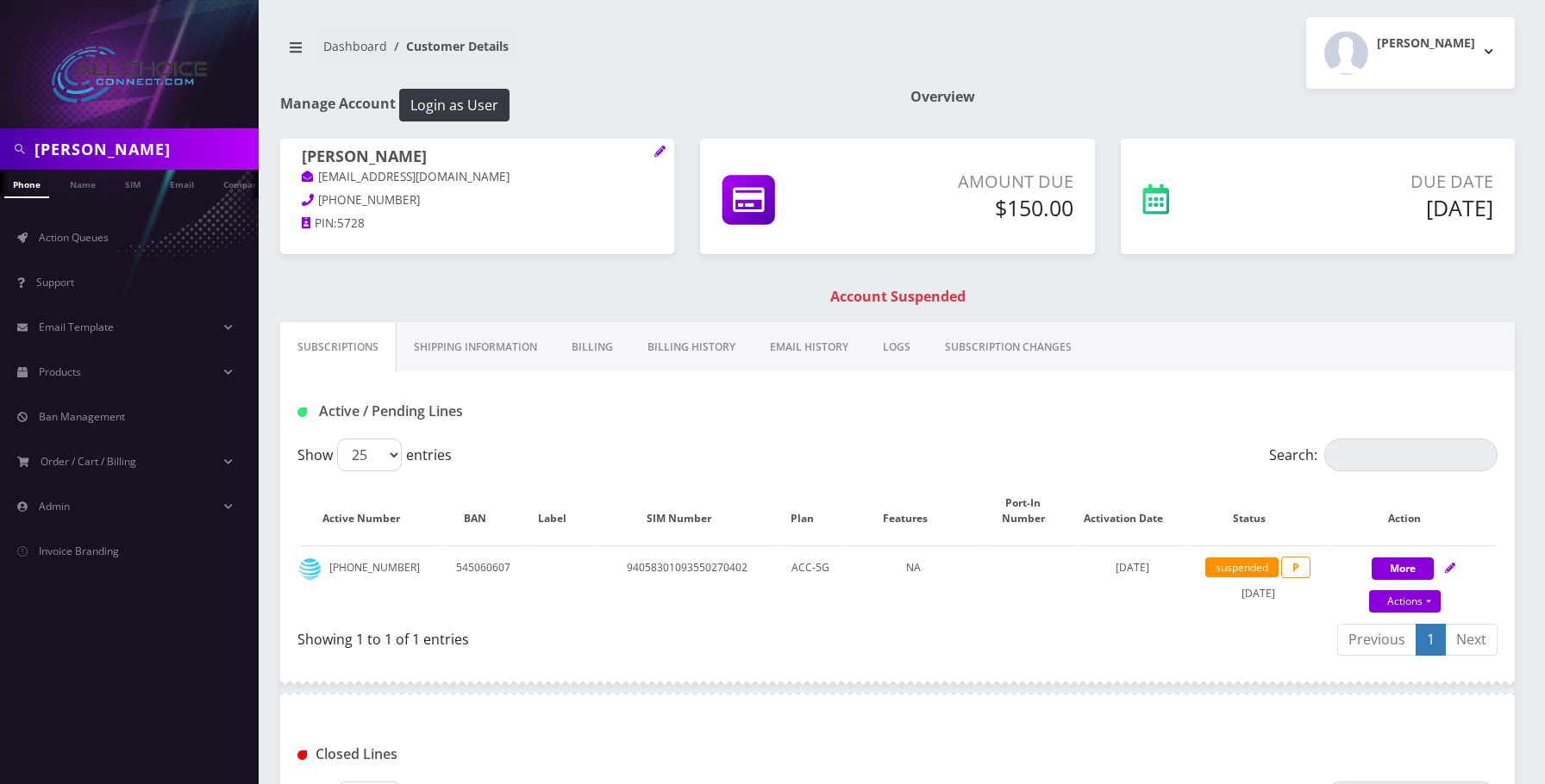
click at [594, 343] on link "Billing" at bounding box center [593, 347] width 76 height 50
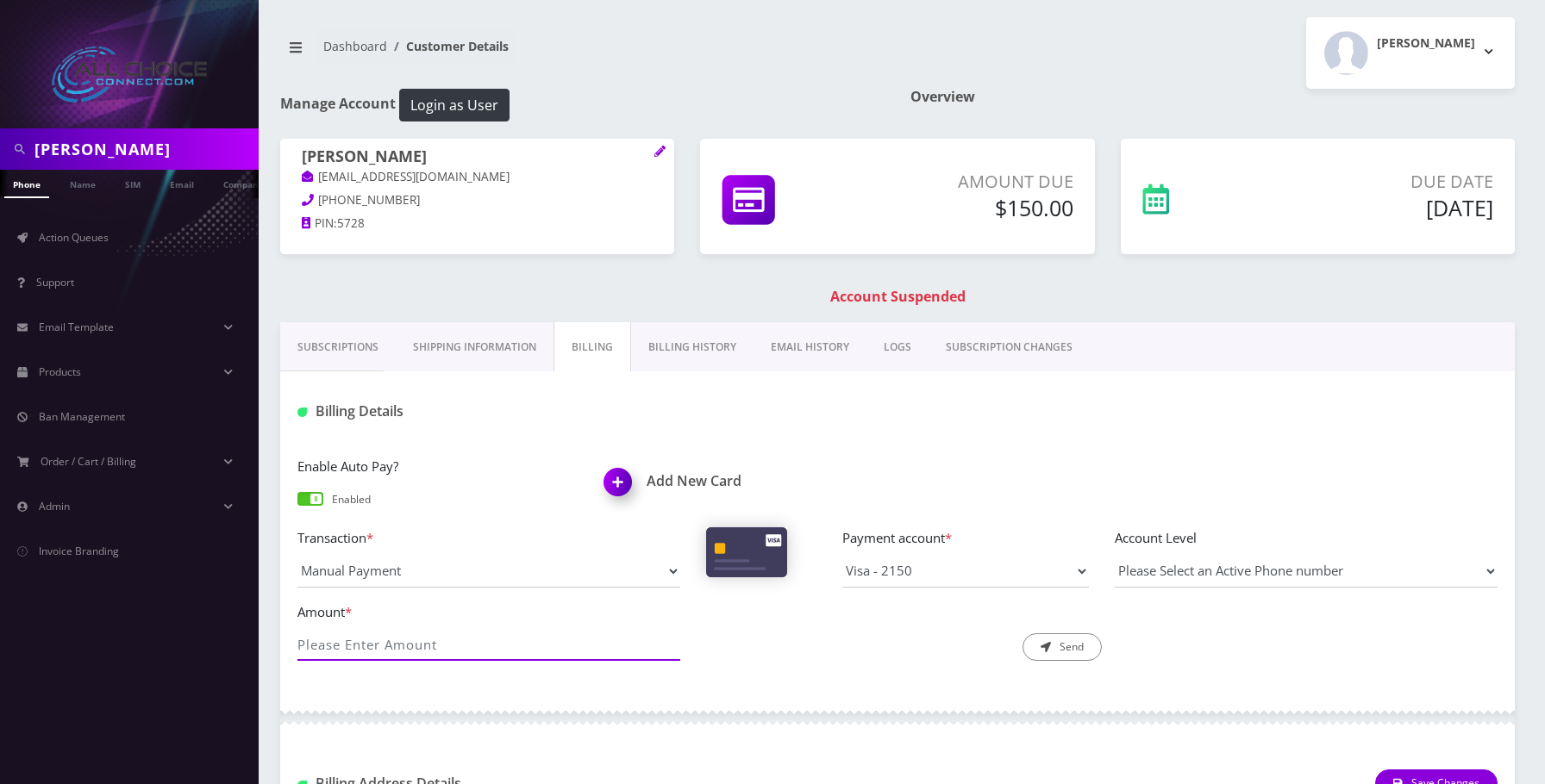
click at [387, 634] on input "Amount *" at bounding box center [488, 645] width 382 height 33
type input "150"
click at [1072, 636] on button "Send" at bounding box center [1063, 646] width 80 height 27
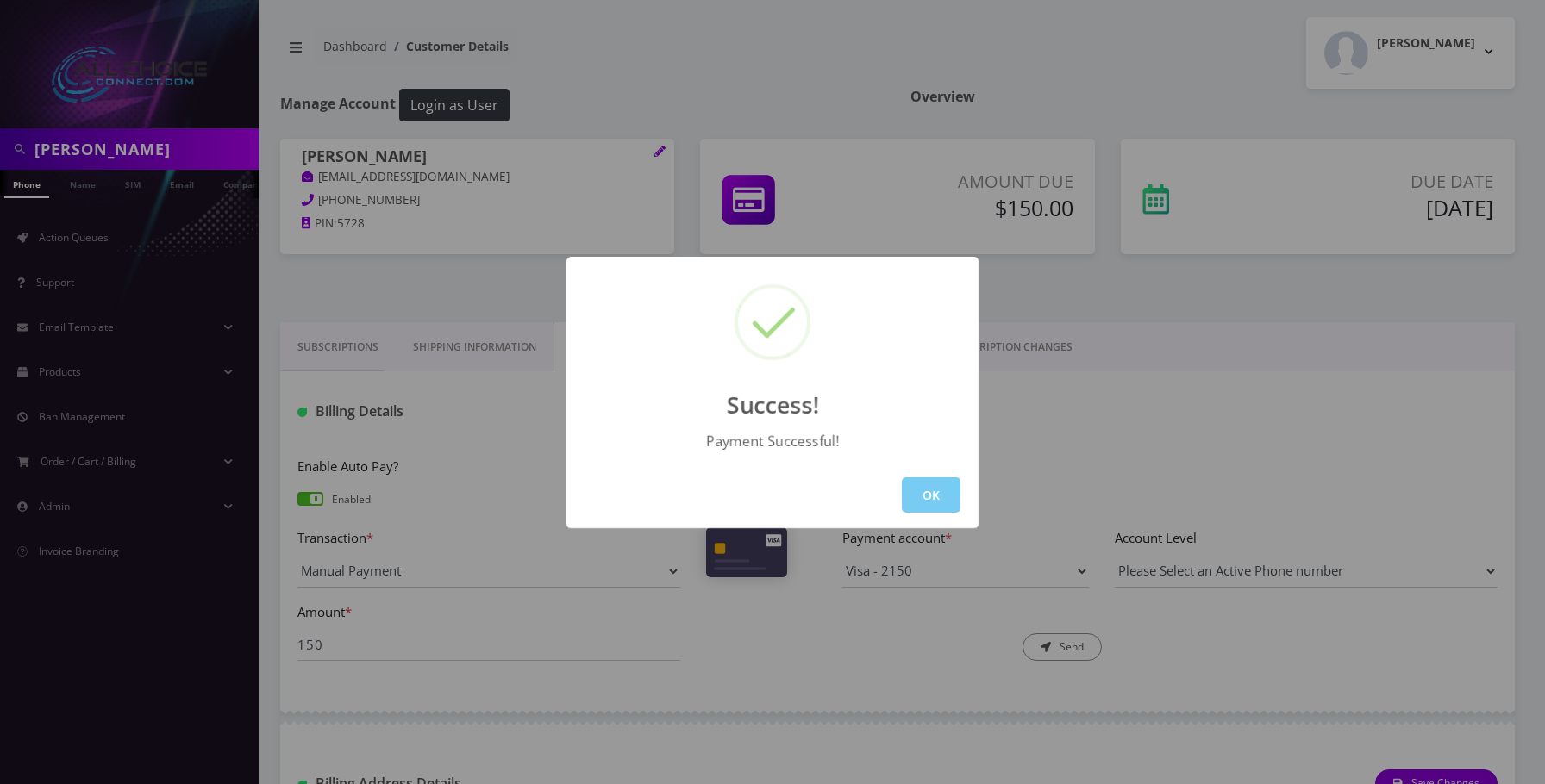
click at [949, 501] on button "OK" at bounding box center [931, 495] width 58 height 35
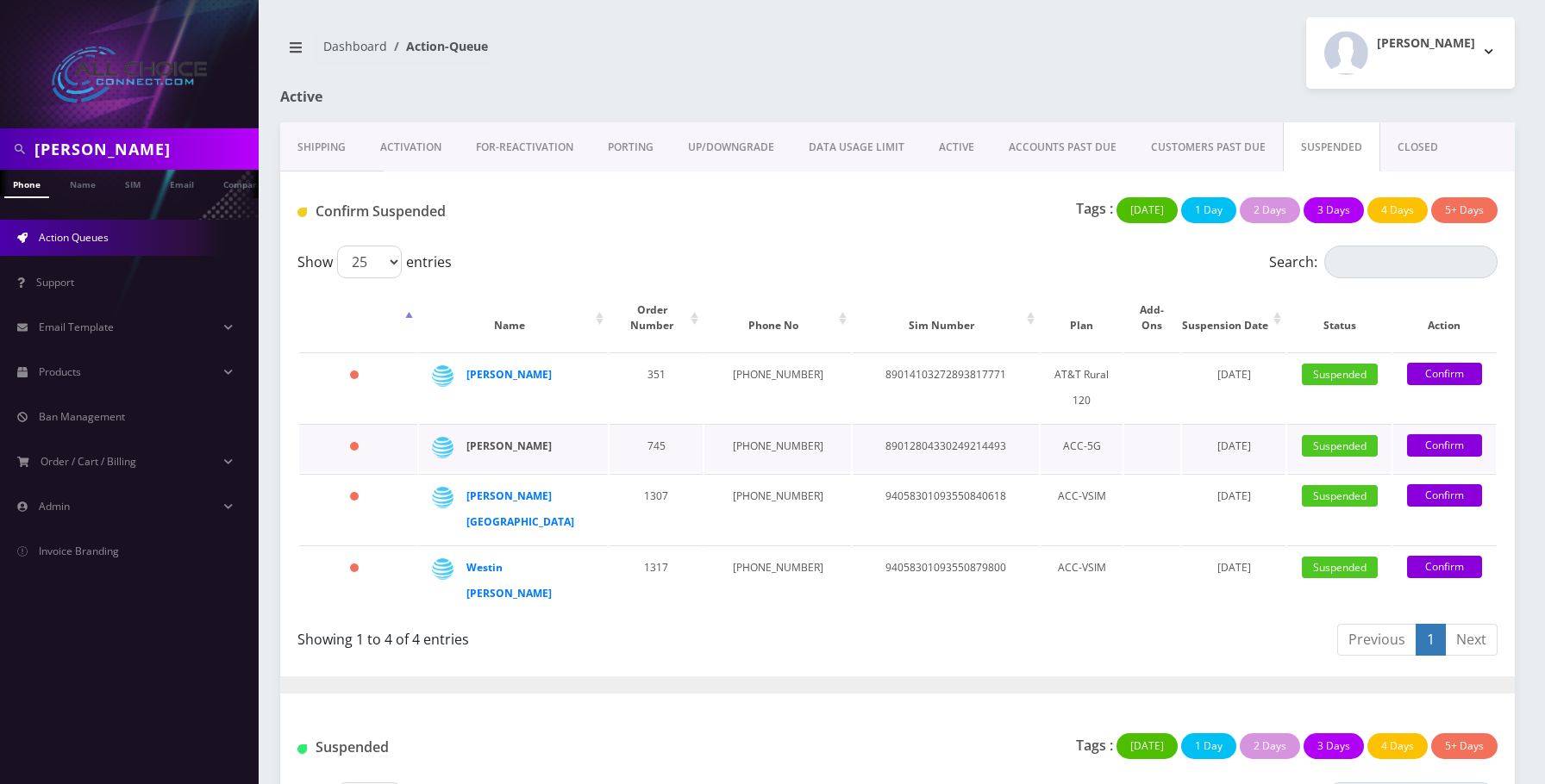
click at [512, 446] on strong "[PERSON_NAME]" at bounding box center [509, 446] width 86 height 15
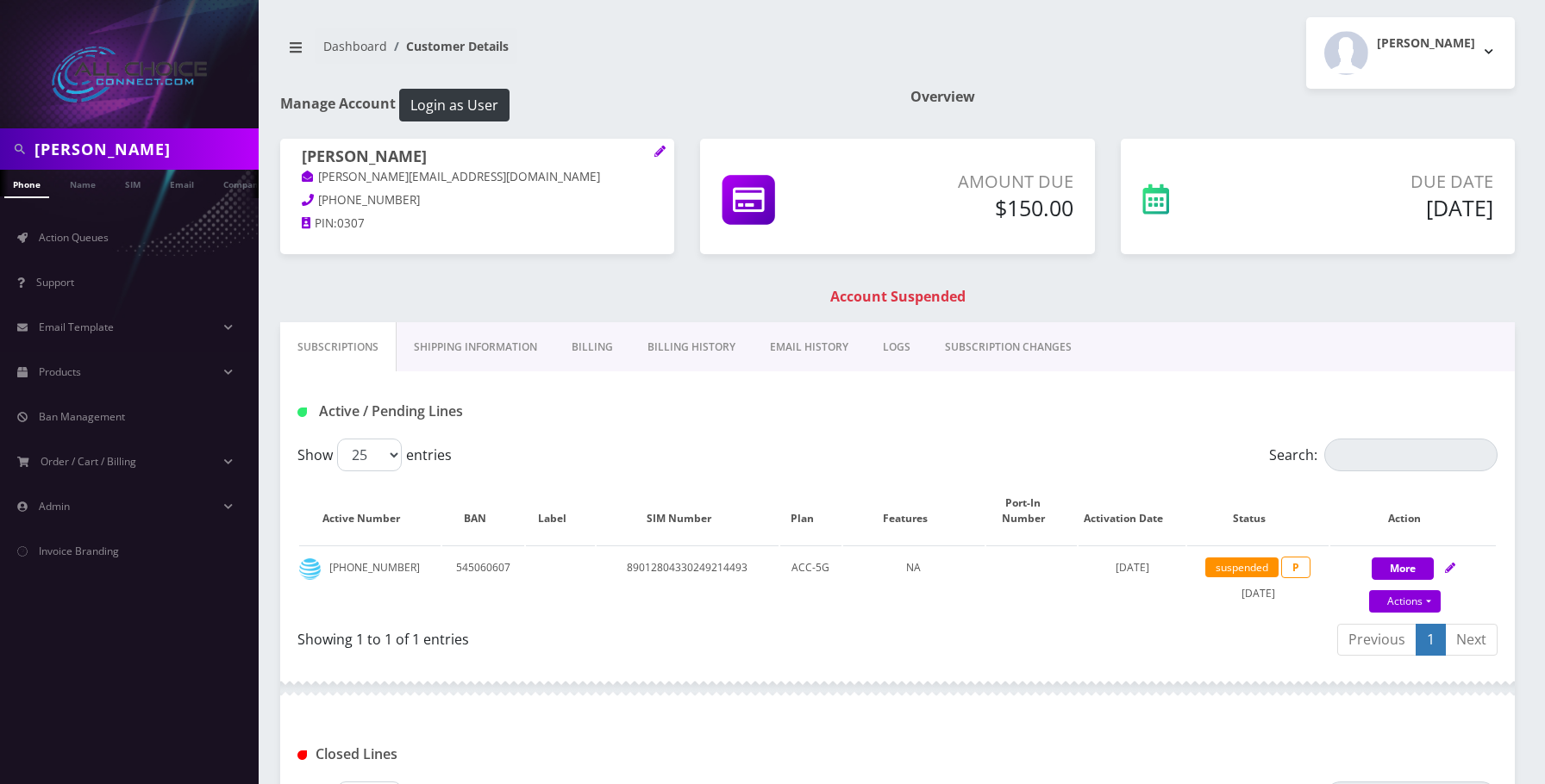
click at [609, 344] on link "Billing" at bounding box center [593, 347] width 76 height 50
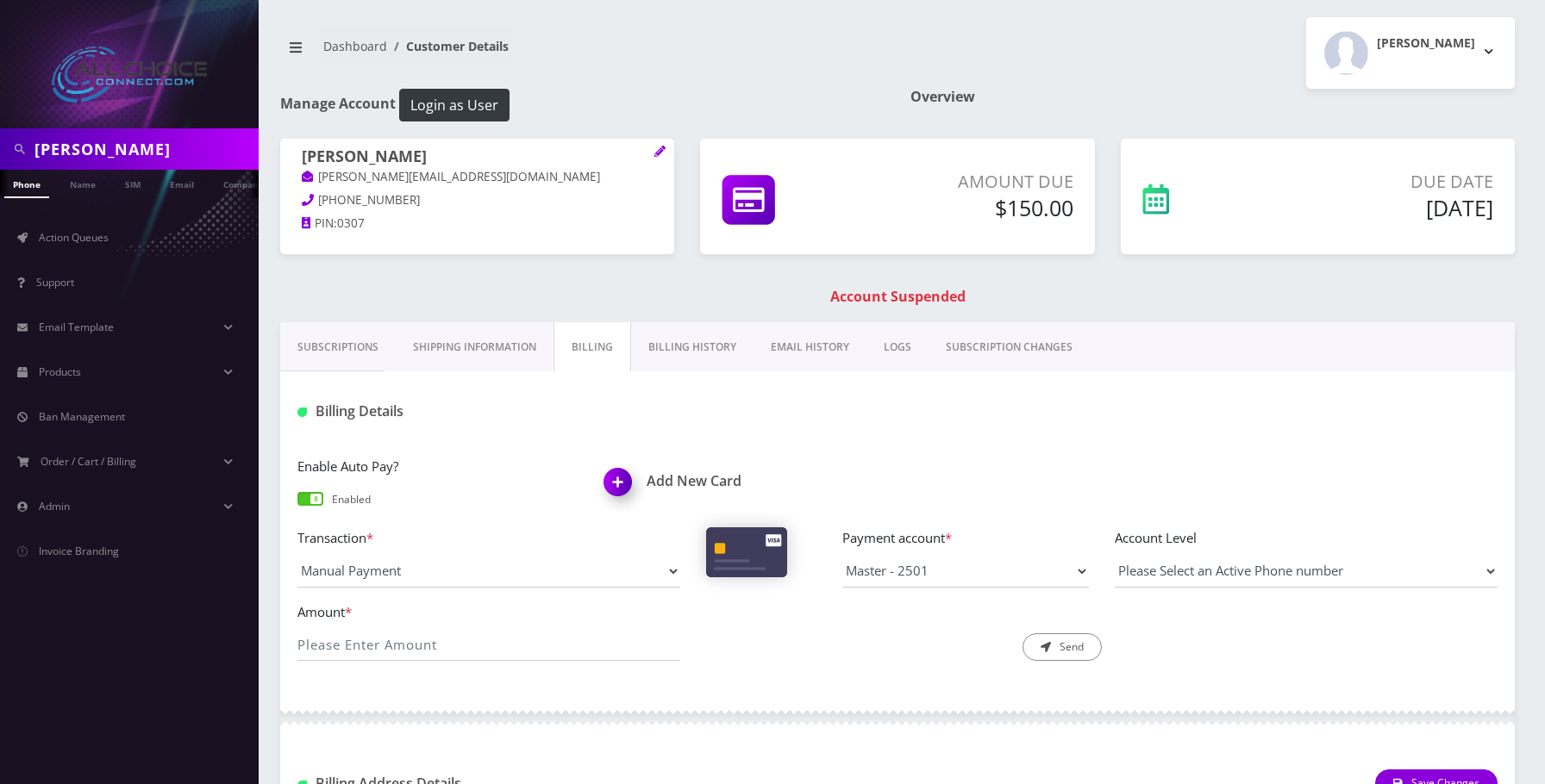
drag, startPoint x: 424, startPoint y: 622, endPoint x: 383, endPoint y: 659, distance: 55.2
click at [419, 627] on div "Amount *" at bounding box center [488, 631] width 409 height 60
drag, startPoint x: 389, startPoint y: 641, endPoint x: 390, endPoint y: 630, distance: 11.0
click at [389, 641] on input "Amount *" at bounding box center [488, 645] width 382 height 33
type input "150"
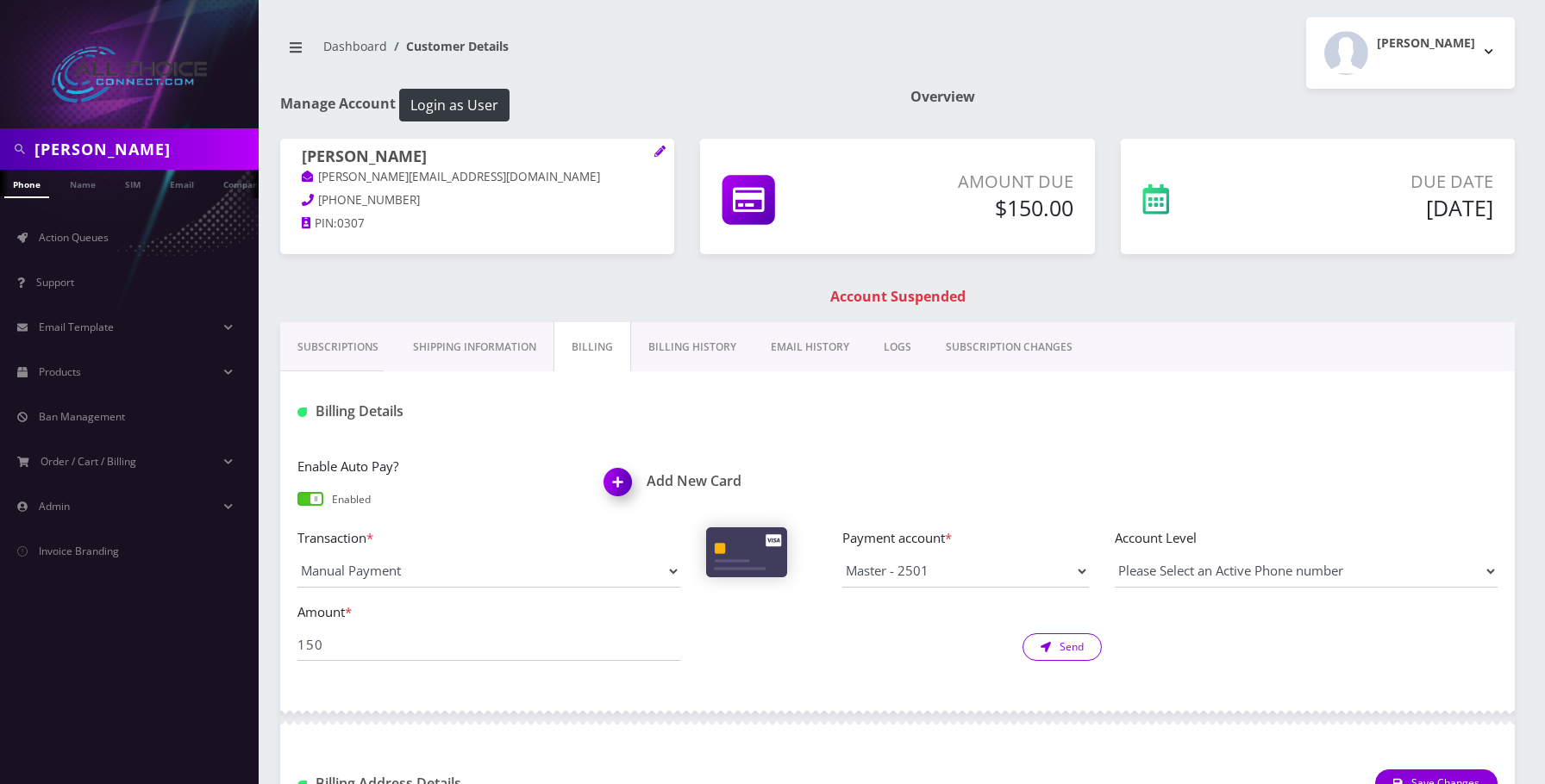
click at [1057, 645] on button "Send" at bounding box center [1063, 646] width 80 height 27
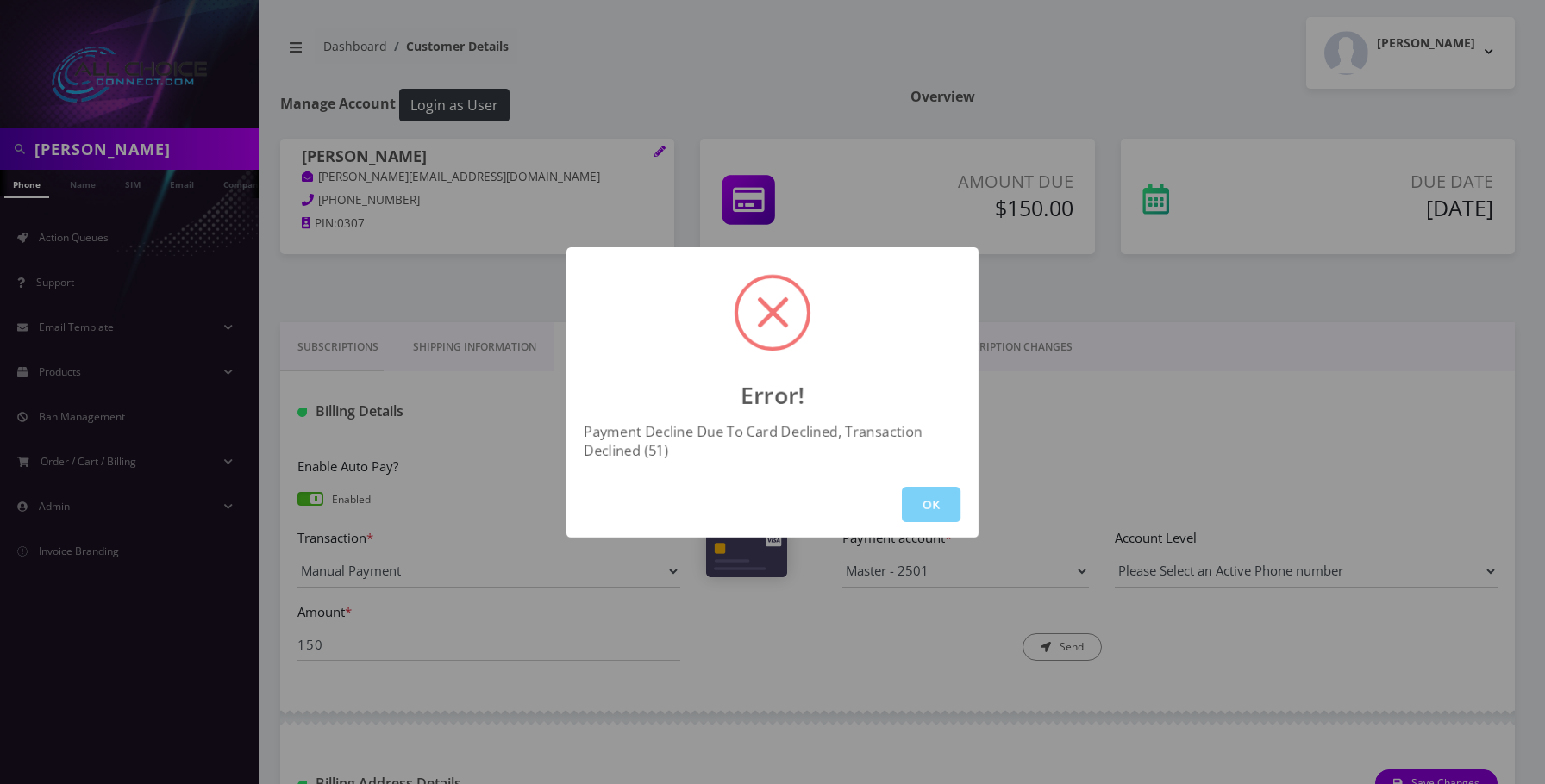
click at [929, 495] on button "OK" at bounding box center [931, 504] width 58 height 35
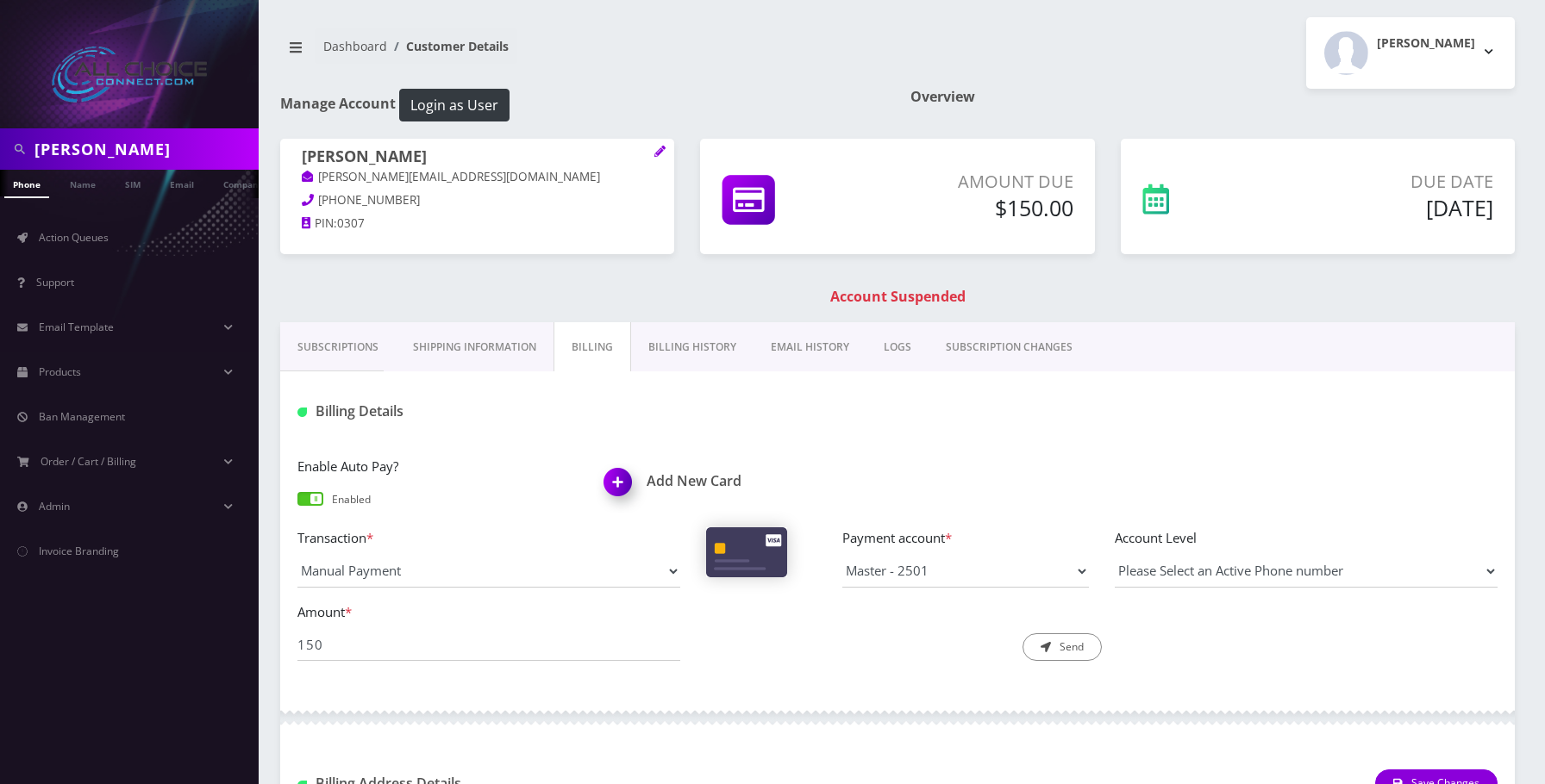
click at [390, 192] on span "573-514-0307" at bounding box center [368, 200] width 102 height 16
drag, startPoint x: 421, startPoint y: 198, endPoint x: 319, endPoint y: 199, distance: 102.0
click at [319, 199] on p "[PHONE_NUMBER]" at bounding box center [477, 200] width 351 height 19
copy span "[PHONE_NUMBER]"
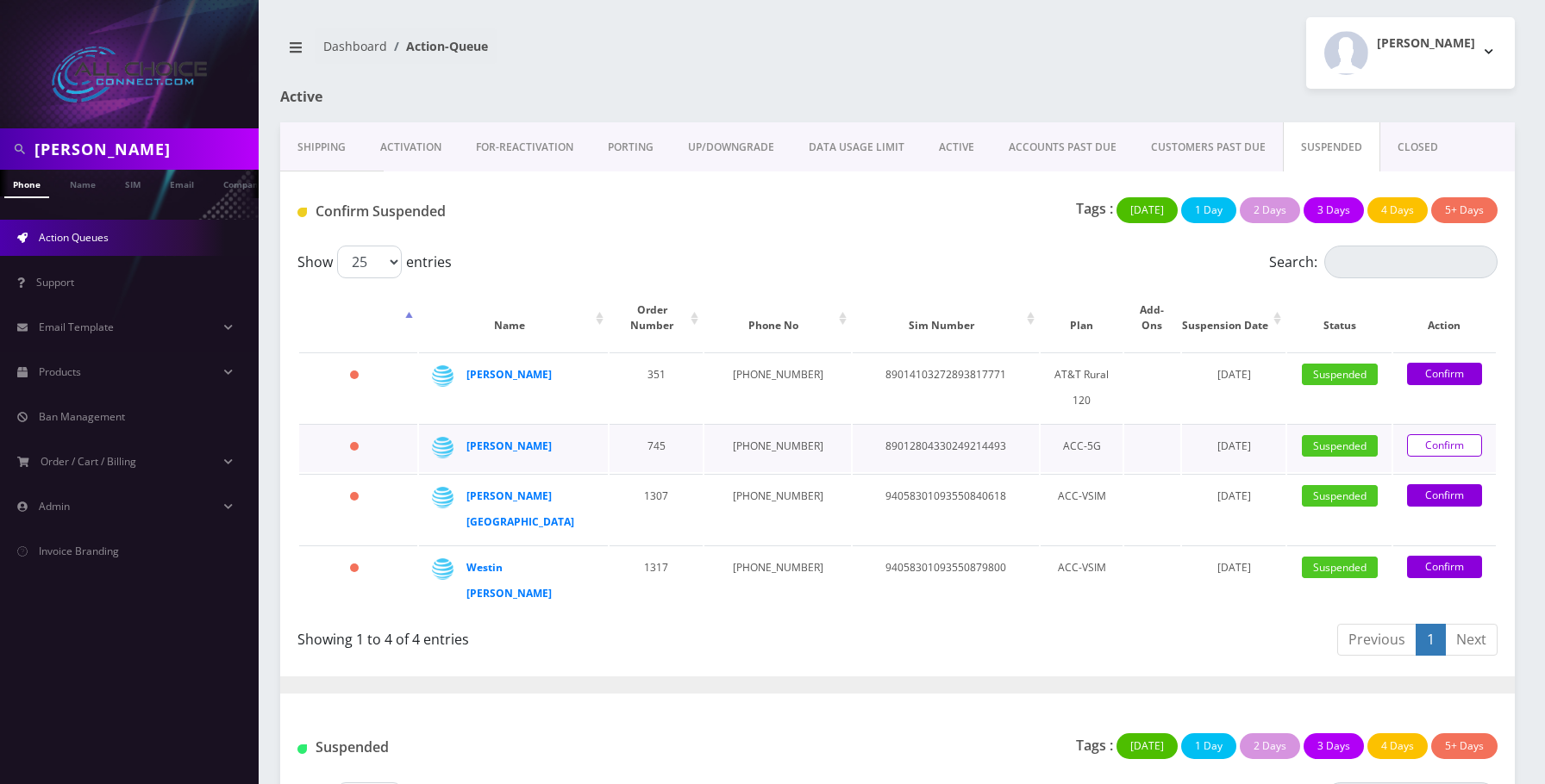
click at [1438, 455] on link "Confirm" at bounding box center [1444, 445] width 75 height 22
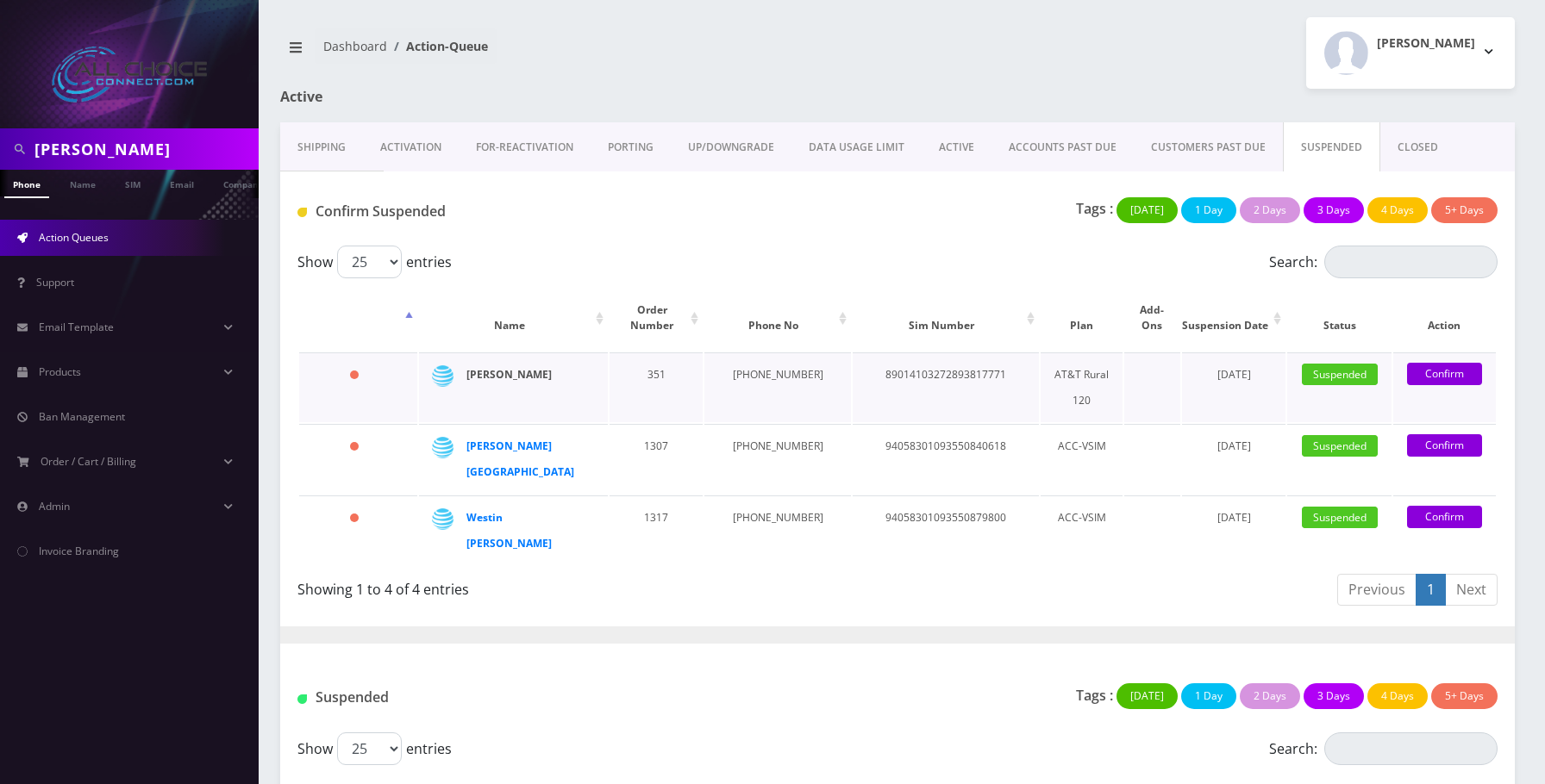
click at [511, 377] on strong "[PERSON_NAME]" at bounding box center [509, 374] width 86 height 15
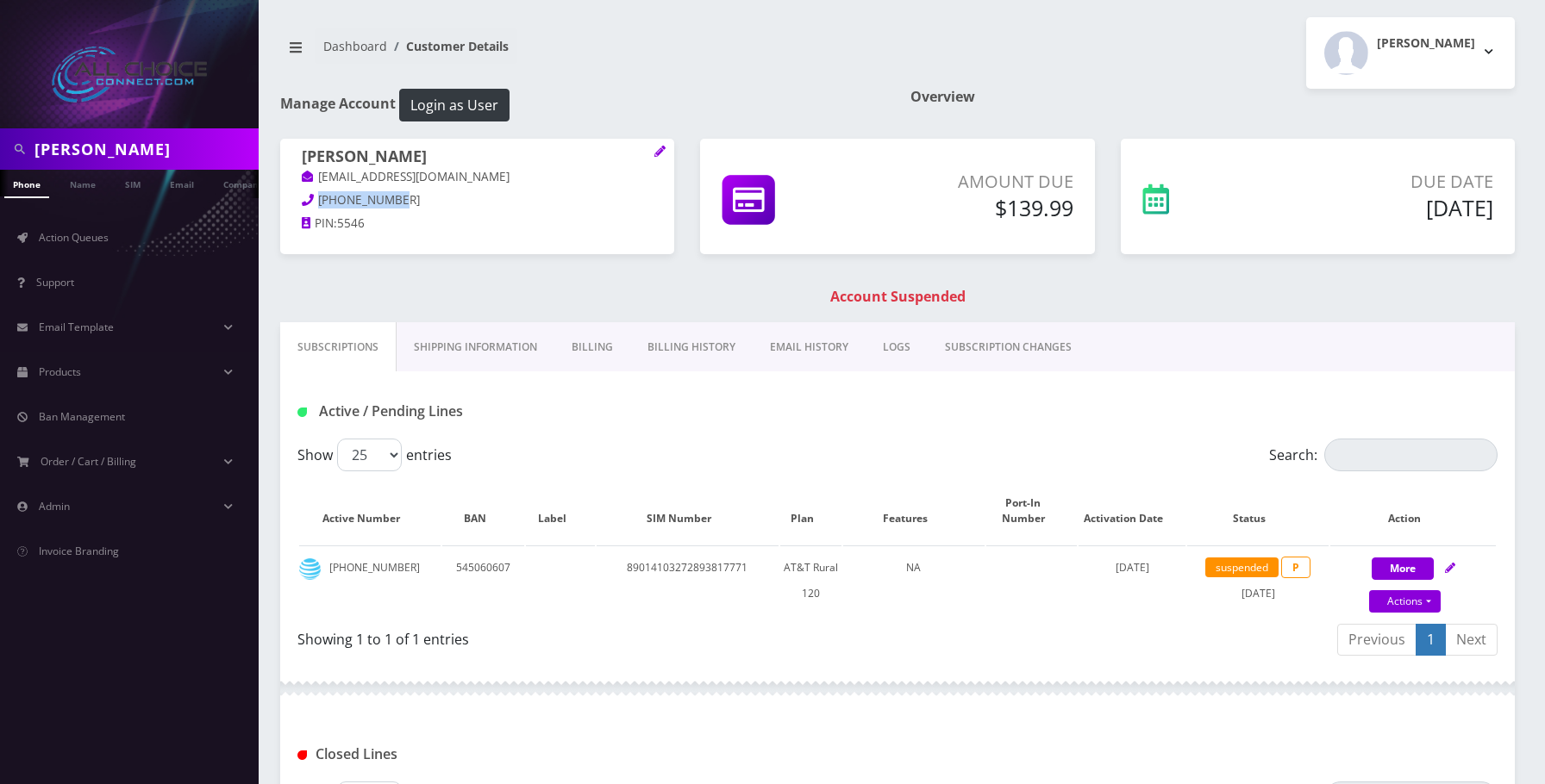
drag, startPoint x: 408, startPoint y: 198, endPoint x: 319, endPoint y: 196, distance: 89.0
click at [319, 196] on p "[PHONE_NUMBER]" at bounding box center [477, 200] width 351 height 19
copy span "[PHONE_NUMBER]"
click at [596, 342] on link "Billing" at bounding box center [593, 347] width 76 height 50
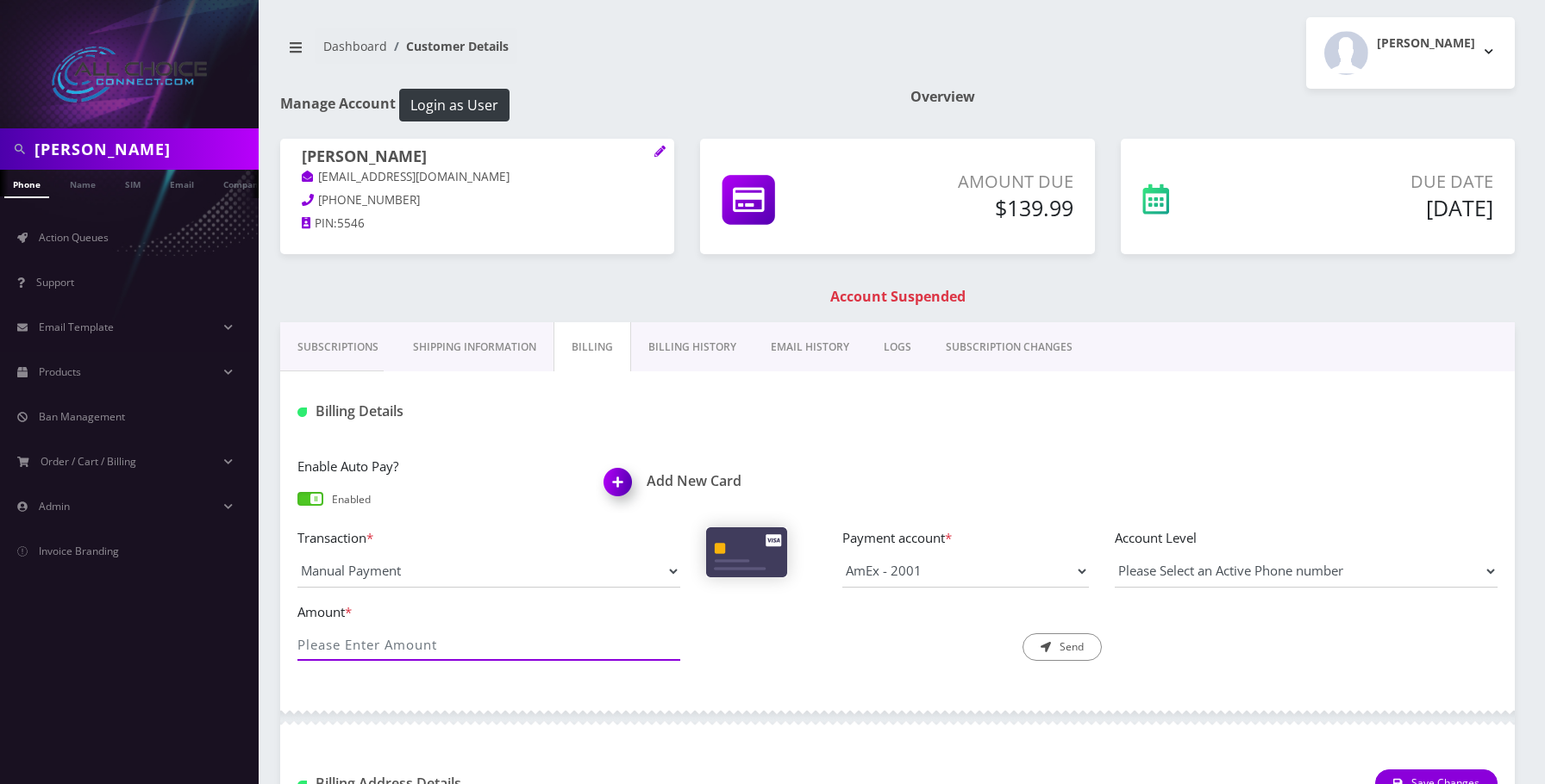
click at [447, 655] on input "Amount *" at bounding box center [488, 645] width 382 height 33
type input "139.99"
click at [1070, 639] on button "Send" at bounding box center [1063, 646] width 80 height 27
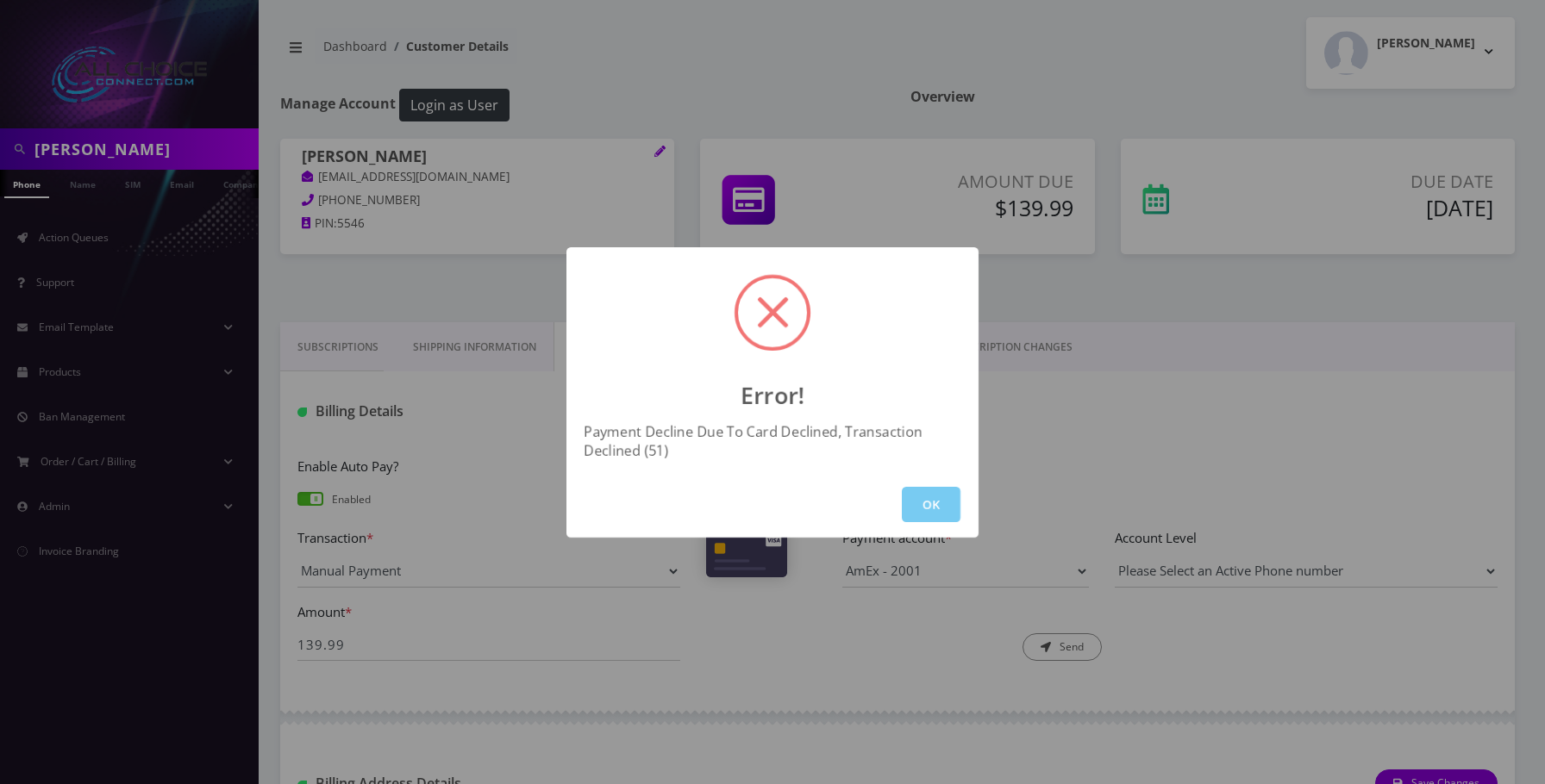
drag, startPoint x: 946, startPoint y: 507, endPoint x: 860, endPoint y: 450, distance: 103.2
click at [946, 505] on button "OK" at bounding box center [931, 504] width 58 height 35
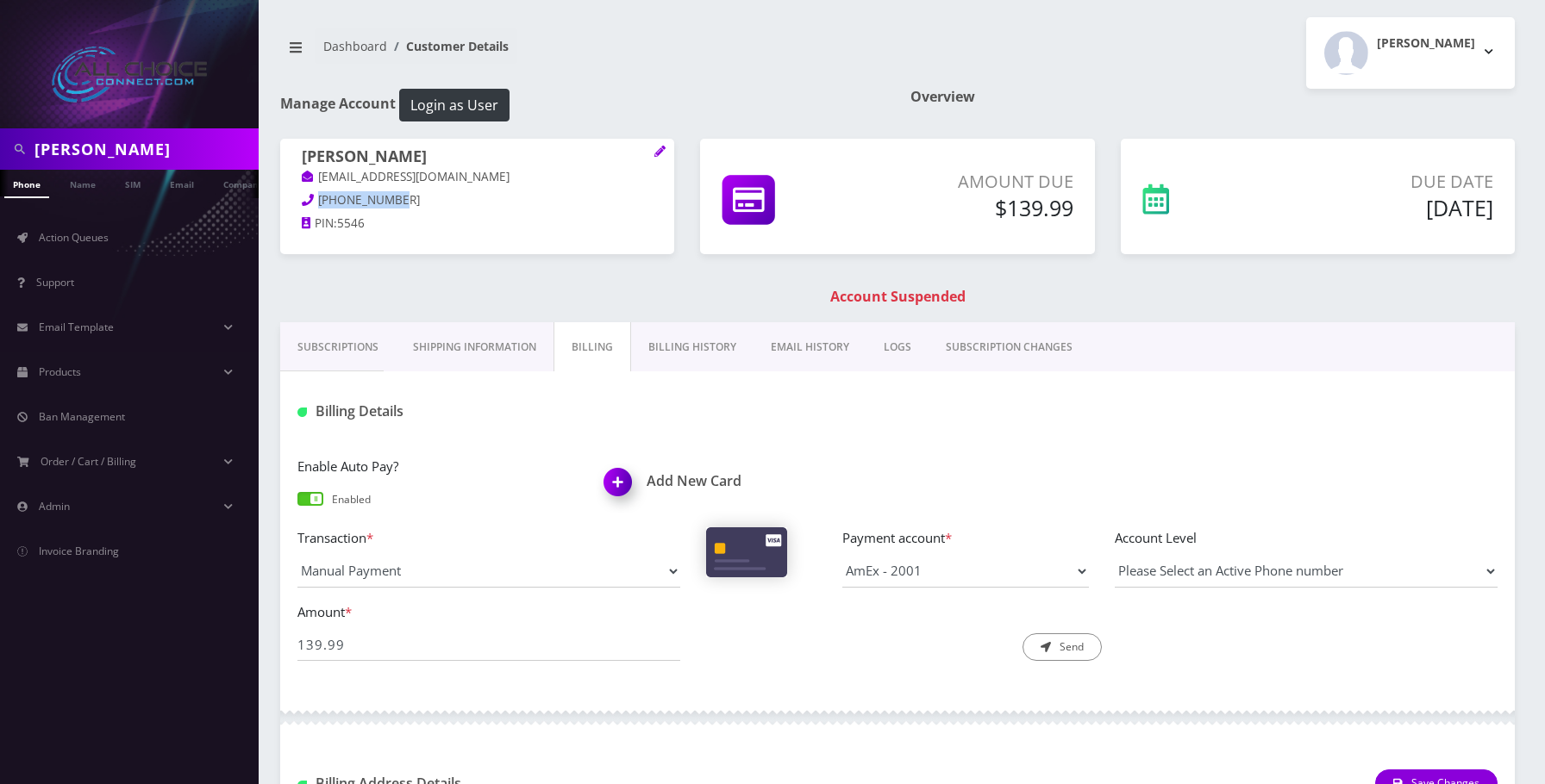
drag, startPoint x: 402, startPoint y: 200, endPoint x: 319, endPoint y: 203, distance: 83.1
click at [319, 203] on p "417-415-5546" at bounding box center [477, 200] width 351 height 19
copy span "417-415-5546"
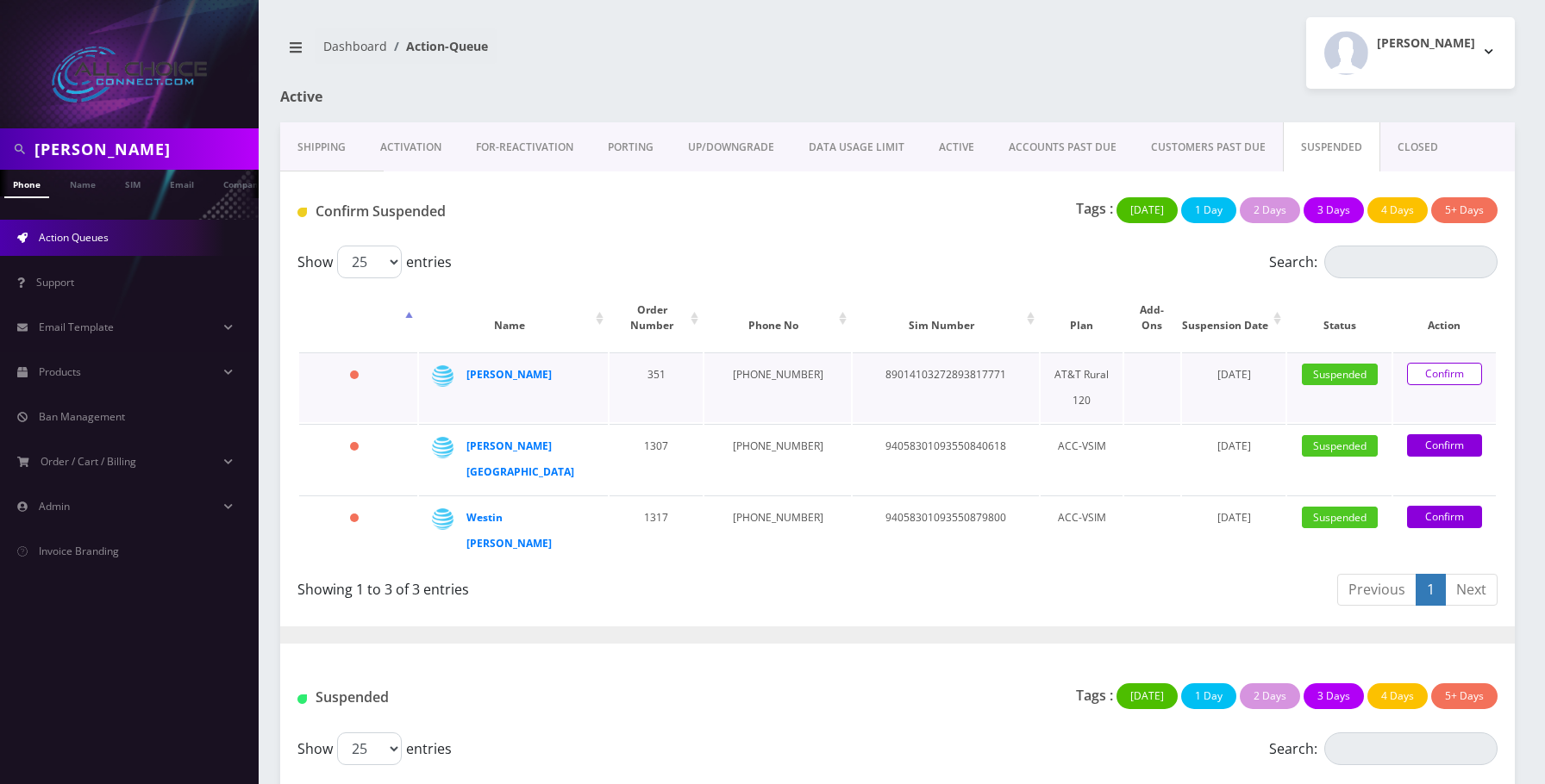
click at [1441, 366] on link "Confirm" at bounding box center [1444, 373] width 75 height 22
click at [1429, 373] on link "Confirm" at bounding box center [1444, 373] width 75 height 22
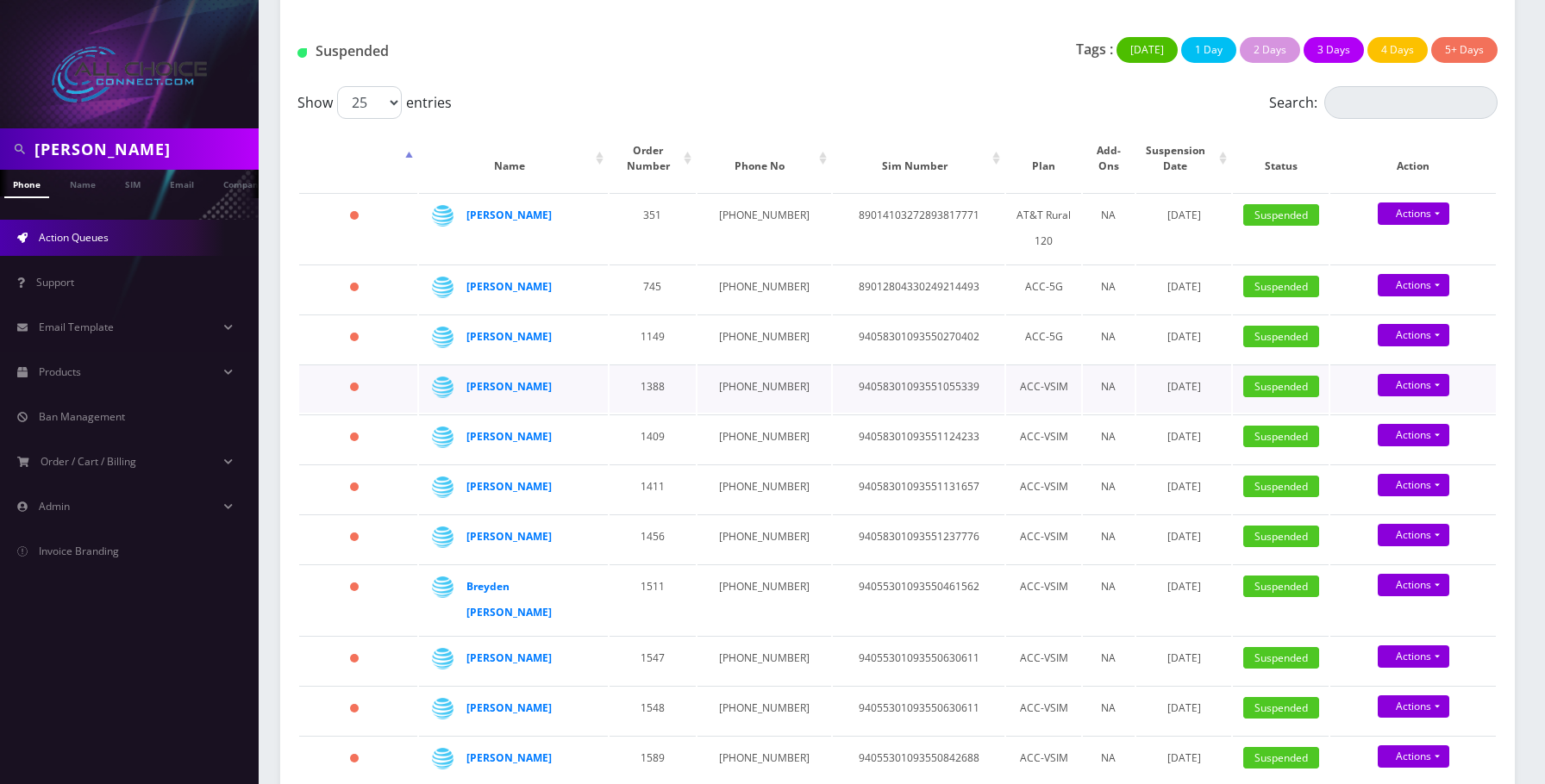
scroll to position [603, 0]
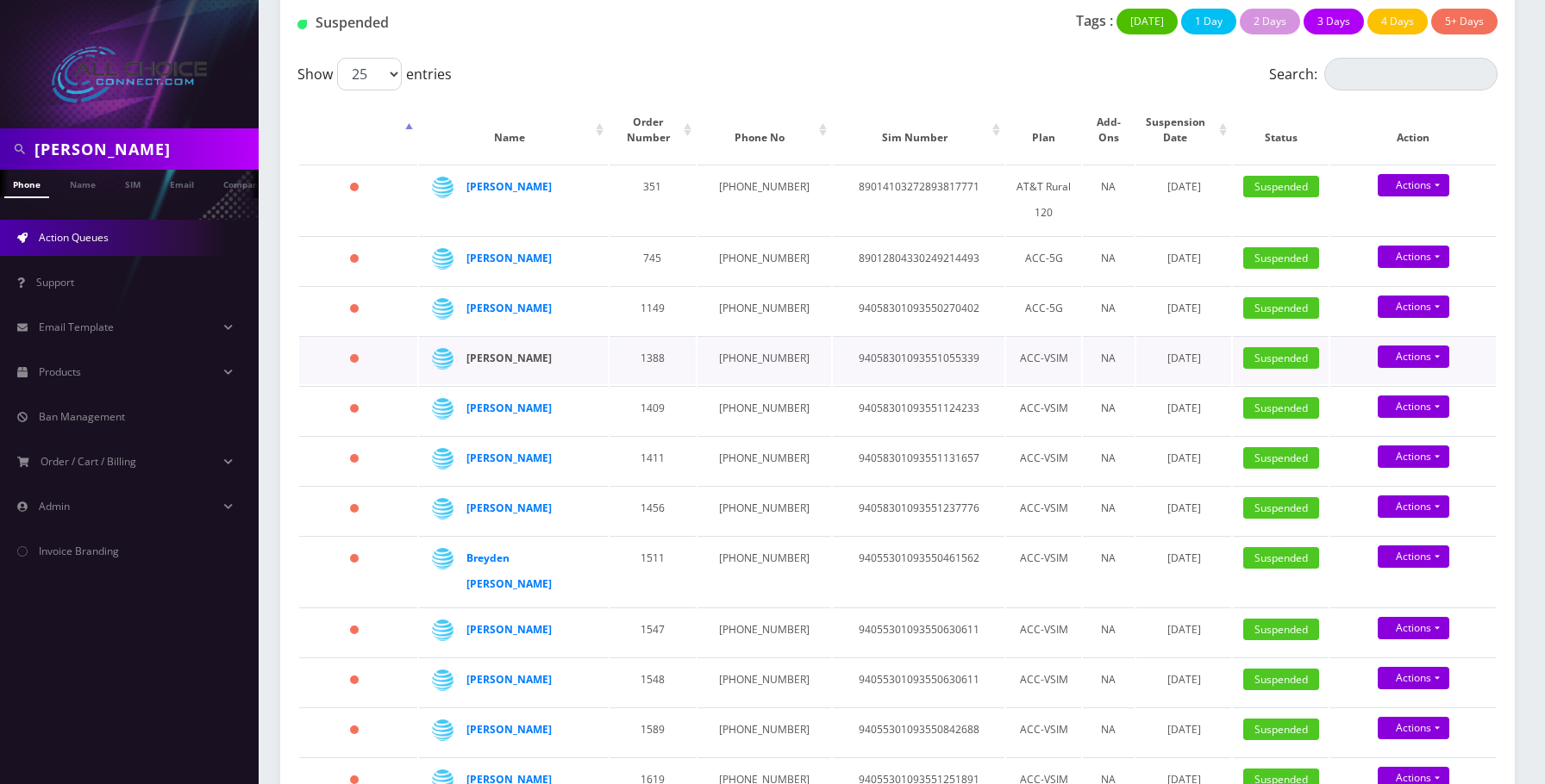
click at [494, 351] on strong "[PERSON_NAME]" at bounding box center [509, 358] width 86 height 15
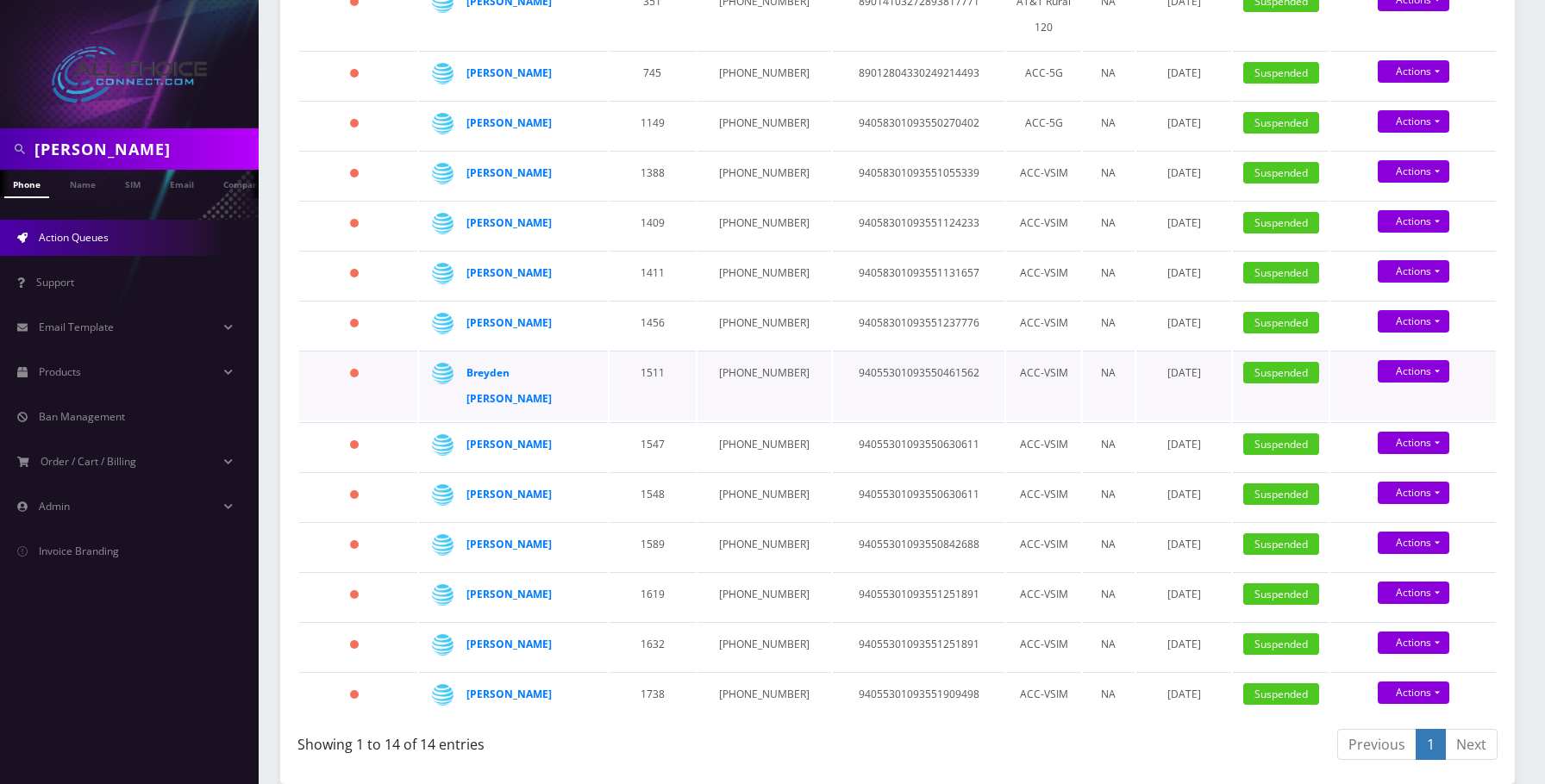
scroll to position [1004, 0]
click at [507, 437] on strong "[PERSON_NAME]" at bounding box center [509, 444] width 86 height 15
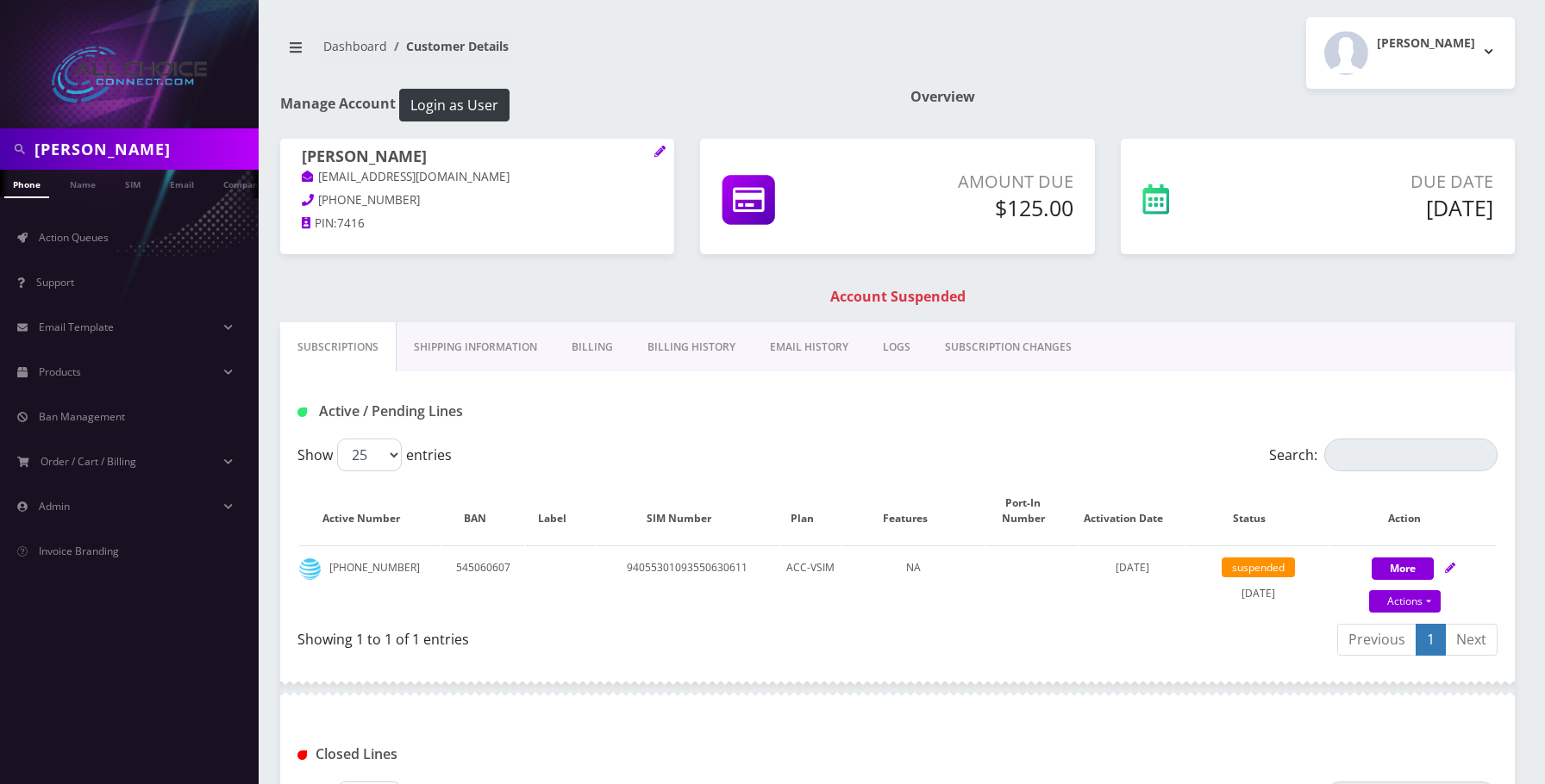
click at [606, 343] on link "Billing" at bounding box center [593, 347] width 76 height 50
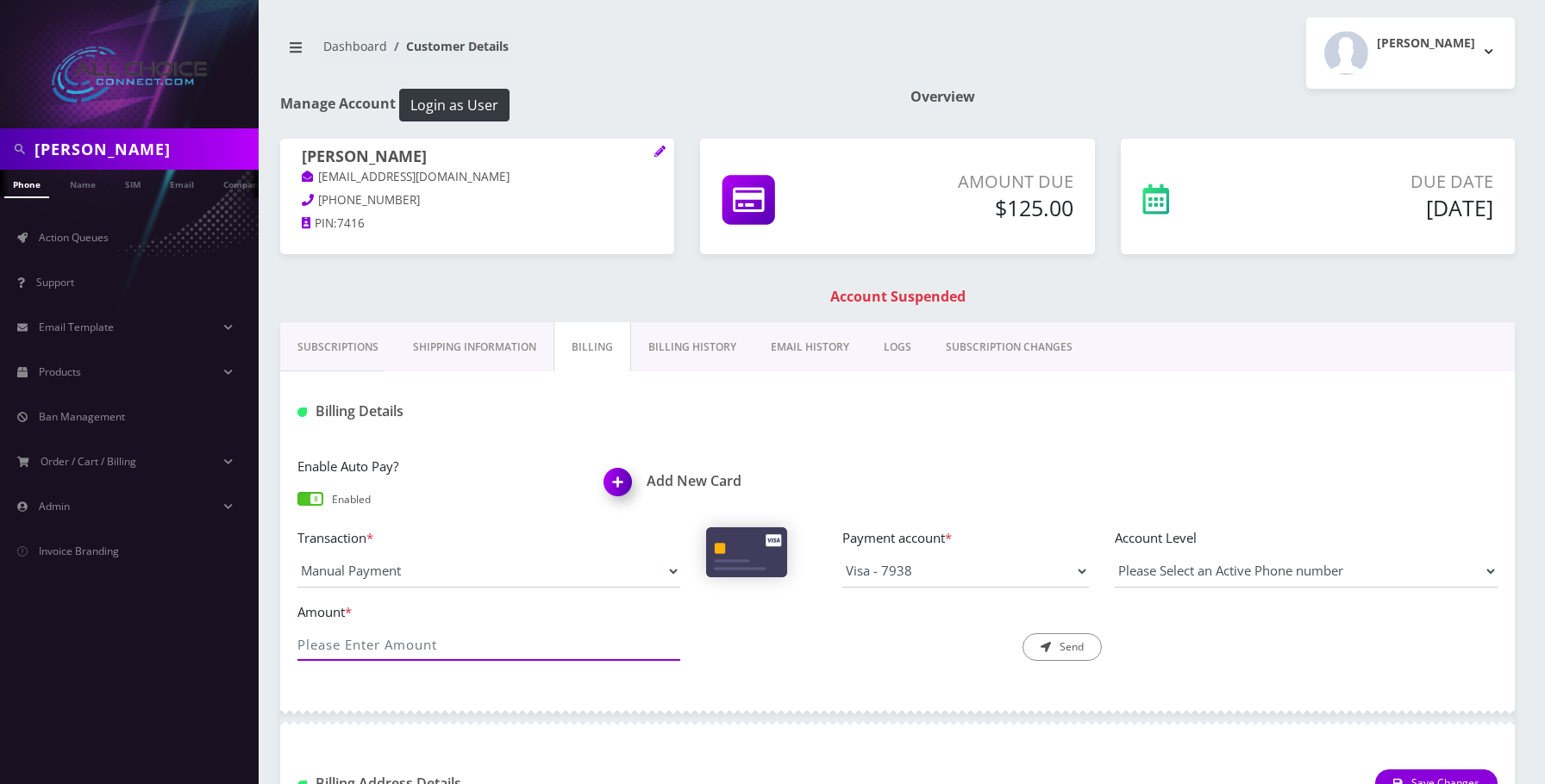
click at [435, 652] on input "Amount *" at bounding box center [488, 645] width 382 height 33
type input "125"
click at [1061, 654] on button "Send" at bounding box center [1063, 646] width 80 height 27
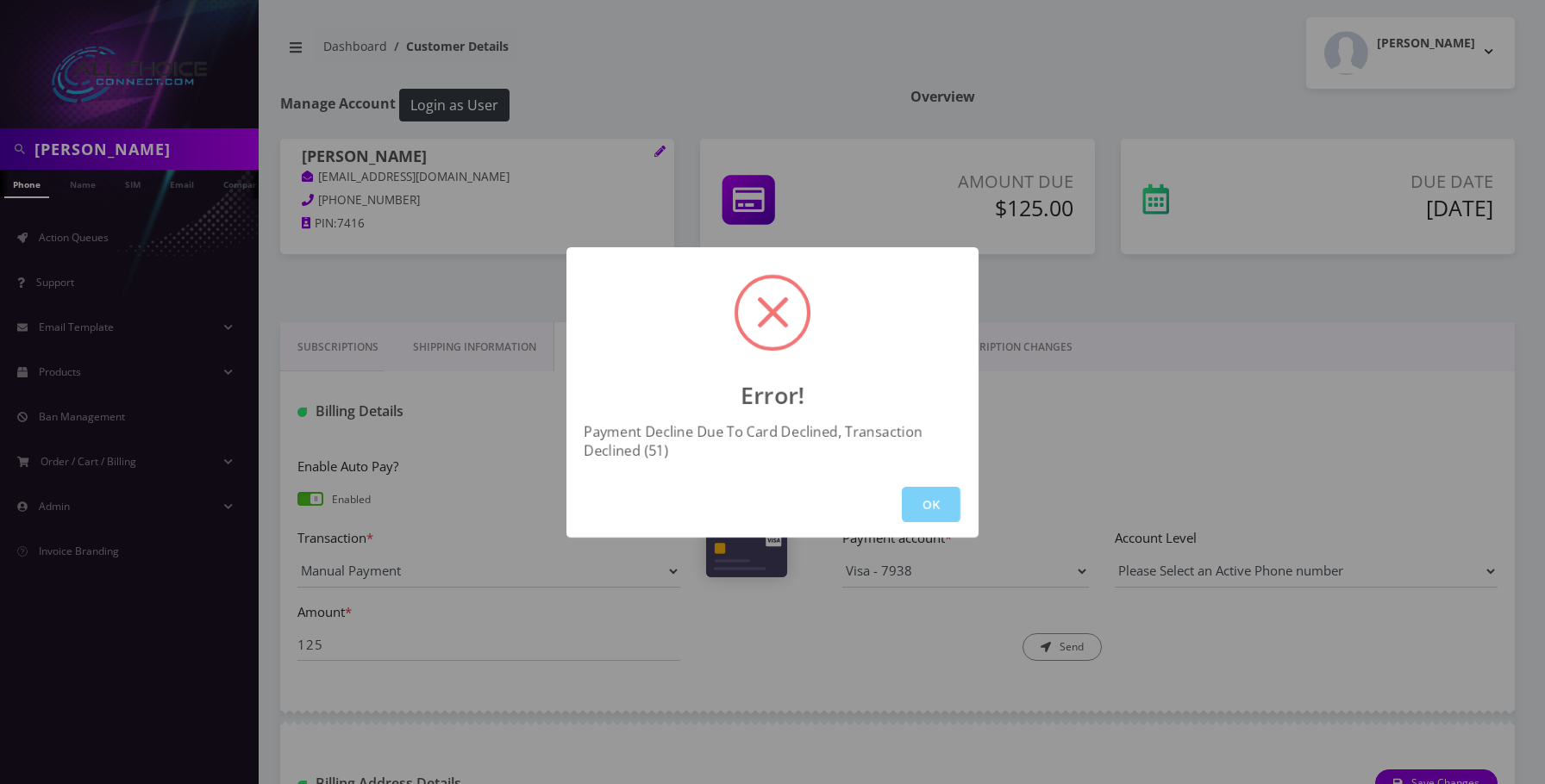
click at [944, 504] on button "OK" at bounding box center [931, 504] width 58 height 35
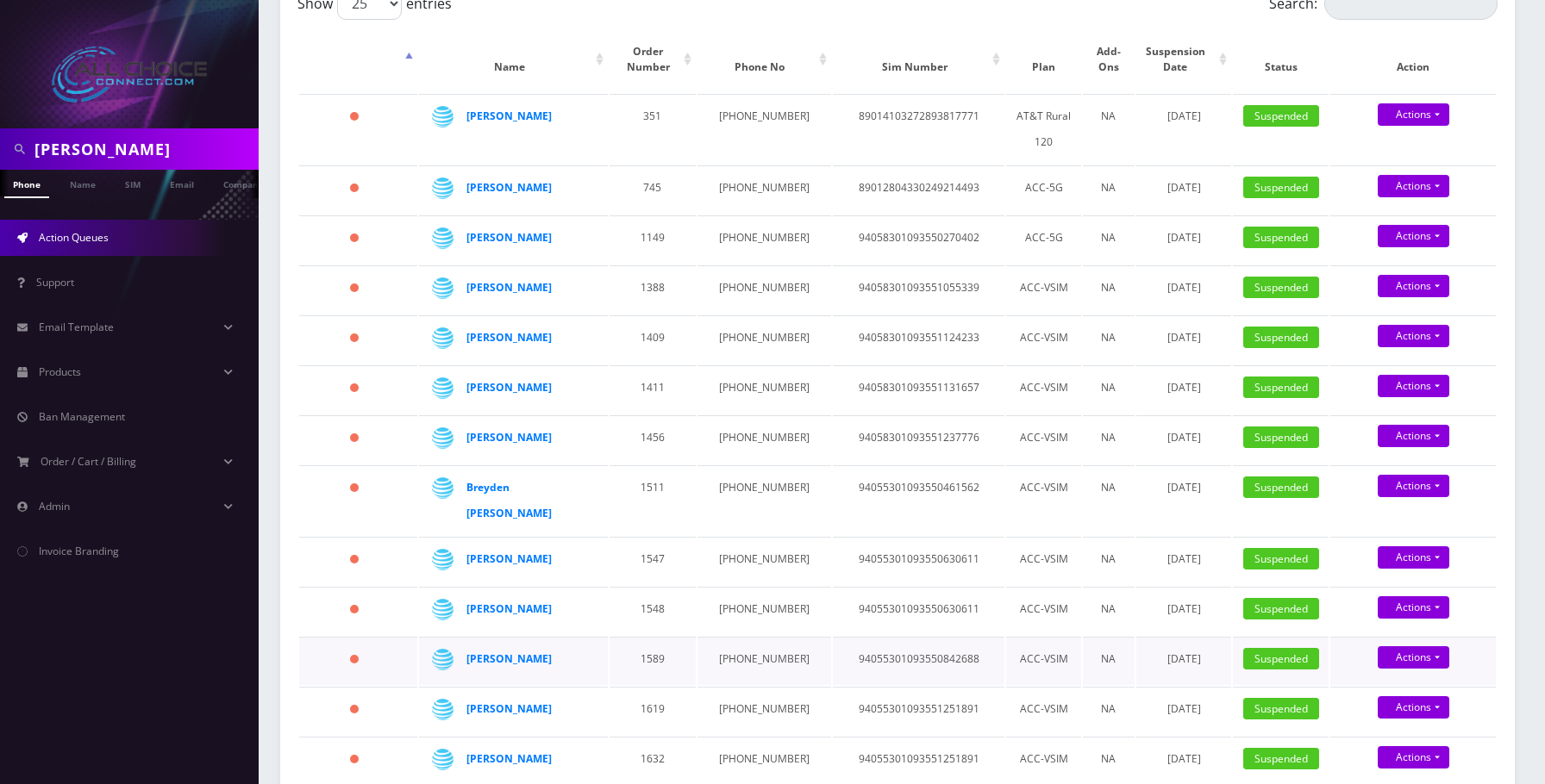
scroll to position [660, 0]
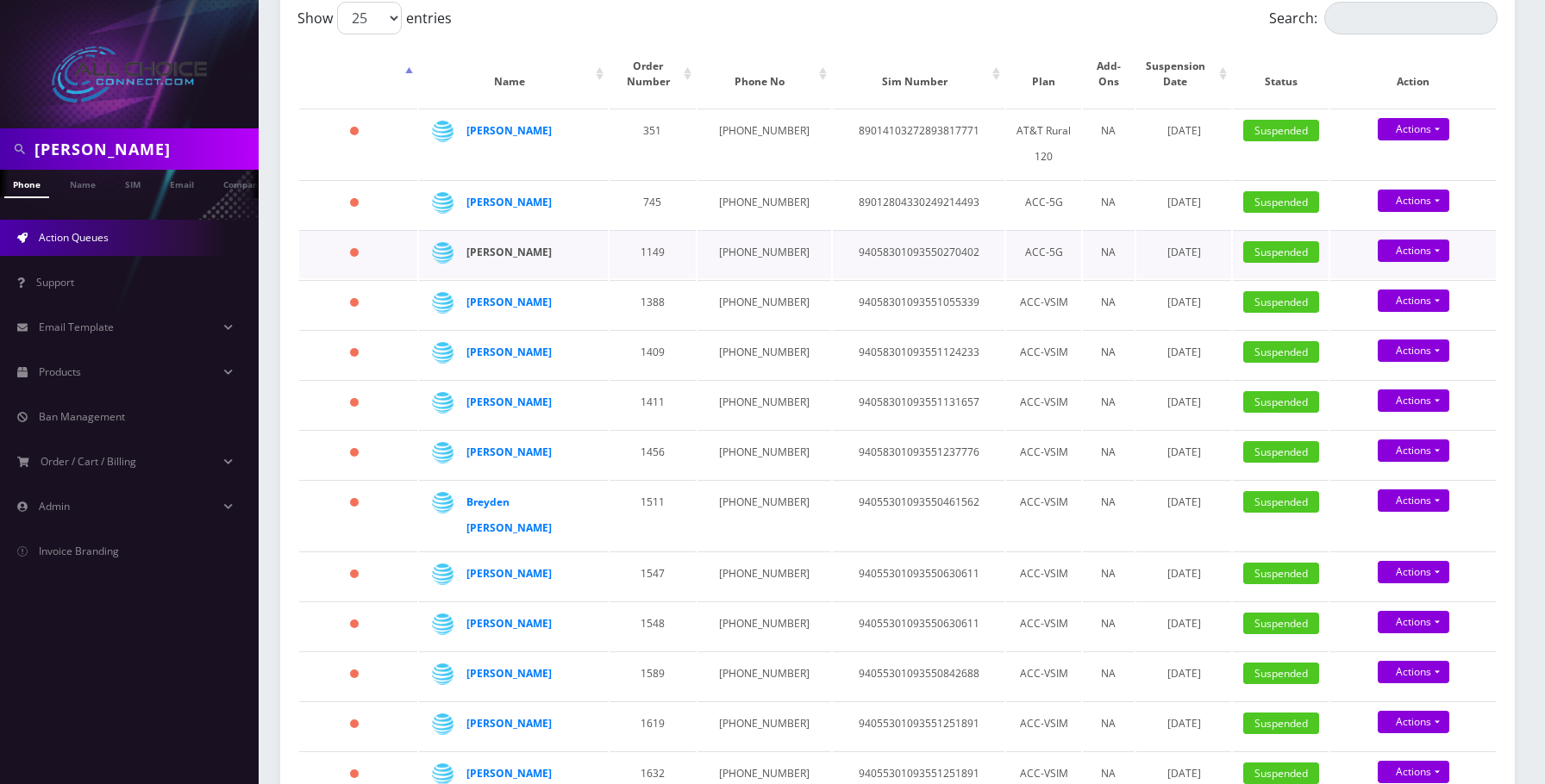
click at [499, 245] on strong "[PERSON_NAME]" at bounding box center [509, 252] width 86 height 15
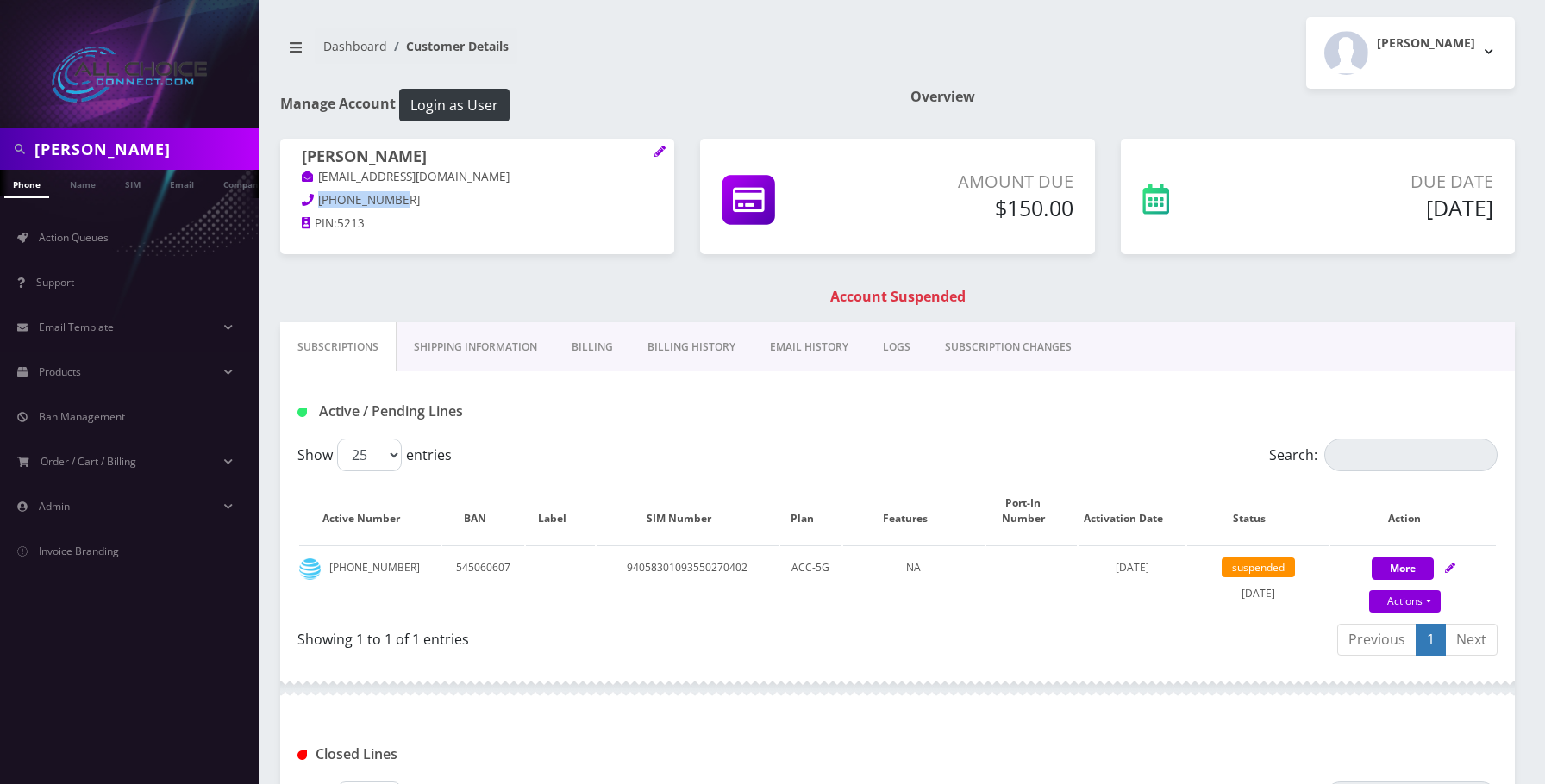
drag, startPoint x: 399, startPoint y: 192, endPoint x: 319, endPoint y: 197, distance: 80.2
click at [319, 197] on p "740-262-5213" at bounding box center [477, 200] width 351 height 19
copy span "740-262-5213"
click at [80, 185] on link "Name" at bounding box center [82, 184] width 43 height 28
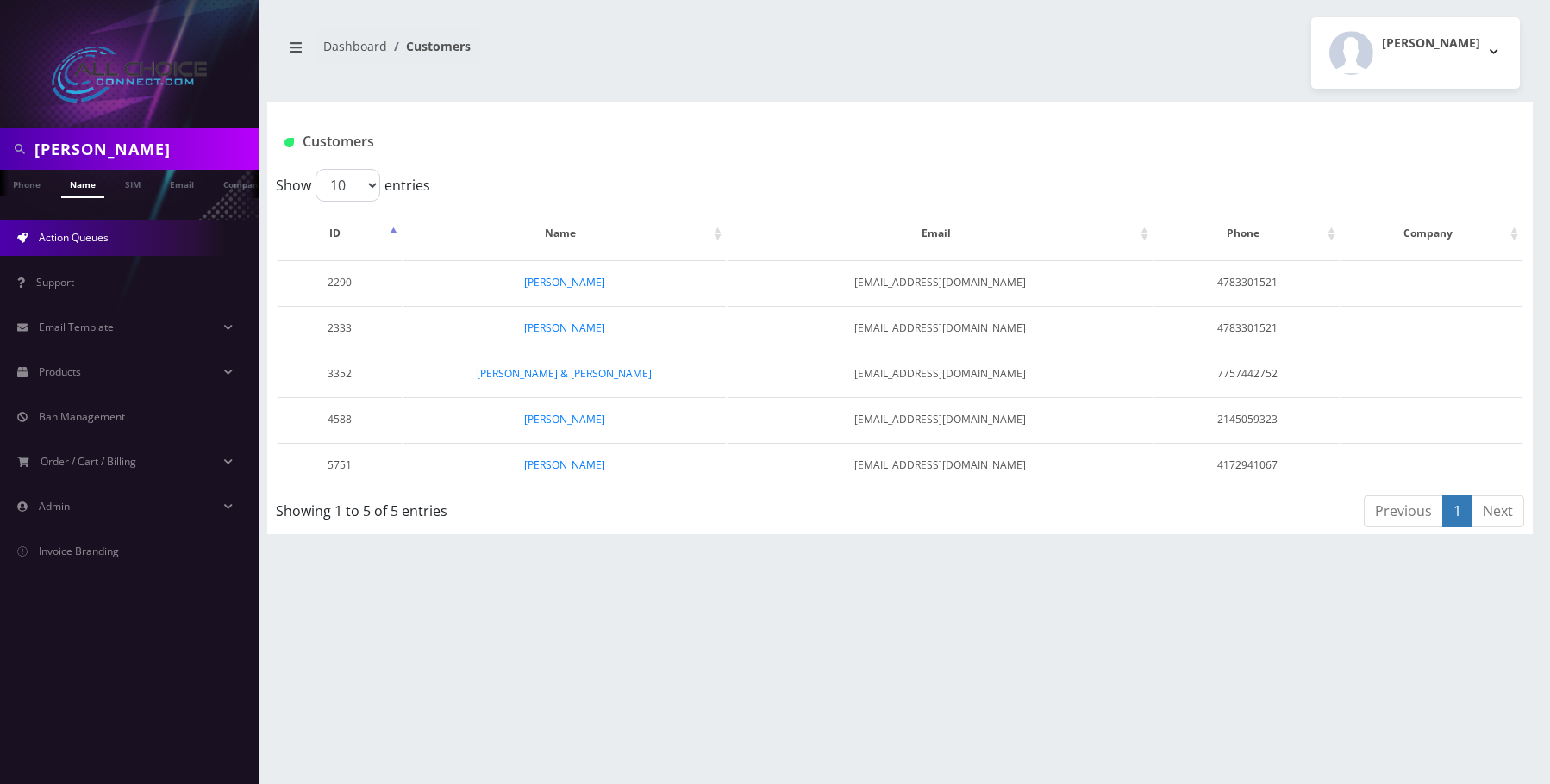
click at [49, 245] on link "Action Queues" at bounding box center [129, 237] width 259 height 36
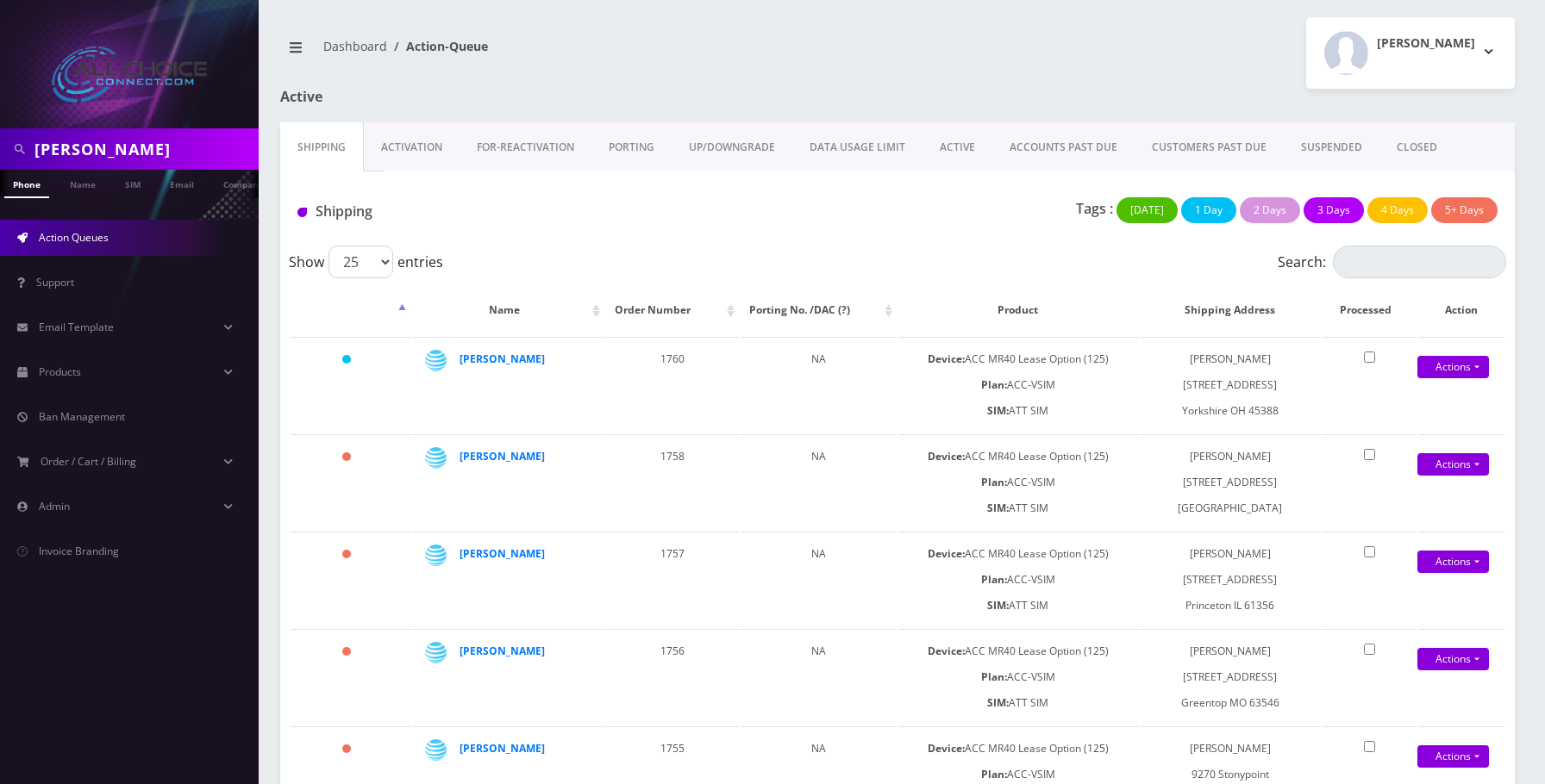
click at [948, 151] on link "ACTIVE" at bounding box center [957, 147] width 70 height 50
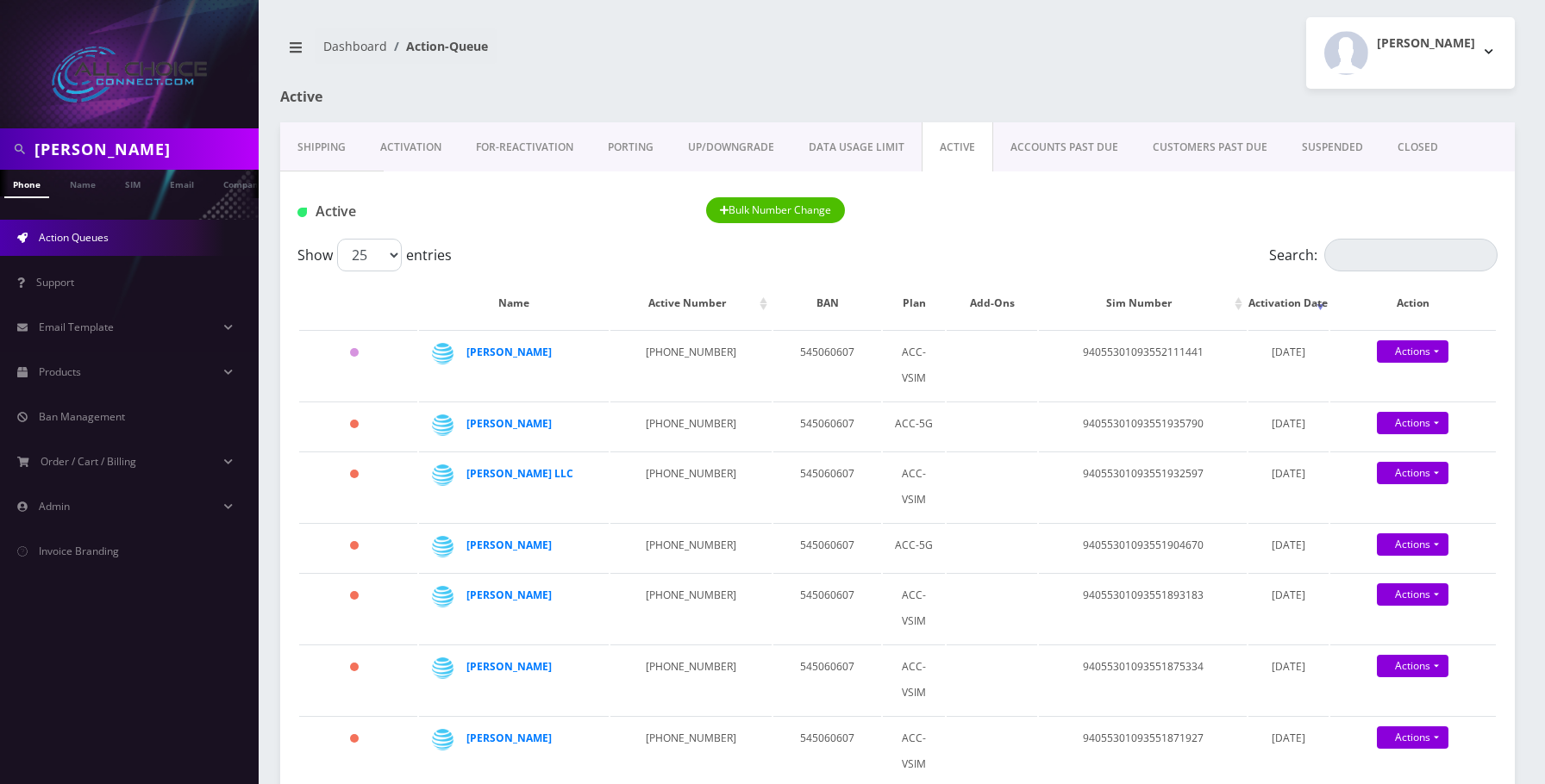
click at [1309, 139] on link "SUSPENDED" at bounding box center [1332, 147] width 95 height 50
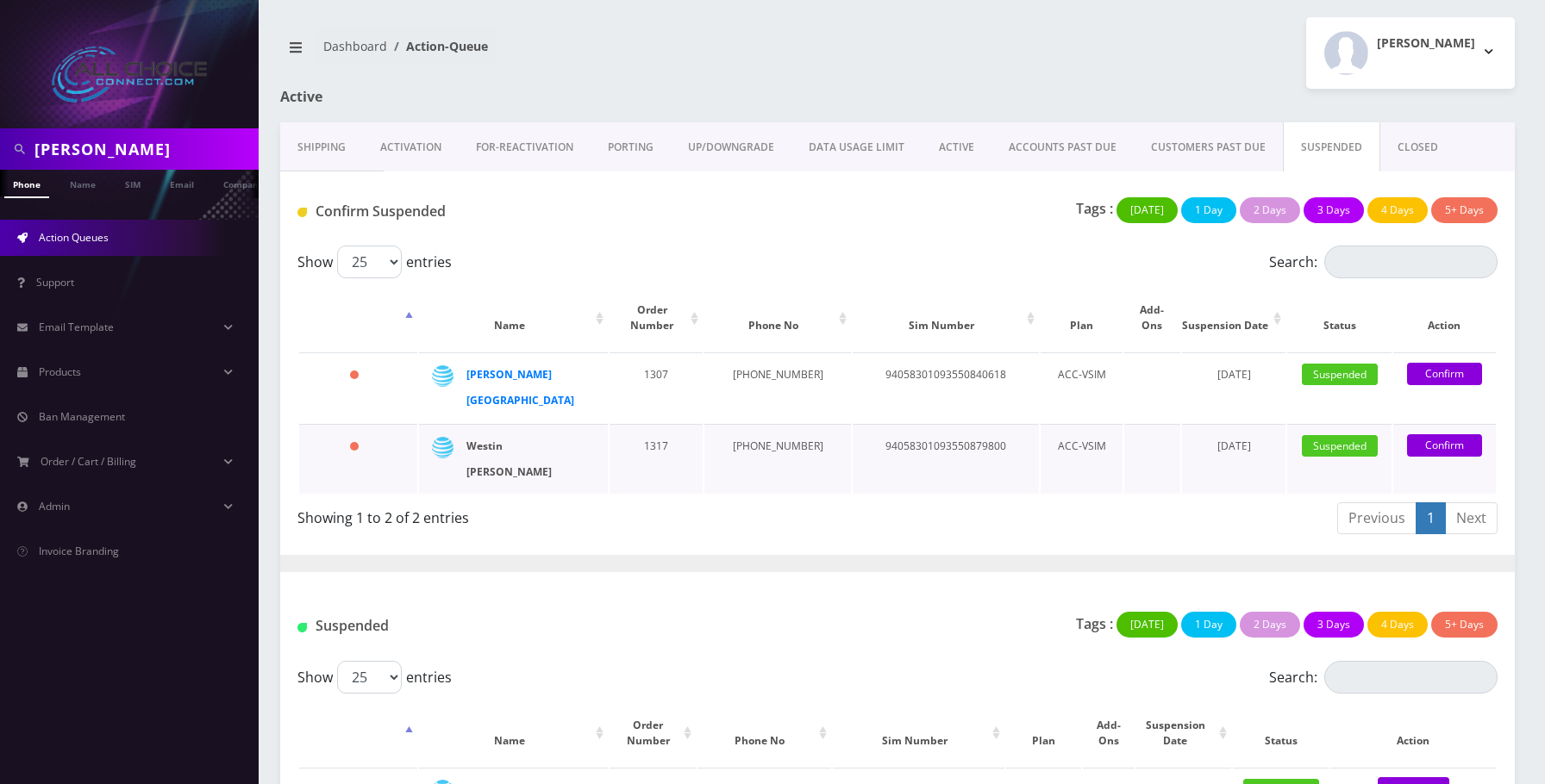
click at [500, 439] on strong "Westin [PERSON_NAME]" at bounding box center [509, 459] width 86 height 41
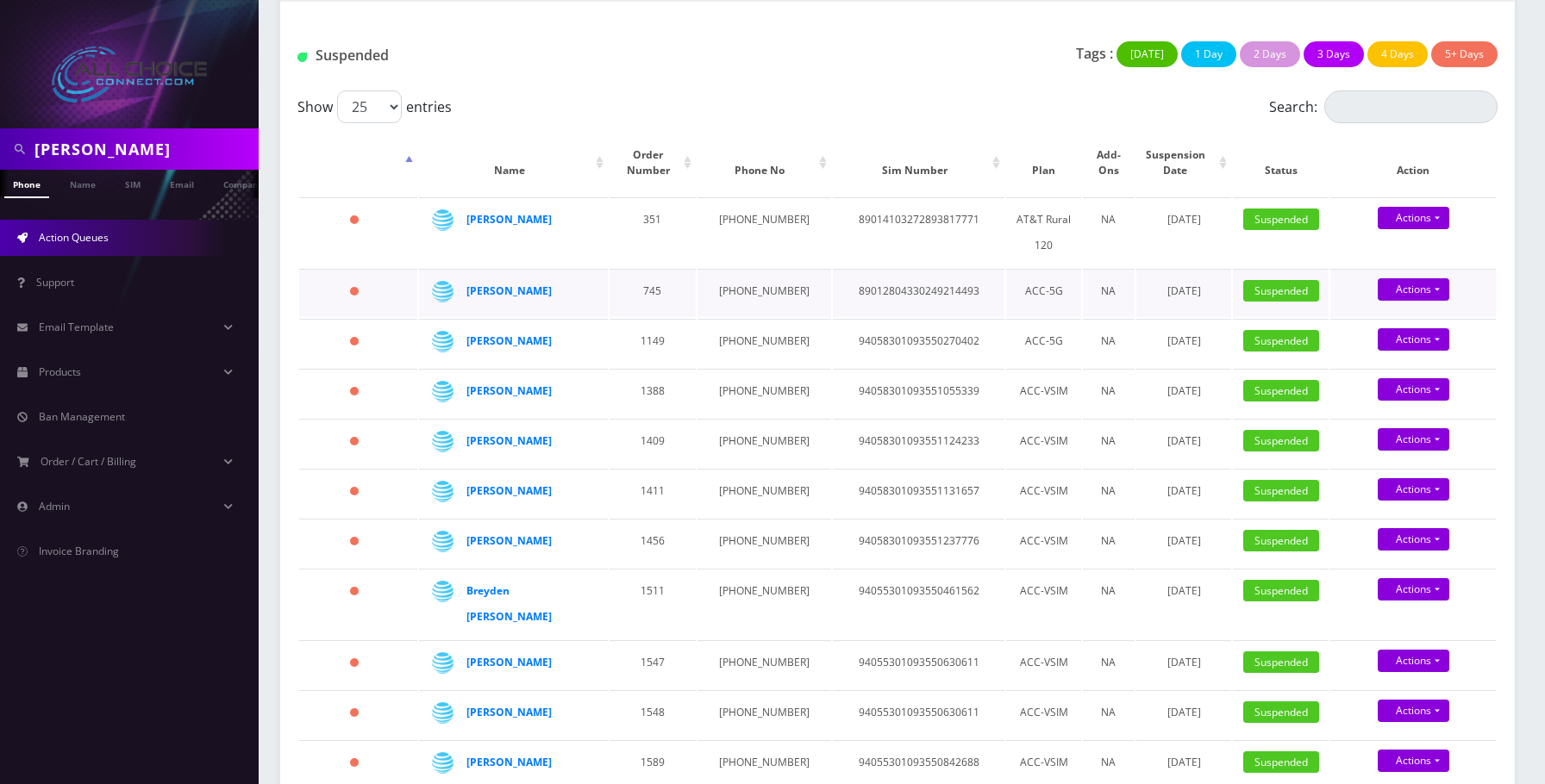
scroll to position [690, 0]
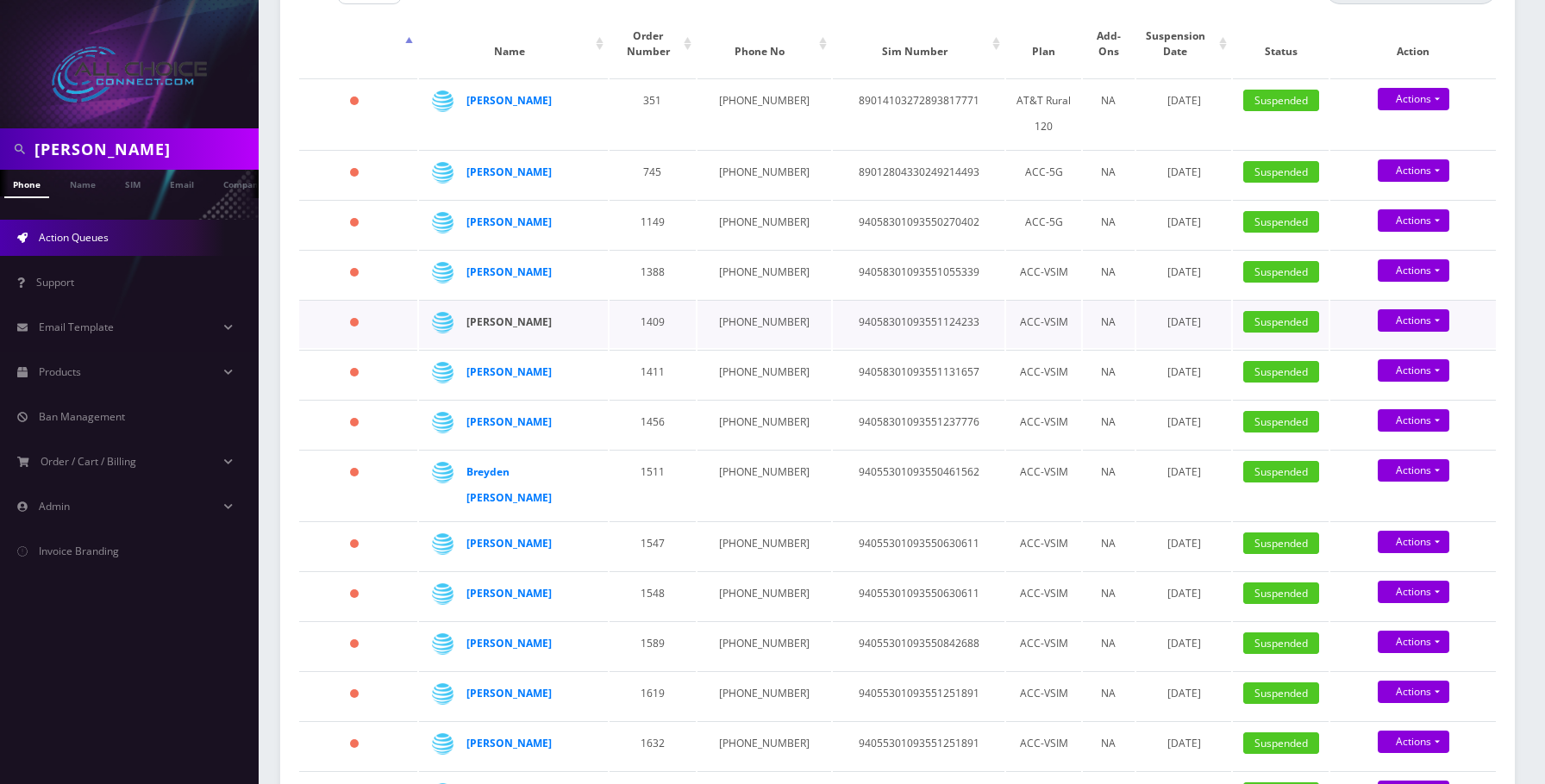
click at [479, 329] on strong "[PERSON_NAME]" at bounding box center [509, 321] width 86 height 15
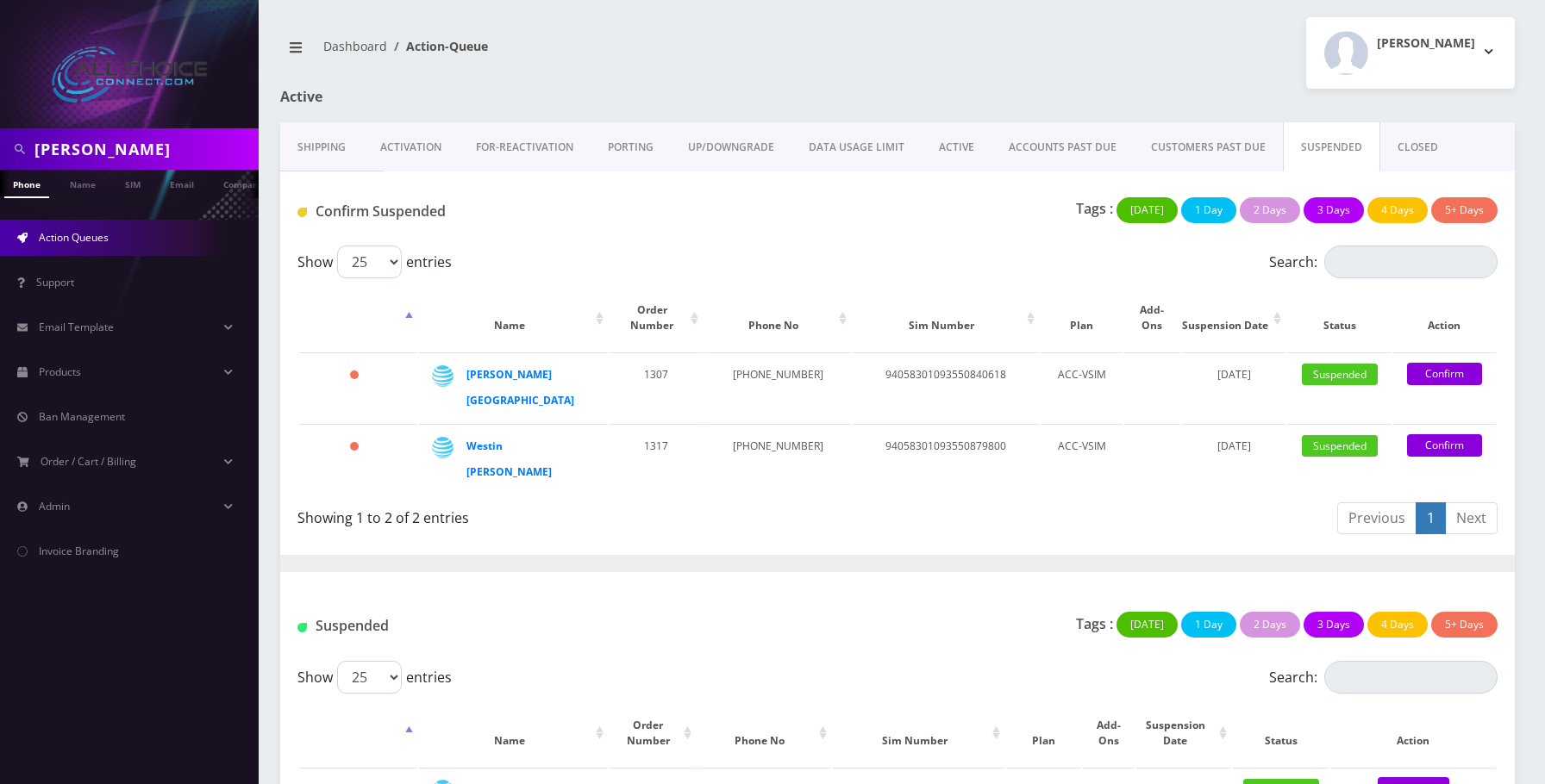
click at [1067, 142] on link "ACCOUNTS PAST DUE" at bounding box center [1062, 147] width 142 height 50
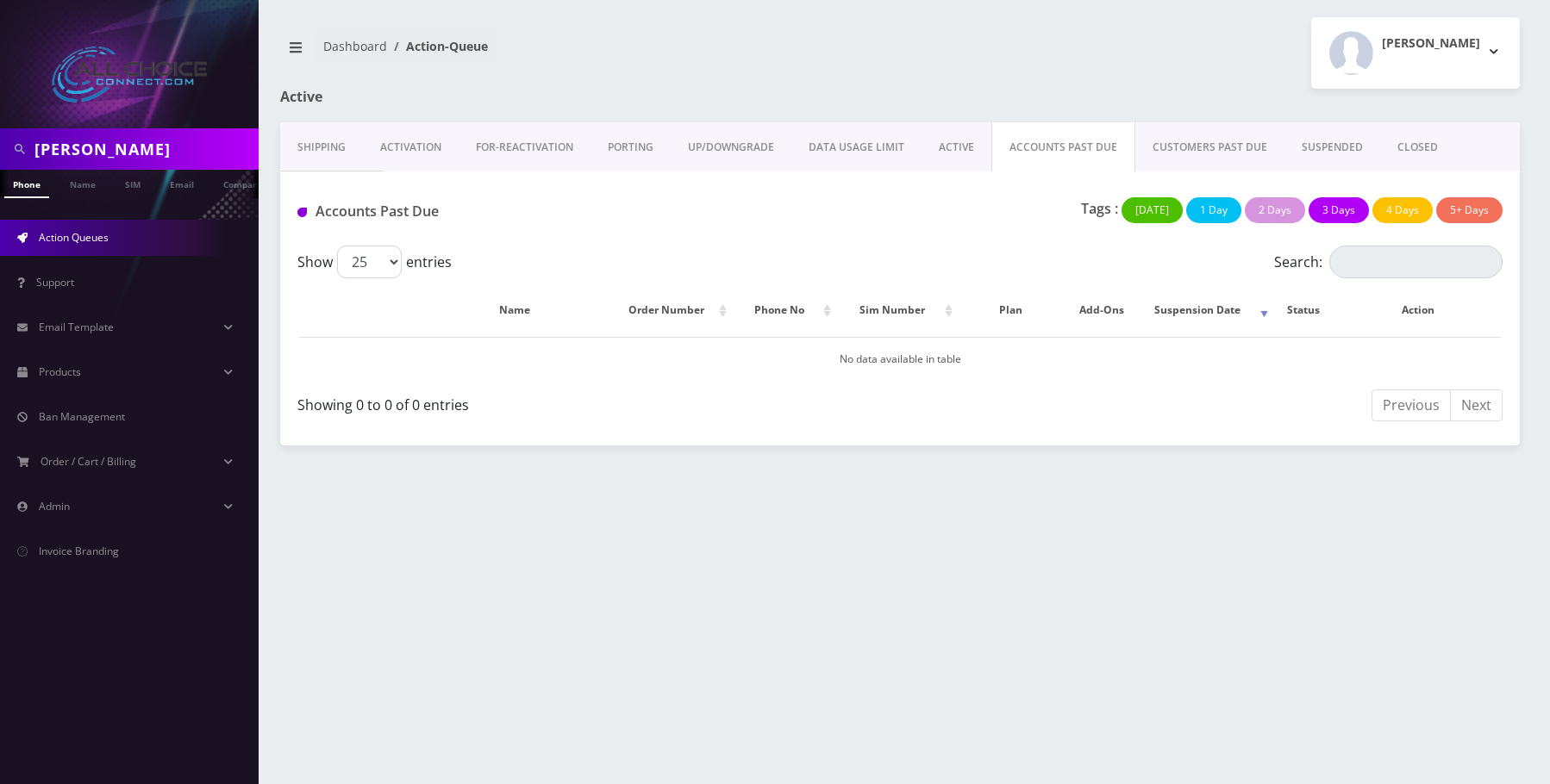
click at [1219, 146] on link "CUSTOMERS PAST DUE" at bounding box center [1209, 147] width 149 height 50
click at [1305, 145] on link "SUSPENDED" at bounding box center [1332, 147] width 95 height 50
